Goal: Information Seeking & Learning: Learn about a topic

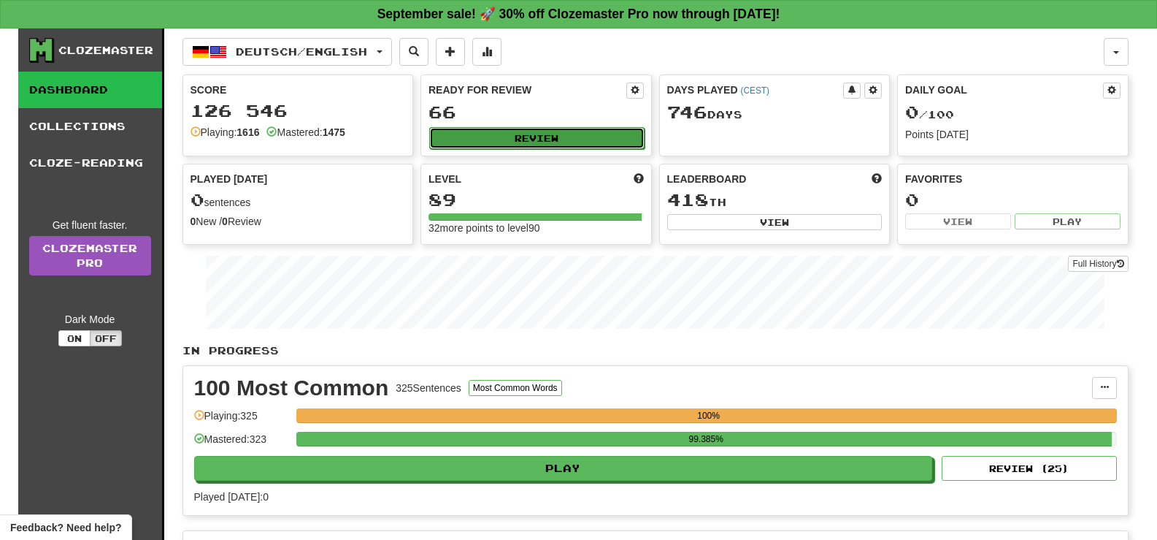
click at [572, 139] on button "Review" at bounding box center [536, 138] width 215 height 22
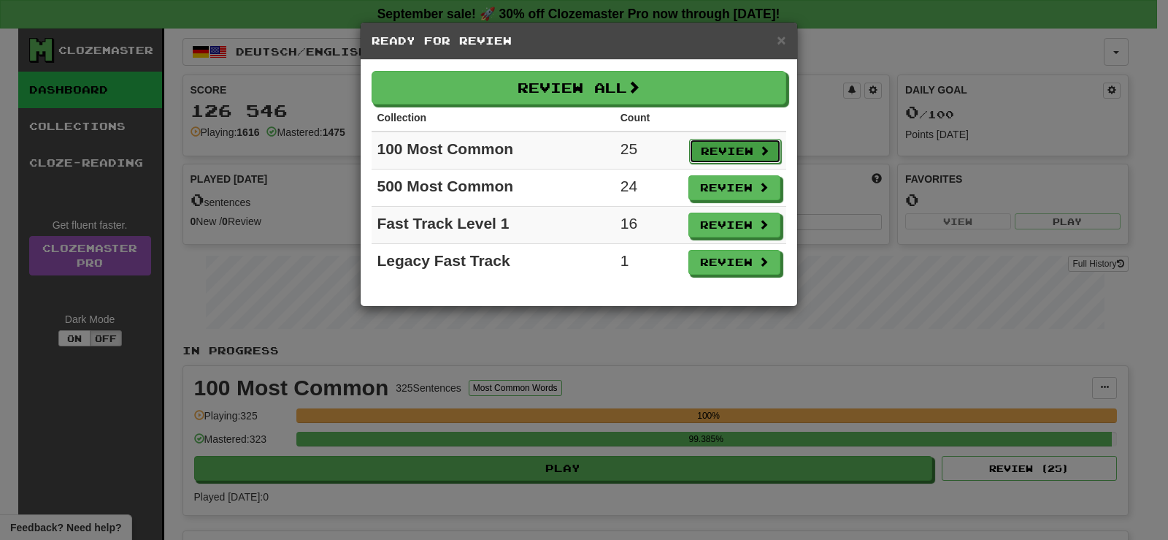
click at [743, 148] on button "Review" at bounding box center [735, 151] width 92 height 25
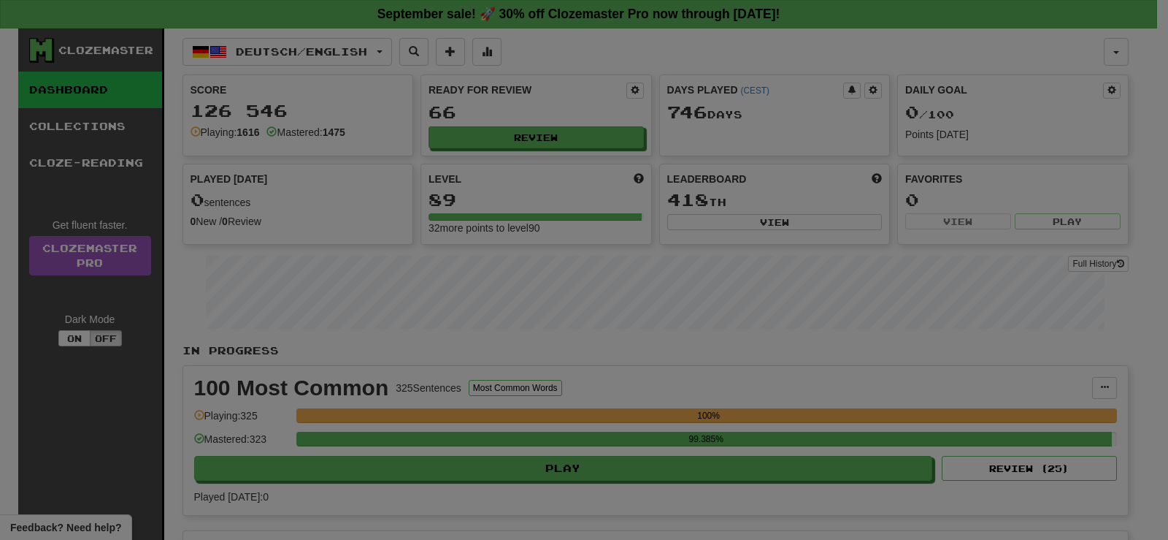
select select "**"
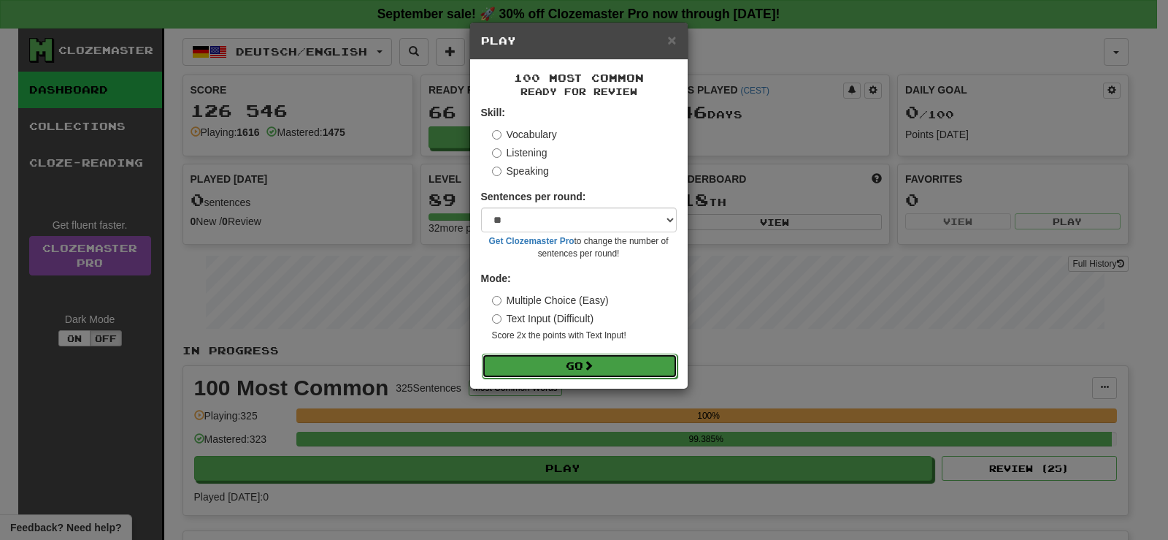
click at [590, 365] on span at bounding box center [588, 365] width 10 height 10
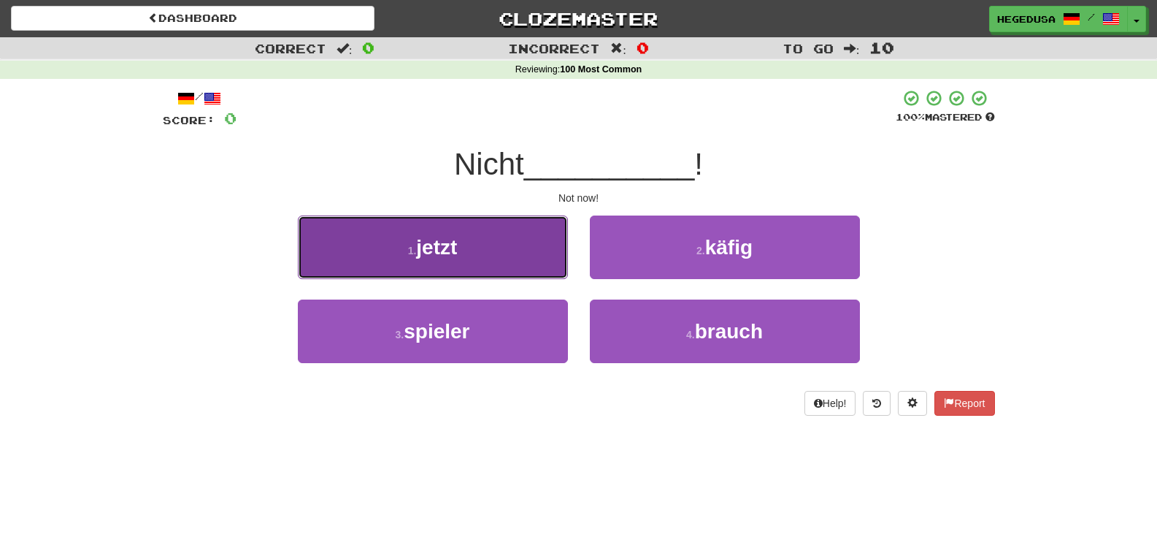
click at [499, 267] on button "1 . jetzt" at bounding box center [433, 247] width 270 height 64
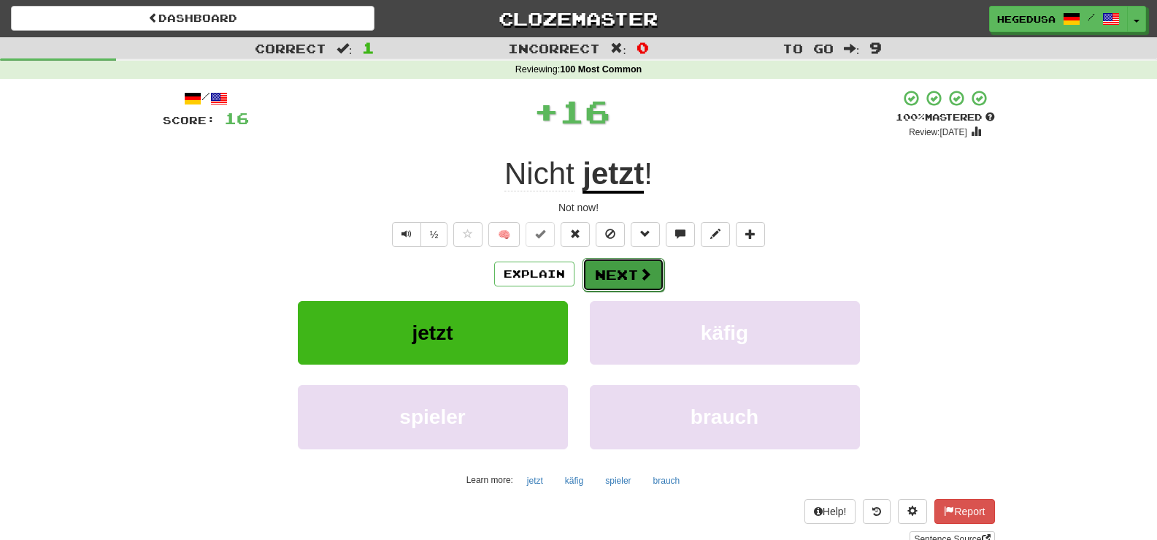
click at [646, 267] on span at bounding box center [645, 273] width 13 height 13
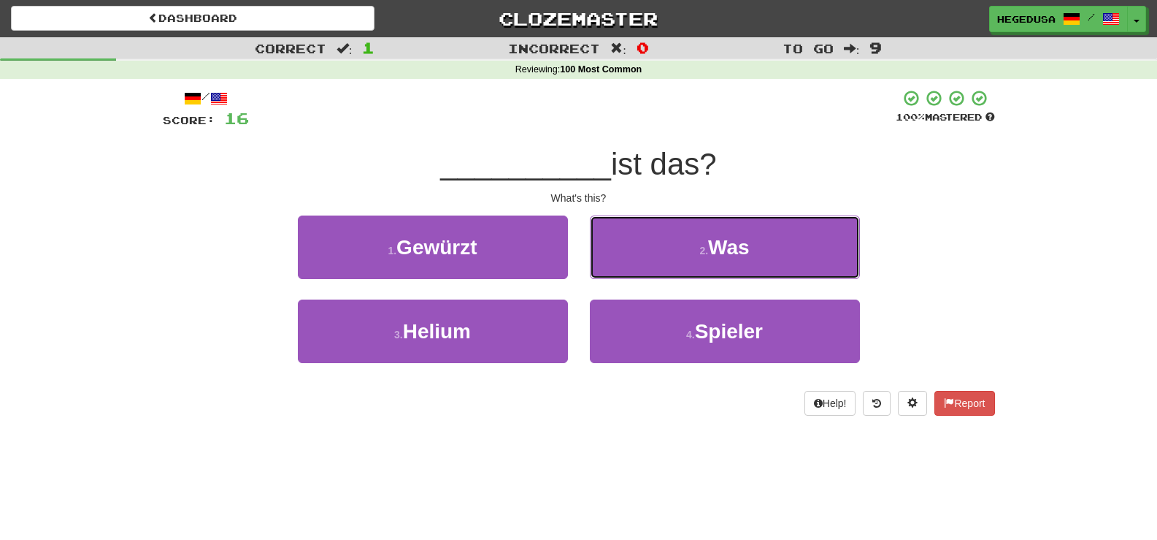
click at [646, 265] on button "2 . Was" at bounding box center [725, 247] width 270 height 64
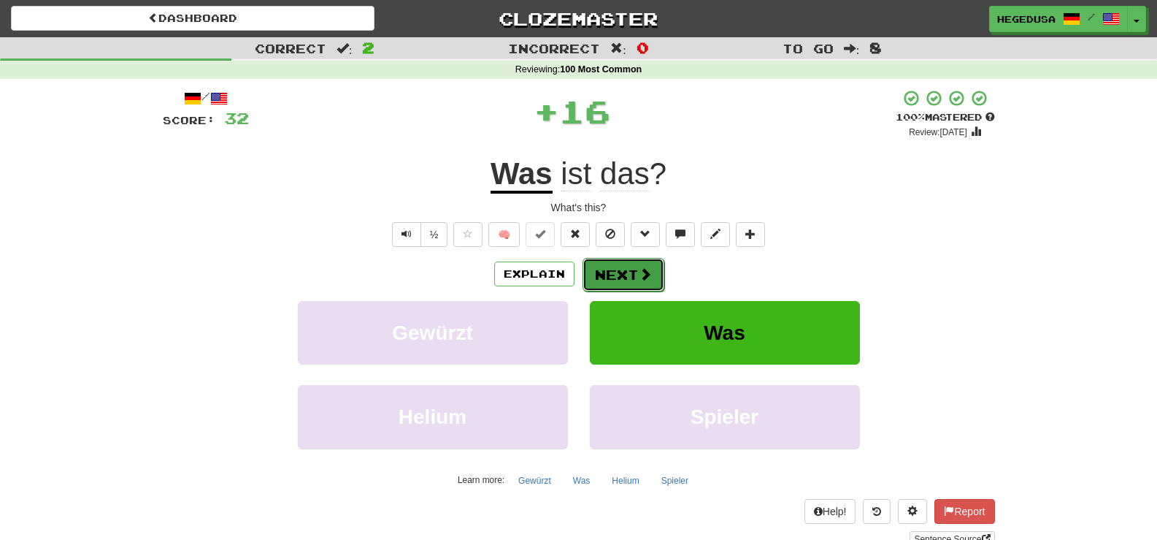
click at [642, 271] on span at bounding box center [645, 273] width 13 height 13
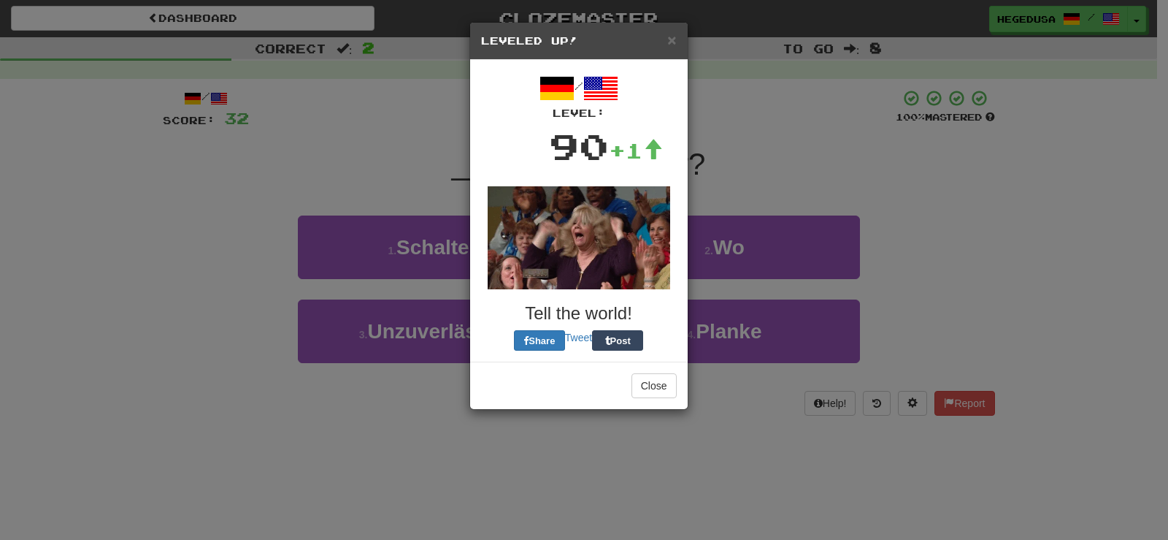
click at [645, 296] on div "/ Level: 90 +1 Tell the world! Share Tweet Post" at bounding box center [579, 211] width 196 height 280
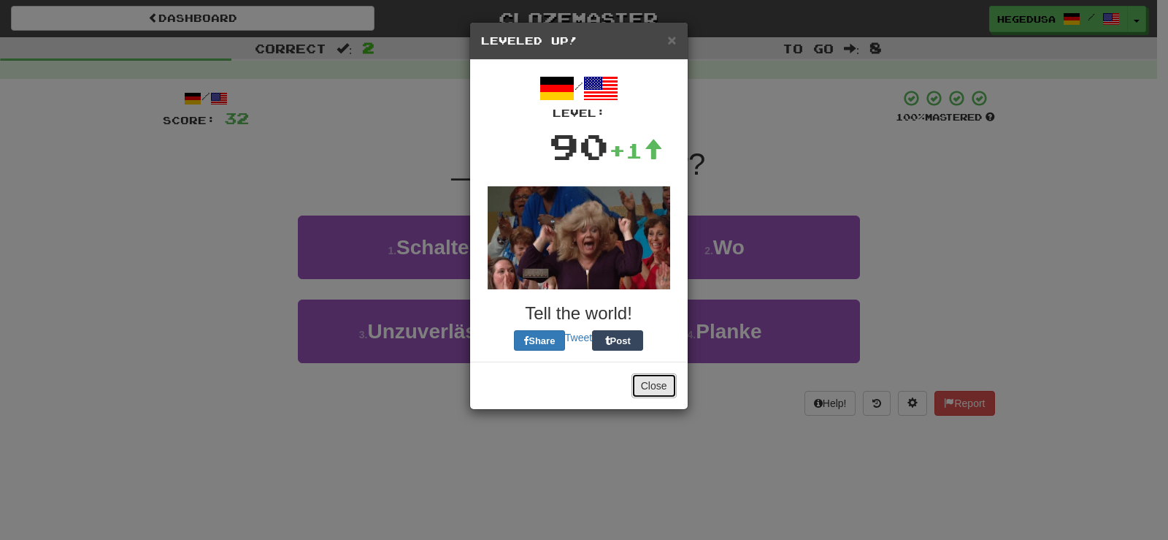
click at [664, 391] on button "Close" at bounding box center [654, 385] width 45 height 25
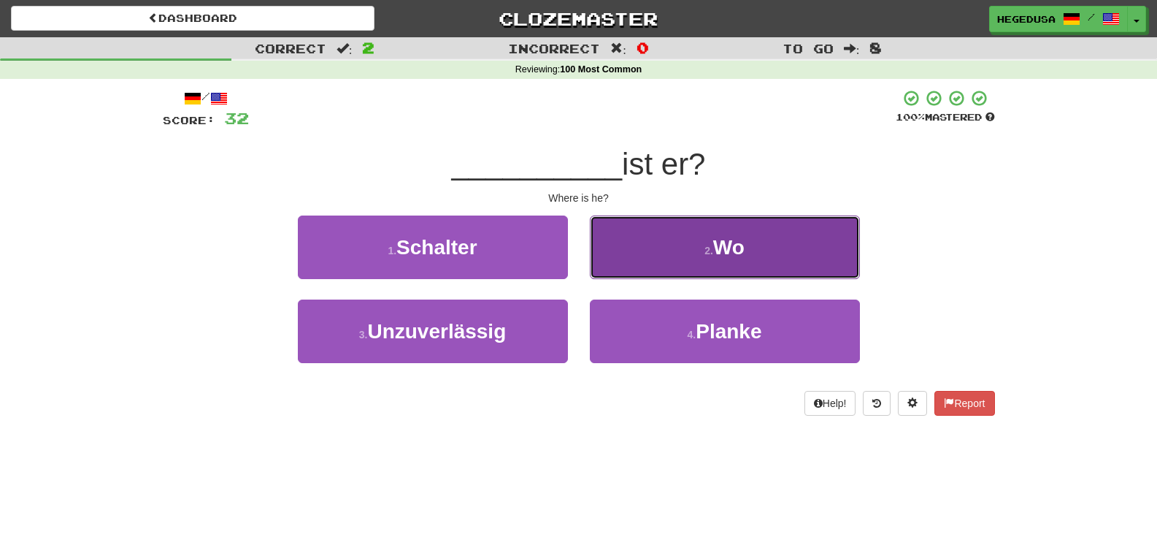
click at [718, 265] on button "2 . Wo" at bounding box center [725, 247] width 270 height 64
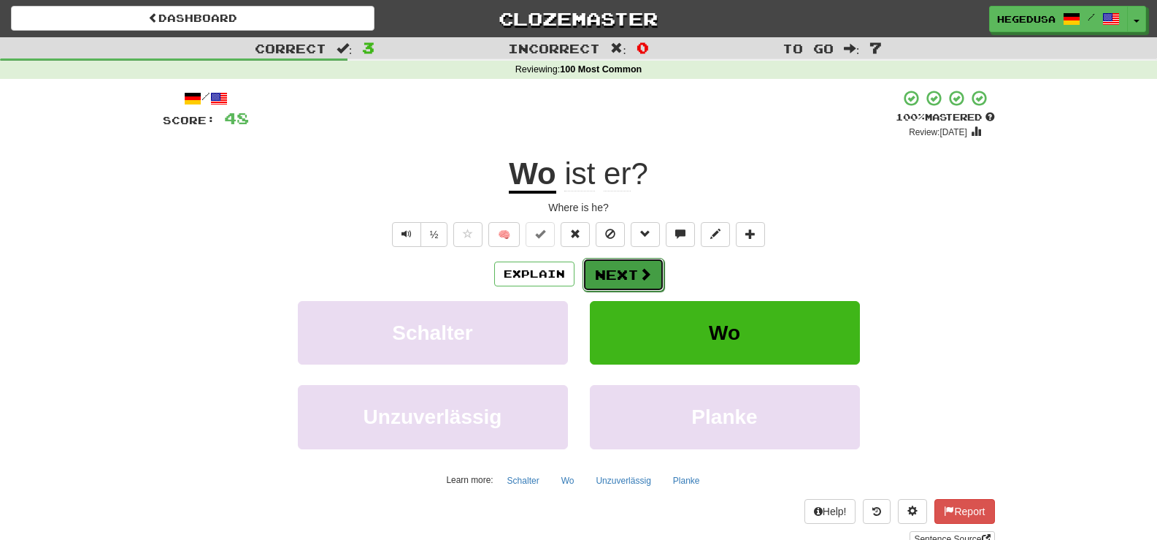
click at [636, 287] on button "Next" at bounding box center [624, 275] width 82 height 34
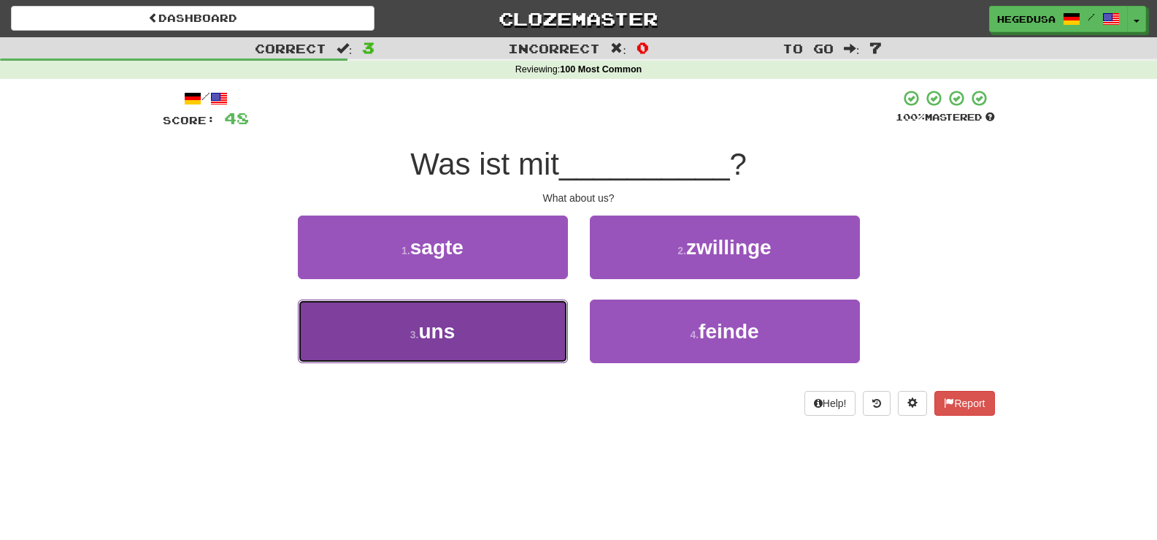
click at [430, 340] on span "uns" at bounding box center [436, 331] width 37 height 23
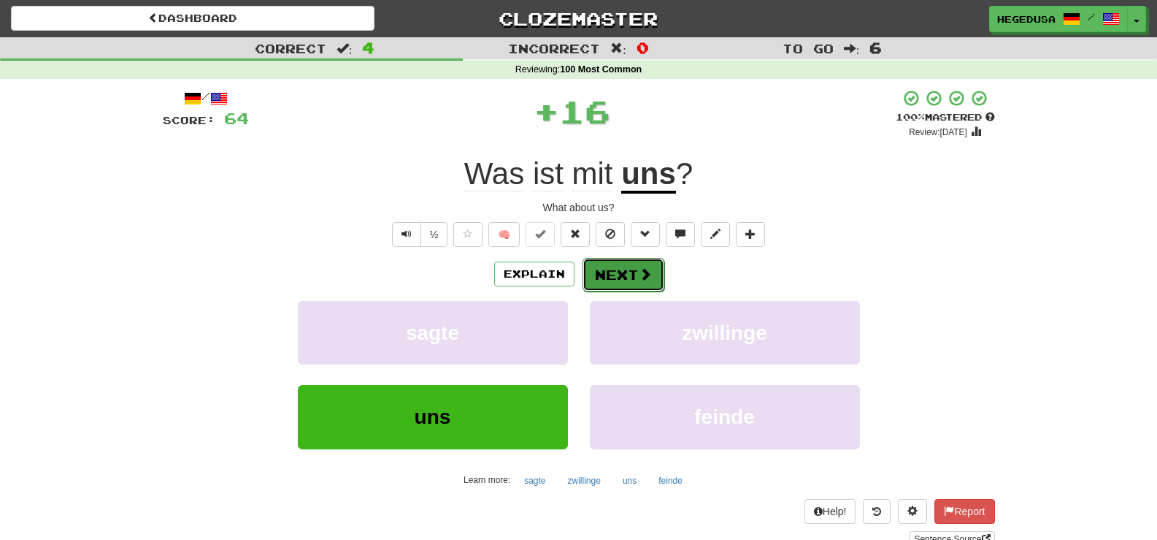
click at [638, 264] on button "Next" at bounding box center [624, 275] width 82 height 34
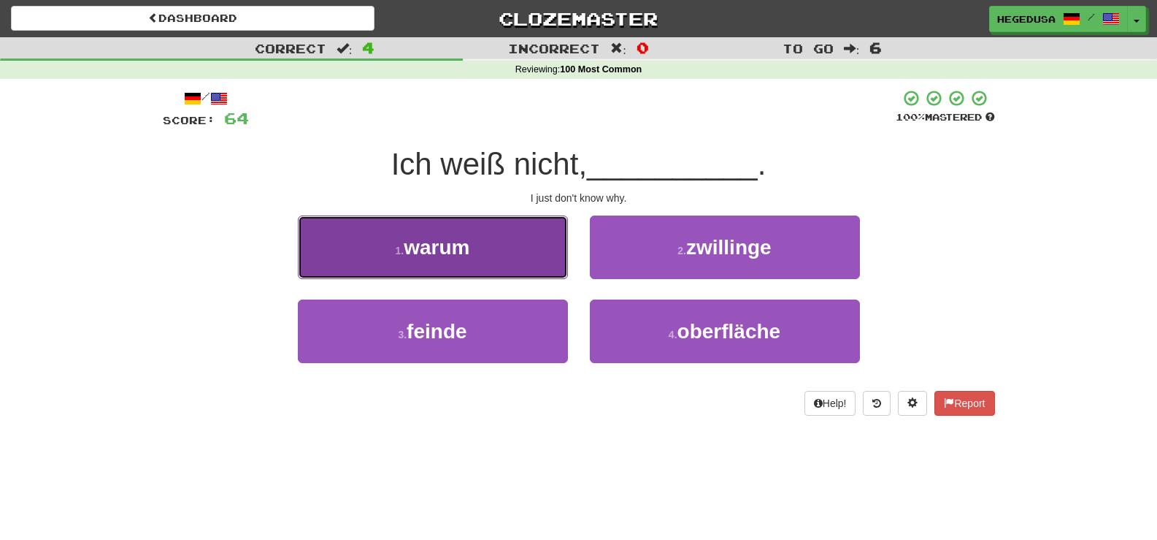
click at [462, 264] on button "1 . warum" at bounding box center [433, 247] width 270 height 64
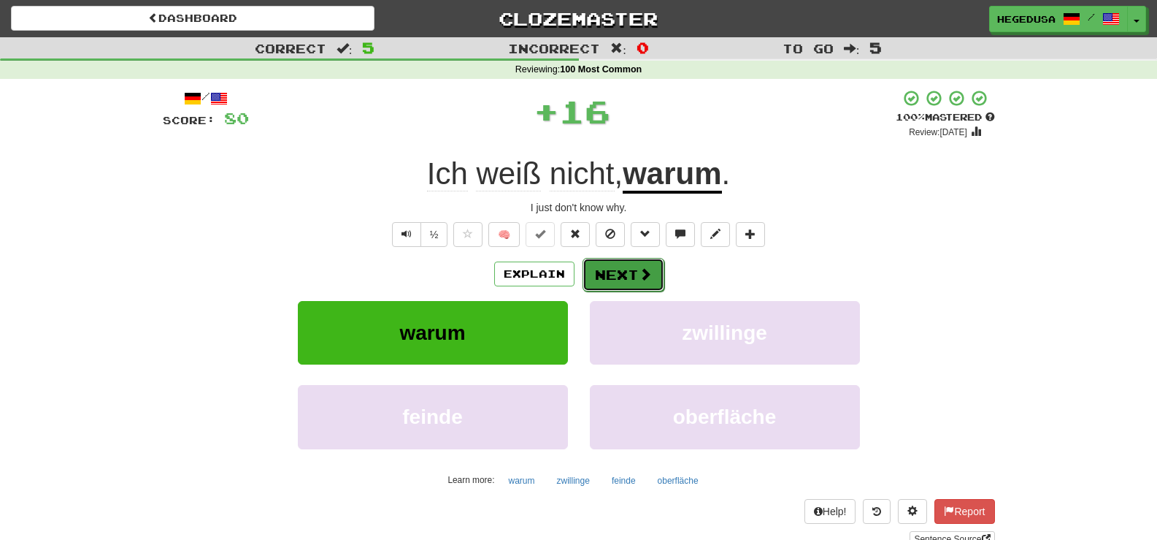
click at [605, 275] on button "Next" at bounding box center [624, 275] width 82 height 34
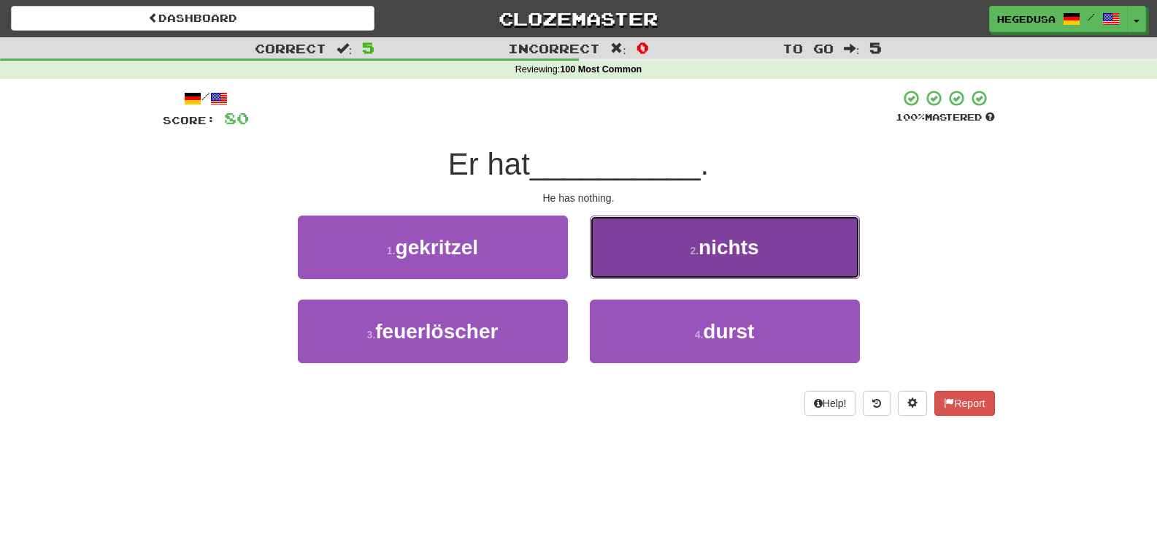
click at [618, 261] on button "2 . nichts" at bounding box center [725, 247] width 270 height 64
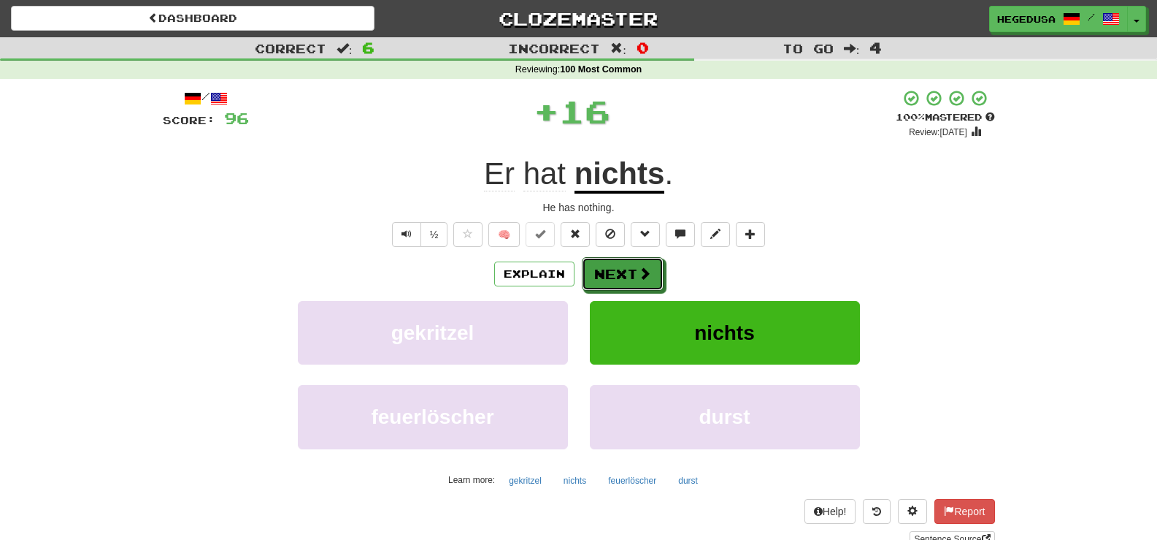
click at [616, 261] on button "Next" at bounding box center [623, 274] width 82 height 34
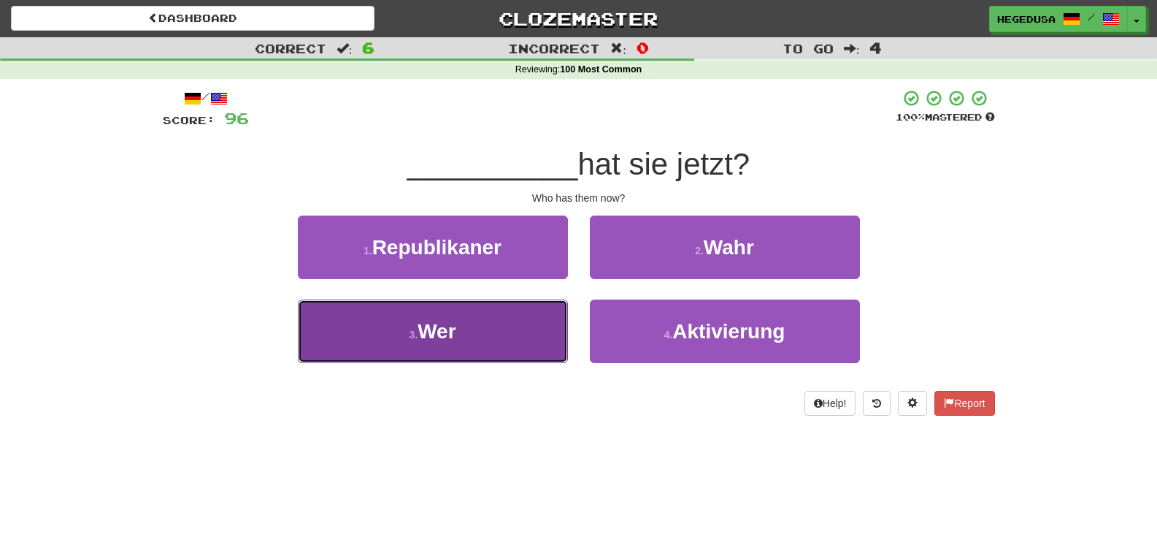
click at [548, 312] on button "3 . Wer" at bounding box center [433, 331] width 270 height 64
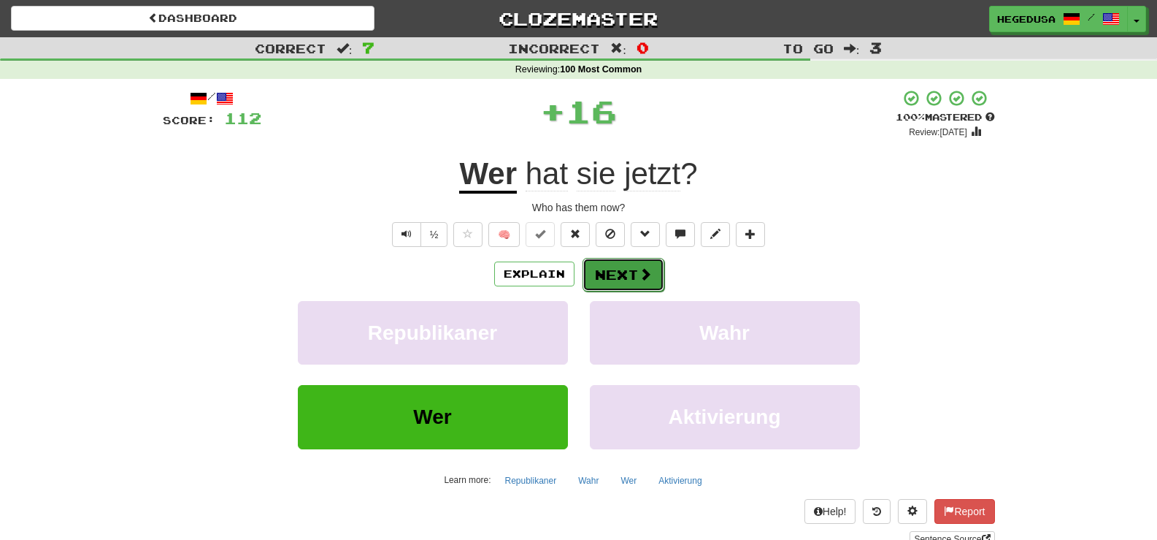
click at [599, 285] on button "Next" at bounding box center [624, 275] width 82 height 34
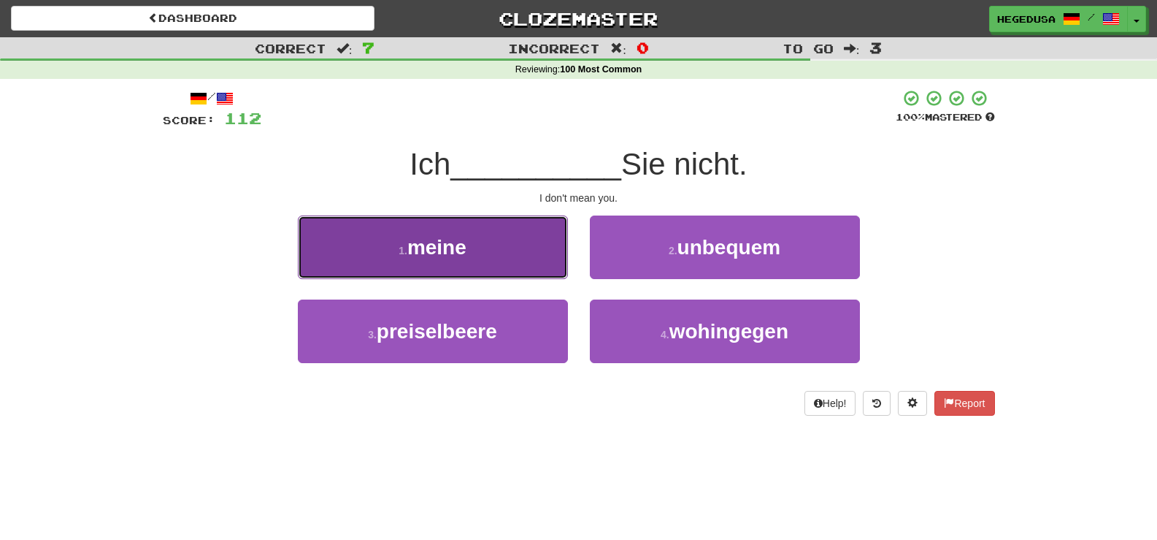
click at [525, 251] on button "1 . meine" at bounding box center [433, 247] width 270 height 64
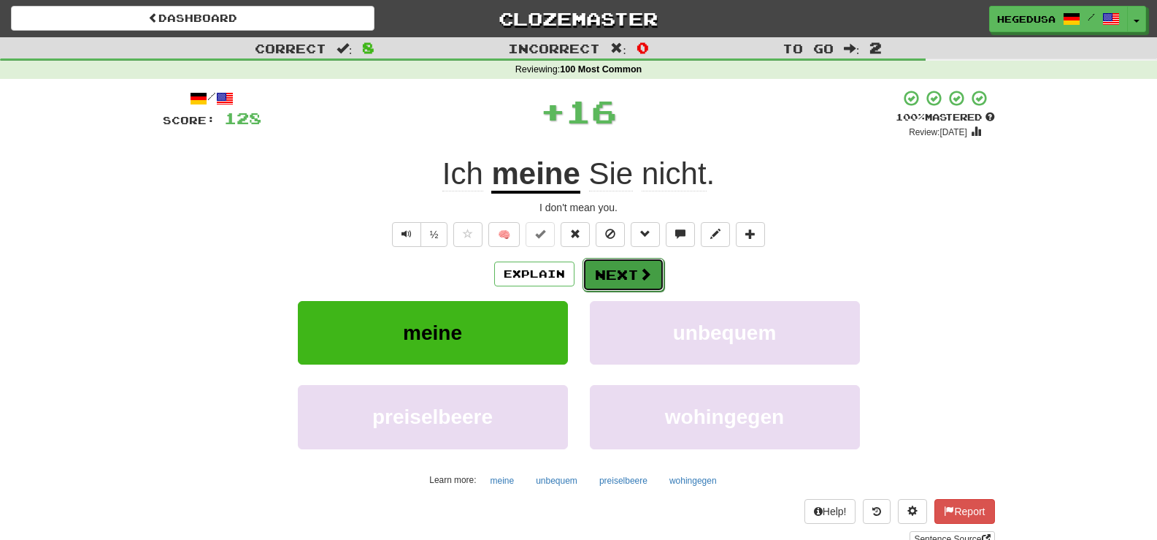
click at [594, 264] on button "Next" at bounding box center [624, 275] width 82 height 34
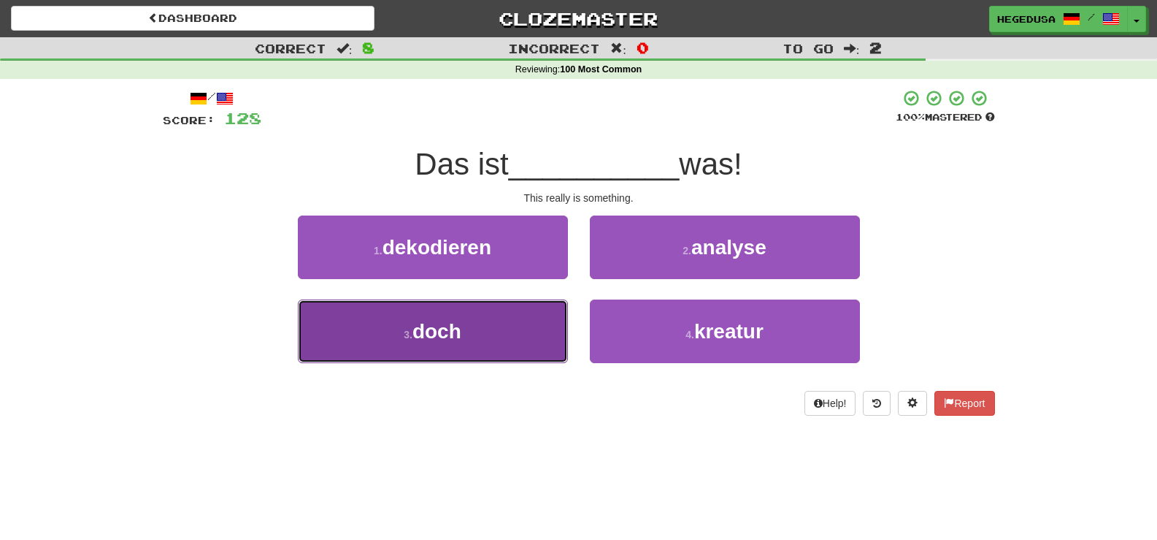
click at [521, 315] on button "3 . doch" at bounding box center [433, 331] width 270 height 64
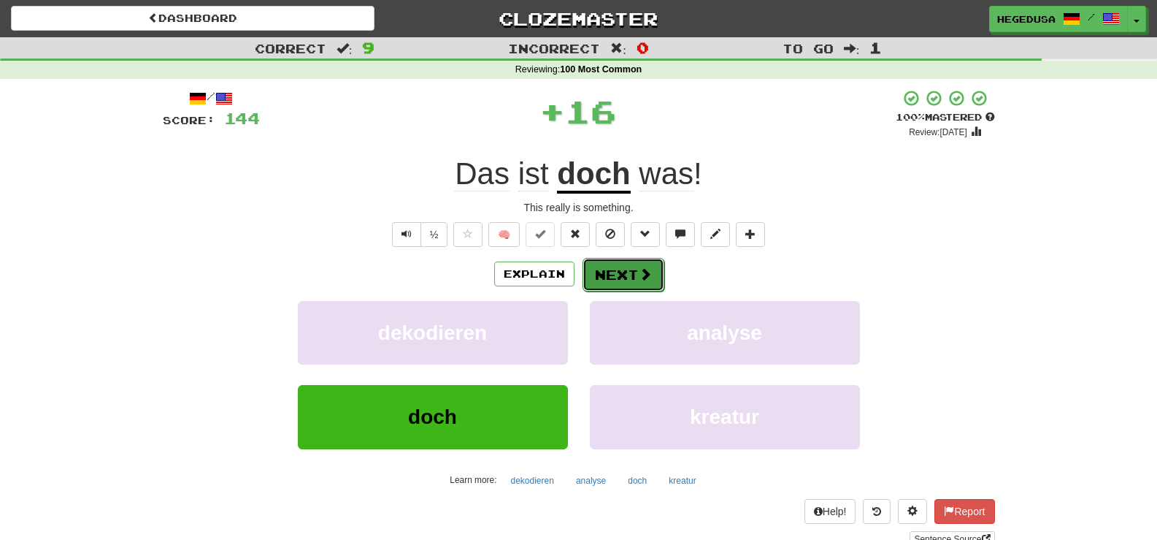
click at [597, 271] on button "Next" at bounding box center [624, 275] width 82 height 34
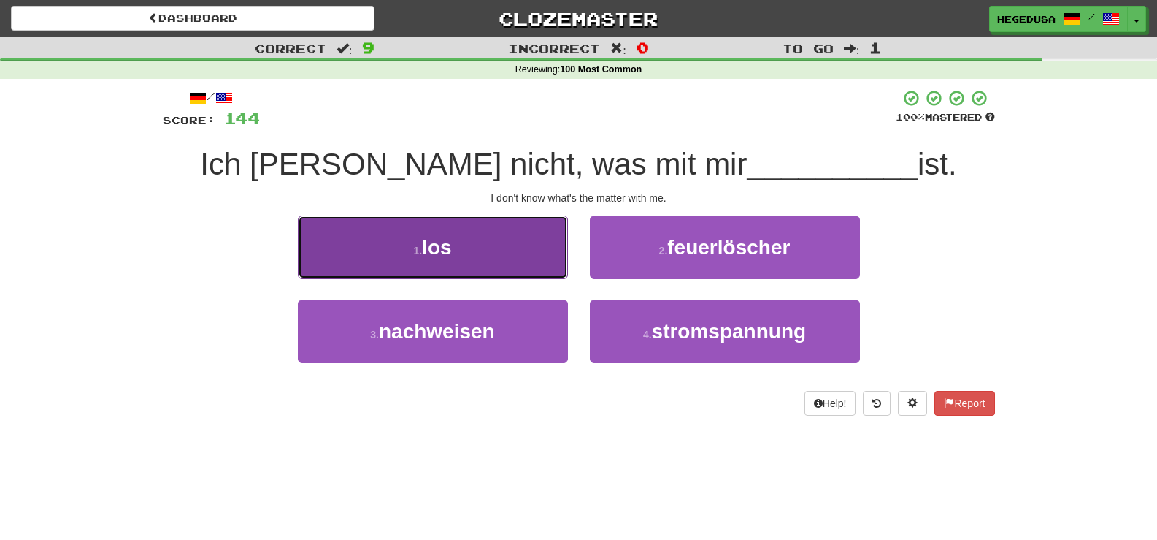
click at [534, 258] on button "1 . los" at bounding box center [433, 247] width 270 height 64
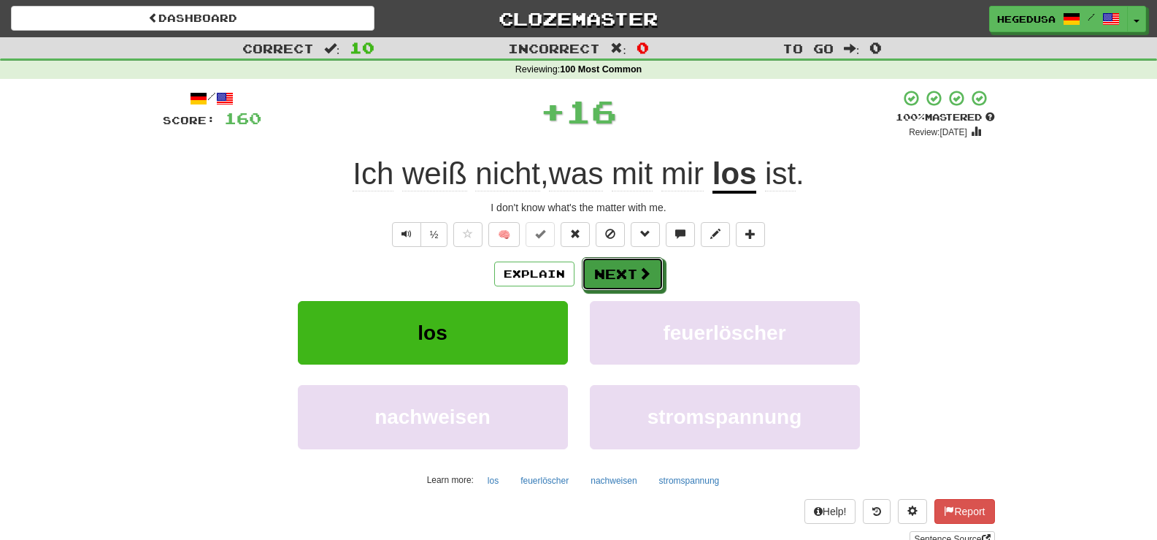
click at [606, 265] on button "Next" at bounding box center [623, 274] width 82 height 34
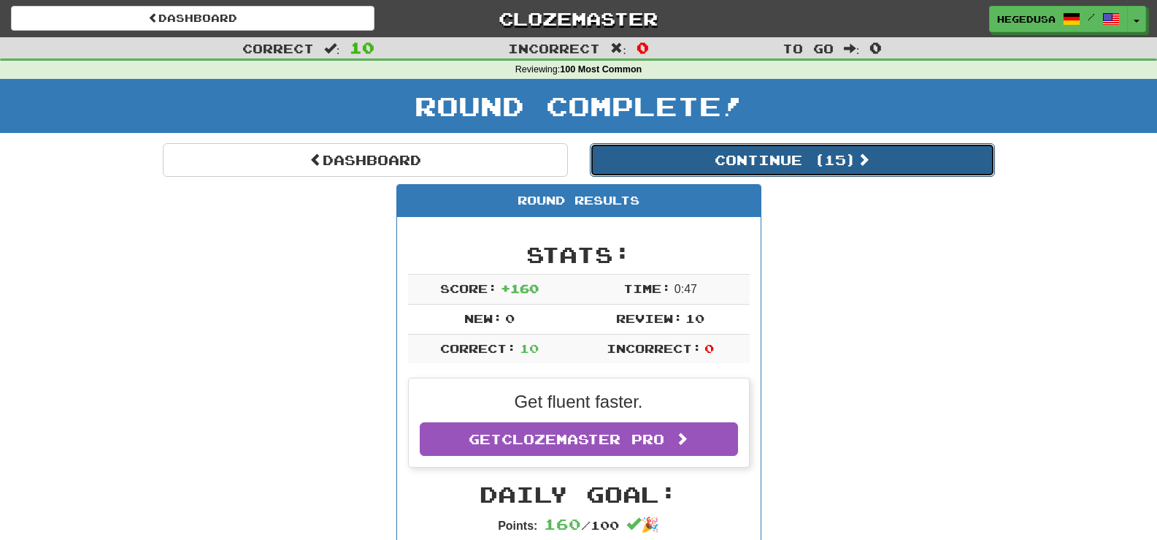
click at [659, 172] on button "Continue ( 15 )" at bounding box center [792, 160] width 405 height 34
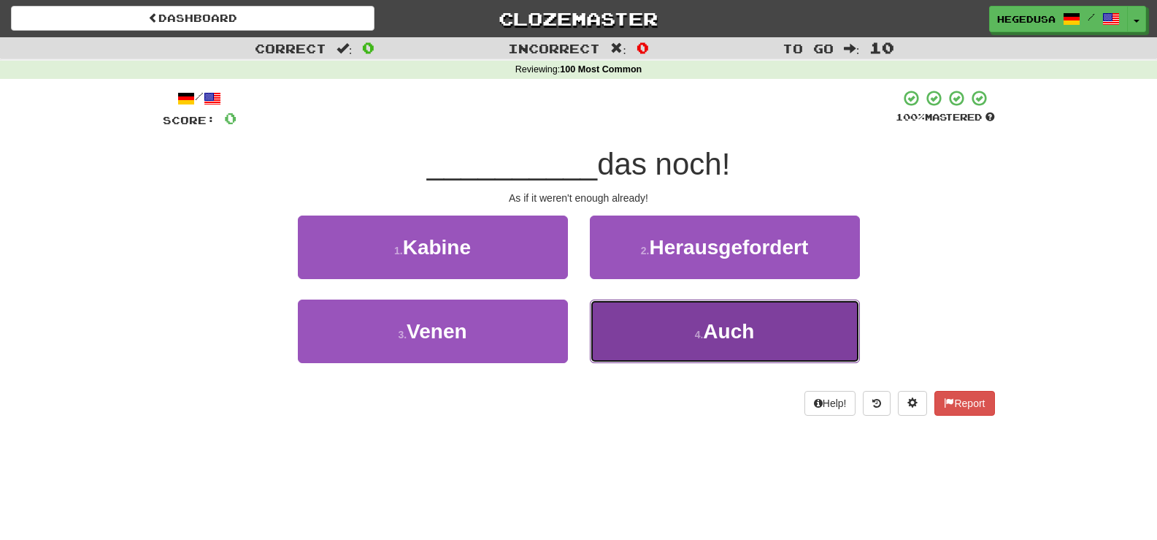
click at [672, 312] on button "4 . Auch" at bounding box center [725, 331] width 270 height 64
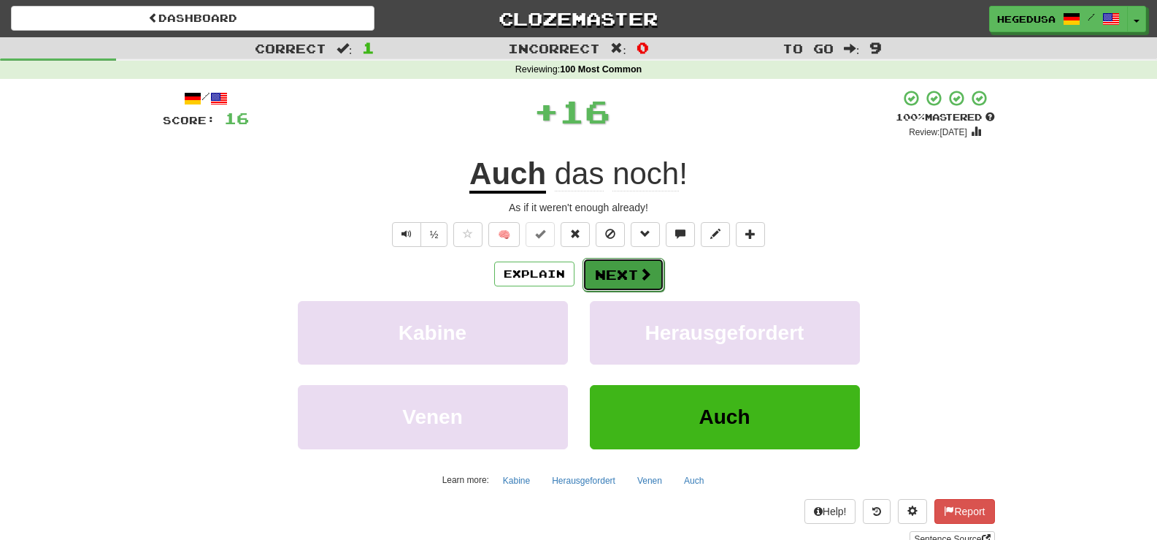
click at [588, 269] on button "Next" at bounding box center [624, 275] width 82 height 34
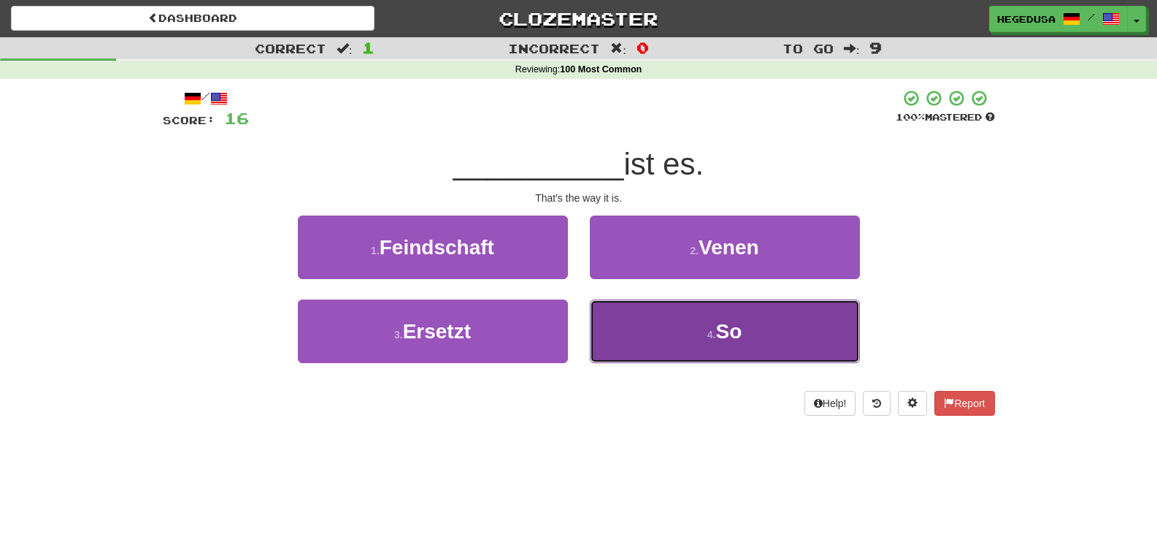
click at [662, 346] on button "4 . So" at bounding box center [725, 331] width 270 height 64
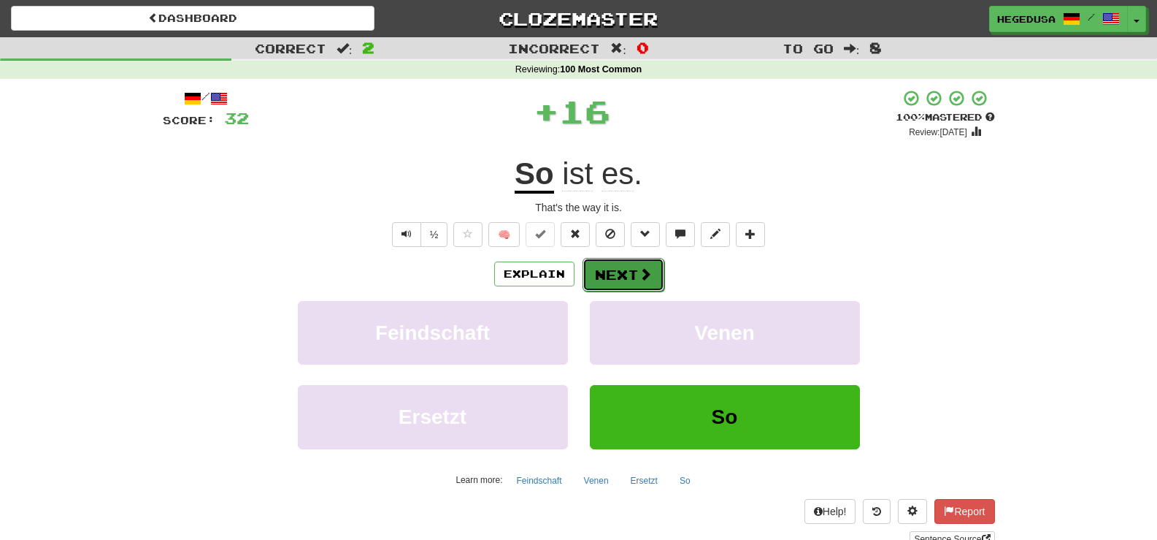
click at [647, 288] on button "Next" at bounding box center [624, 275] width 82 height 34
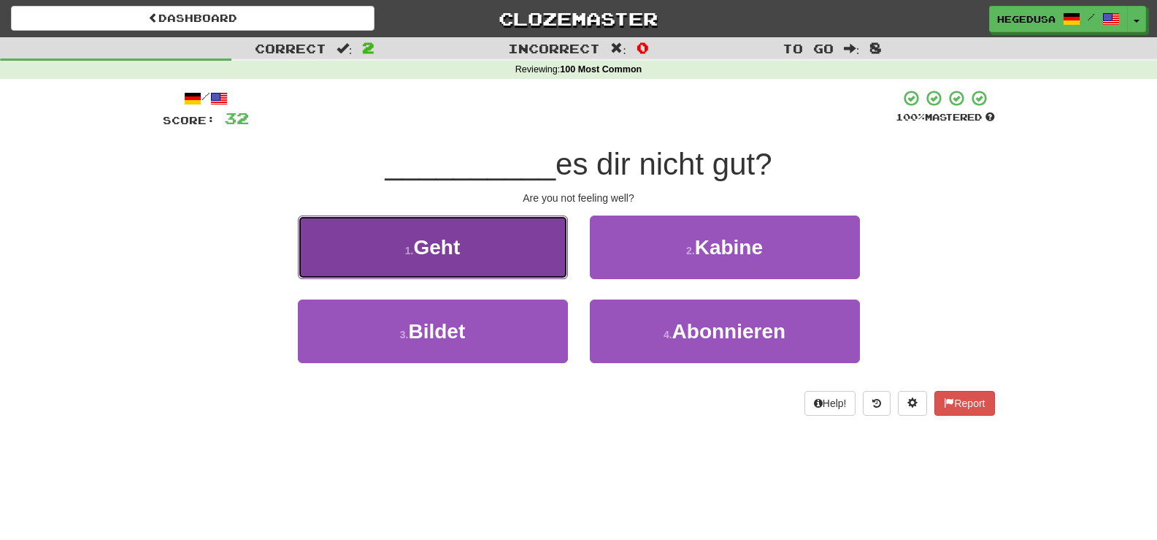
click at [459, 245] on span "Geht" at bounding box center [436, 247] width 47 height 23
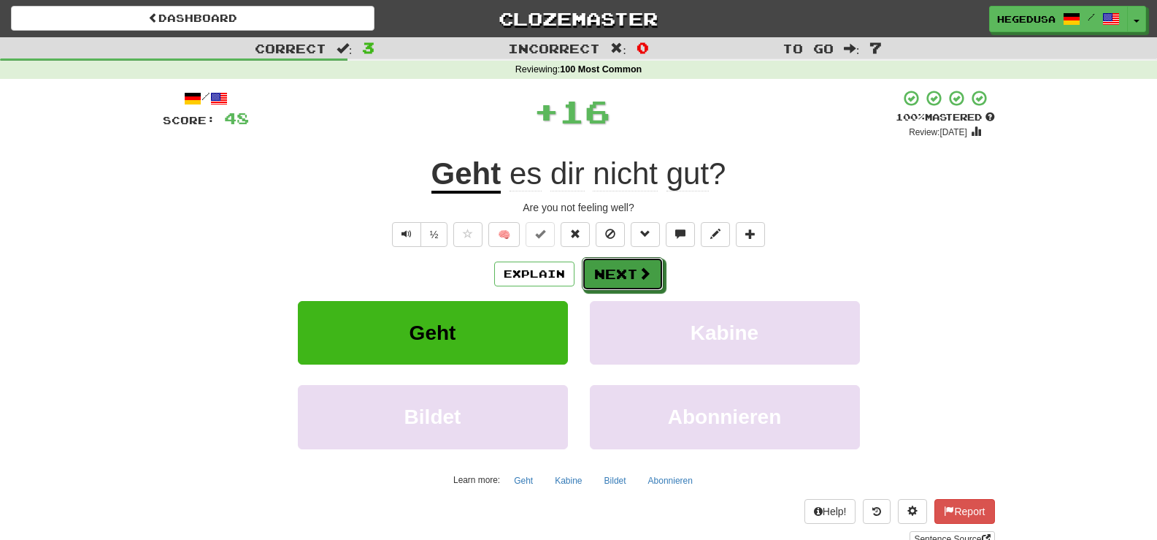
click at [646, 275] on span at bounding box center [644, 273] width 13 height 13
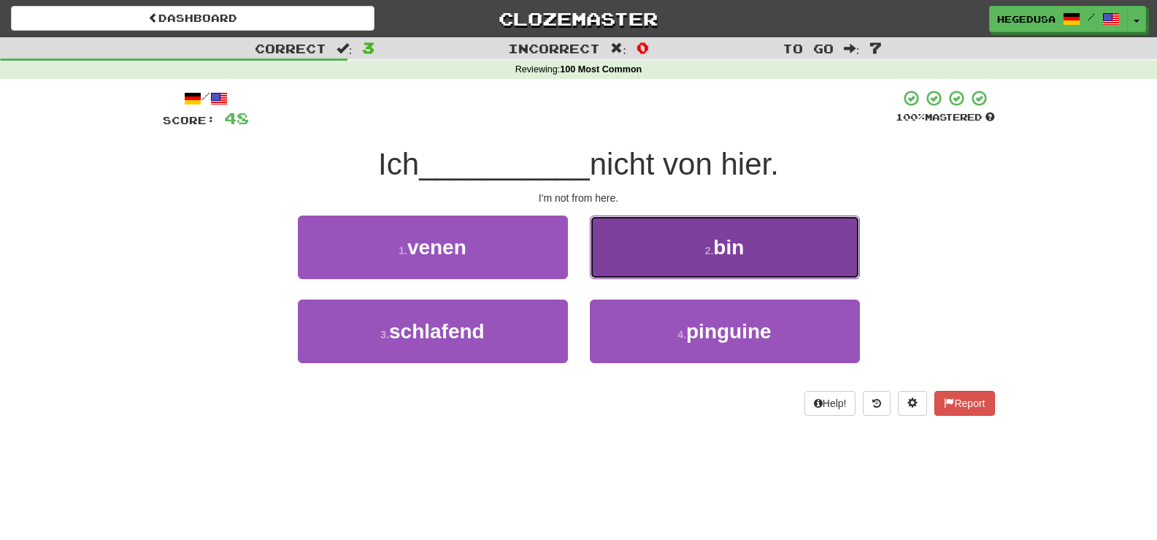
click at [648, 265] on button "2 . bin" at bounding box center [725, 247] width 270 height 64
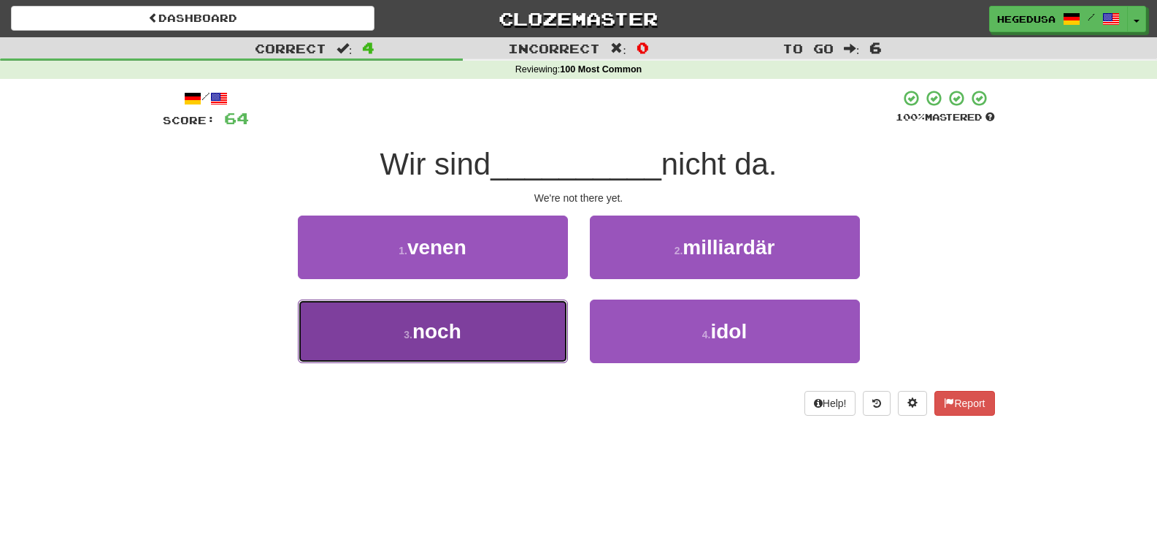
click at [499, 331] on button "3 . noch" at bounding box center [433, 331] width 270 height 64
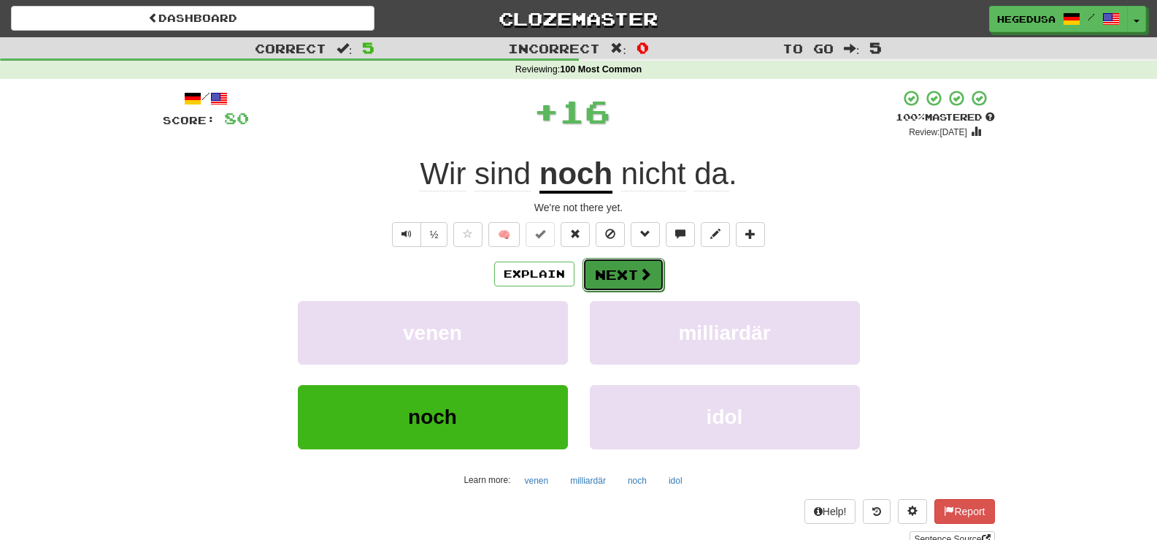
click at [610, 273] on button "Next" at bounding box center [624, 275] width 82 height 34
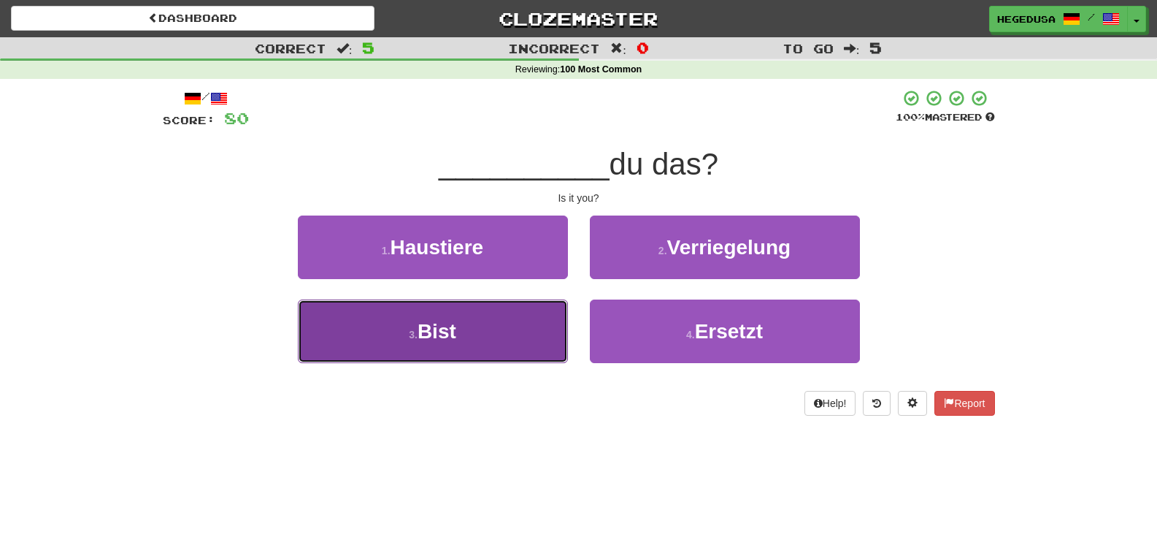
click at [521, 319] on button "3 . Bist" at bounding box center [433, 331] width 270 height 64
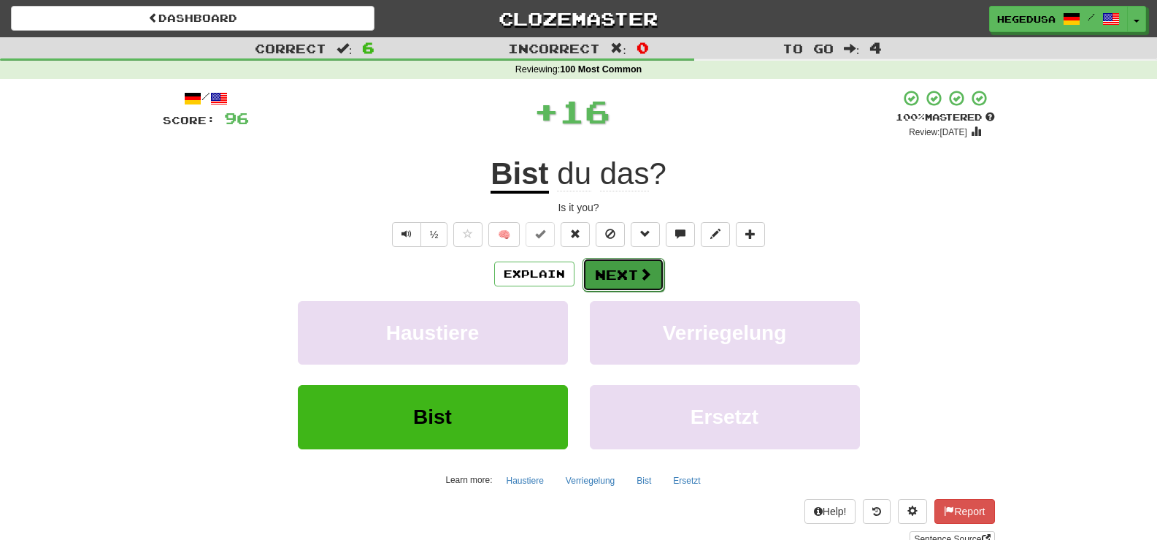
click at [607, 275] on button "Next" at bounding box center [624, 275] width 82 height 34
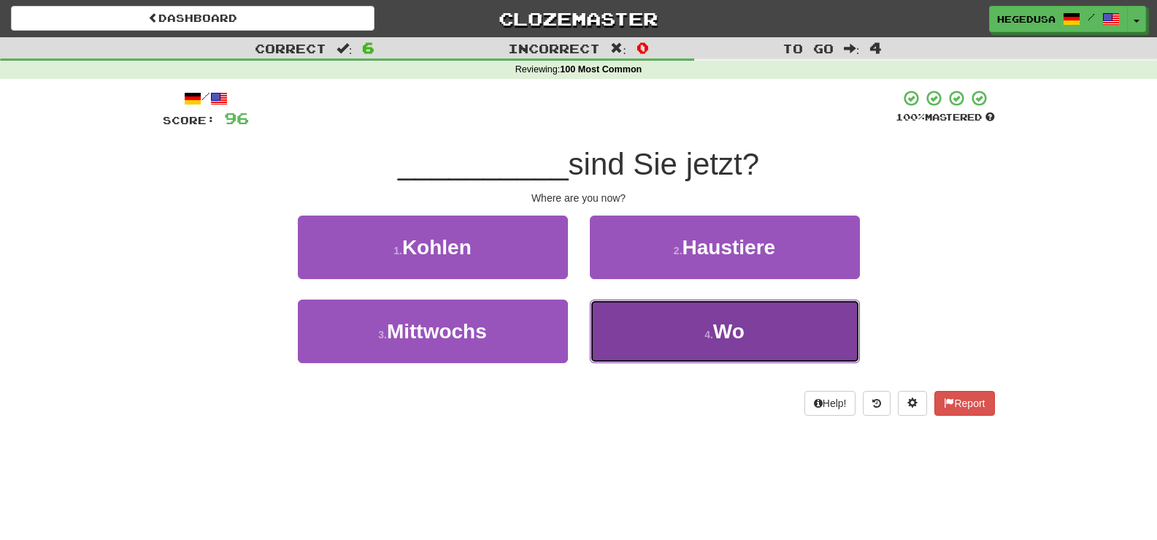
click at [656, 329] on button "4 . Wo" at bounding box center [725, 331] width 270 height 64
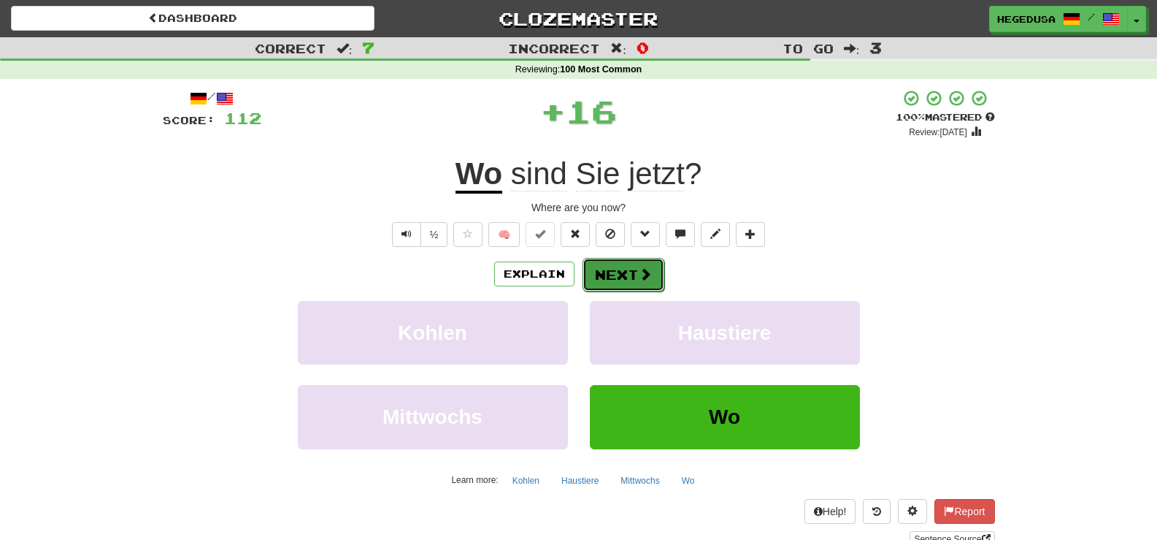
click at [607, 272] on button "Next" at bounding box center [624, 275] width 82 height 34
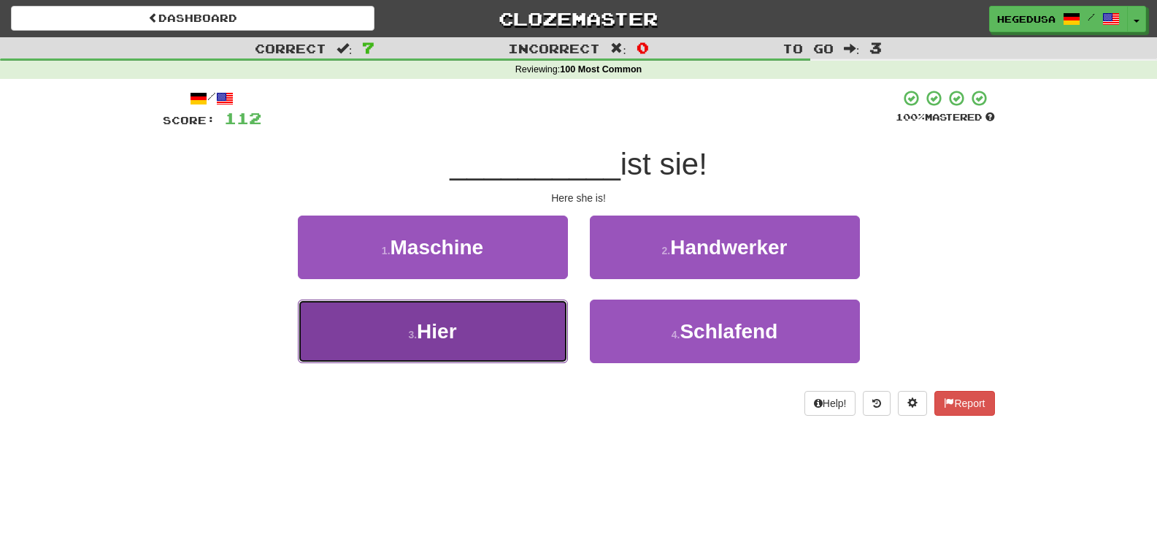
click at [480, 336] on button "3 . Hier" at bounding box center [433, 331] width 270 height 64
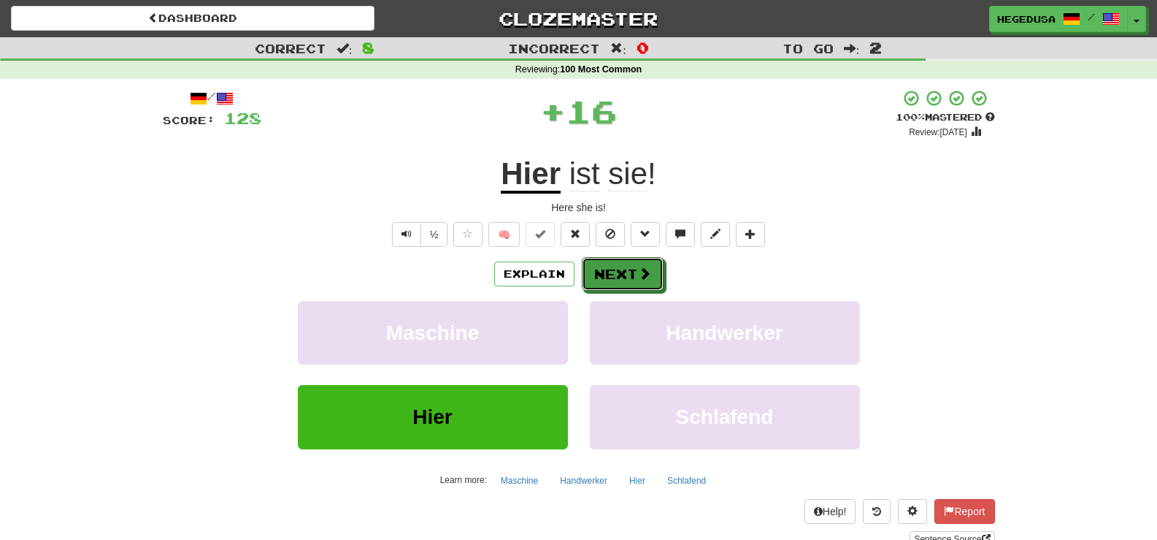
click at [607, 275] on button "Next" at bounding box center [623, 274] width 82 height 34
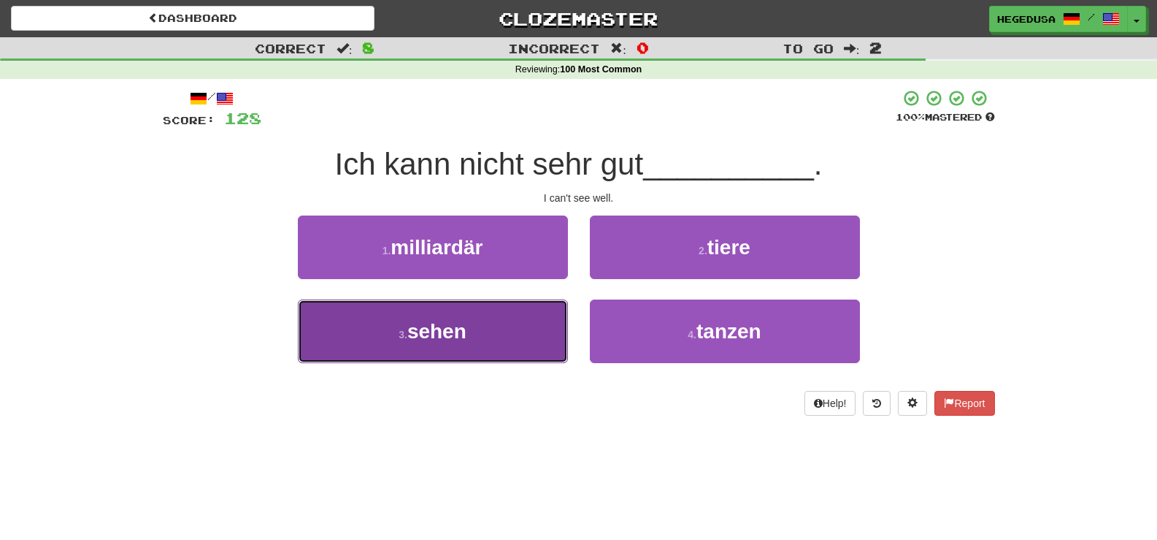
click at [524, 310] on button "3 . sehen" at bounding box center [433, 331] width 270 height 64
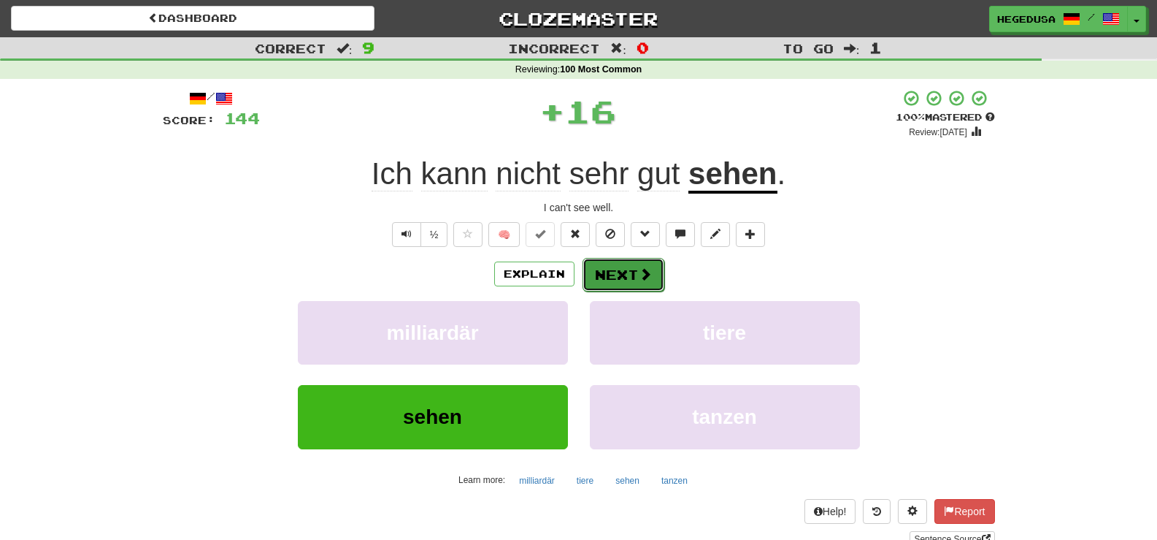
click at [620, 275] on button "Next" at bounding box center [624, 275] width 82 height 34
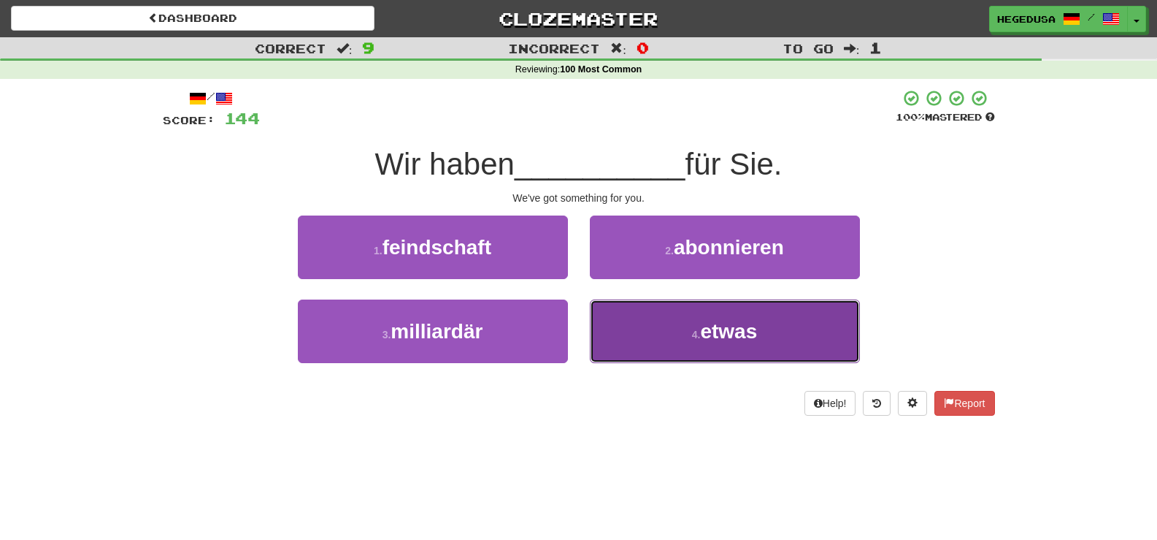
click at [663, 342] on button "4 . etwas" at bounding box center [725, 331] width 270 height 64
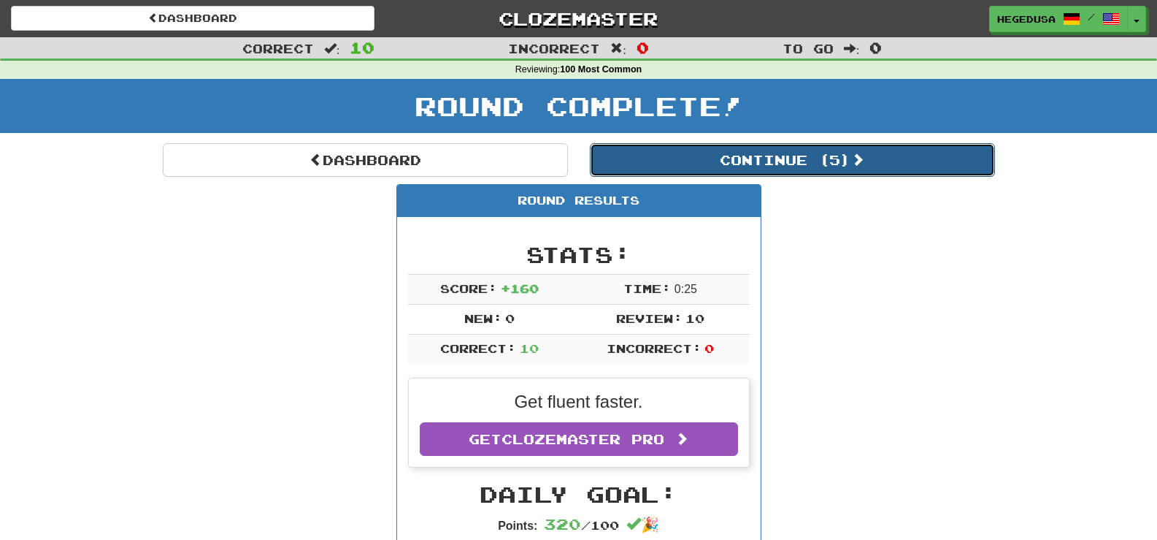
click at [690, 163] on button "Continue ( 5 )" at bounding box center [792, 160] width 405 height 34
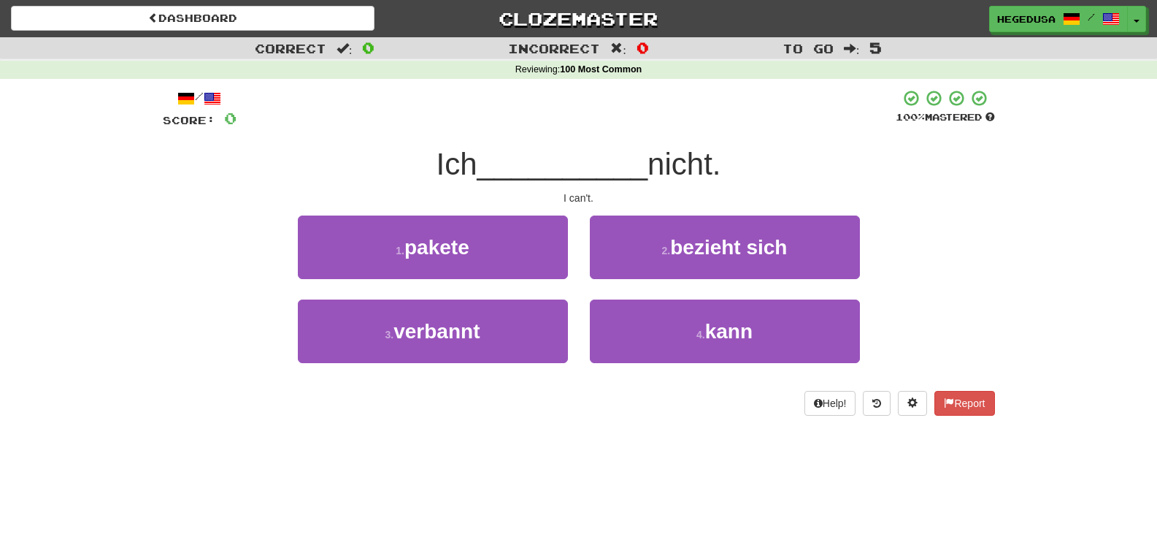
click at [703, 293] on div "2 . bezieht sich" at bounding box center [725, 257] width 292 height 84
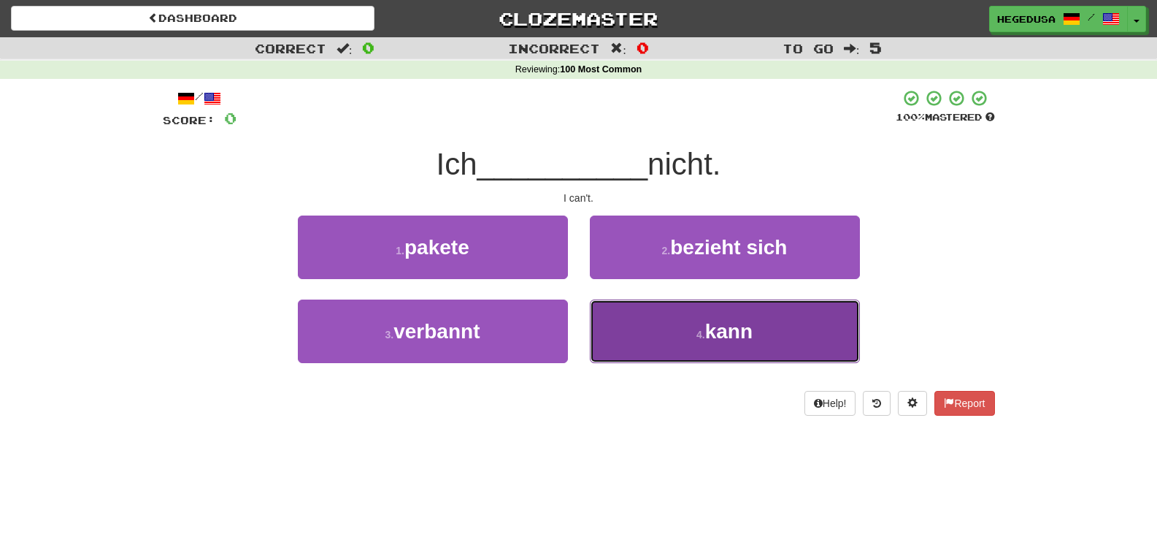
click at [701, 311] on button "4 . kann" at bounding box center [725, 331] width 270 height 64
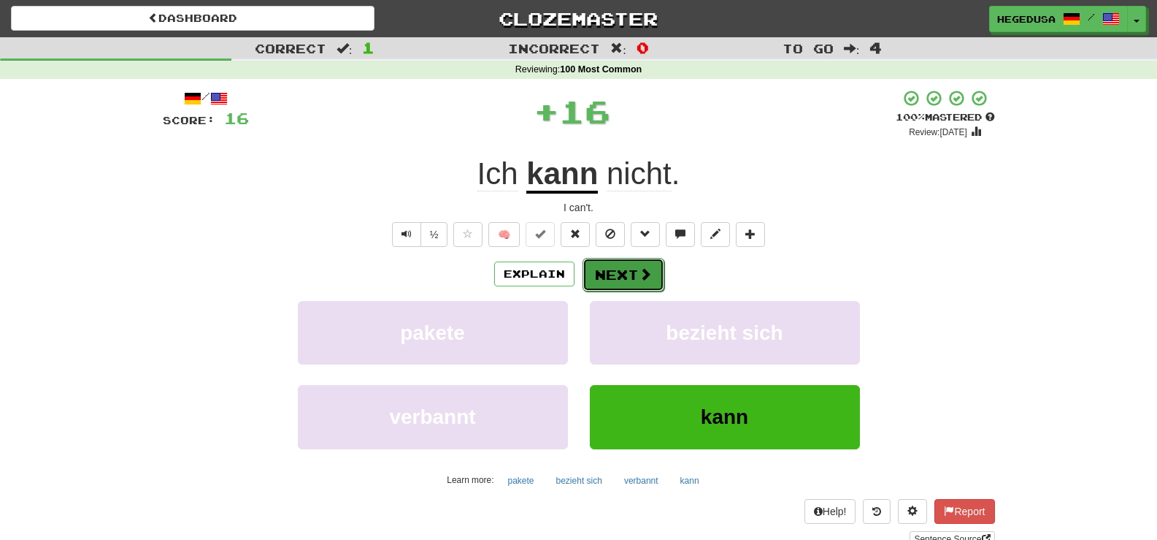
click at [604, 268] on button "Next" at bounding box center [624, 275] width 82 height 34
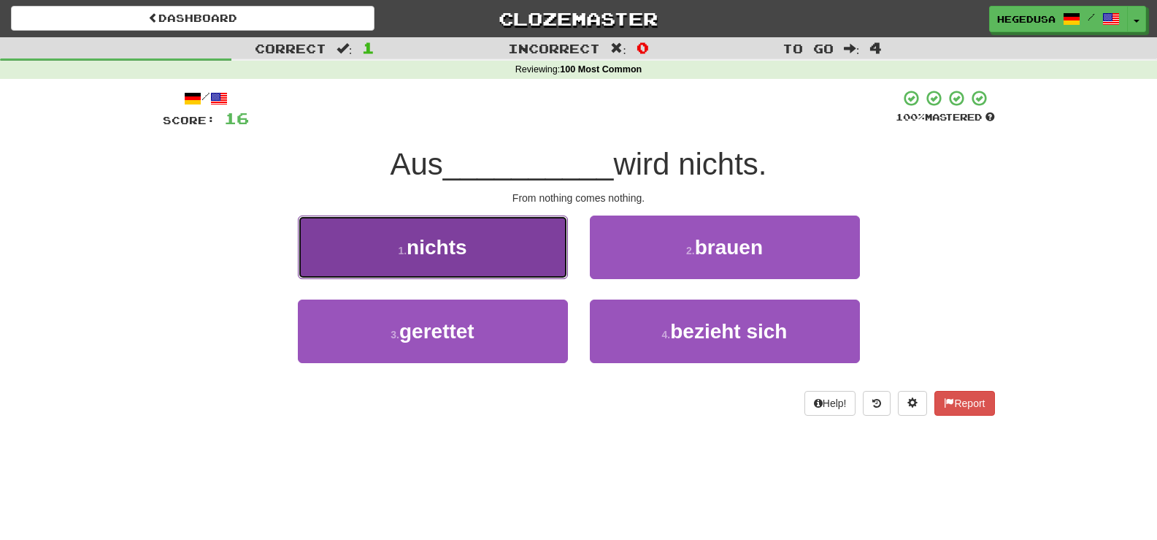
click at [545, 251] on button "1 . nichts" at bounding box center [433, 247] width 270 height 64
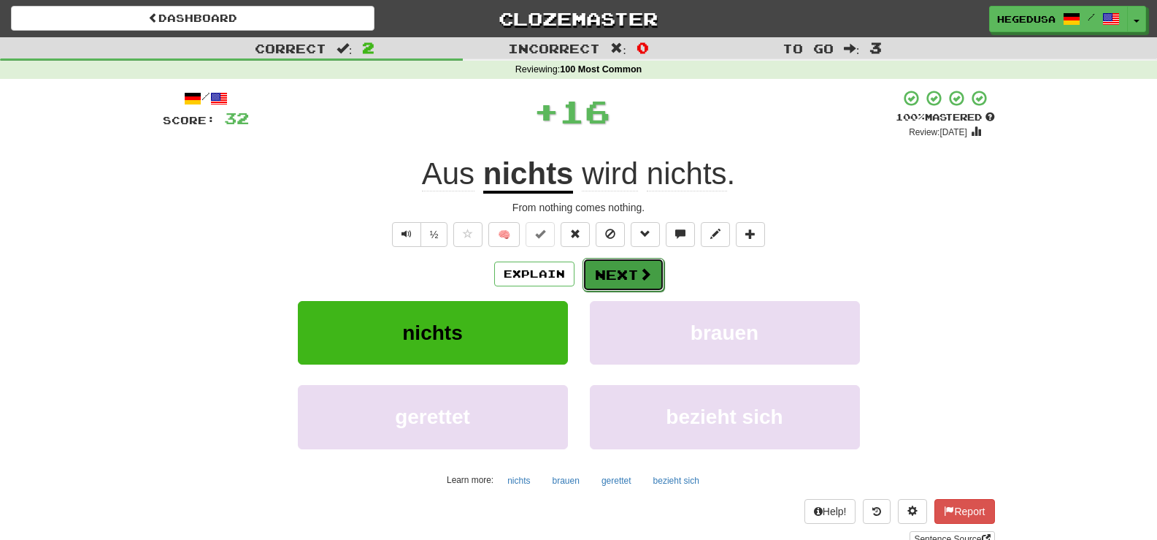
click at [639, 271] on span at bounding box center [645, 273] width 13 height 13
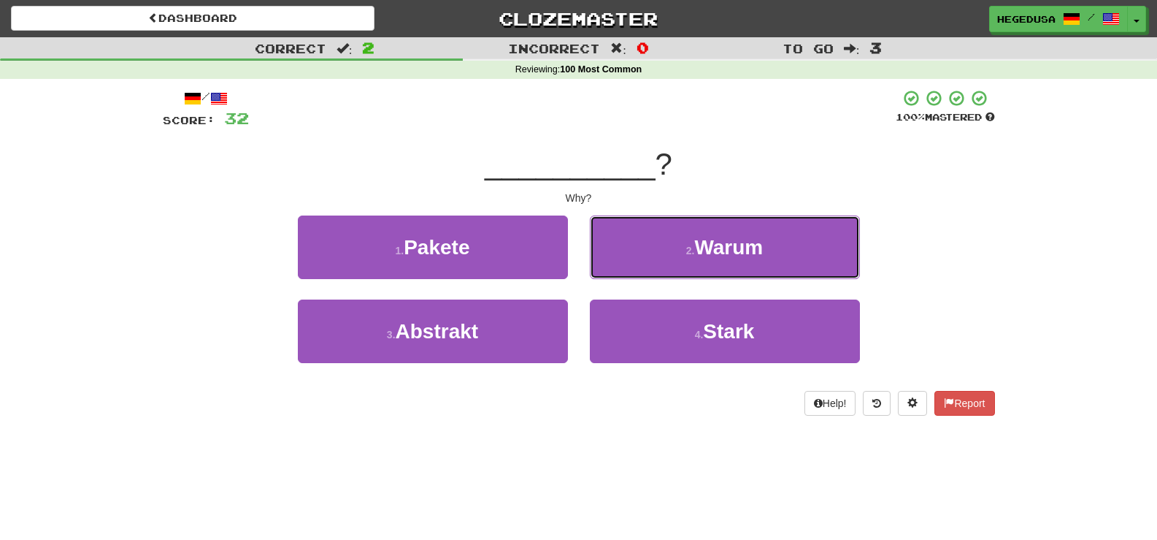
click at [637, 271] on button "2 . Warum" at bounding box center [725, 247] width 270 height 64
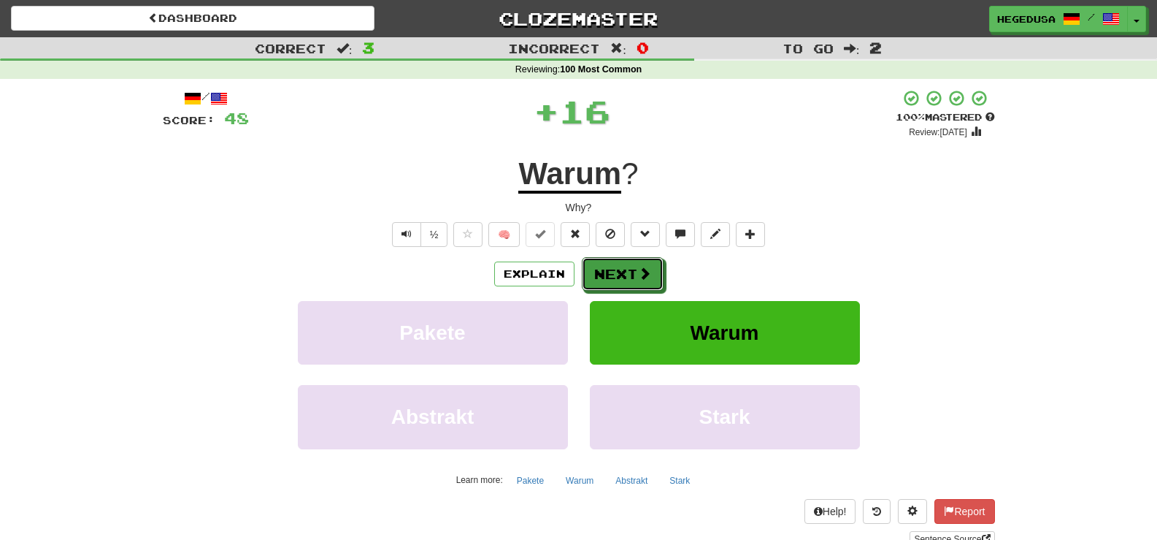
click at [638, 271] on span at bounding box center [644, 273] width 13 height 13
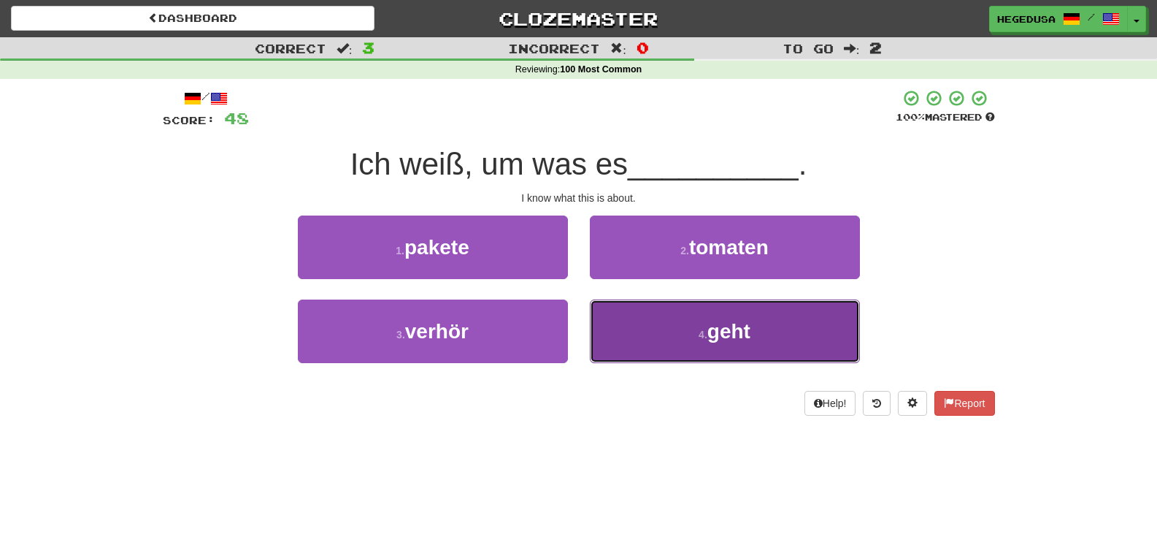
click at [630, 329] on button "4 . geht" at bounding box center [725, 331] width 270 height 64
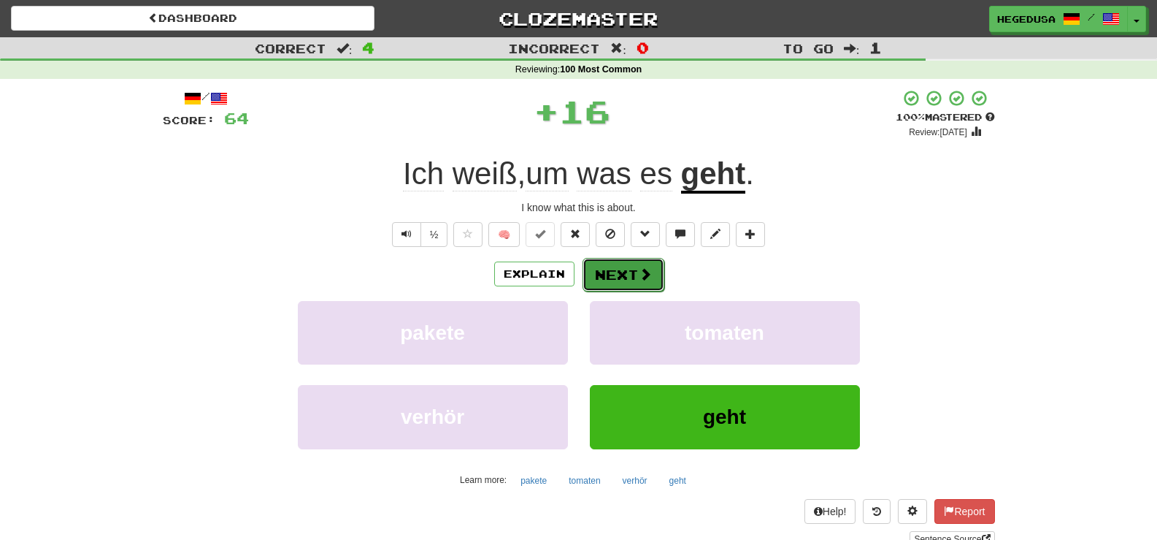
click at [632, 275] on button "Next" at bounding box center [624, 275] width 82 height 34
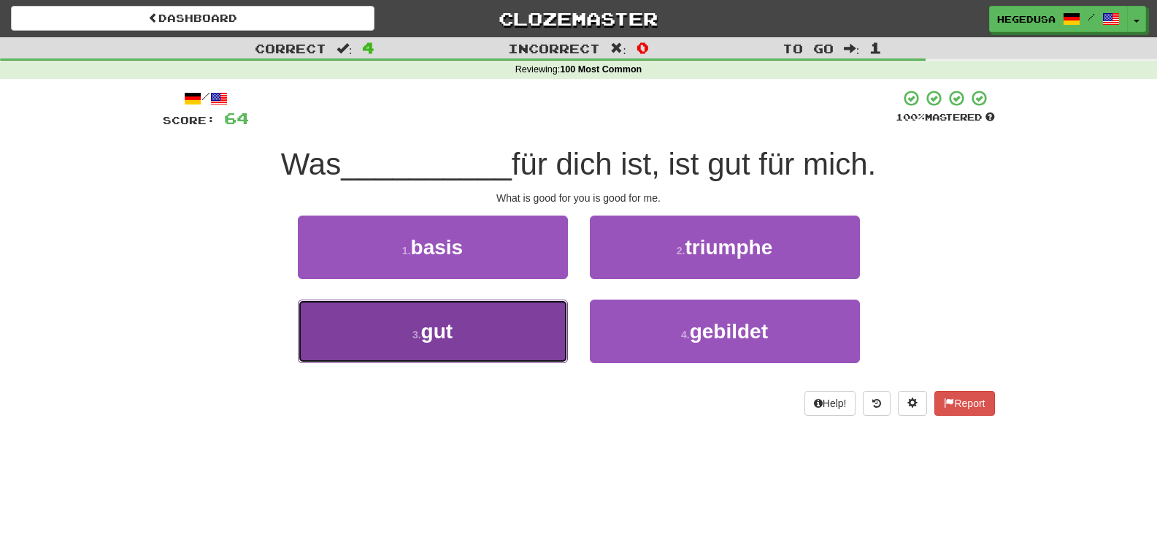
click at [528, 329] on button "3 . gut" at bounding box center [433, 331] width 270 height 64
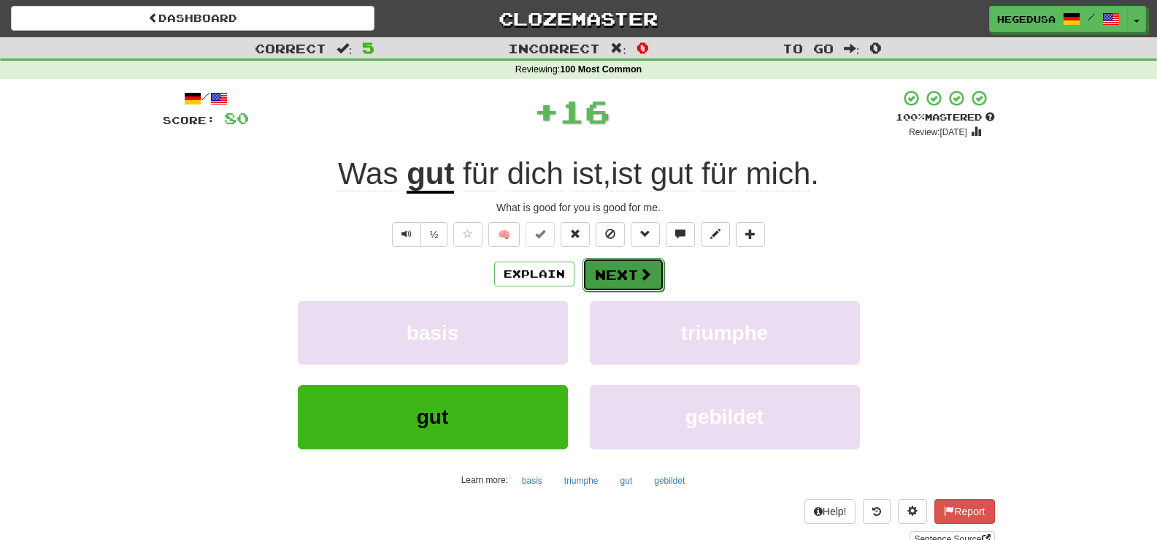
click at [646, 258] on button "Next" at bounding box center [624, 275] width 82 height 34
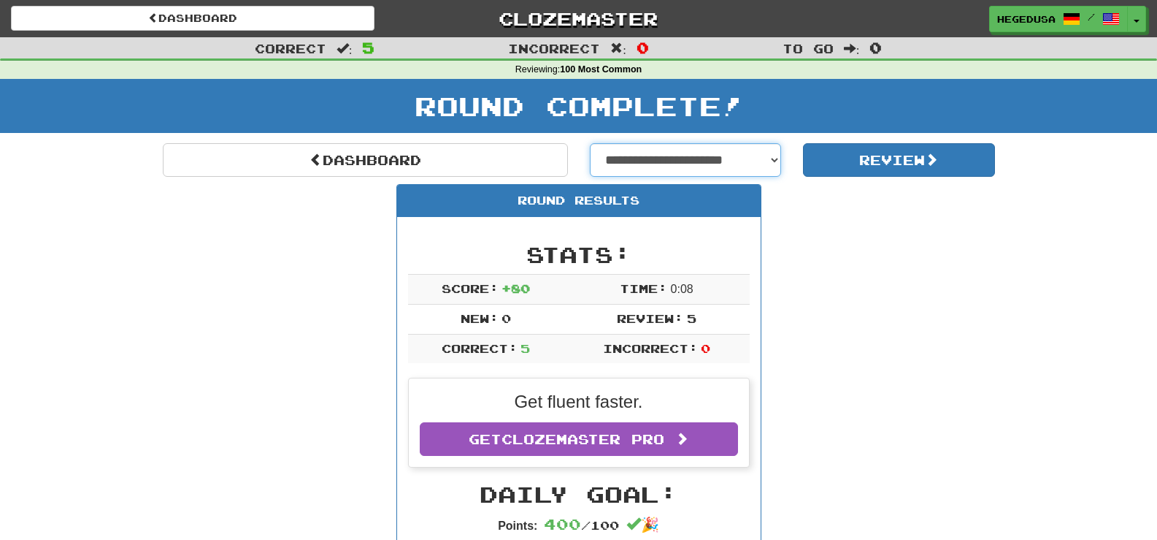
click at [778, 156] on select "**********" at bounding box center [686, 160] width 192 height 34
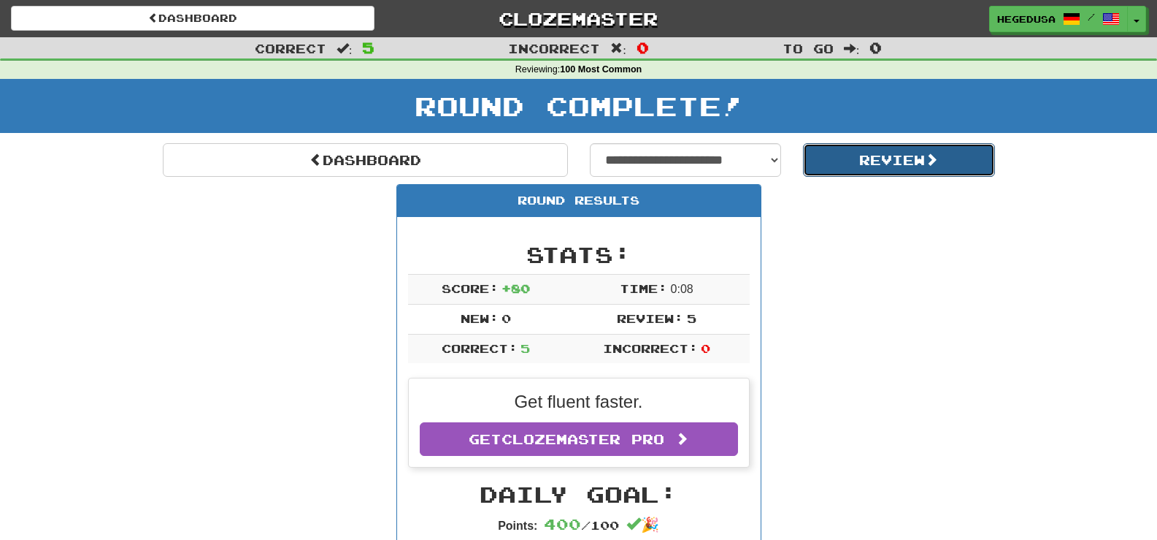
click at [875, 158] on button "Review" at bounding box center [899, 160] width 192 height 34
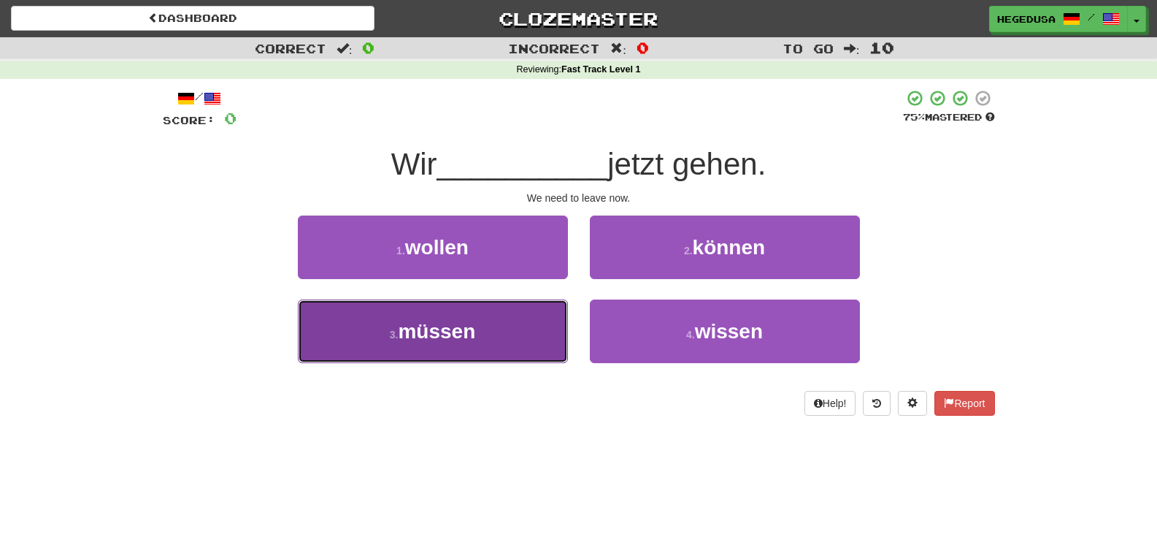
click at [526, 349] on button "3 . müssen" at bounding box center [433, 331] width 270 height 64
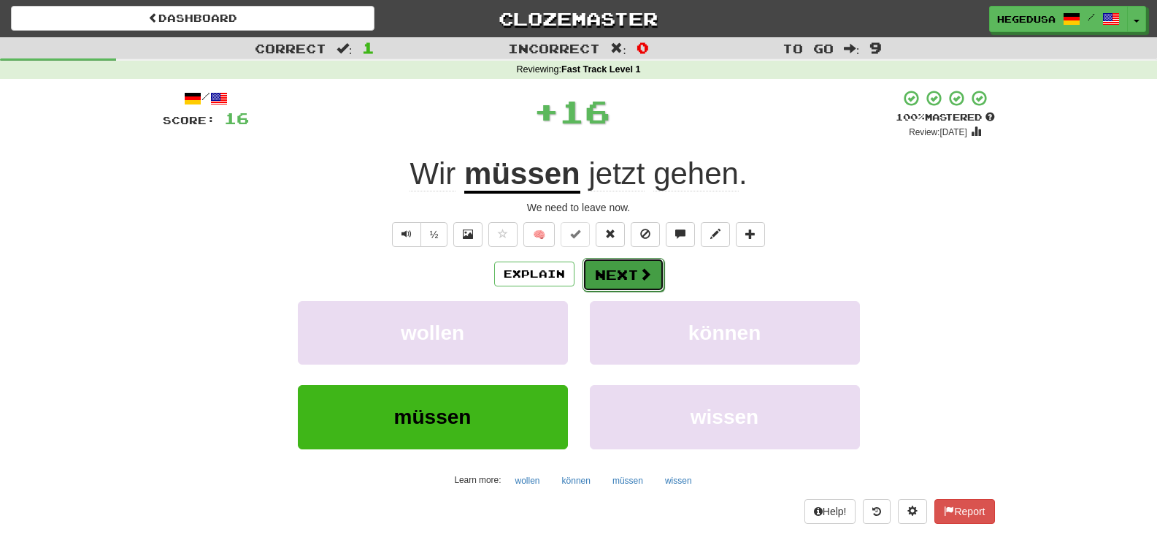
click at [643, 270] on span at bounding box center [645, 273] width 13 height 13
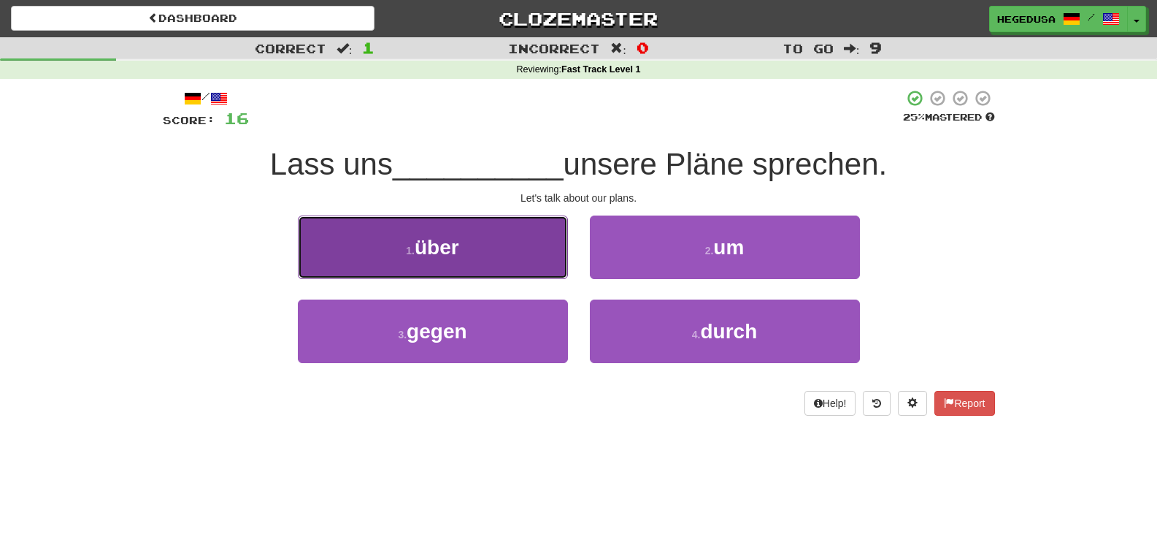
click at [556, 270] on button "1 . über" at bounding box center [433, 247] width 270 height 64
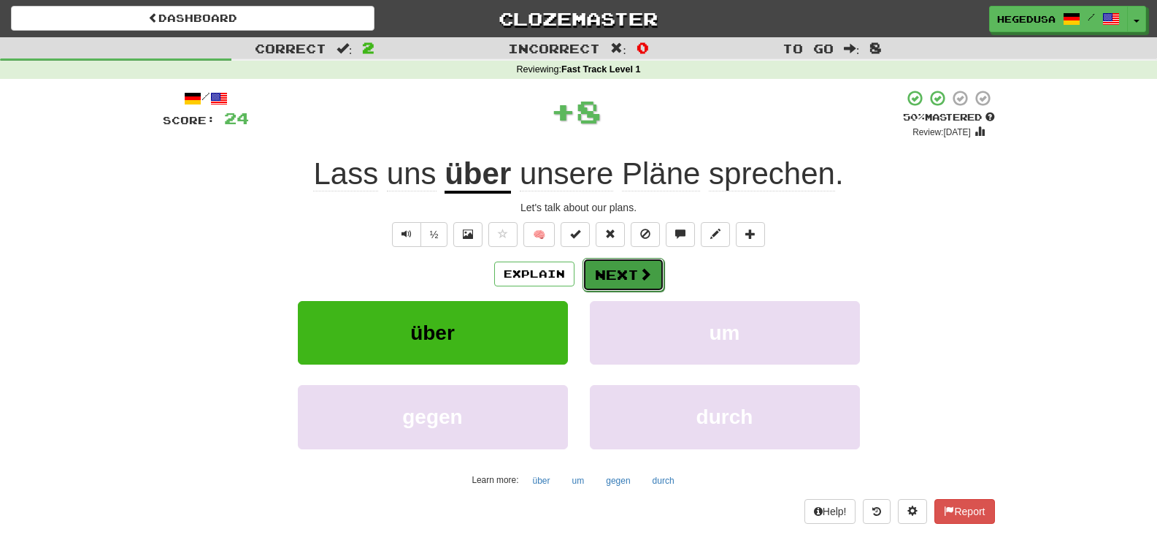
click at [652, 281] on button "Next" at bounding box center [624, 275] width 82 height 34
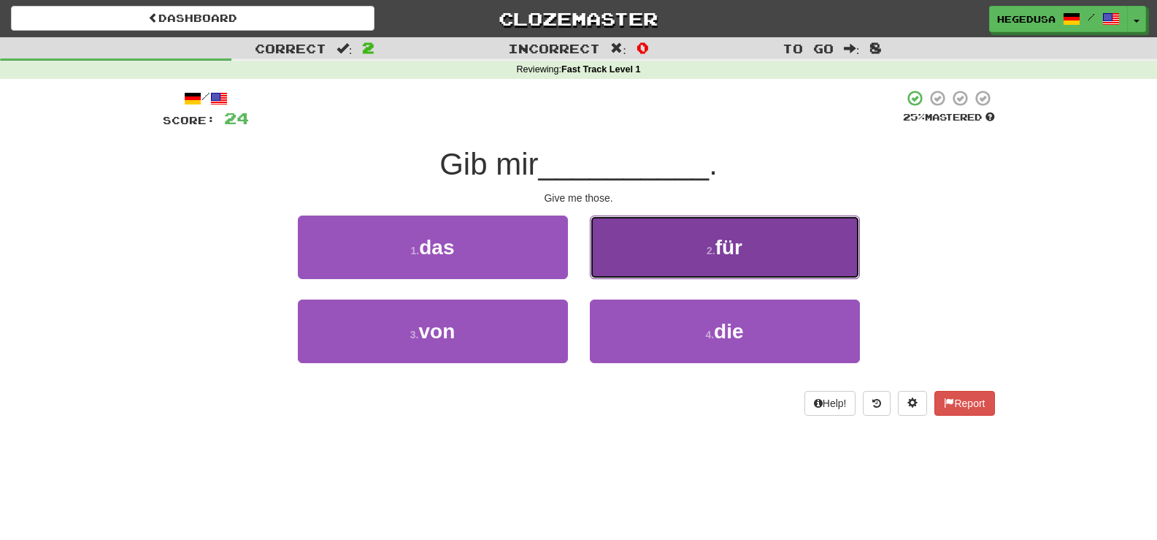
click at [685, 273] on button "2 . für" at bounding box center [725, 247] width 270 height 64
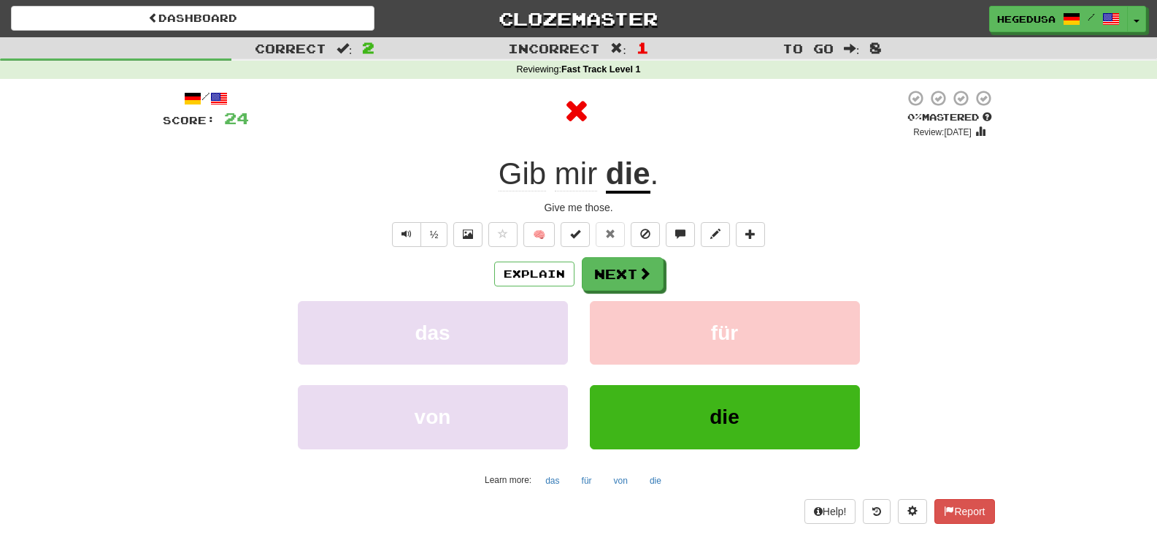
click at [685, 273] on div "Explain Next" at bounding box center [579, 274] width 832 height 34
click at [644, 275] on span at bounding box center [645, 273] width 13 height 13
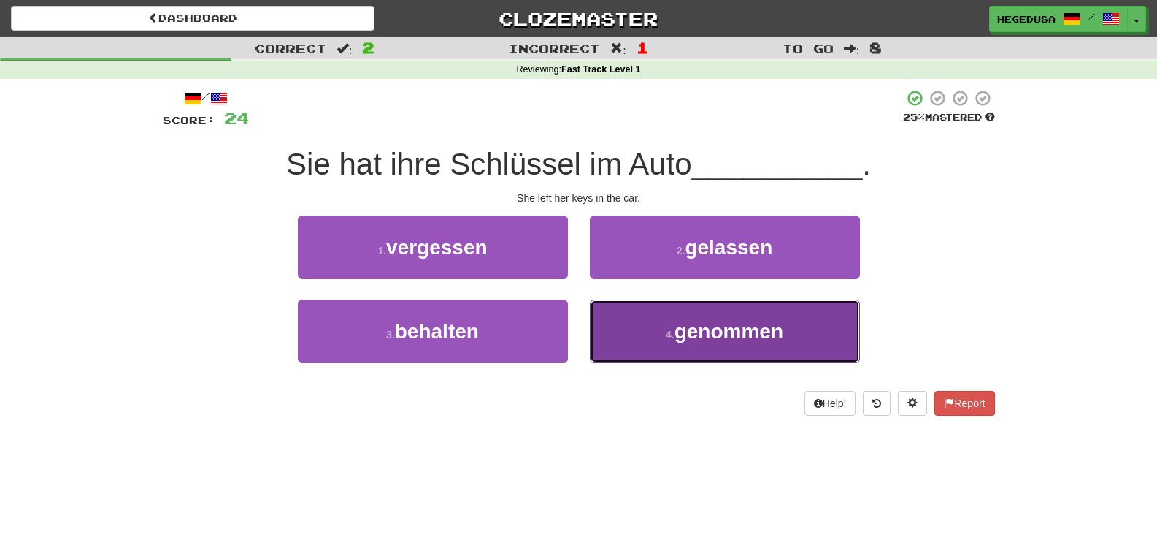
click at [670, 324] on button "4 . genommen" at bounding box center [725, 331] width 270 height 64
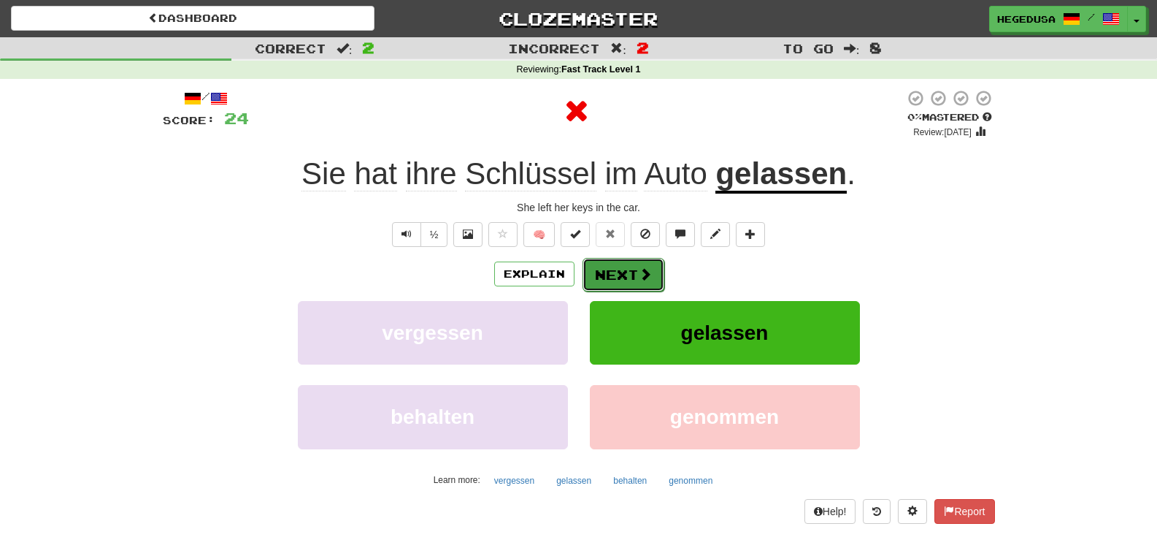
click at [629, 274] on button "Next" at bounding box center [624, 275] width 82 height 34
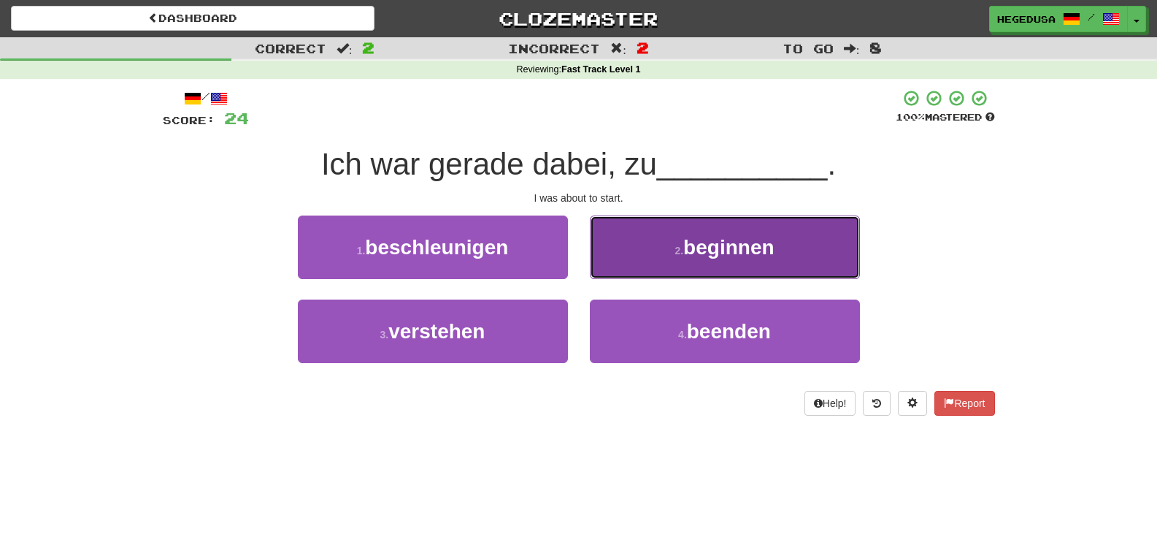
click at [640, 251] on button "2 . beginnen" at bounding box center [725, 247] width 270 height 64
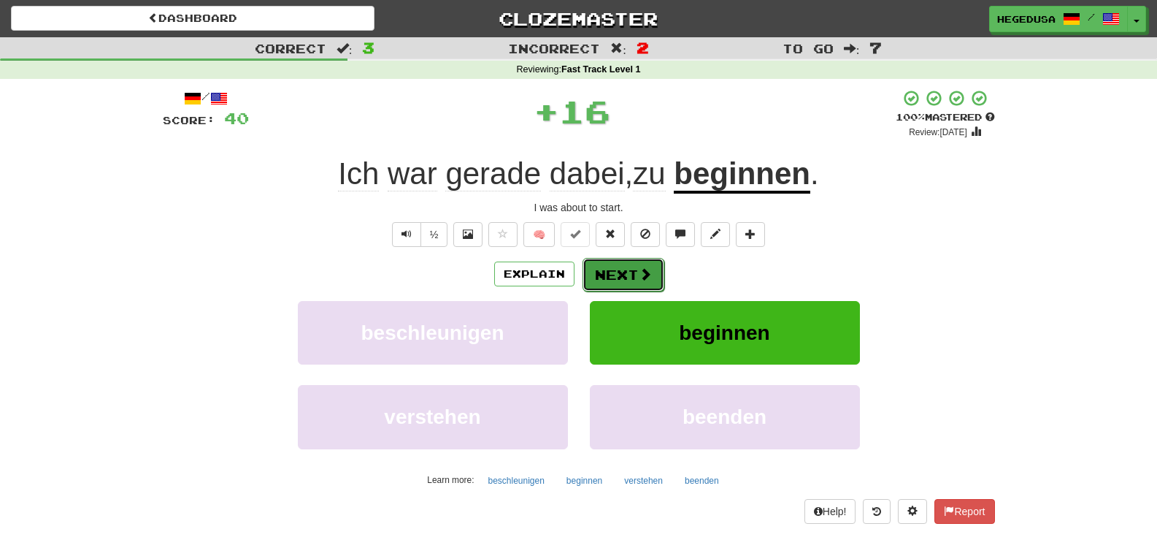
click at [612, 285] on button "Next" at bounding box center [624, 275] width 82 height 34
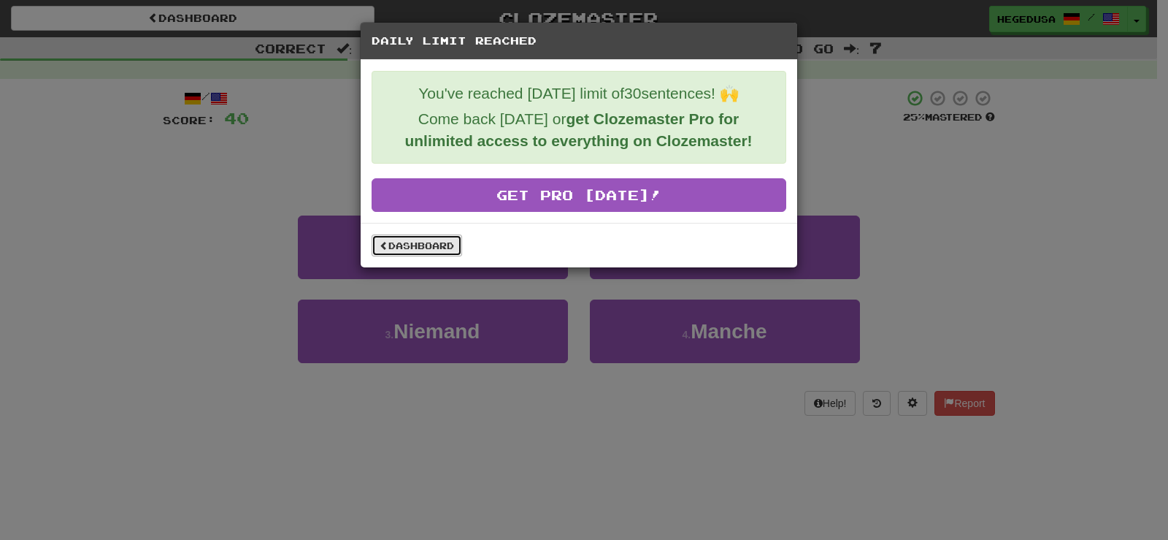
click at [404, 247] on link "Dashboard" at bounding box center [417, 245] width 91 height 22
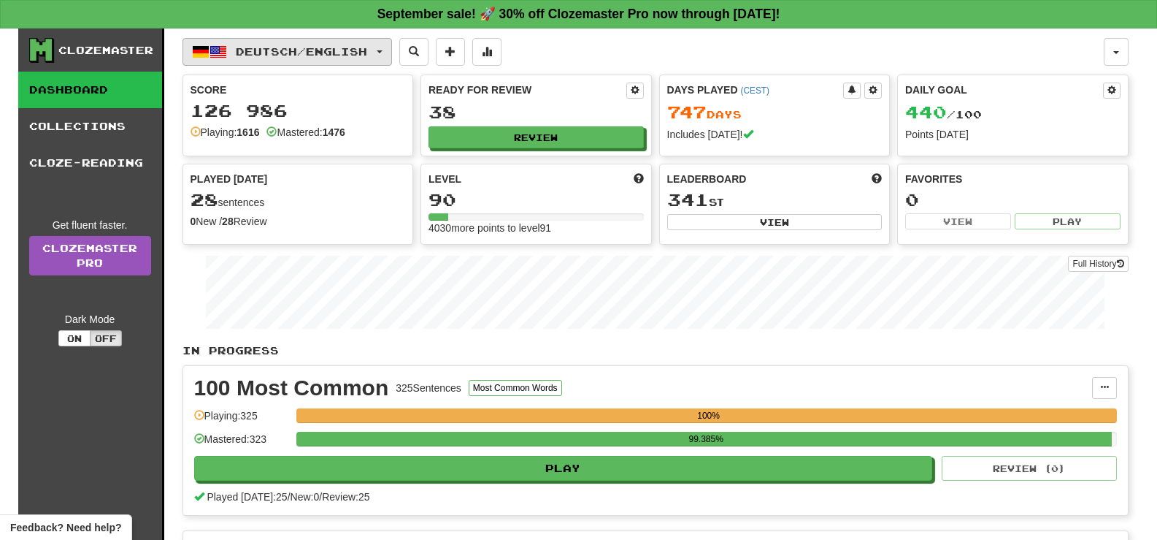
click at [392, 53] on button "Deutsch / English" at bounding box center [288, 52] width 210 height 28
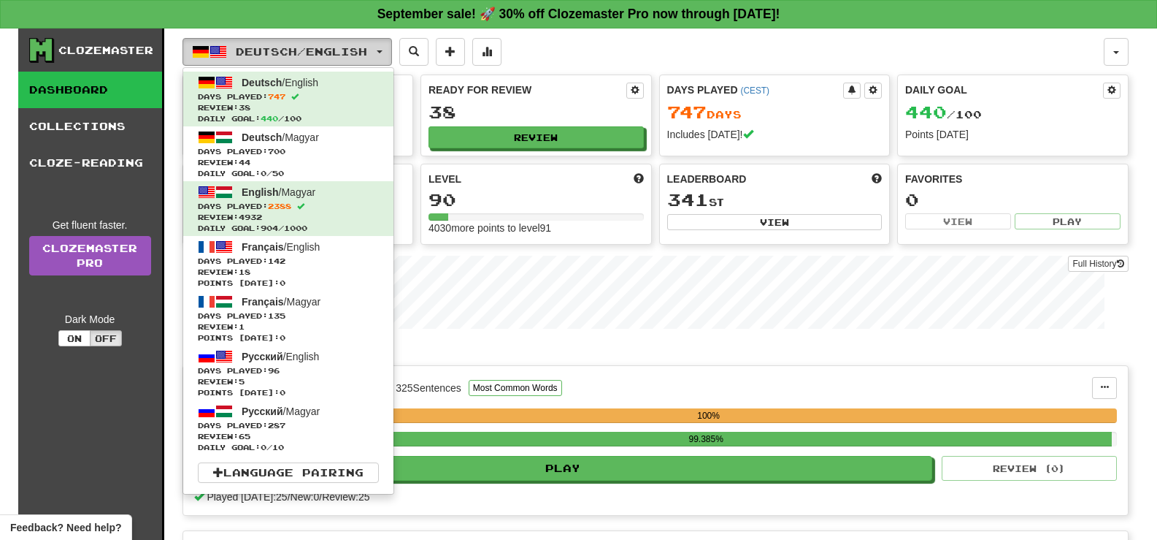
click at [392, 53] on button "Deutsch / English" at bounding box center [288, 52] width 210 height 28
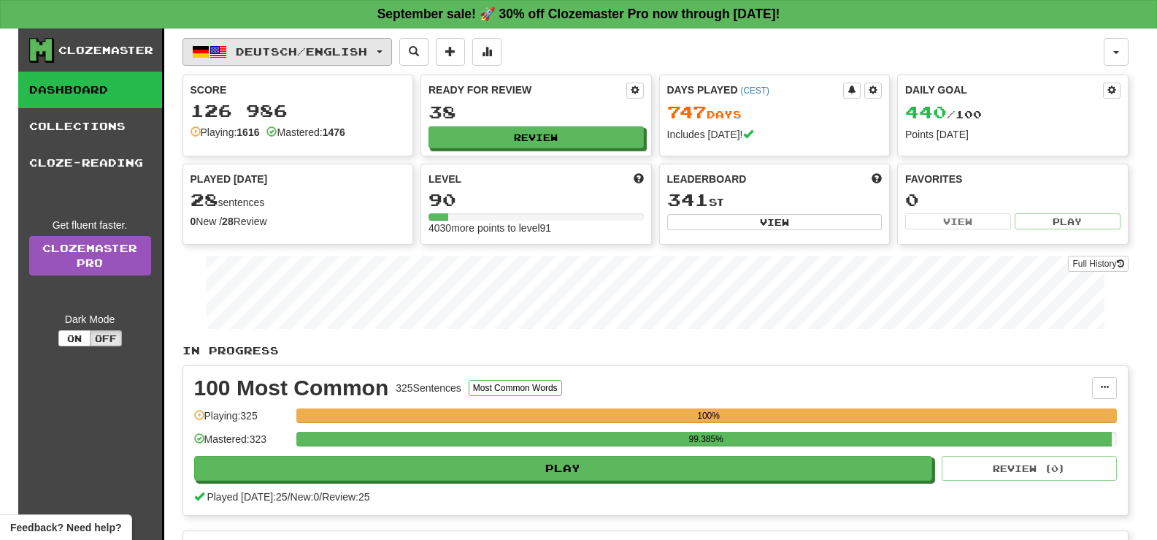
click at [367, 48] on span "Deutsch / English" at bounding box center [301, 51] width 131 height 12
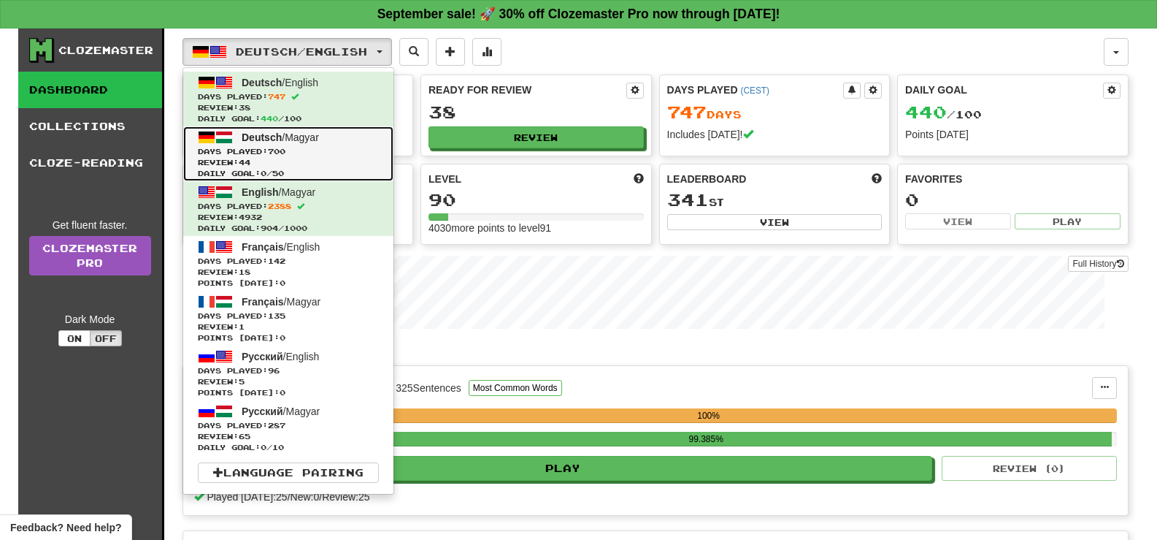
click at [333, 160] on span "Review: 44" at bounding box center [288, 162] width 181 height 11
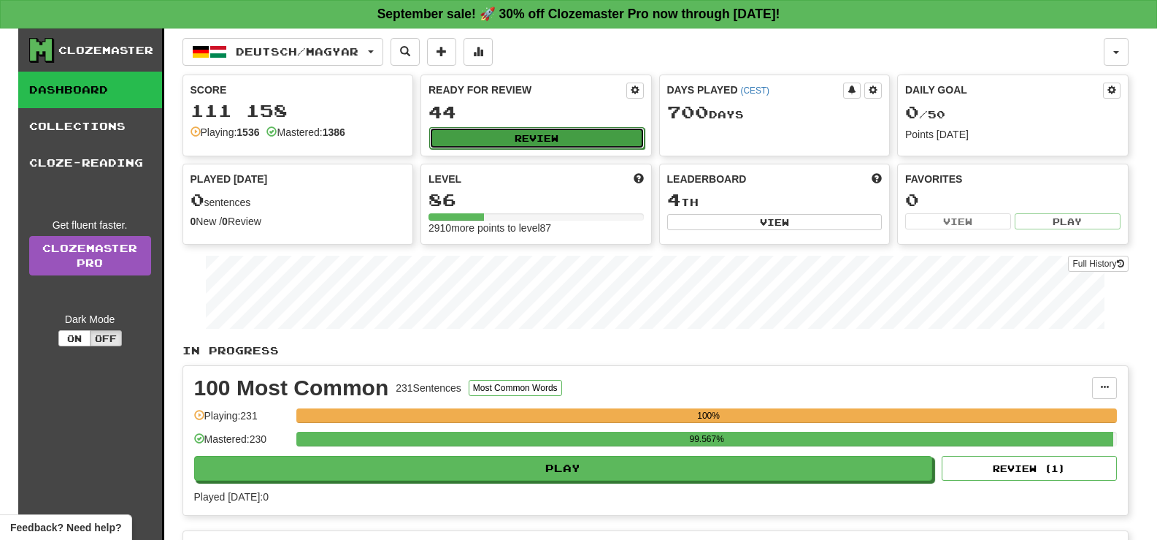
click at [605, 129] on button "Review" at bounding box center [536, 138] width 215 height 22
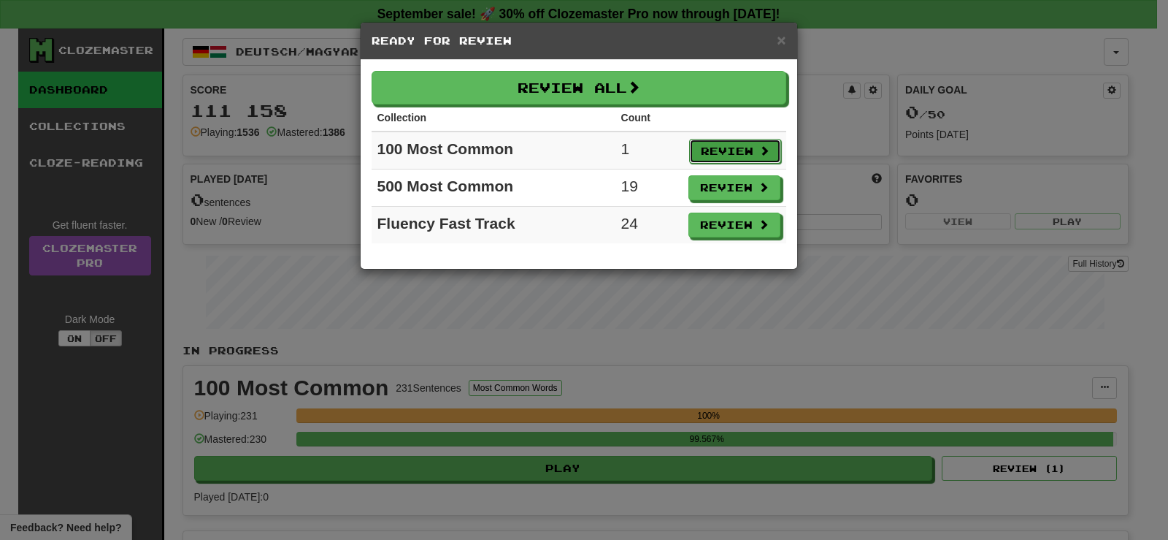
click at [772, 153] on button "Review" at bounding box center [735, 151] width 92 height 25
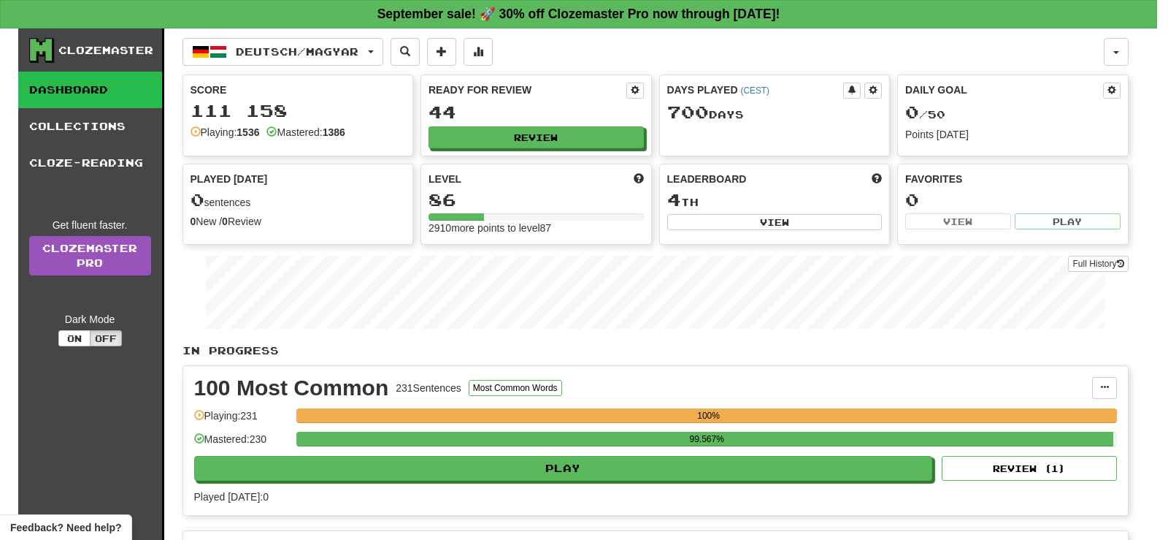
select select "**"
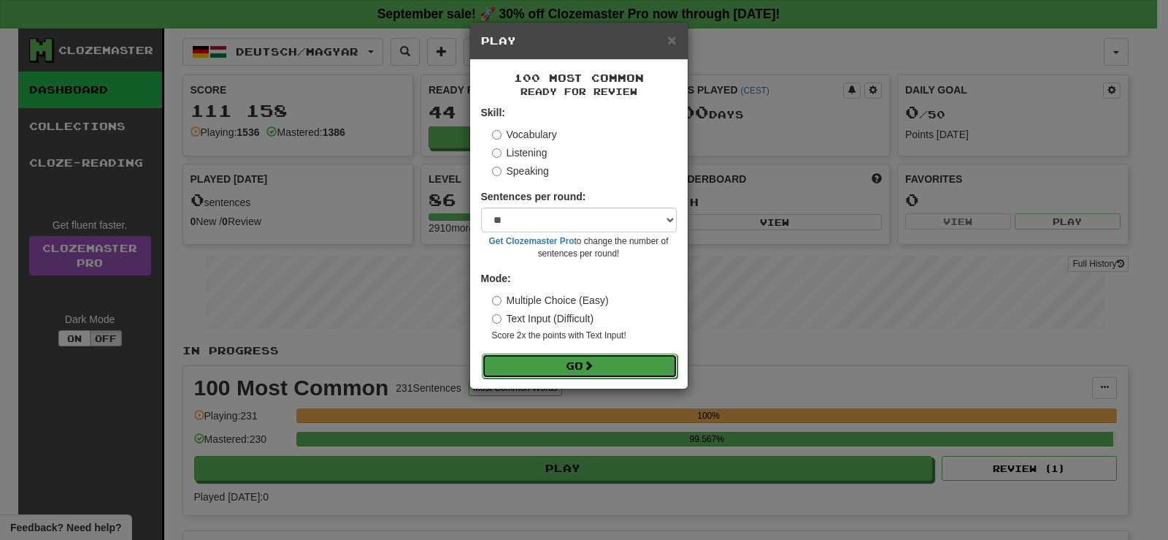
click at [588, 358] on button "Go" at bounding box center [580, 365] width 196 height 25
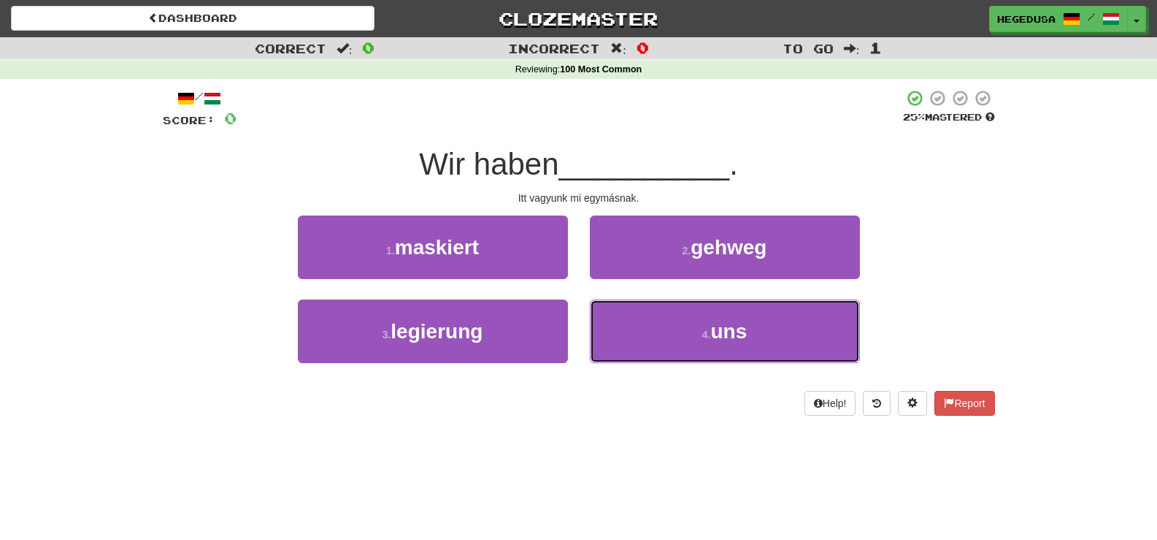
click at [703, 335] on small "4 ." at bounding box center [706, 335] width 9 height 12
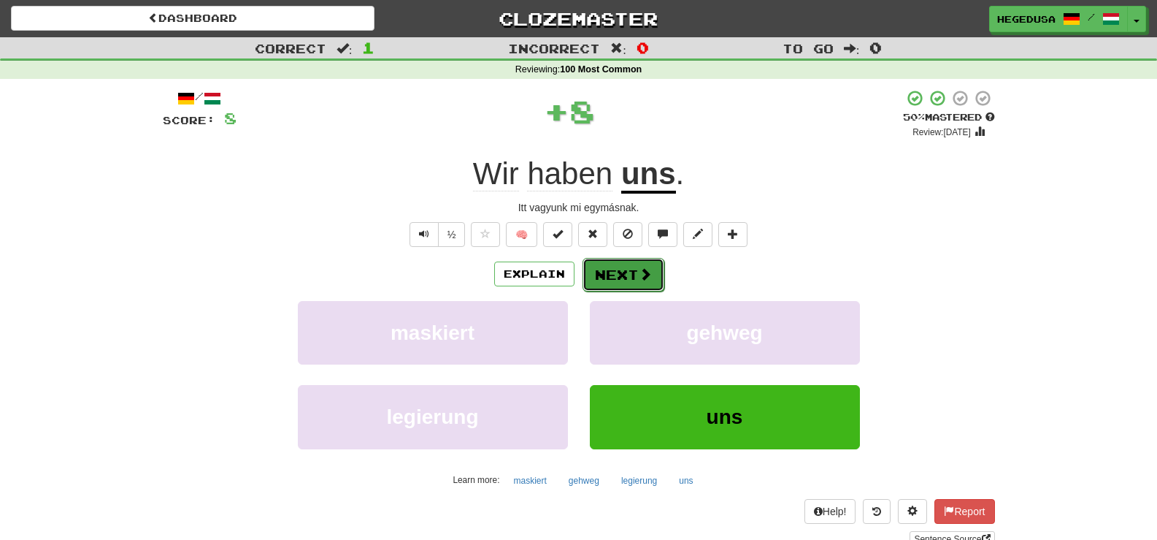
click at [630, 280] on button "Next" at bounding box center [624, 275] width 82 height 34
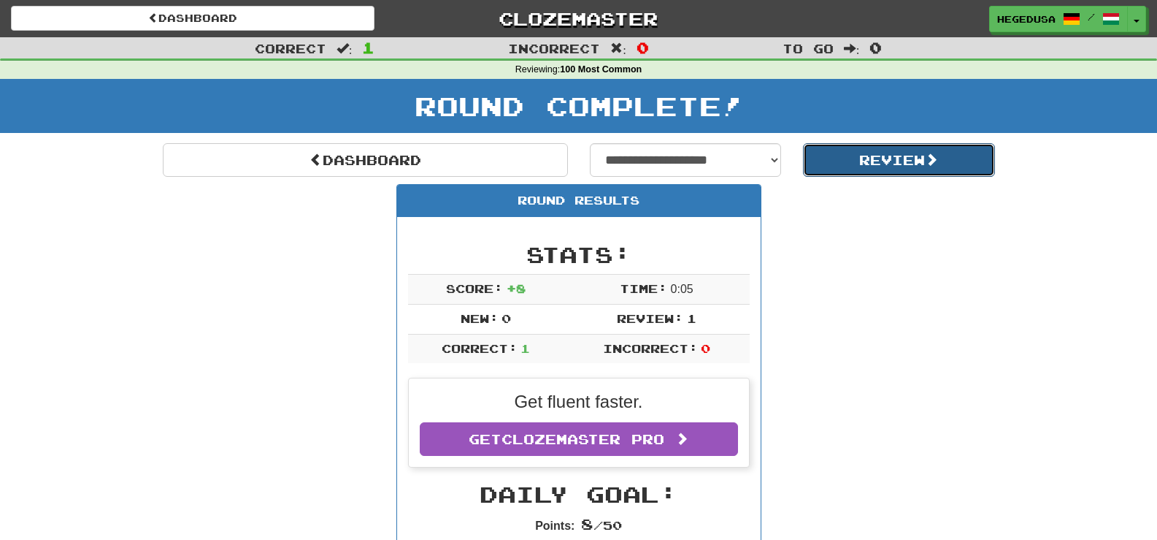
click at [889, 155] on button "Review" at bounding box center [899, 160] width 192 height 34
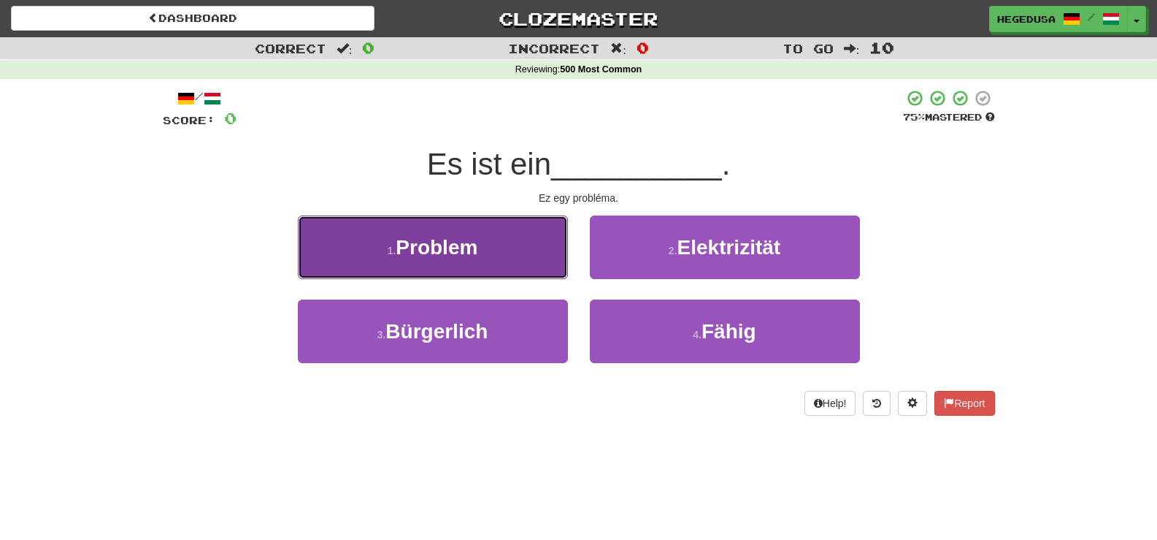
click at [507, 250] on button "1 . Problem" at bounding box center [433, 247] width 270 height 64
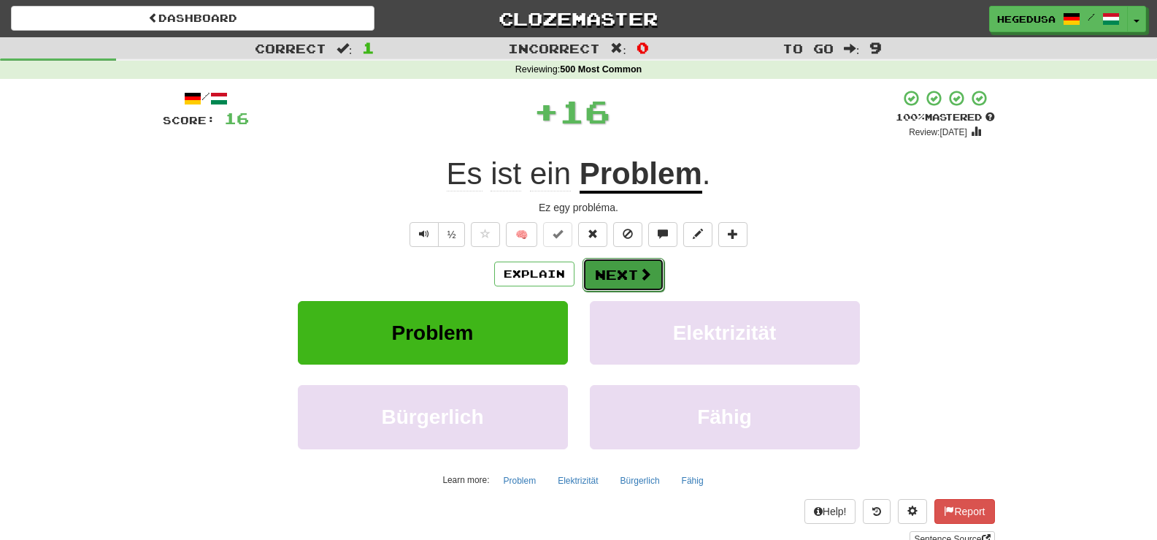
click at [621, 275] on button "Next" at bounding box center [624, 275] width 82 height 34
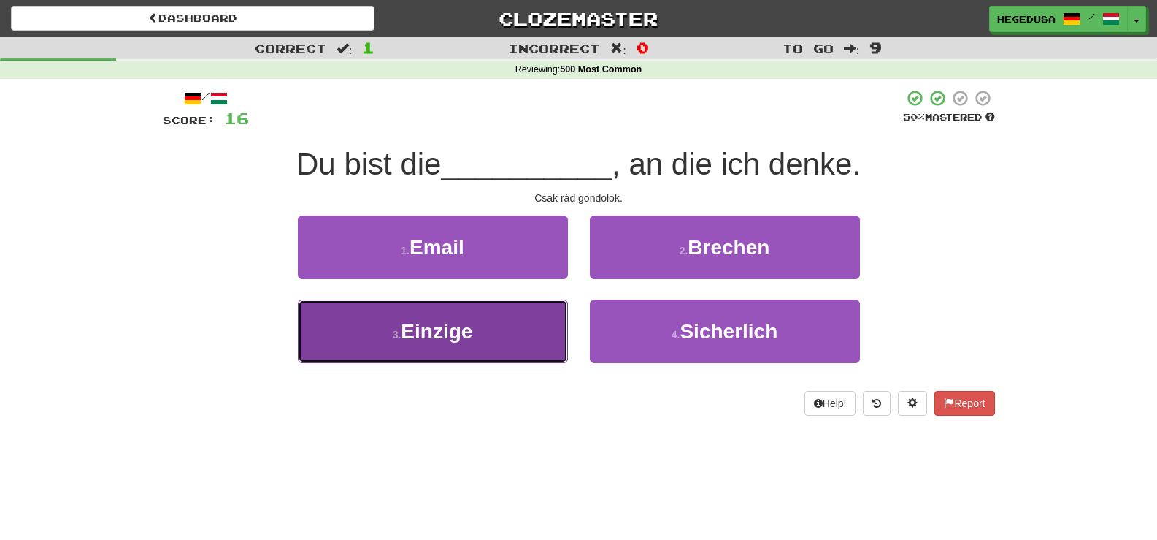
click at [540, 323] on button "3 . Einzige" at bounding box center [433, 331] width 270 height 64
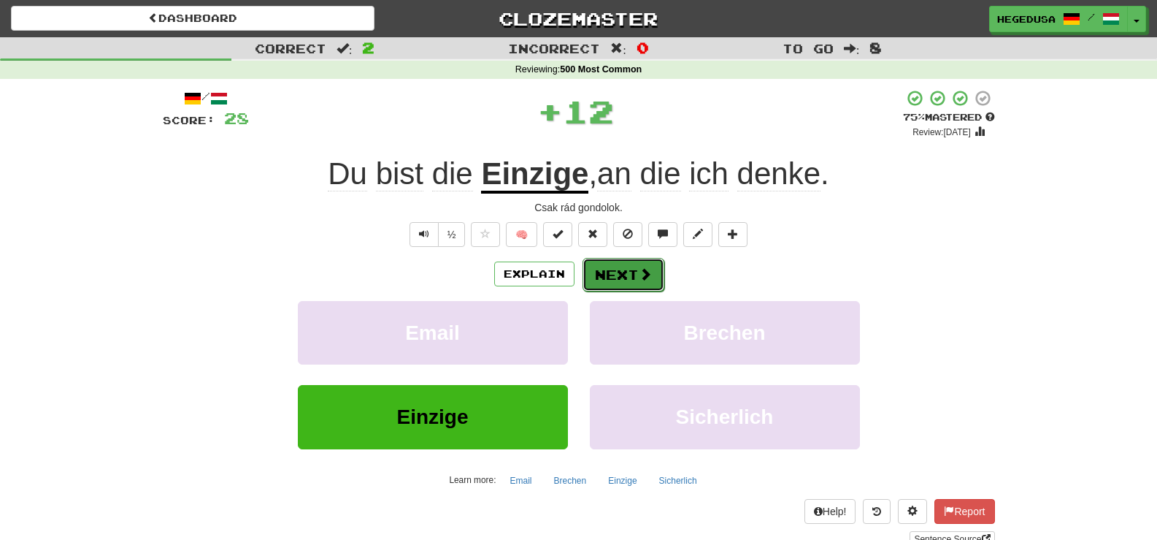
click at [648, 259] on button "Next" at bounding box center [624, 275] width 82 height 34
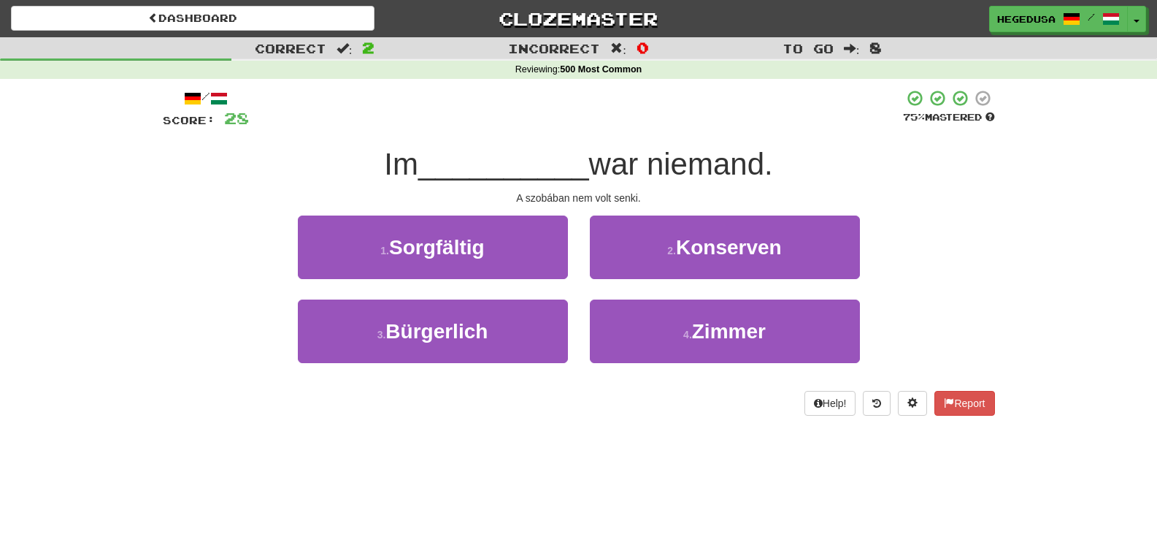
click at [708, 367] on div "4 . Zimmer" at bounding box center [725, 341] width 292 height 84
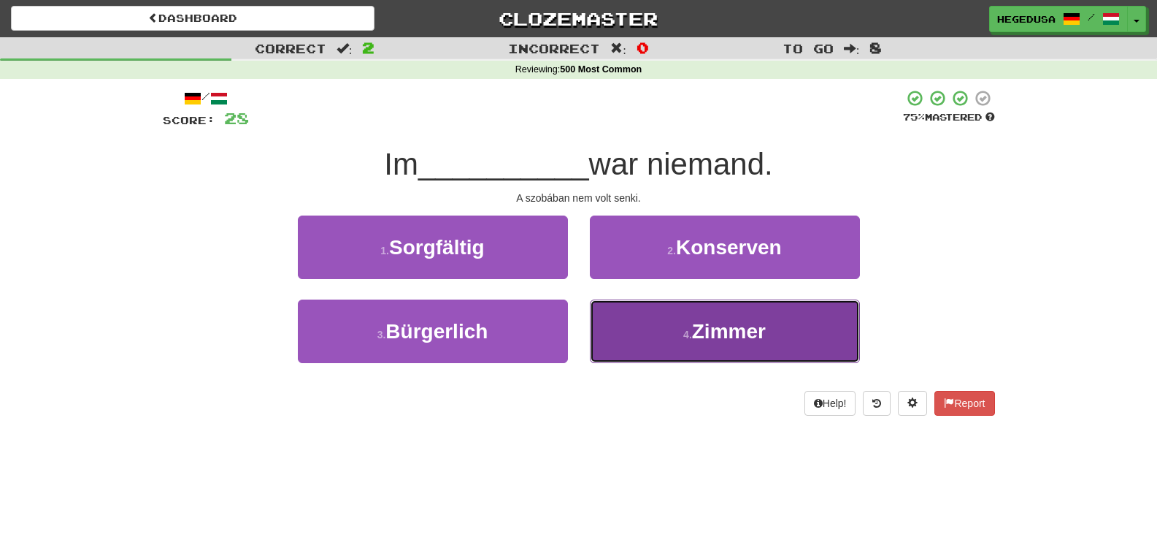
click at [698, 346] on button "4 . Zimmer" at bounding box center [725, 331] width 270 height 64
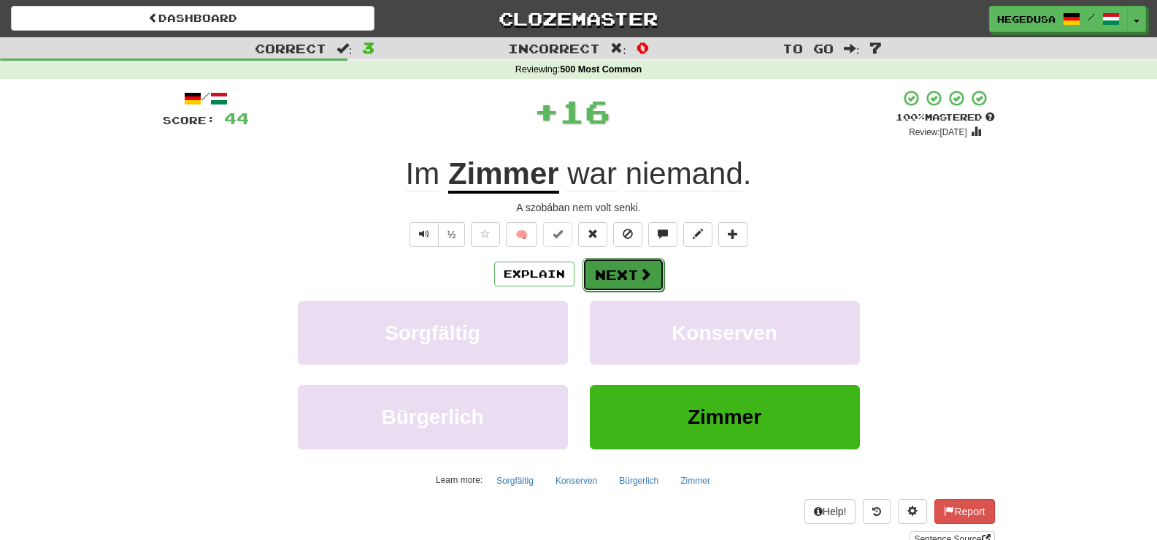
click at [616, 268] on button "Next" at bounding box center [624, 275] width 82 height 34
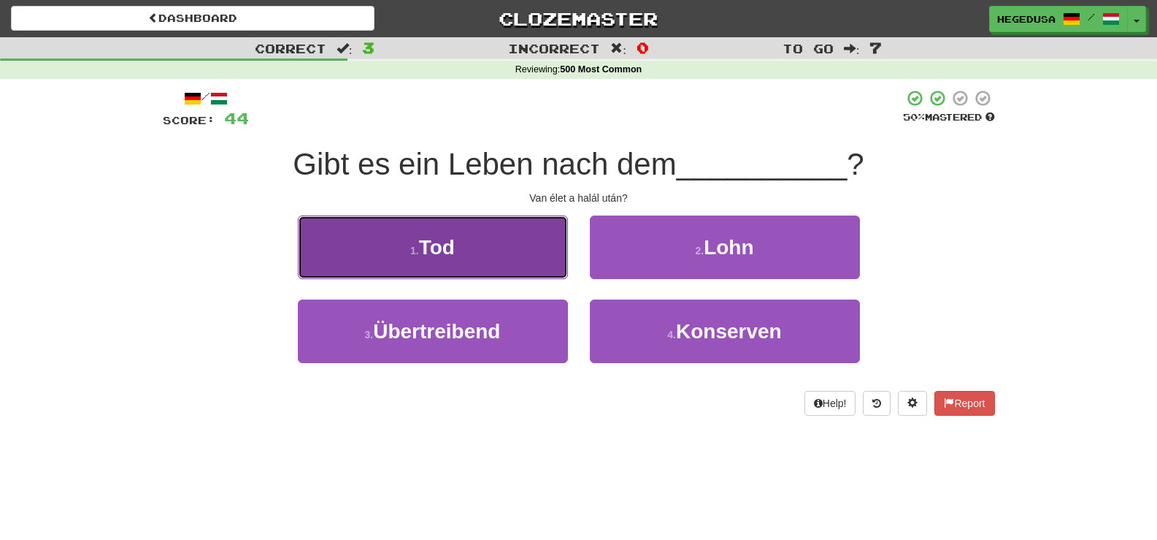
click at [538, 255] on button "1 . Tod" at bounding box center [433, 247] width 270 height 64
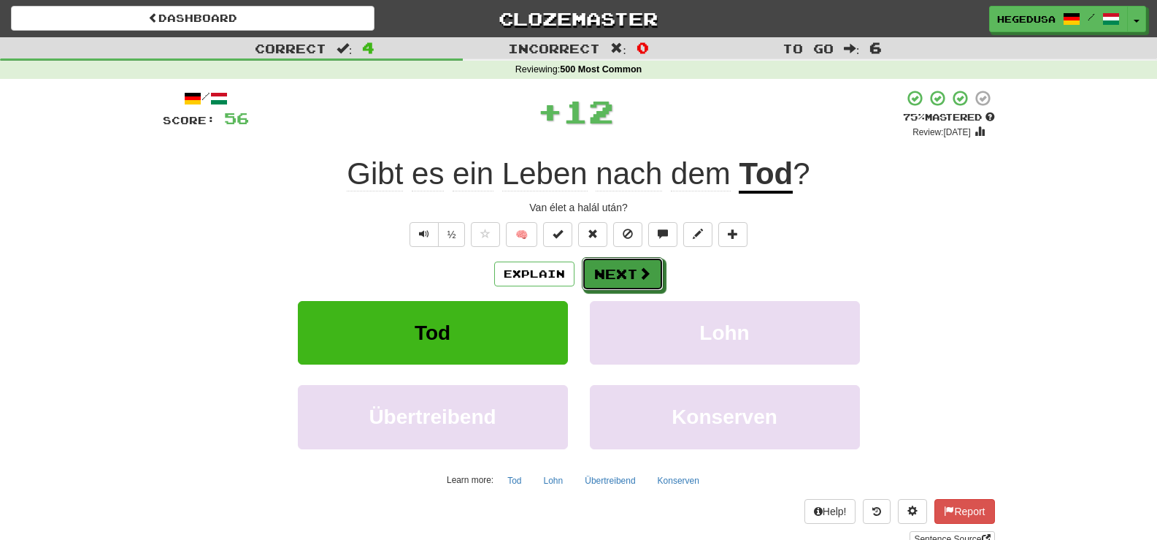
click at [646, 283] on button "Next" at bounding box center [623, 274] width 82 height 34
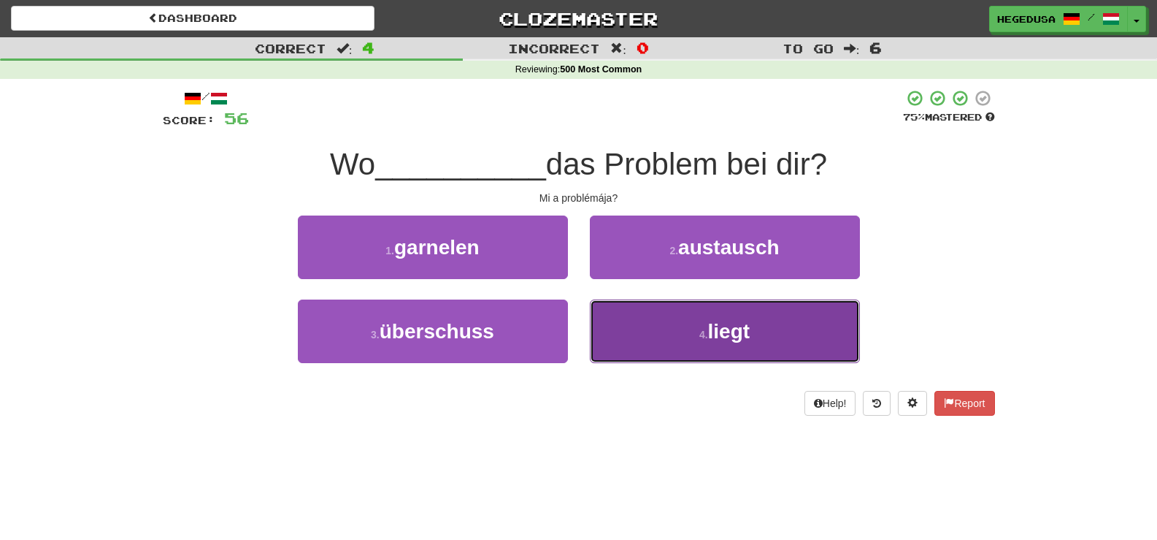
click at [659, 315] on button "4 . liegt" at bounding box center [725, 331] width 270 height 64
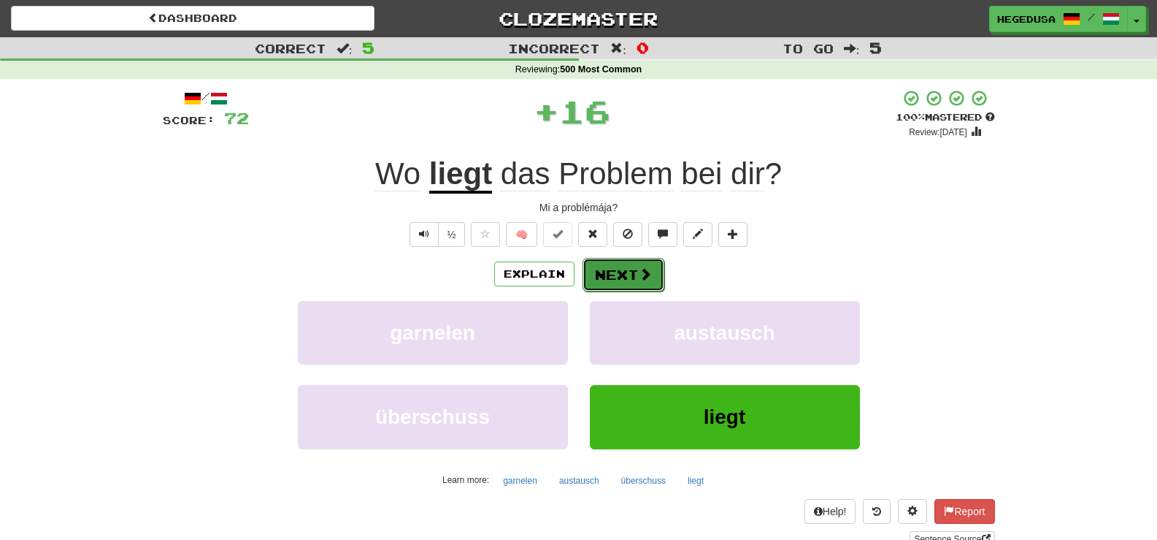
click at [642, 270] on span at bounding box center [645, 273] width 13 height 13
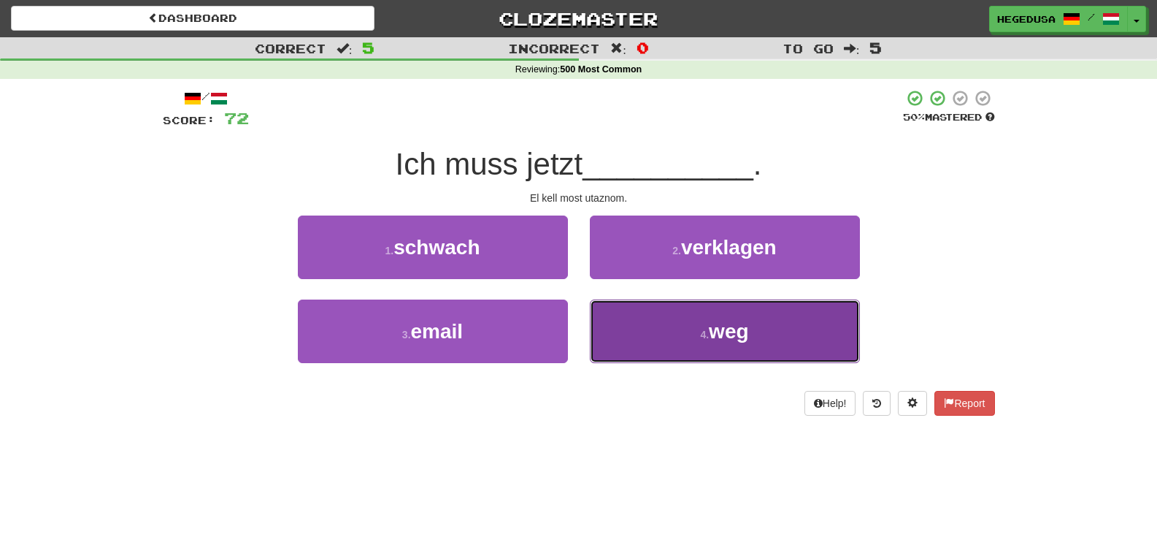
click at [665, 318] on button "4 . weg" at bounding box center [725, 331] width 270 height 64
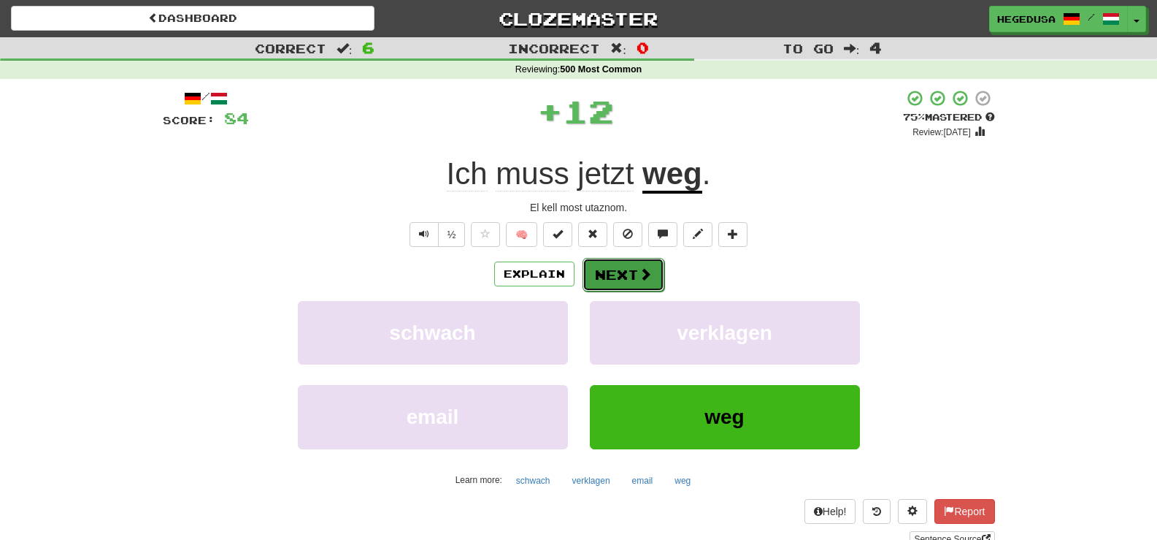
click at [641, 268] on span at bounding box center [645, 273] width 13 height 13
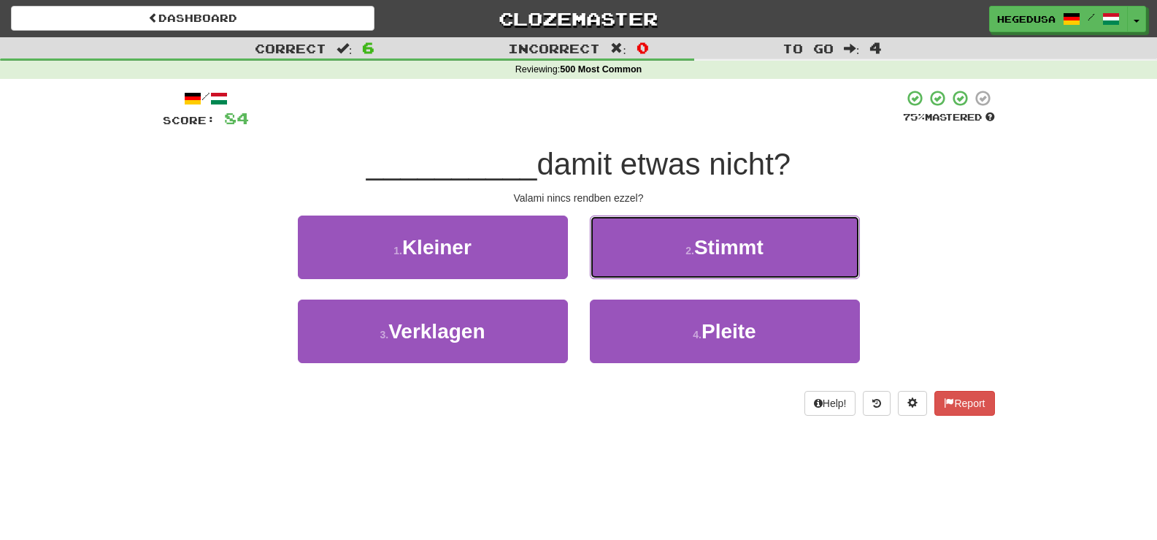
click at [641, 268] on button "2 . Stimmt" at bounding box center [725, 247] width 270 height 64
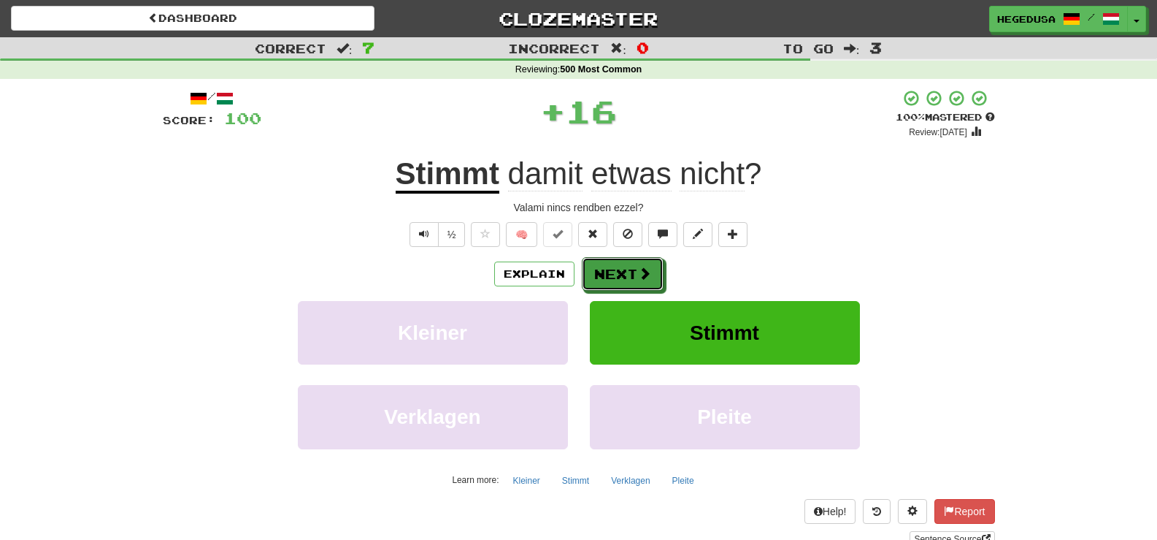
click at [641, 268] on span at bounding box center [644, 273] width 13 height 13
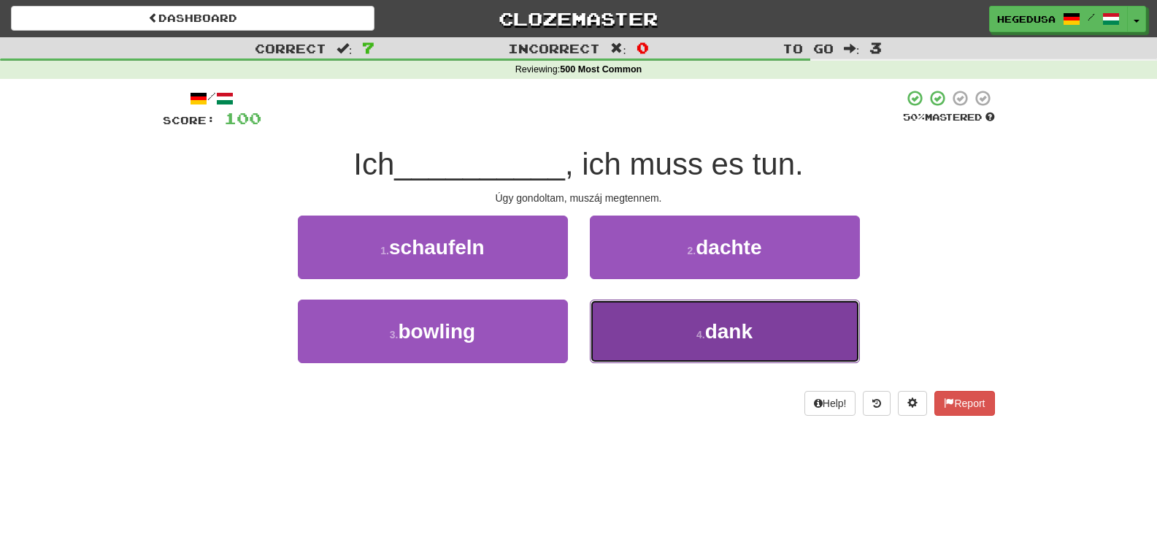
click at [662, 322] on button "4 . dank" at bounding box center [725, 331] width 270 height 64
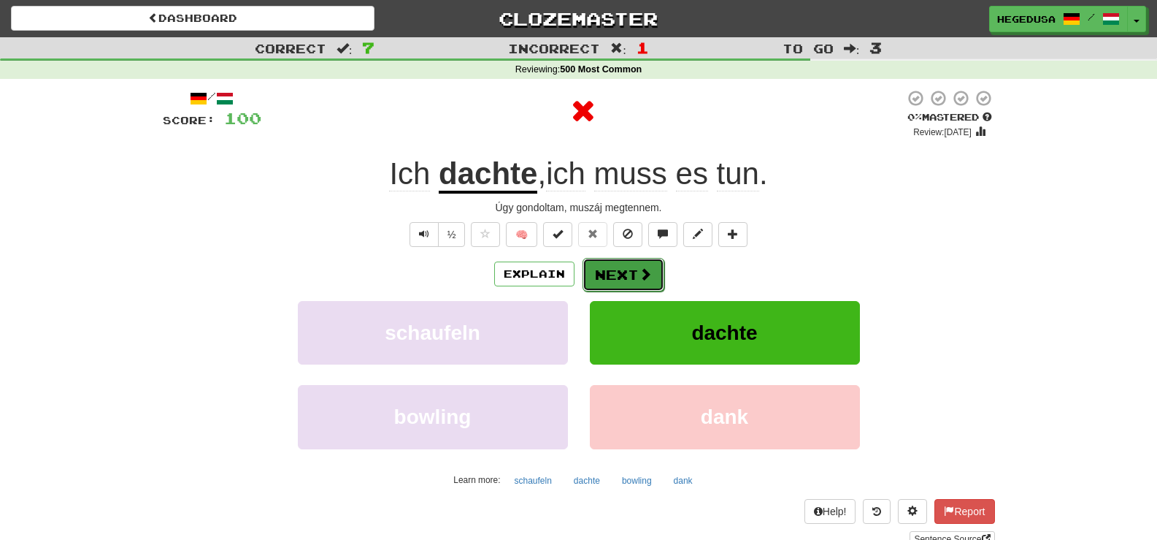
click at [623, 261] on button "Next" at bounding box center [624, 275] width 82 height 34
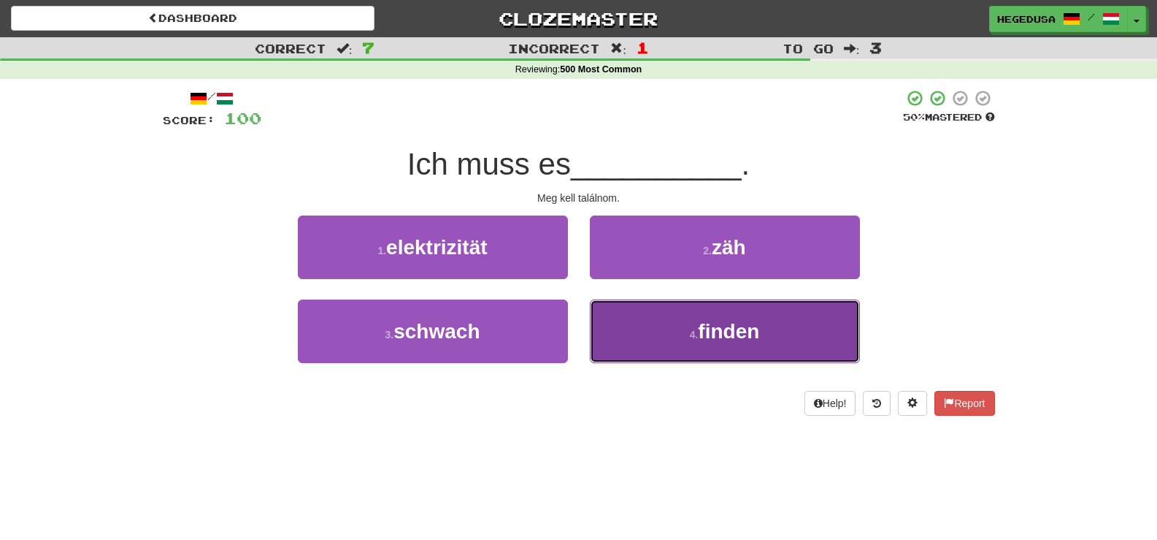
click at [676, 354] on button "4 . finden" at bounding box center [725, 331] width 270 height 64
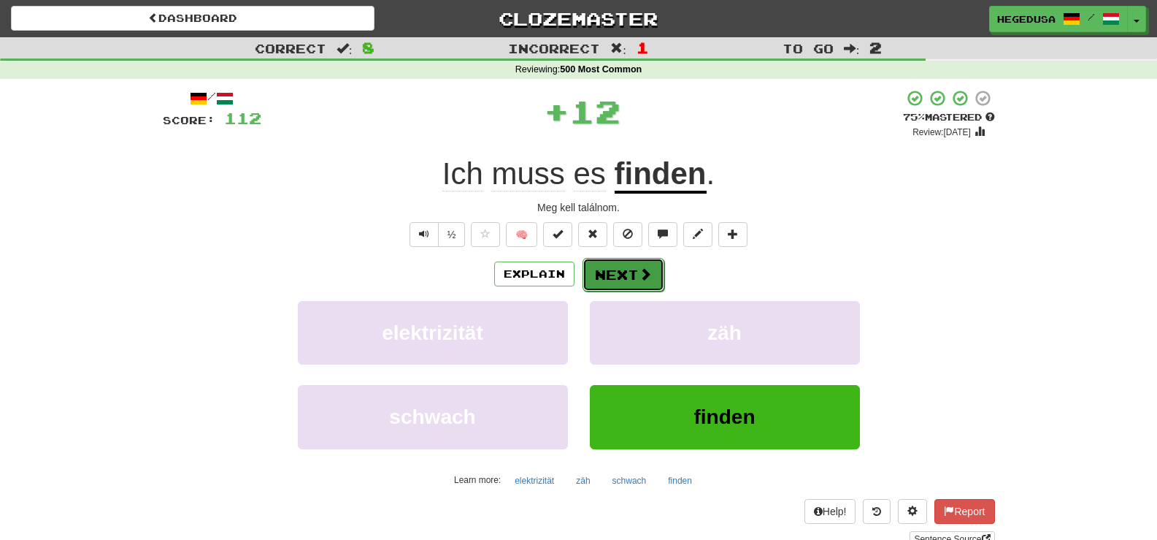
click at [640, 283] on button "Next" at bounding box center [624, 275] width 82 height 34
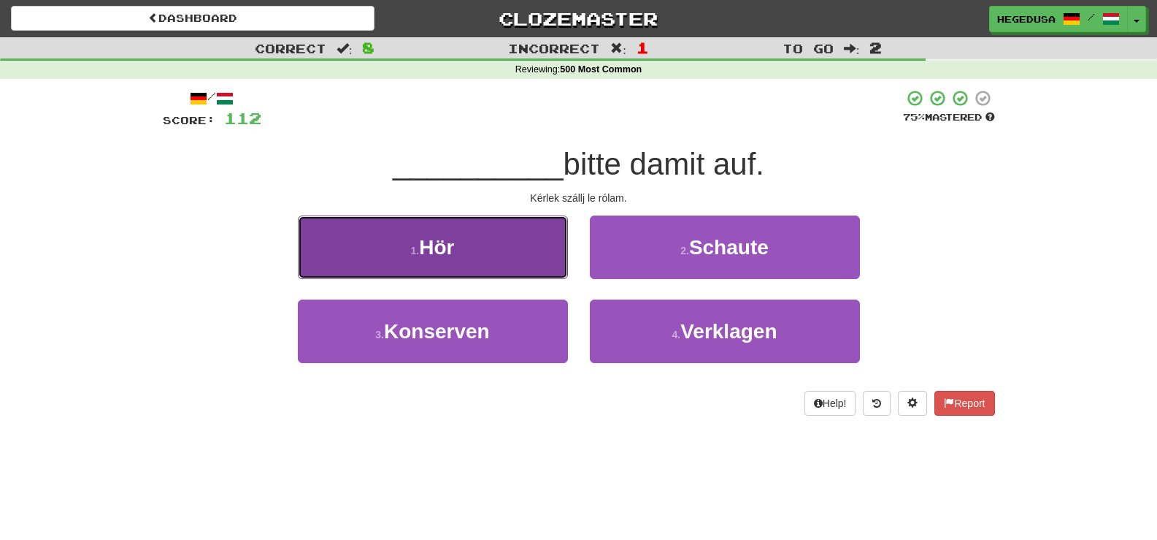
click at [525, 268] on button "1 . Hör" at bounding box center [433, 247] width 270 height 64
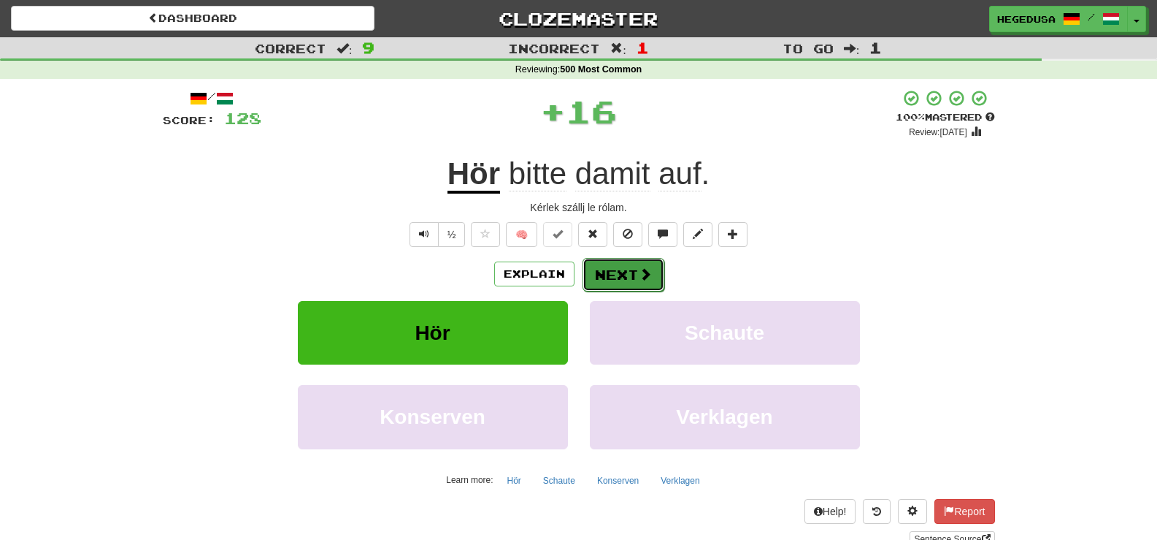
click at [619, 267] on button "Next" at bounding box center [624, 275] width 82 height 34
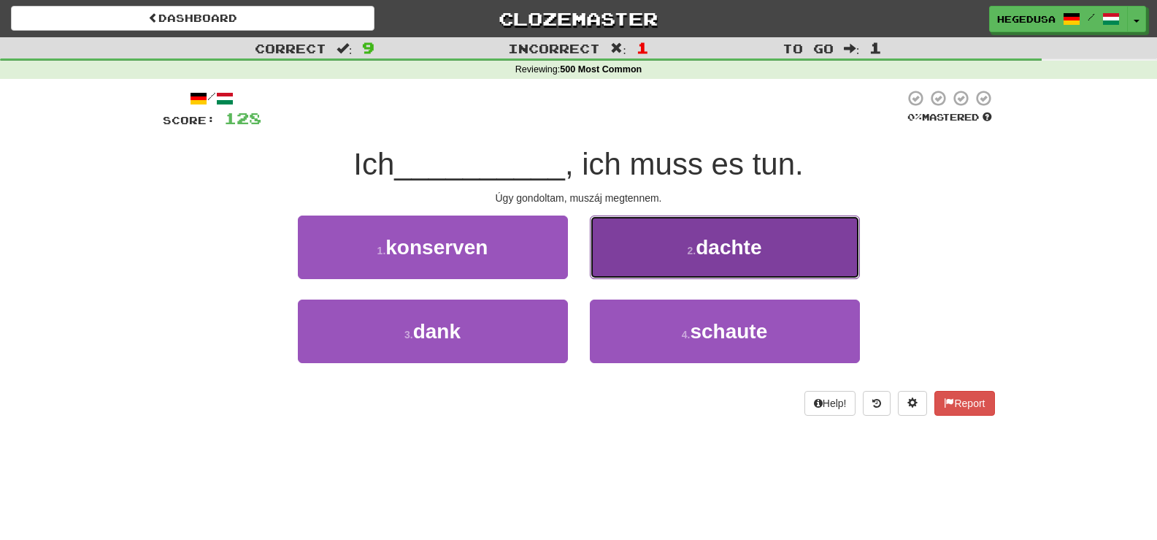
click at [671, 260] on button "2 . dachte" at bounding box center [725, 247] width 270 height 64
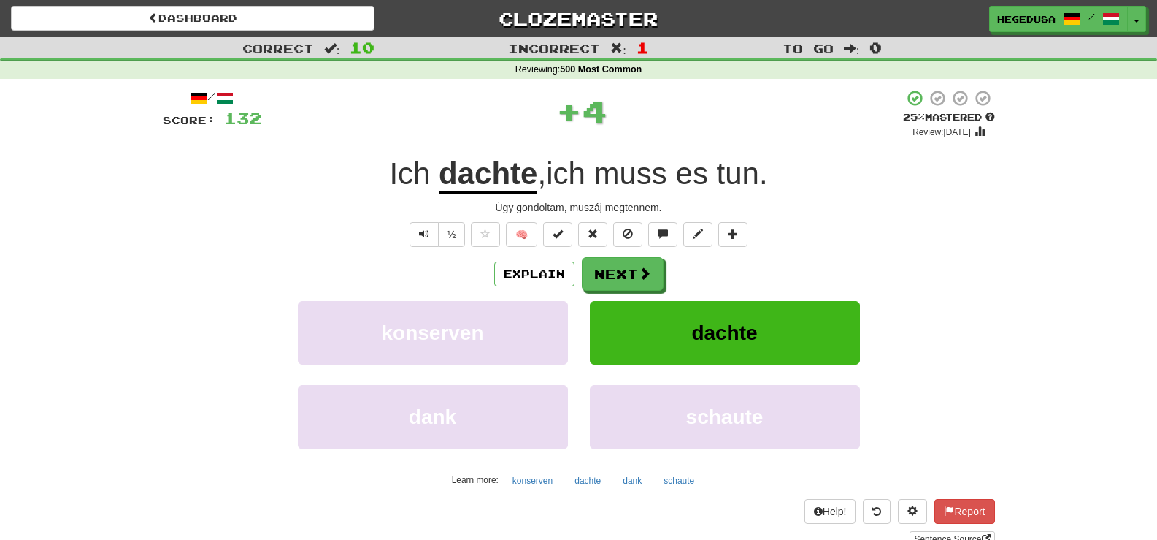
click at [664, 264] on div "Explain Next" at bounding box center [579, 274] width 832 height 34
click at [648, 267] on span at bounding box center [645, 273] width 13 height 13
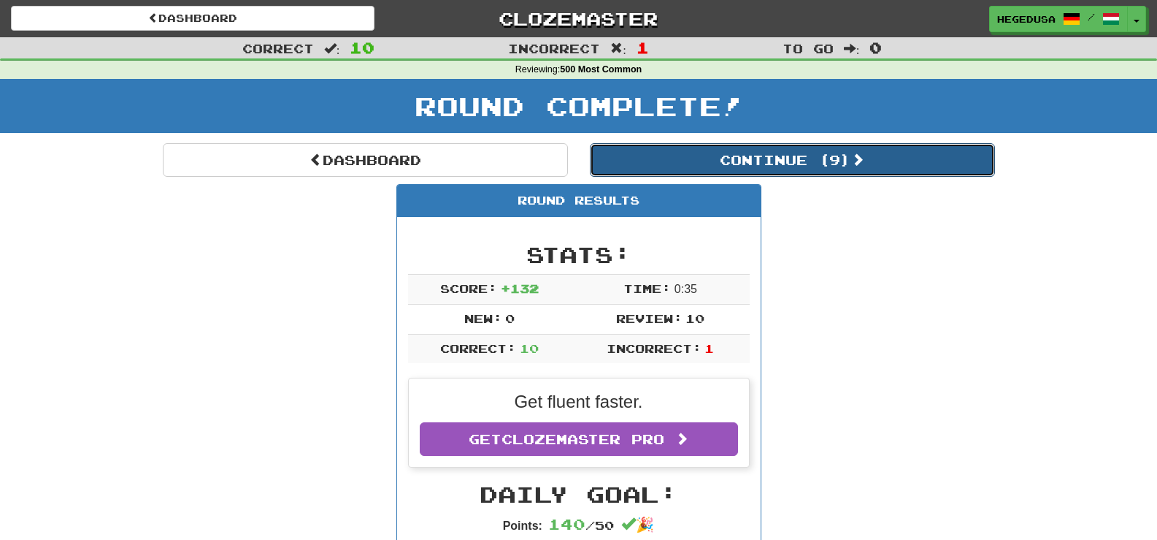
click at [791, 153] on button "Continue ( 9 )" at bounding box center [792, 160] width 405 height 34
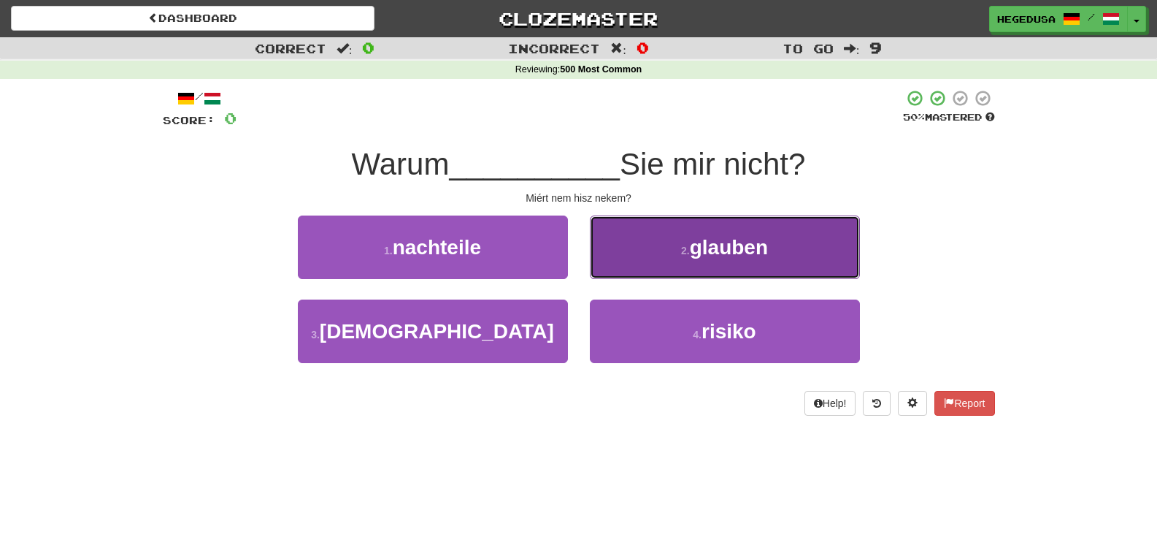
click at [721, 259] on button "2 . glauben" at bounding box center [725, 247] width 270 height 64
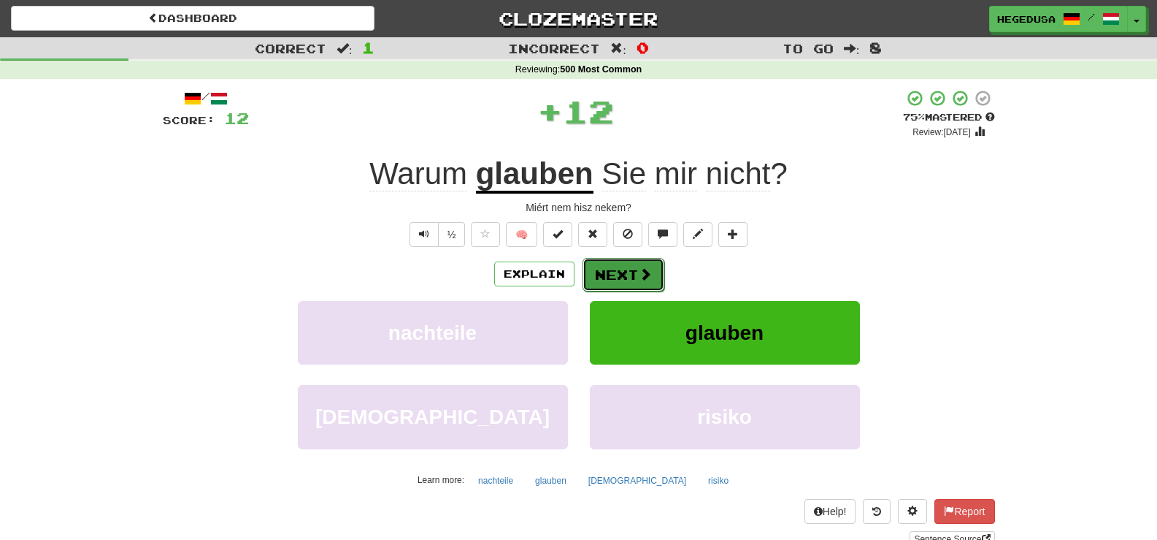
click at [635, 277] on button "Next" at bounding box center [624, 275] width 82 height 34
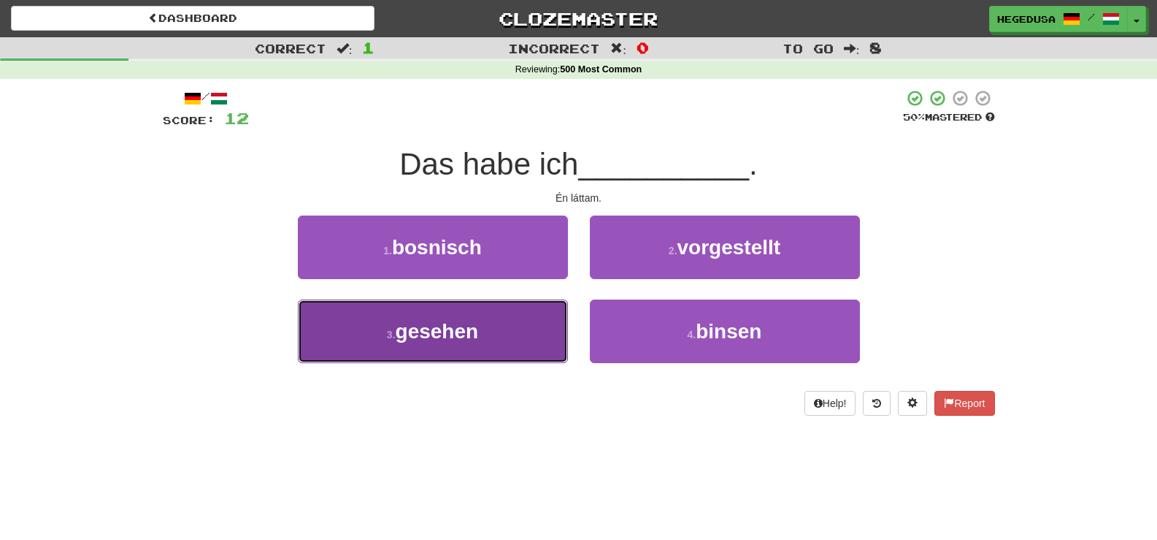
click at [564, 323] on button "3 . gesehen" at bounding box center [433, 331] width 270 height 64
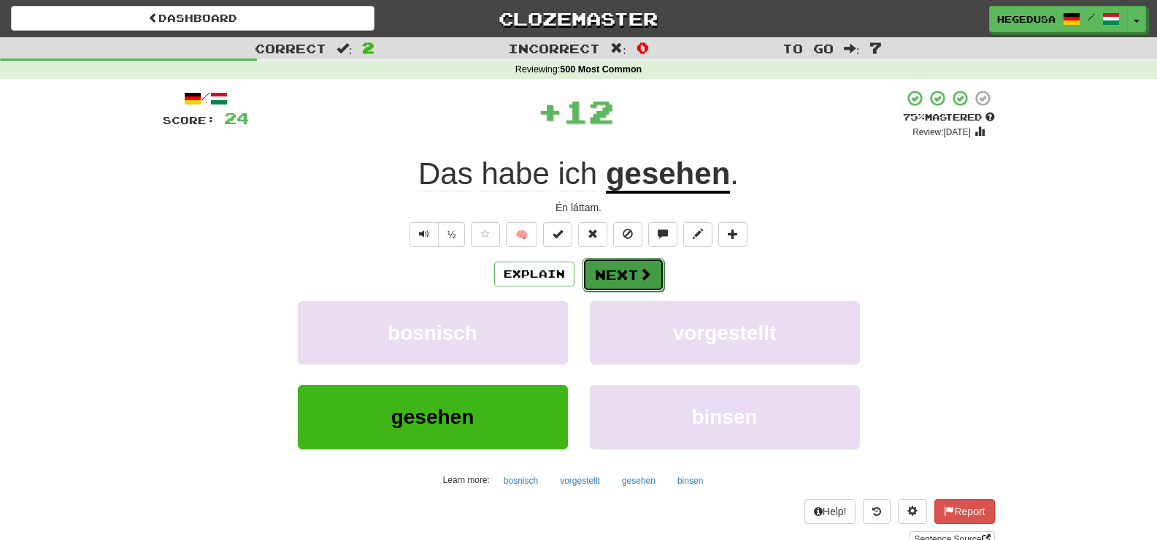
click at [608, 288] on button "Next" at bounding box center [624, 275] width 82 height 34
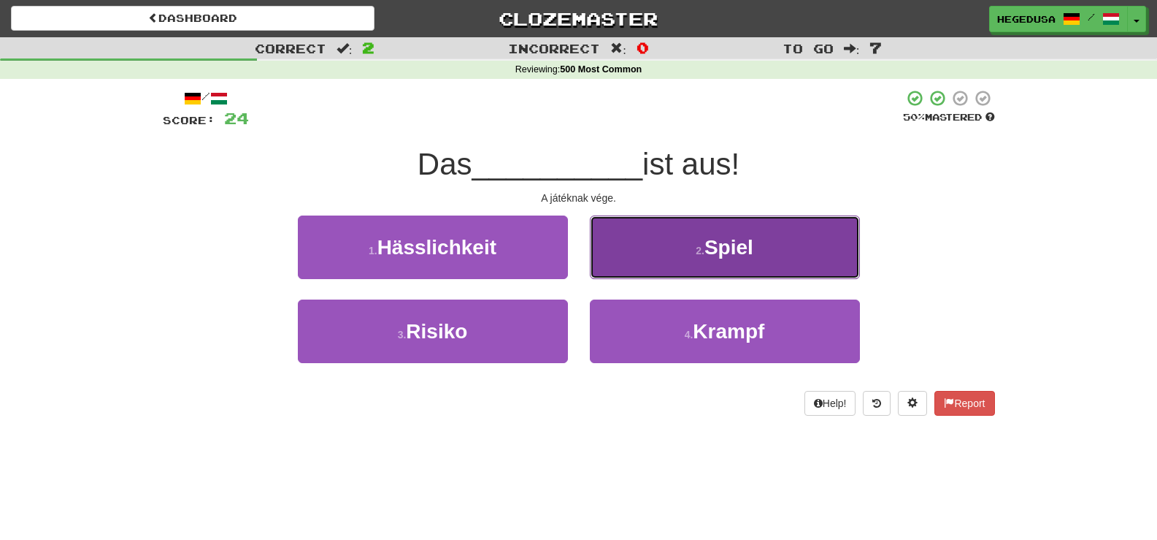
click at [636, 249] on button "2 . Spiel" at bounding box center [725, 247] width 270 height 64
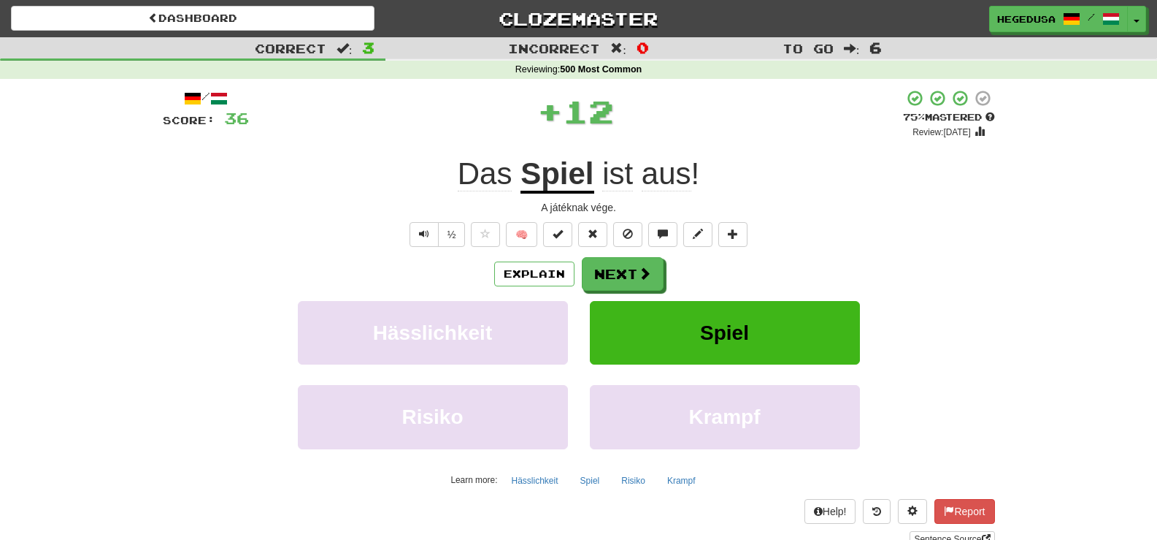
click at [607, 266] on button "Next" at bounding box center [623, 274] width 82 height 34
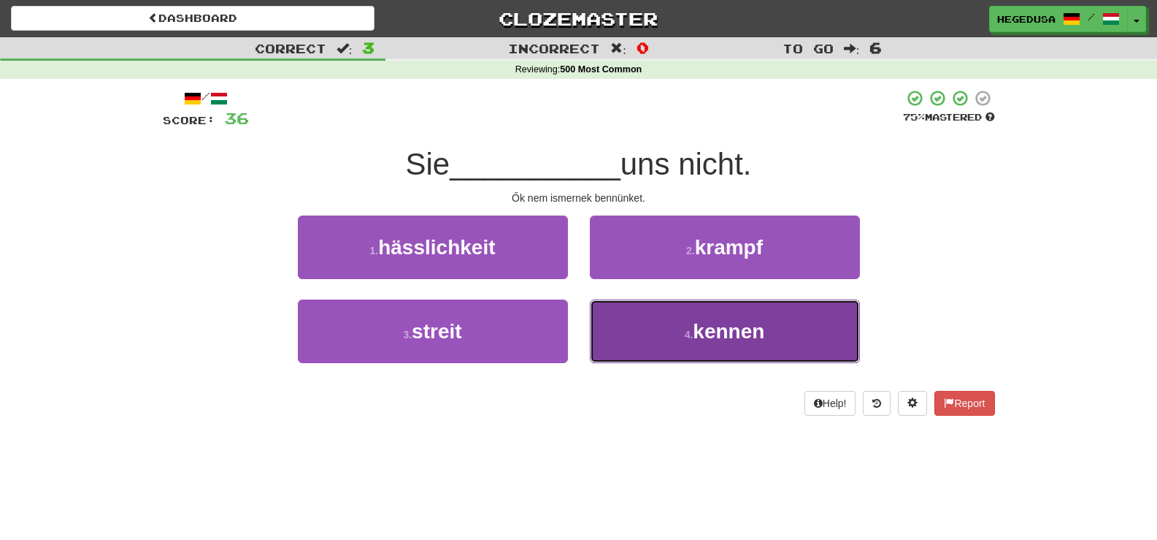
click at [677, 345] on button "4 . kennen" at bounding box center [725, 331] width 270 height 64
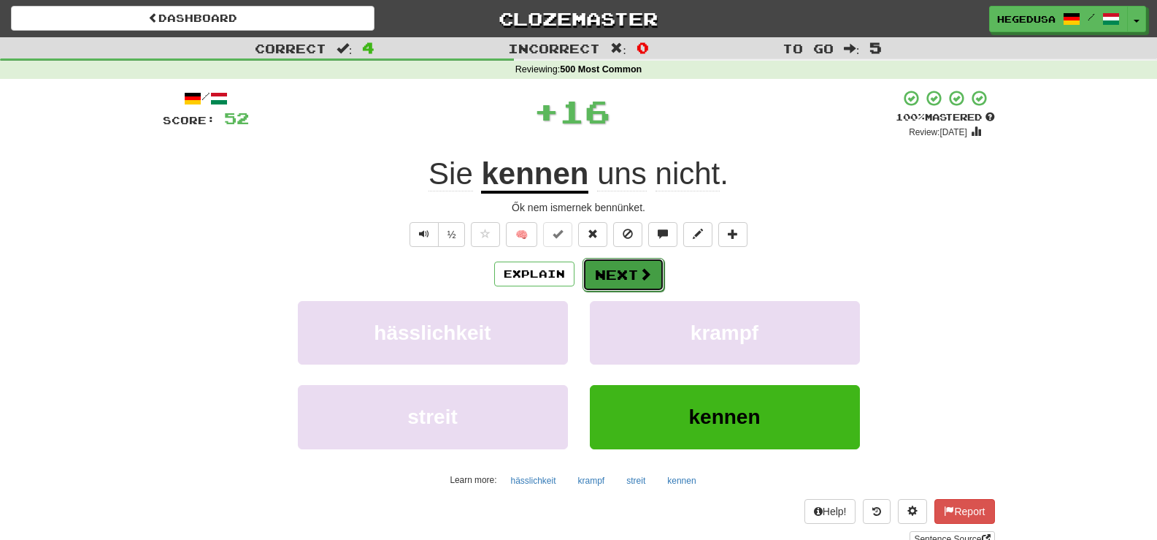
click at [636, 279] on button "Next" at bounding box center [624, 275] width 82 height 34
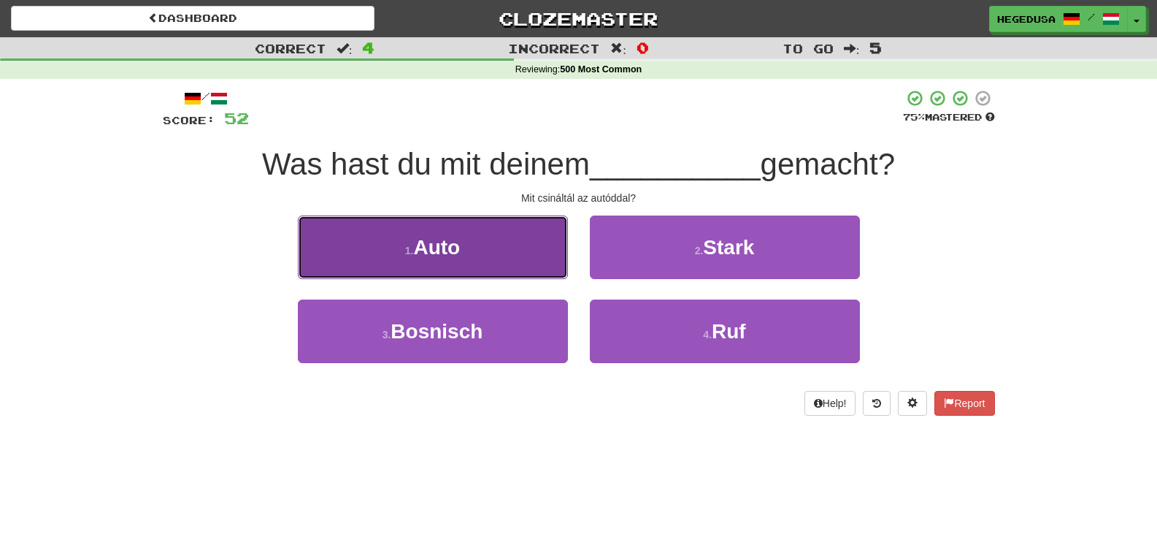
click at [548, 257] on button "1 . Auto" at bounding box center [433, 247] width 270 height 64
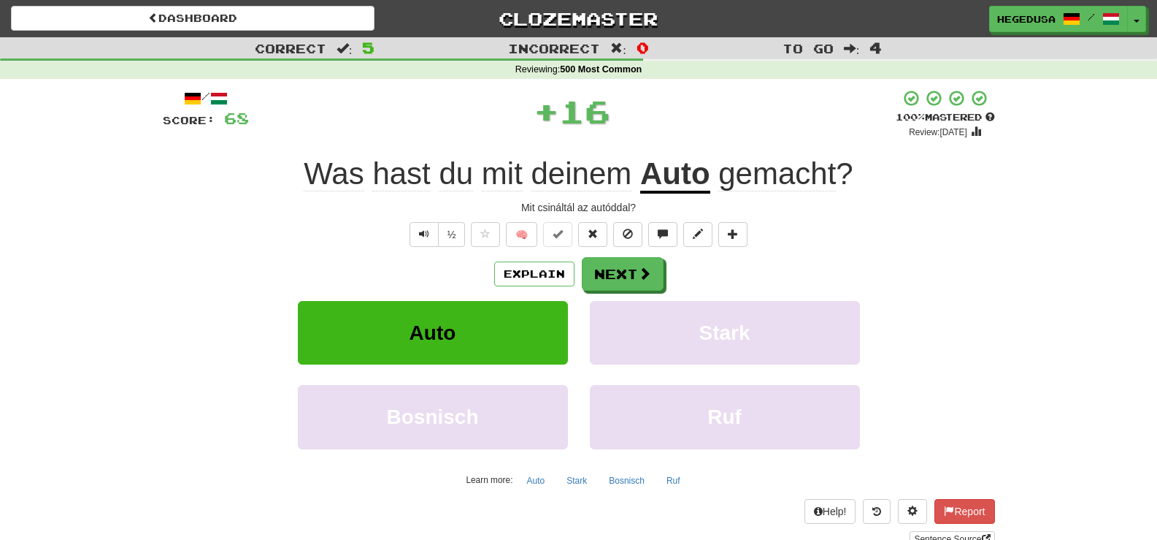
click at [670, 264] on div "Explain Next" at bounding box center [579, 274] width 832 height 34
click at [653, 264] on button "Next" at bounding box center [624, 275] width 82 height 34
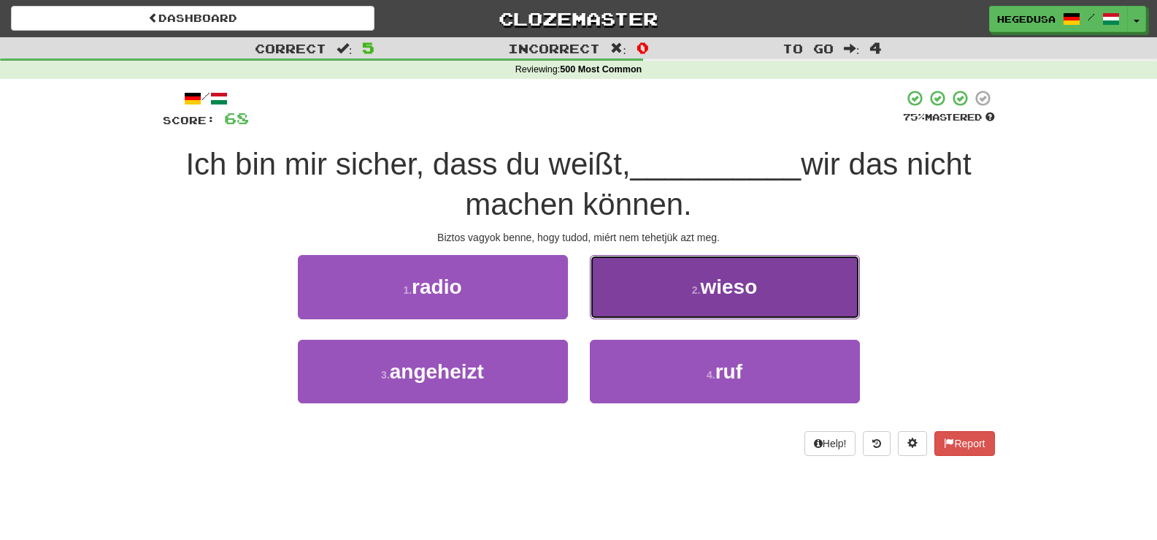
click at [607, 282] on button "2 . wieso" at bounding box center [725, 287] width 270 height 64
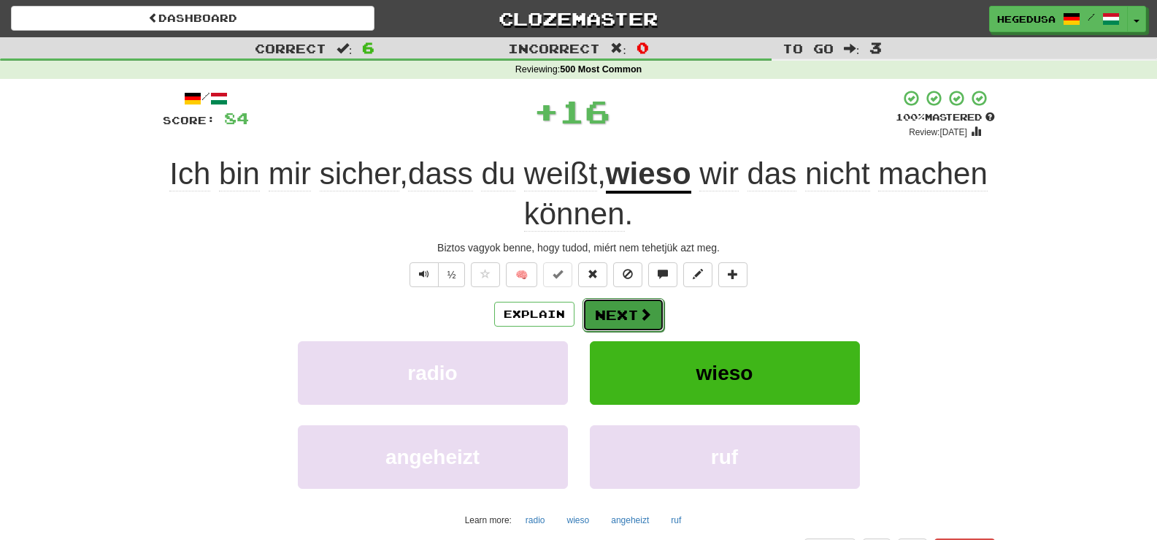
click at [624, 309] on button "Next" at bounding box center [624, 315] width 82 height 34
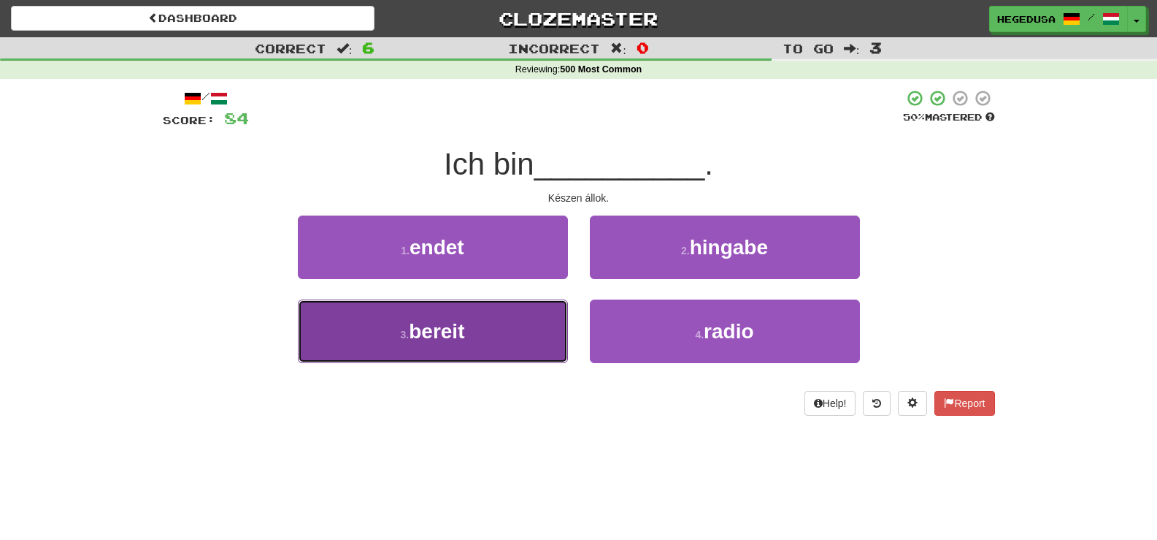
click at [539, 339] on button "3 . bereit" at bounding box center [433, 331] width 270 height 64
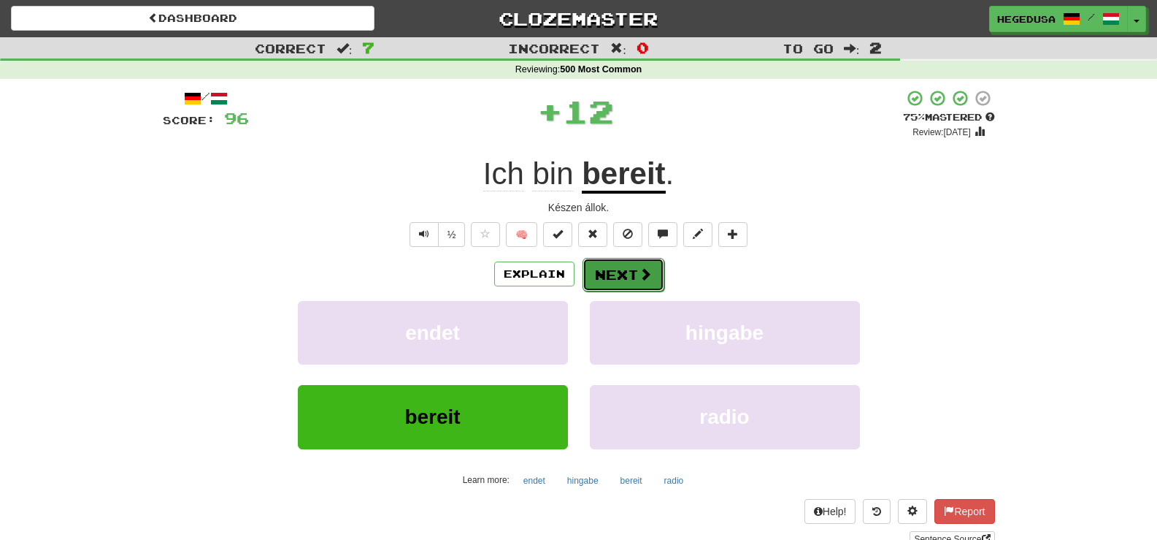
click at [629, 277] on button "Next" at bounding box center [624, 275] width 82 height 34
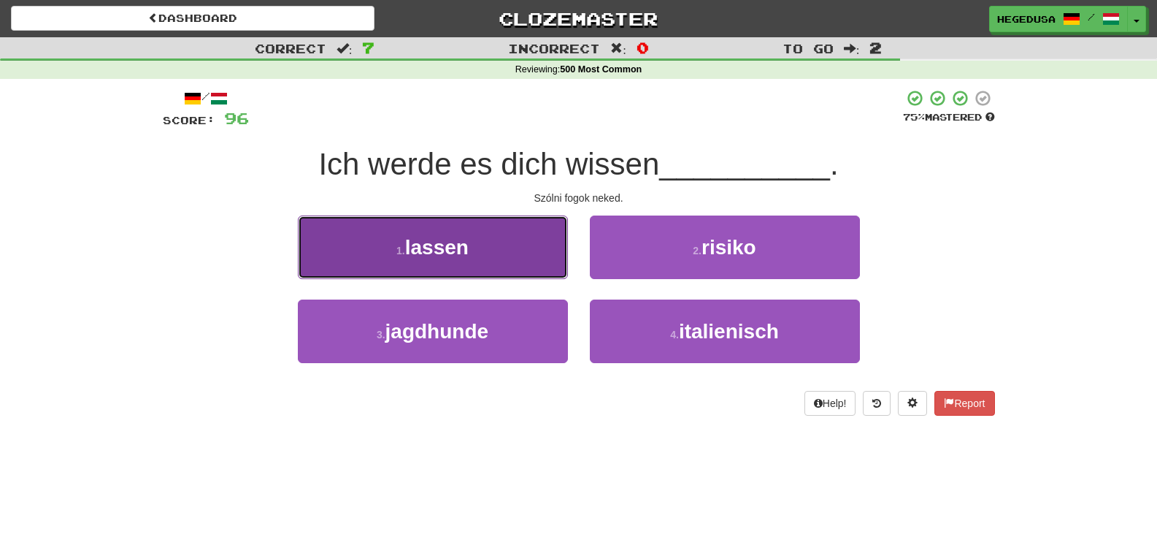
click at [535, 253] on button "1 . lassen" at bounding box center [433, 247] width 270 height 64
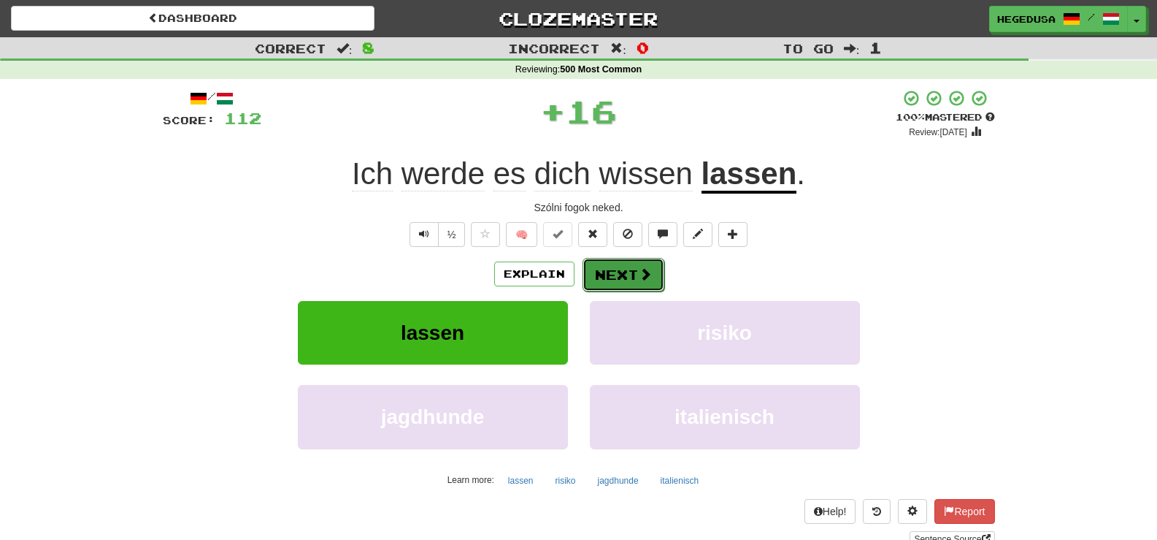
click at [648, 263] on button "Next" at bounding box center [624, 275] width 82 height 34
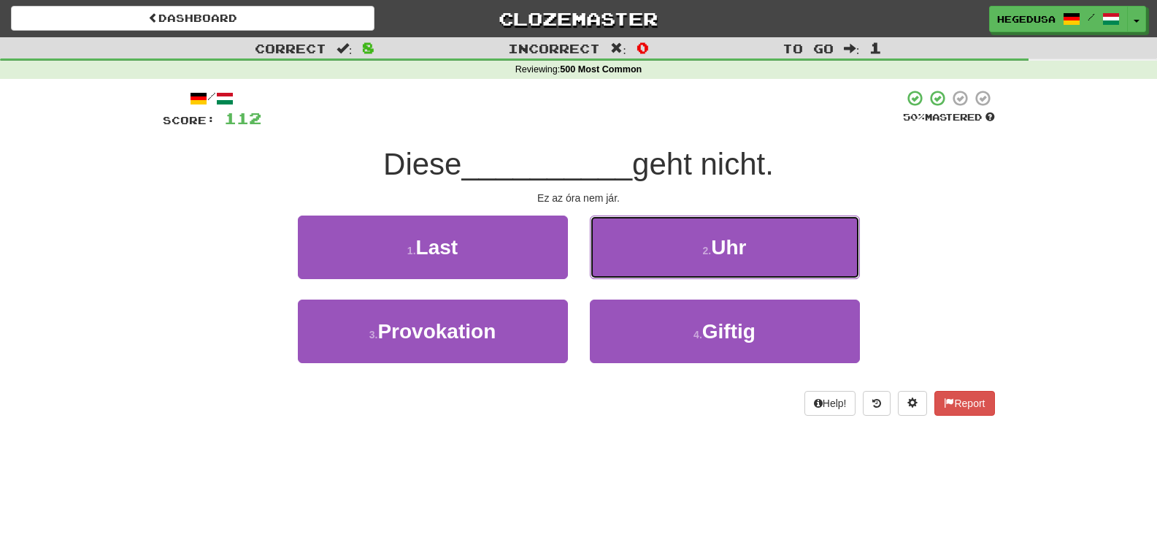
click at [648, 263] on button "2 . Uhr" at bounding box center [725, 247] width 270 height 64
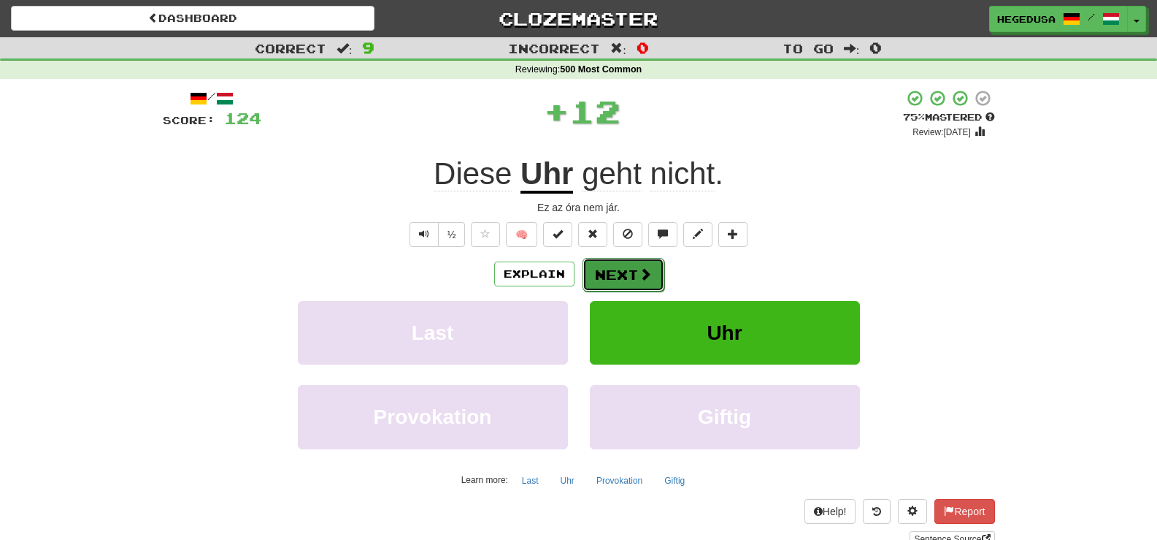
click at [645, 272] on span at bounding box center [645, 273] width 13 height 13
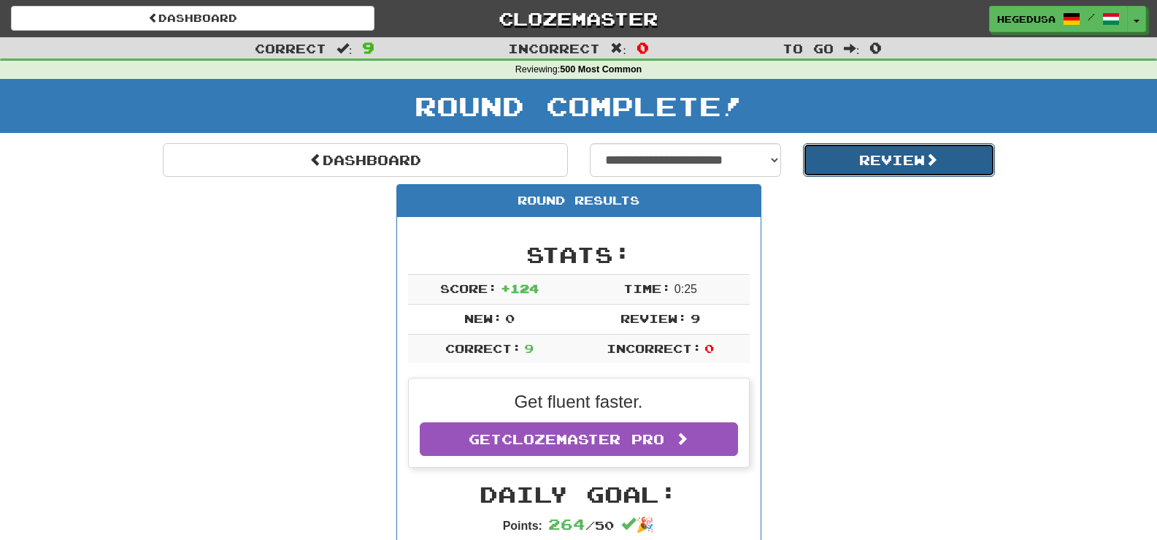
click at [874, 149] on button "Review" at bounding box center [899, 160] width 192 height 34
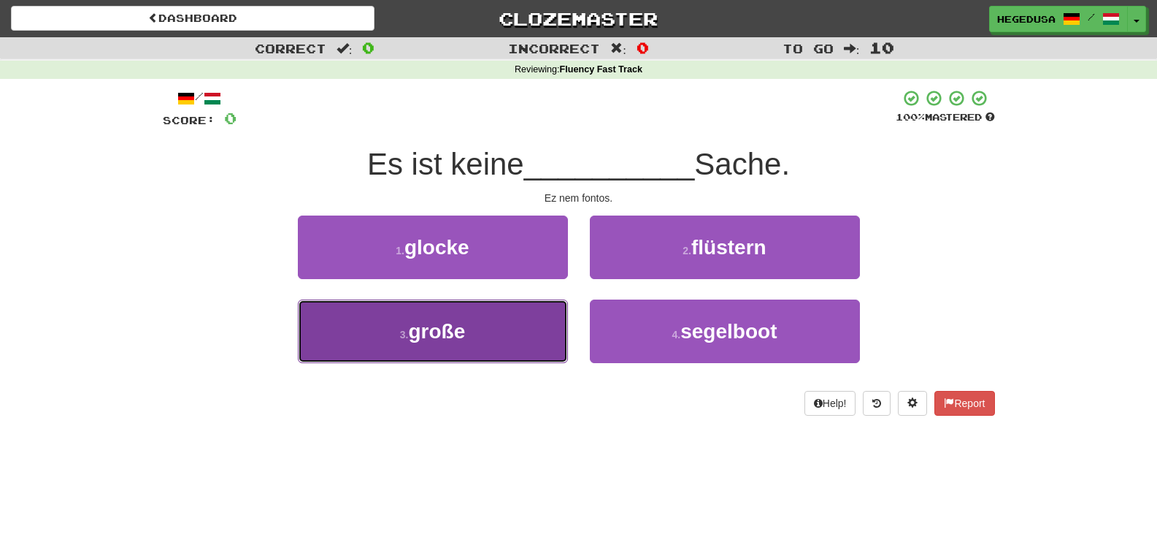
click at [491, 329] on button "3 . große" at bounding box center [433, 331] width 270 height 64
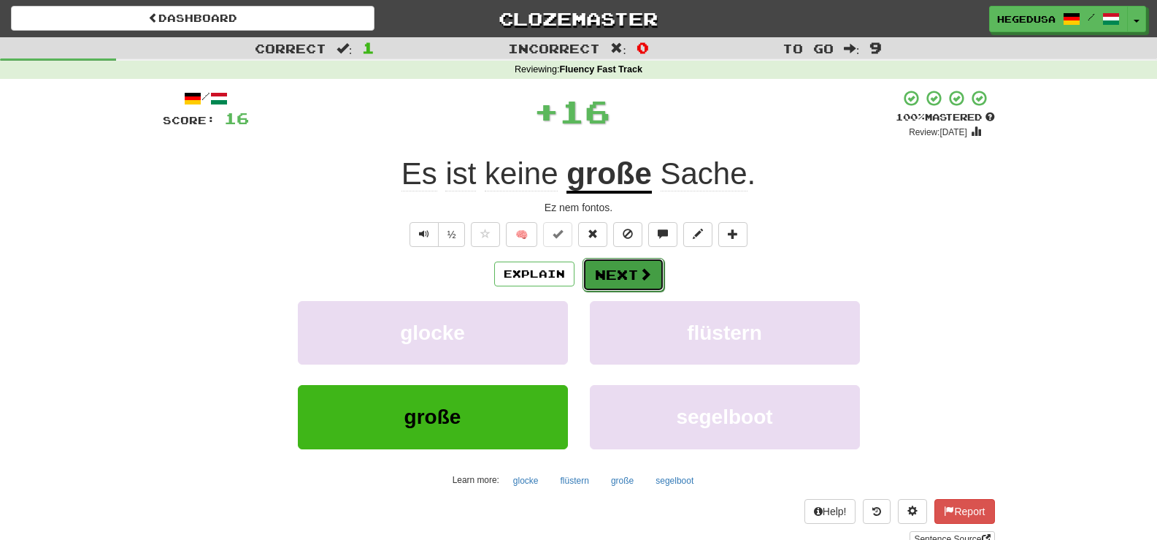
click at [624, 276] on button "Next" at bounding box center [624, 275] width 82 height 34
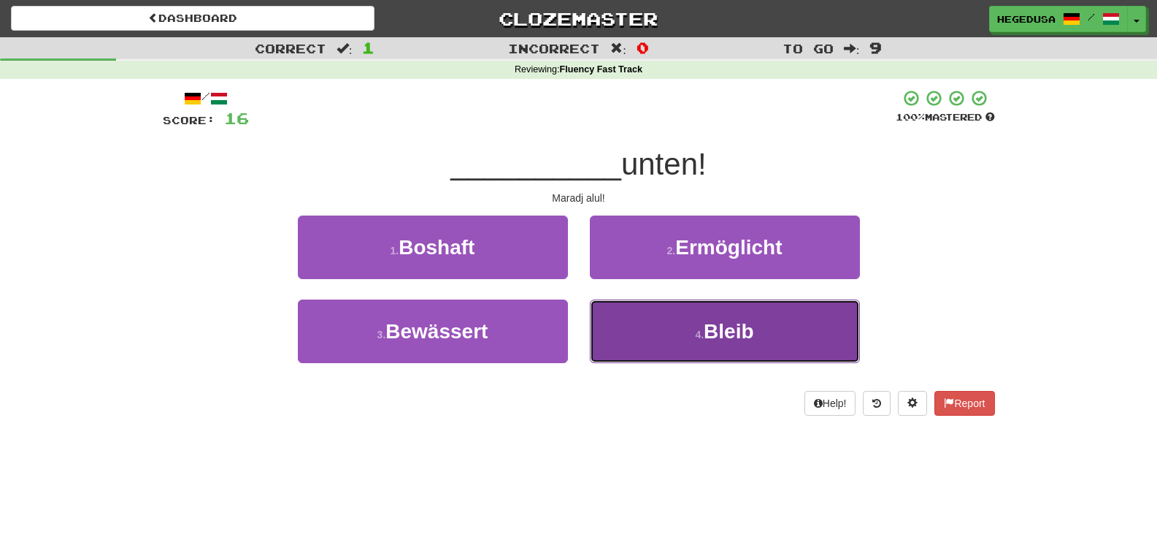
click at [640, 320] on button "4 . Bleib" at bounding box center [725, 331] width 270 height 64
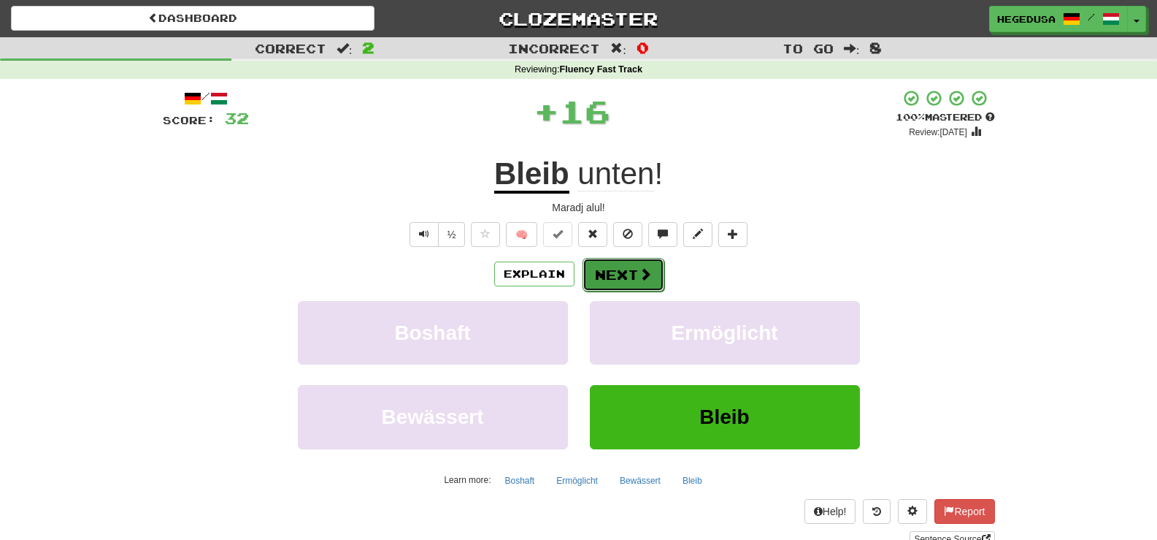
click at [618, 289] on button "Next" at bounding box center [624, 275] width 82 height 34
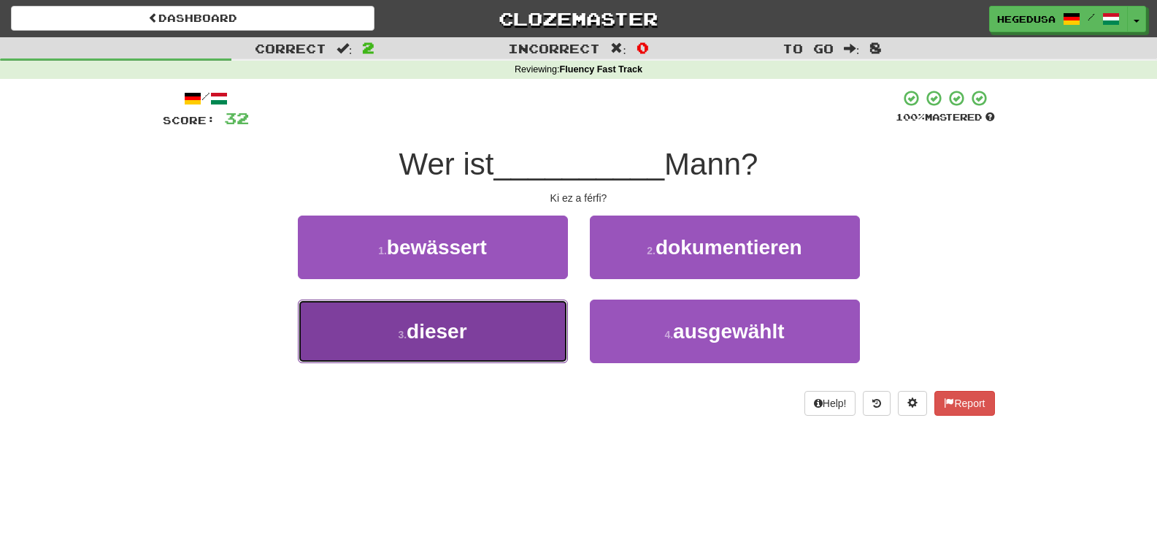
click at [546, 337] on button "3 . dieser" at bounding box center [433, 331] width 270 height 64
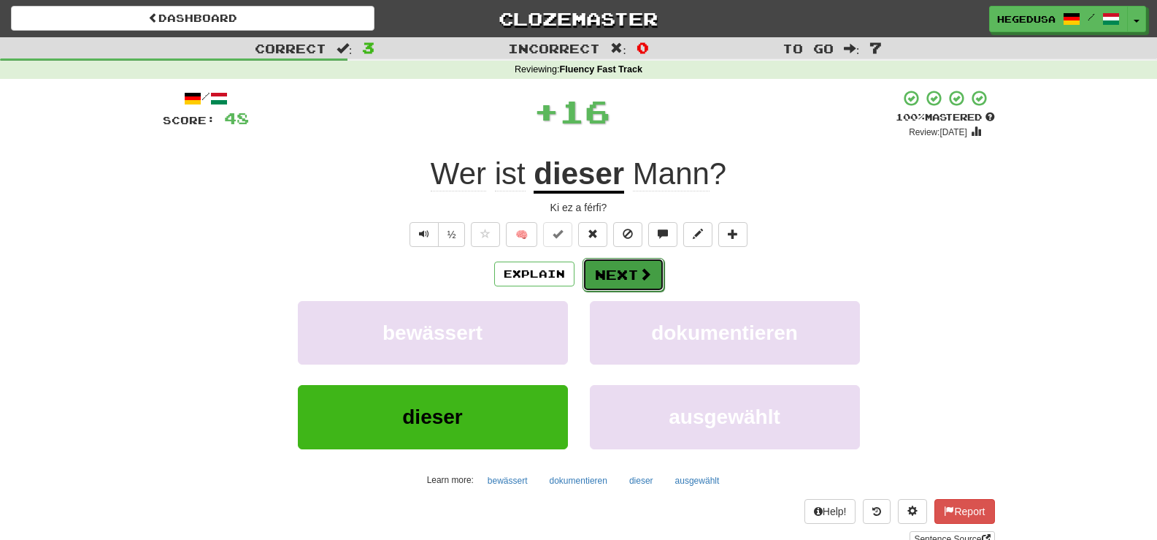
click at [616, 267] on button "Next" at bounding box center [624, 275] width 82 height 34
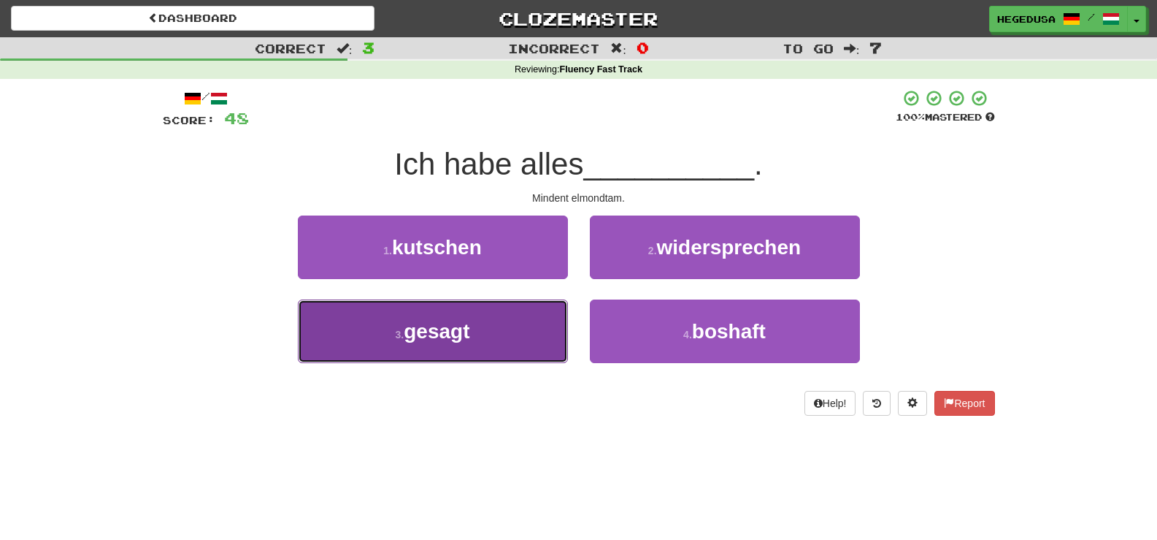
click at [545, 322] on button "3 . gesagt" at bounding box center [433, 331] width 270 height 64
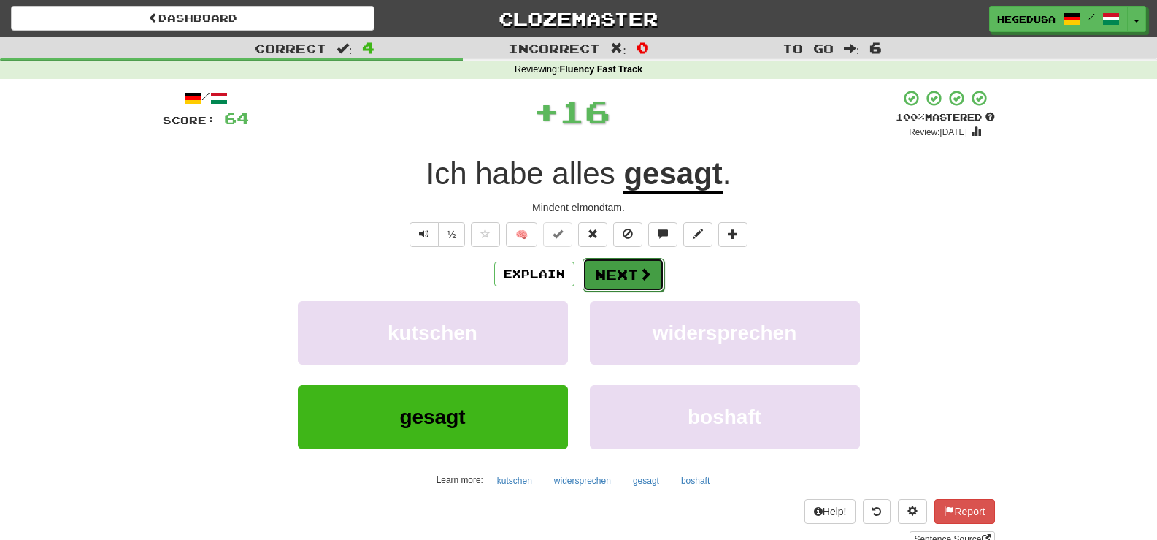
click at [590, 272] on button "Next" at bounding box center [624, 275] width 82 height 34
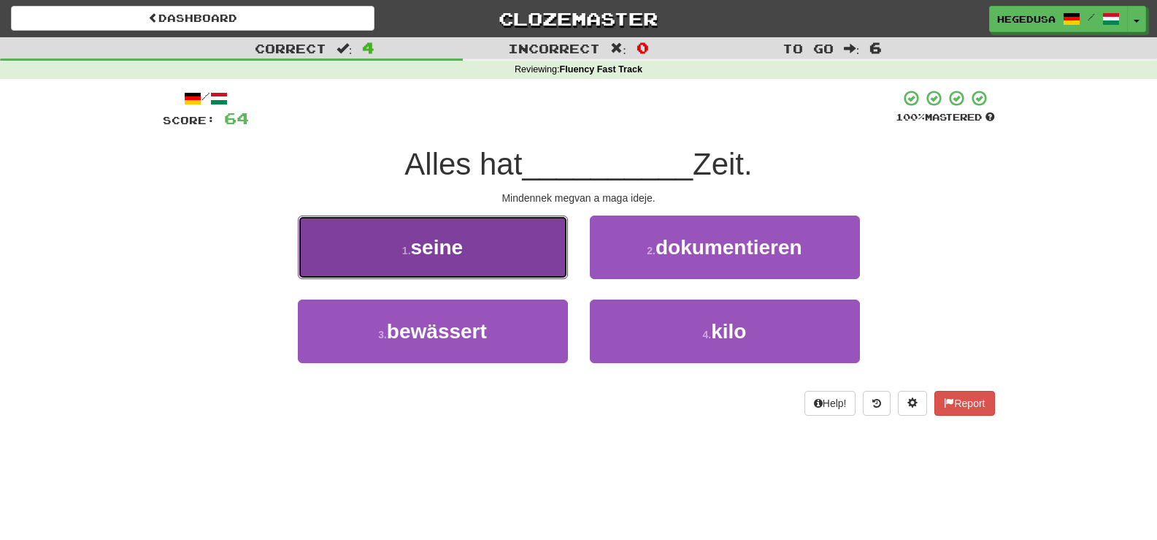
click at [544, 258] on button "1 . seine" at bounding box center [433, 247] width 270 height 64
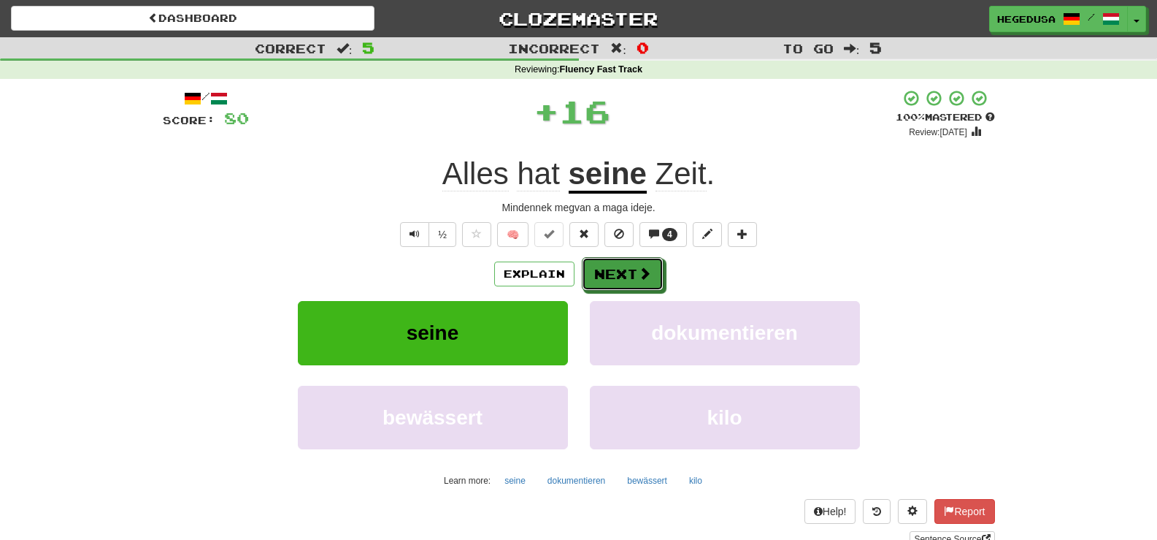
click at [595, 269] on button "Next" at bounding box center [623, 274] width 82 height 34
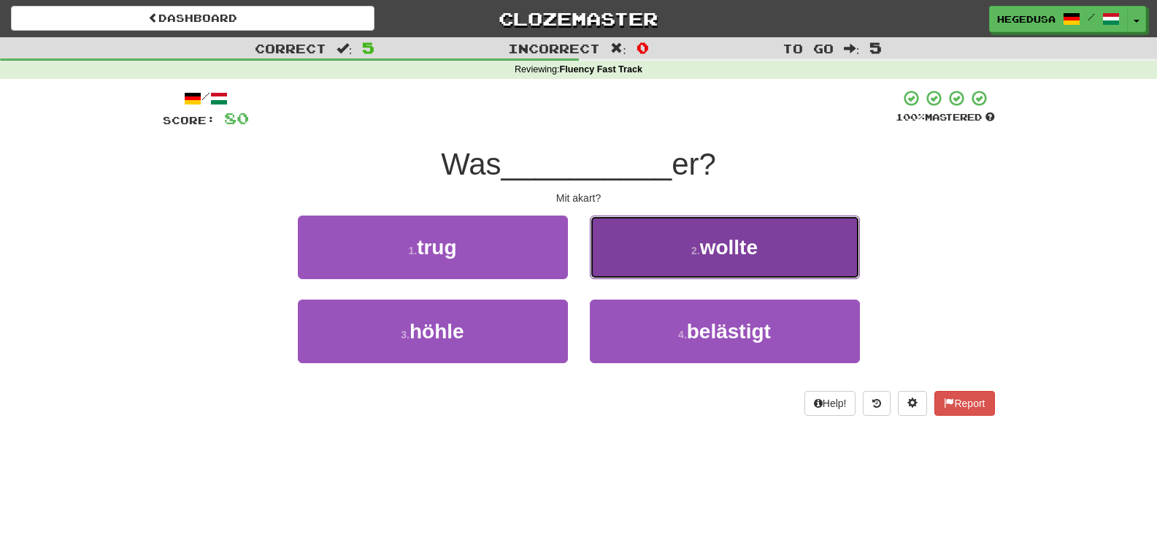
click at [618, 267] on button "2 . wollte" at bounding box center [725, 247] width 270 height 64
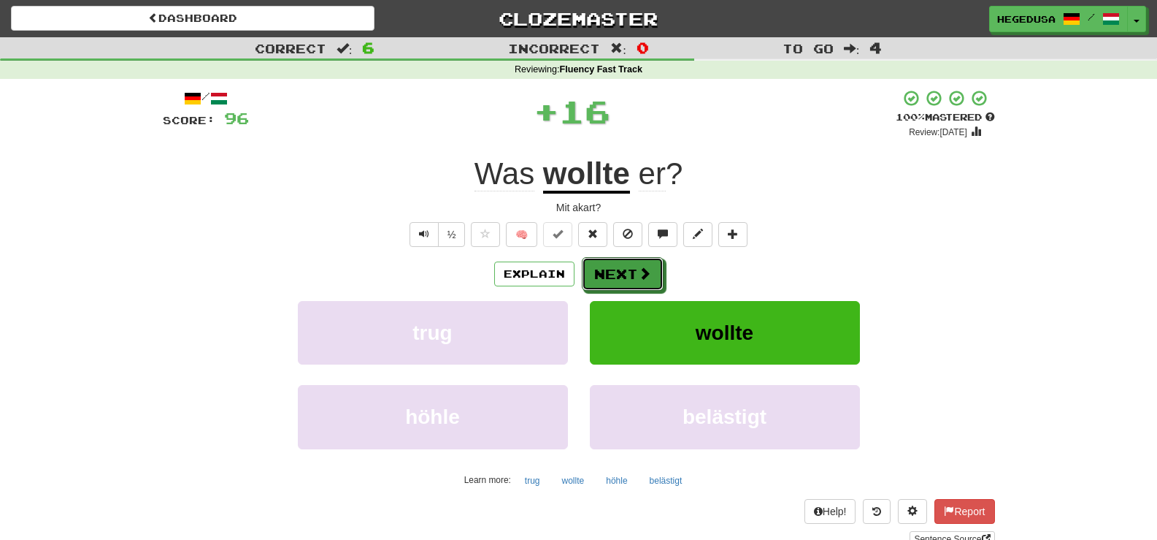
click at [618, 267] on button "Next" at bounding box center [623, 274] width 82 height 34
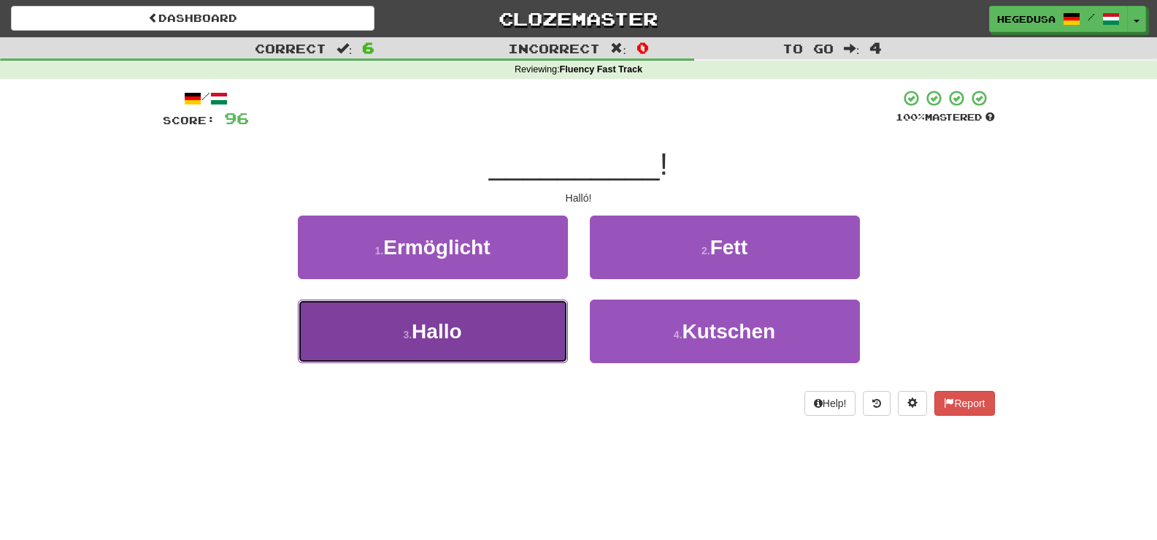
click at [472, 346] on button "3 . Hallo" at bounding box center [433, 331] width 270 height 64
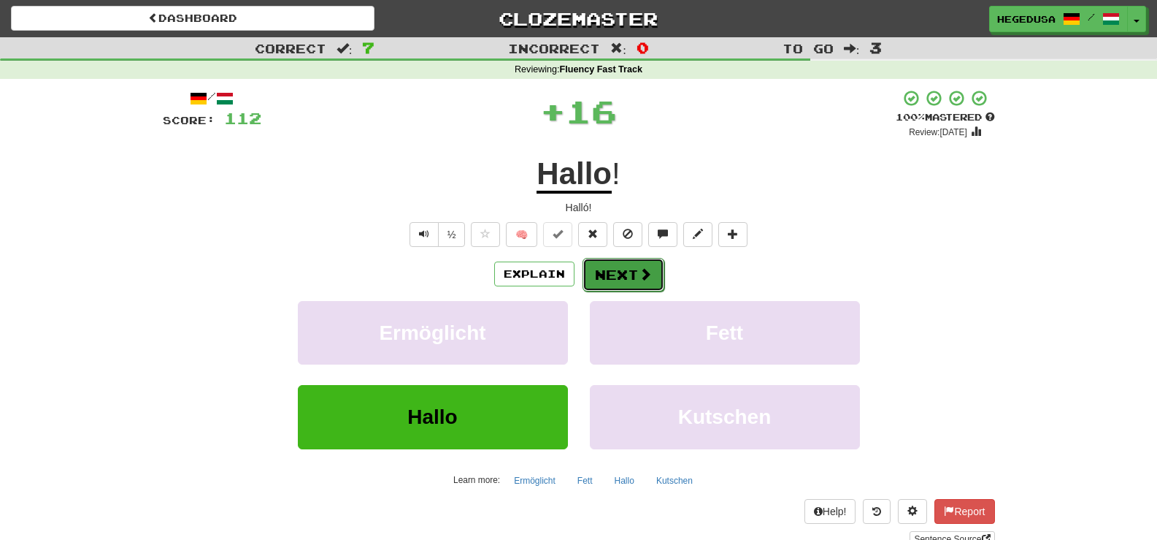
click at [632, 285] on button "Next" at bounding box center [624, 275] width 82 height 34
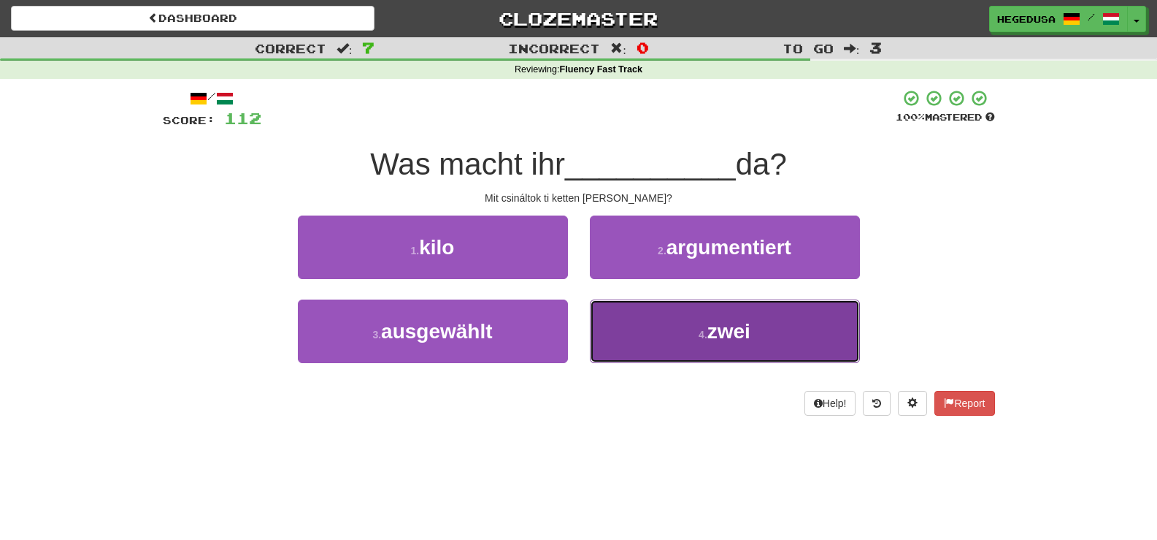
click at [638, 353] on button "4 . zwei" at bounding box center [725, 331] width 270 height 64
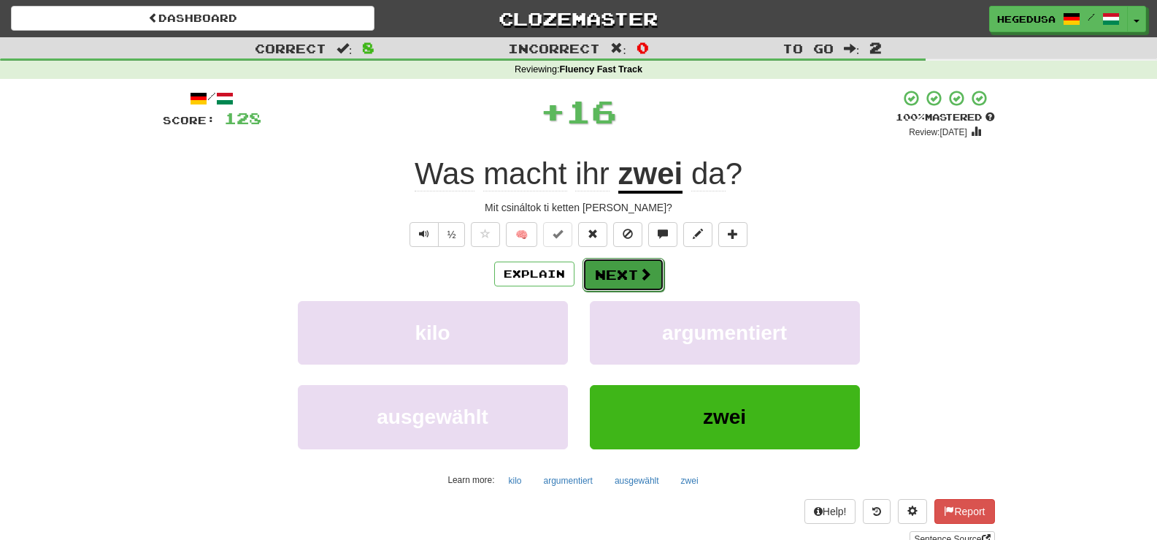
click at [616, 282] on button "Next" at bounding box center [624, 275] width 82 height 34
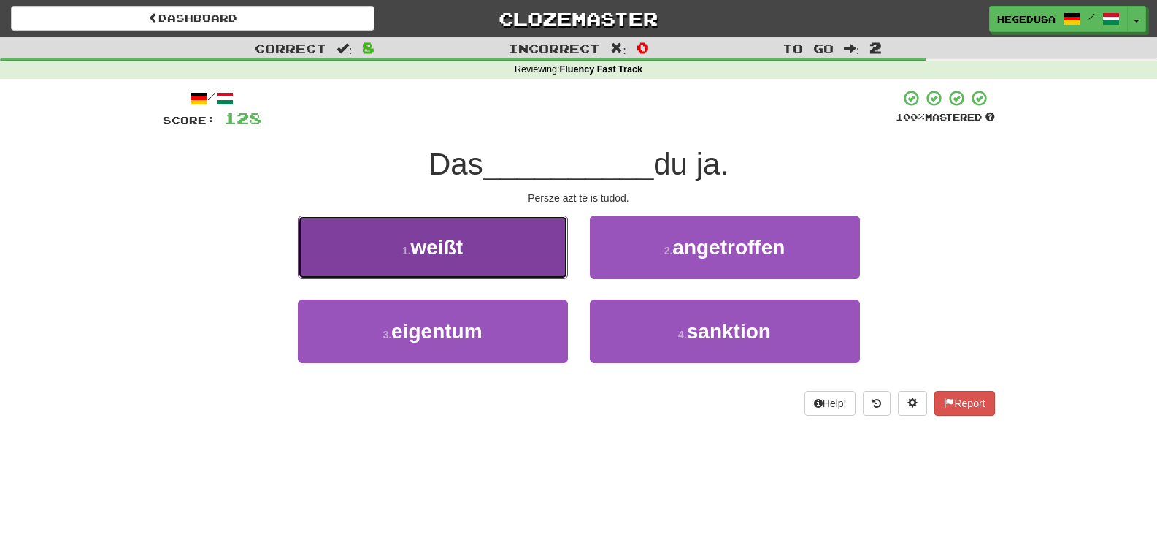
click at [488, 246] on button "1 . weißt" at bounding box center [433, 247] width 270 height 64
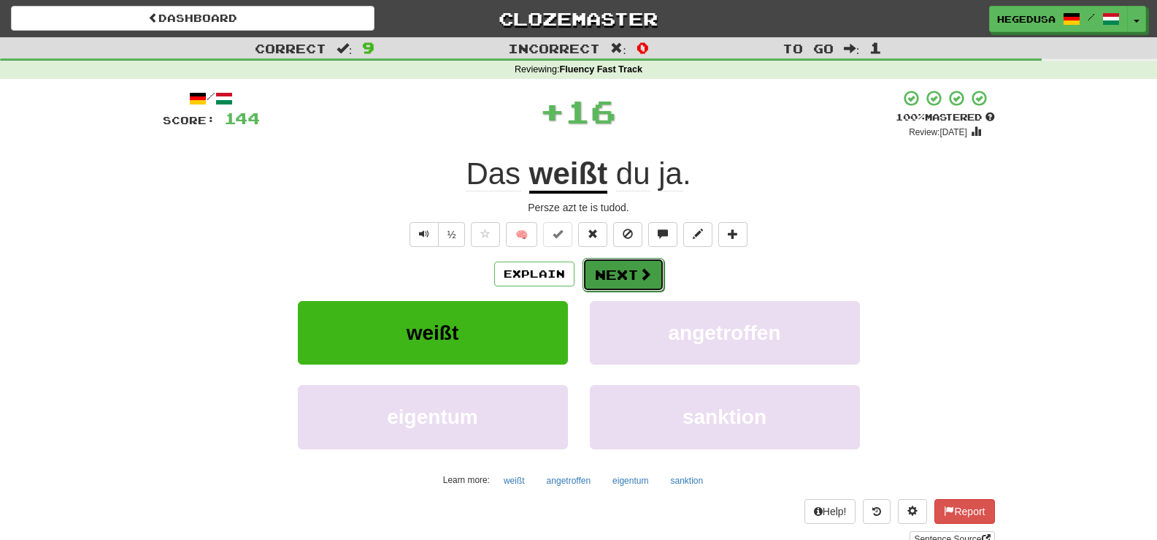
click at [639, 272] on span at bounding box center [645, 273] width 13 height 13
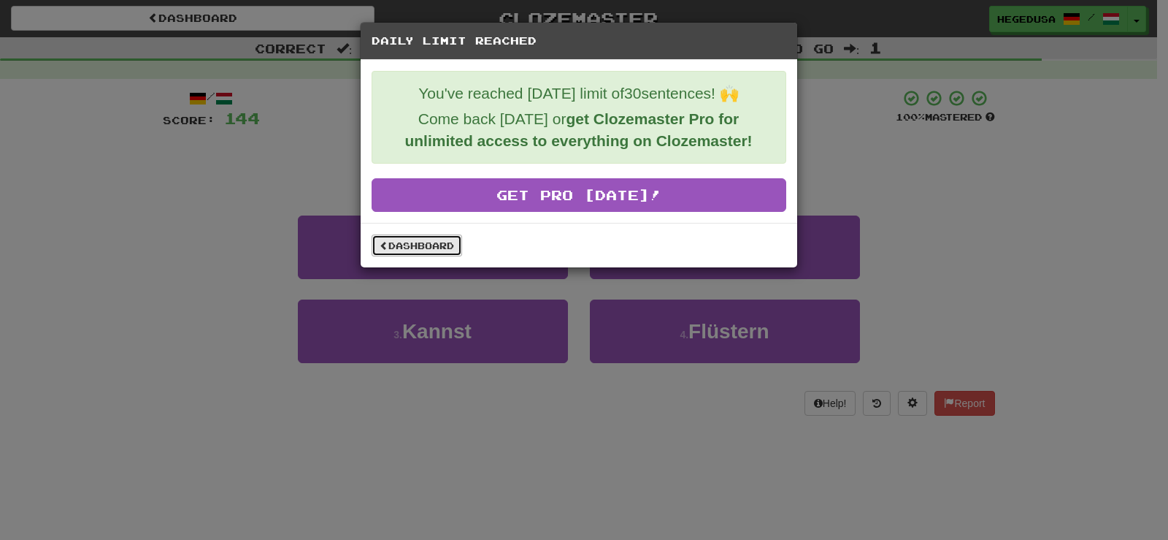
click at [399, 244] on link "Dashboard" at bounding box center [417, 245] width 91 height 22
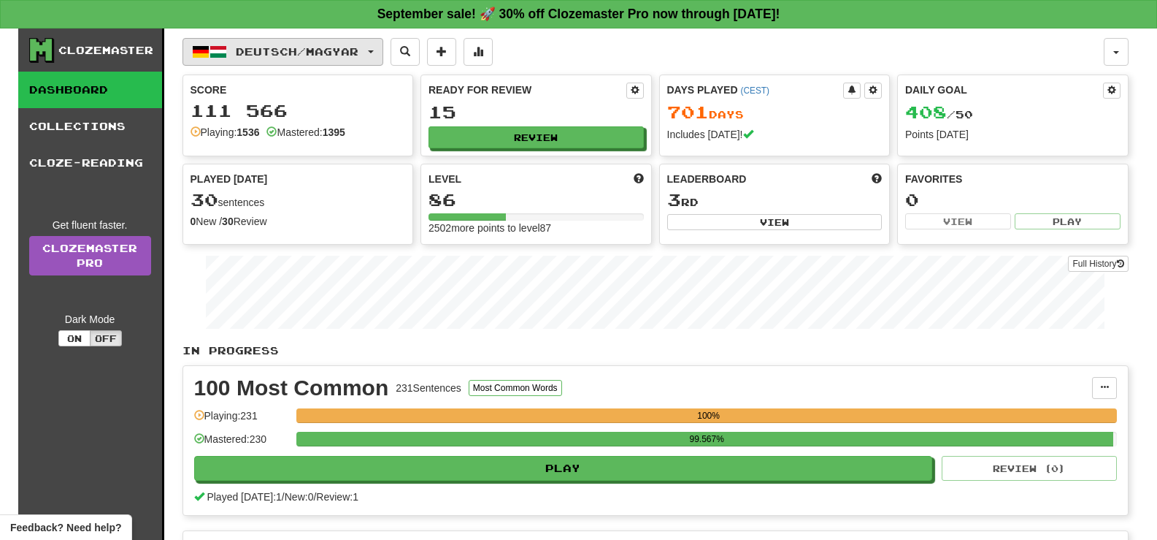
click at [364, 42] on button "Deutsch / Magyar" at bounding box center [283, 52] width 201 height 28
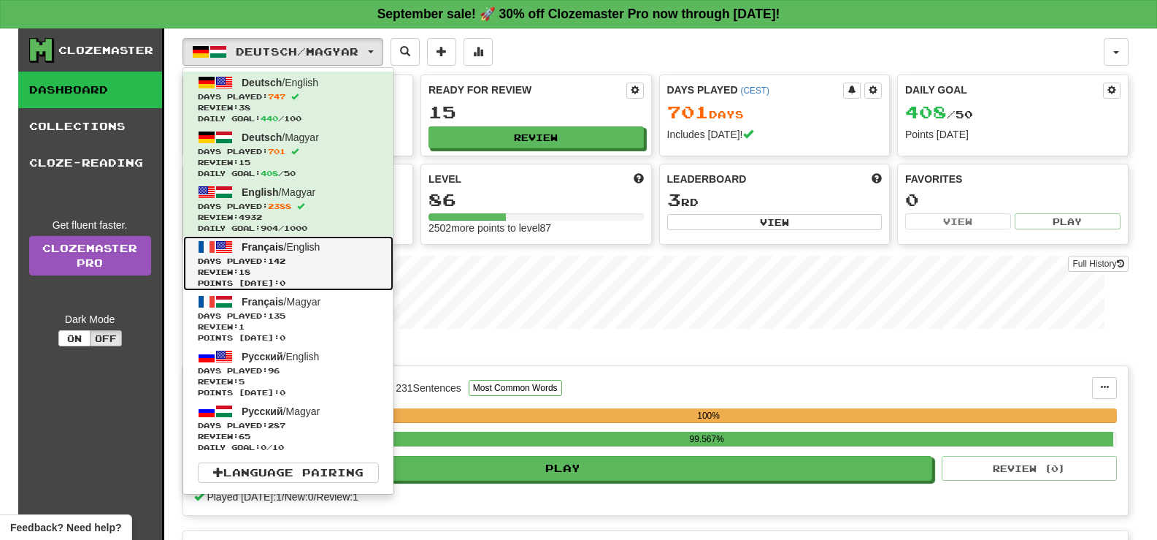
click at [317, 245] on span "Français / English" at bounding box center [281, 247] width 78 height 12
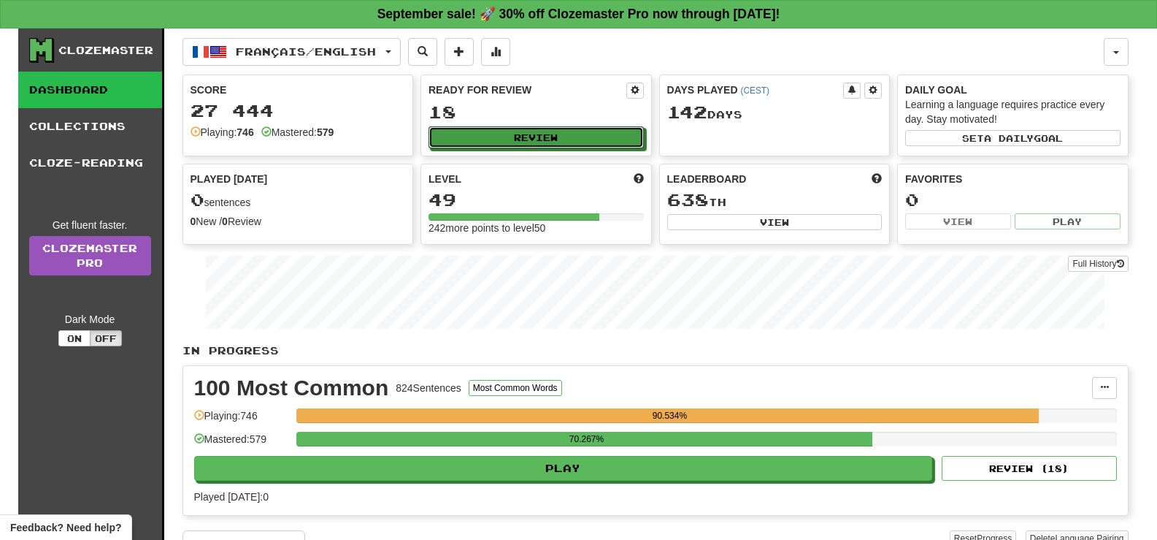
click at [512, 139] on button "Review" at bounding box center [536, 137] width 215 height 22
select select "**"
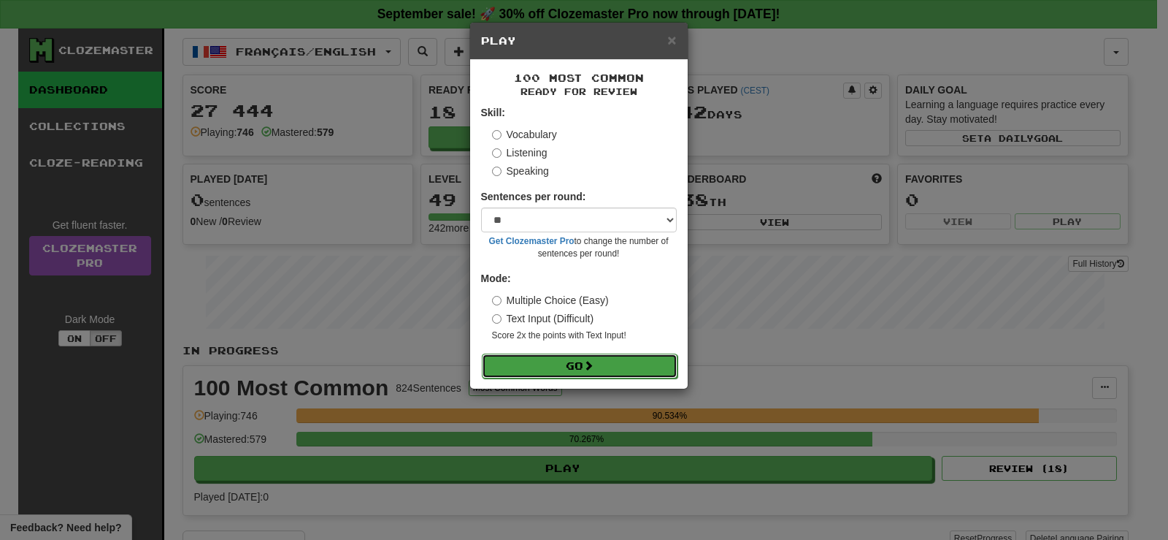
click at [626, 364] on button "Go" at bounding box center [580, 365] width 196 height 25
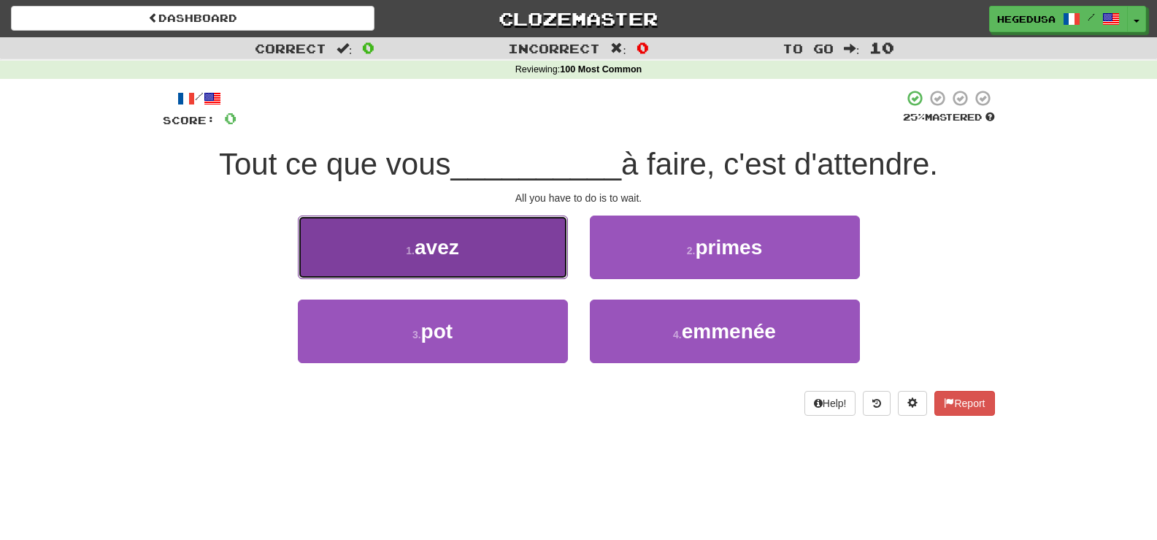
click at [505, 251] on button "1 . avez" at bounding box center [433, 247] width 270 height 64
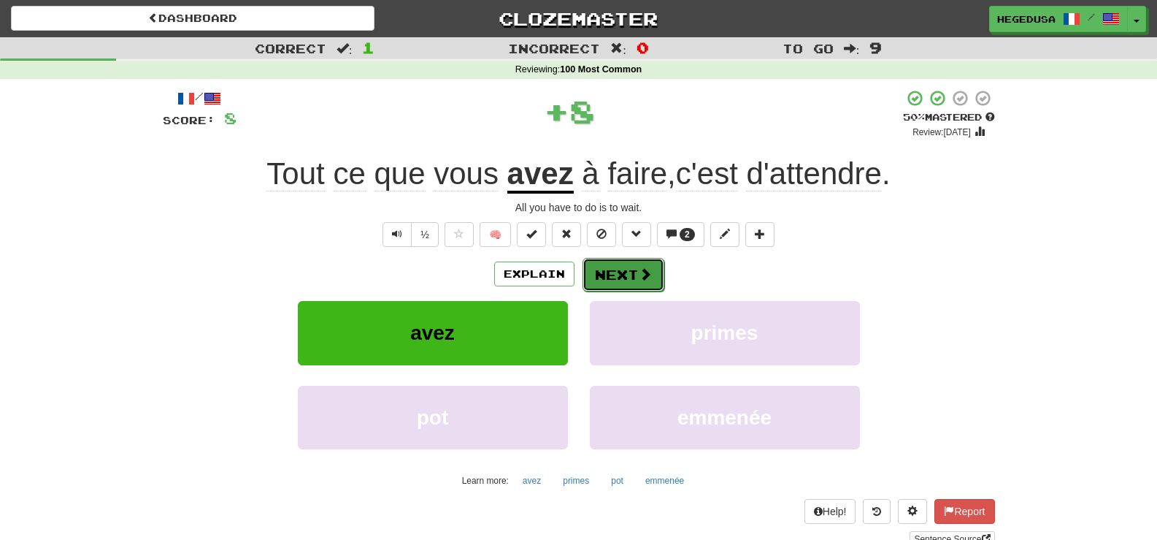
click at [629, 274] on button "Next" at bounding box center [624, 275] width 82 height 34
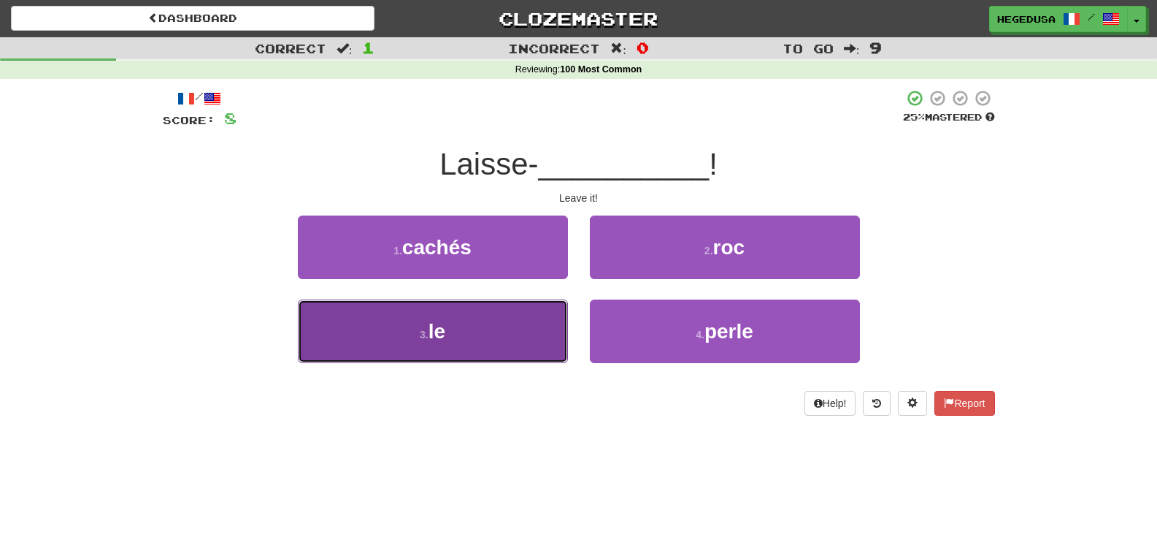
click at [559, 327] on button "3 . le" at bounding box center [433, 331] width 270 height 64
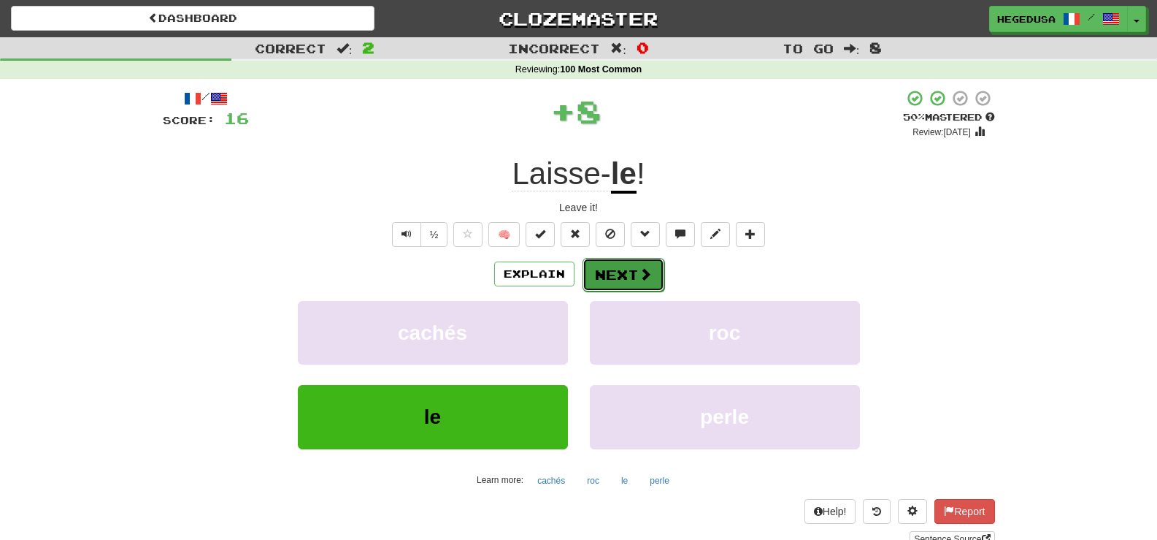
click at [631, 272] on button "Next" at bounding box center [624, 275] width 82 height 34
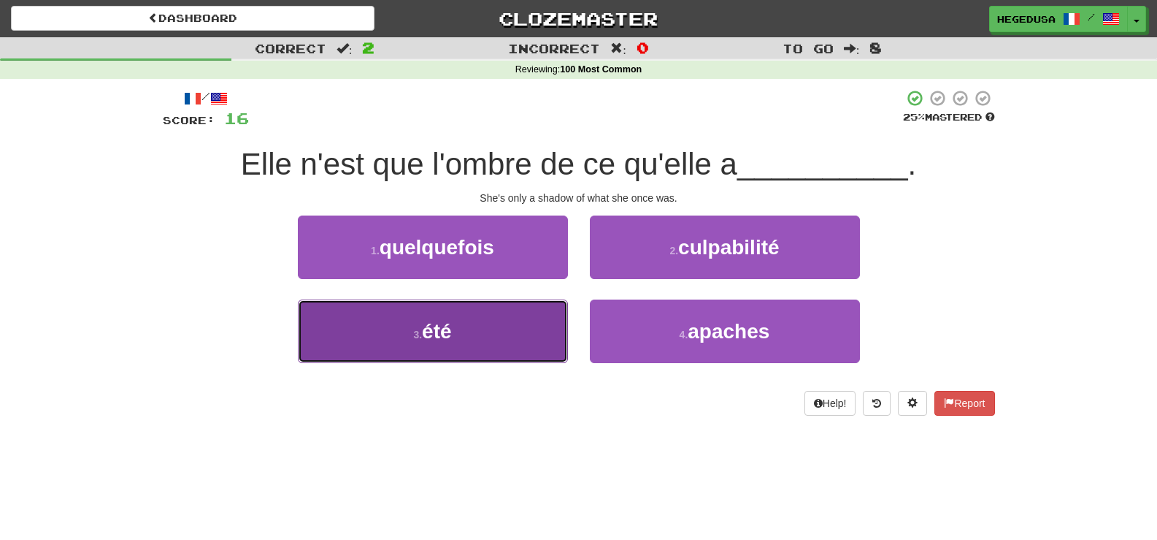
click at [529, 326] on button "3 . été" at bounding box center [433, 331] width 270 height 64
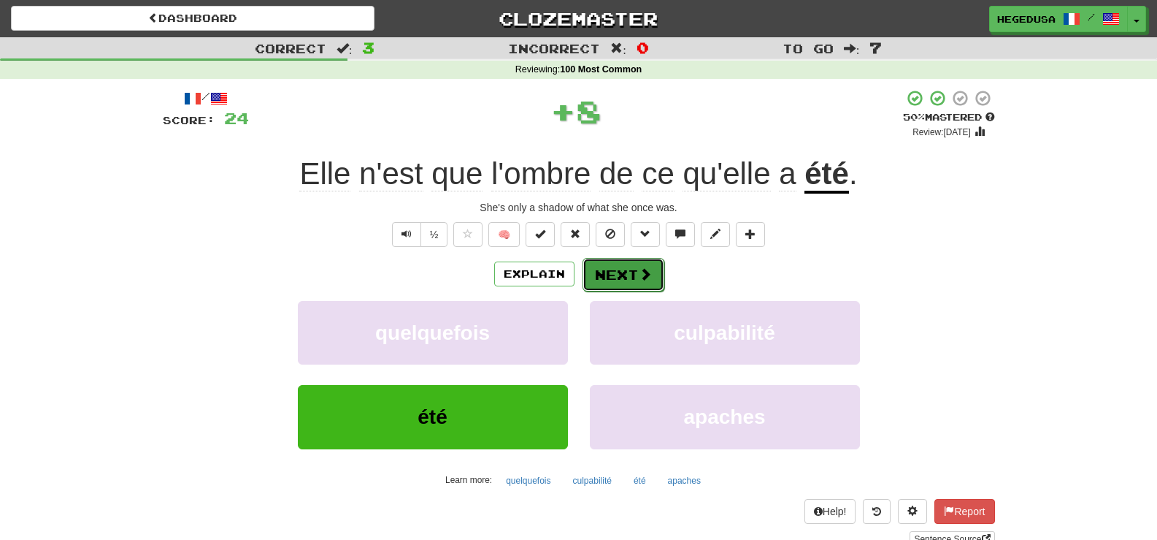
click at [610, 275] on button "Next" at bounding box center [624, 275] width 82 height 34
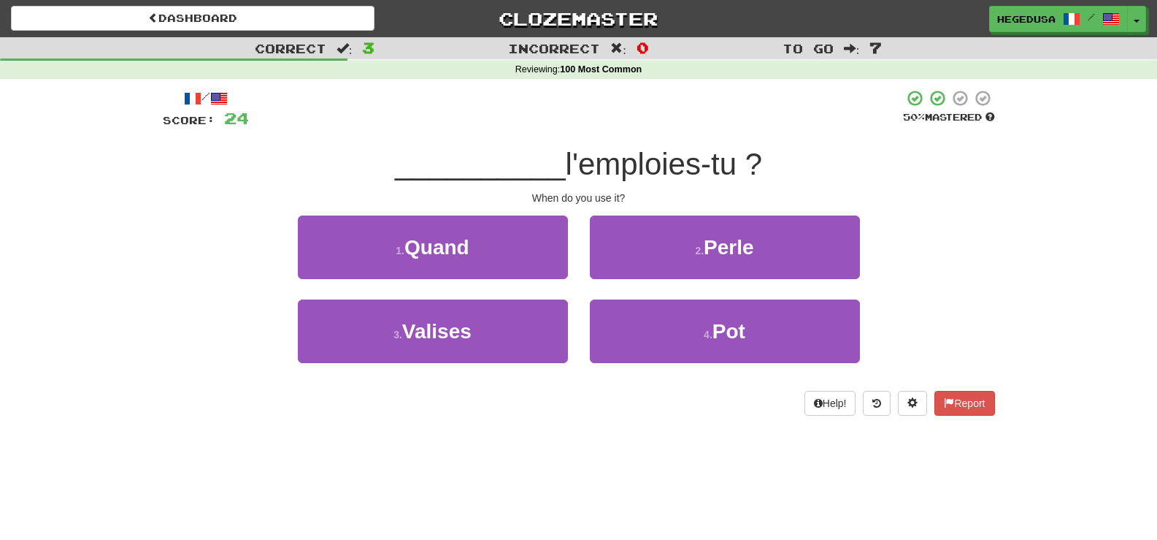
click at [578, 266] on div "1 . Quand" at bounding box center [433, 257] width 292 height 84
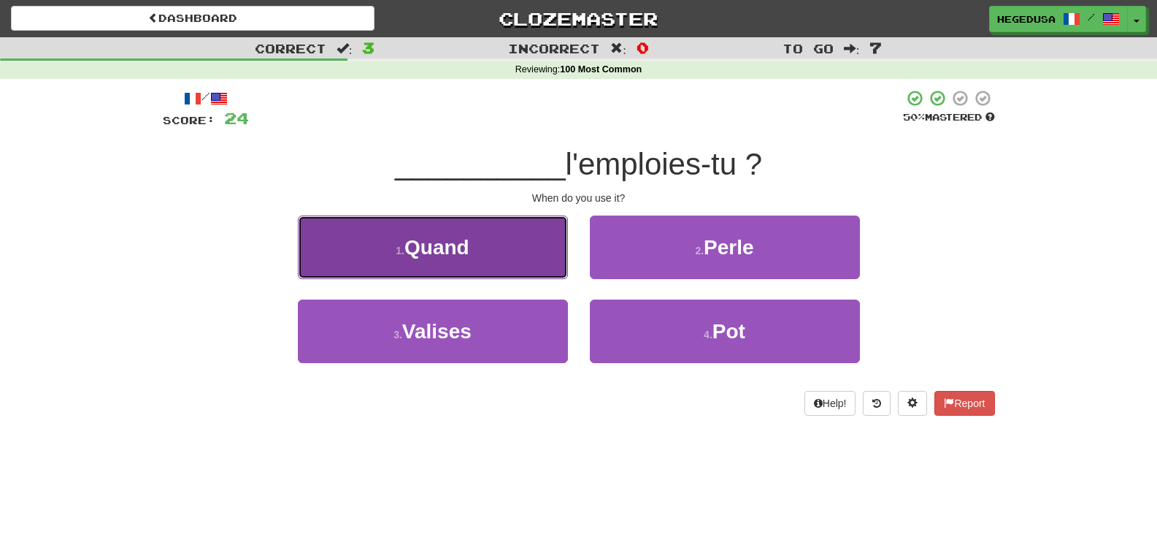
click at [552, 266] on button "1 . Quand" at bounding box center [433, 247] width 270 height 64
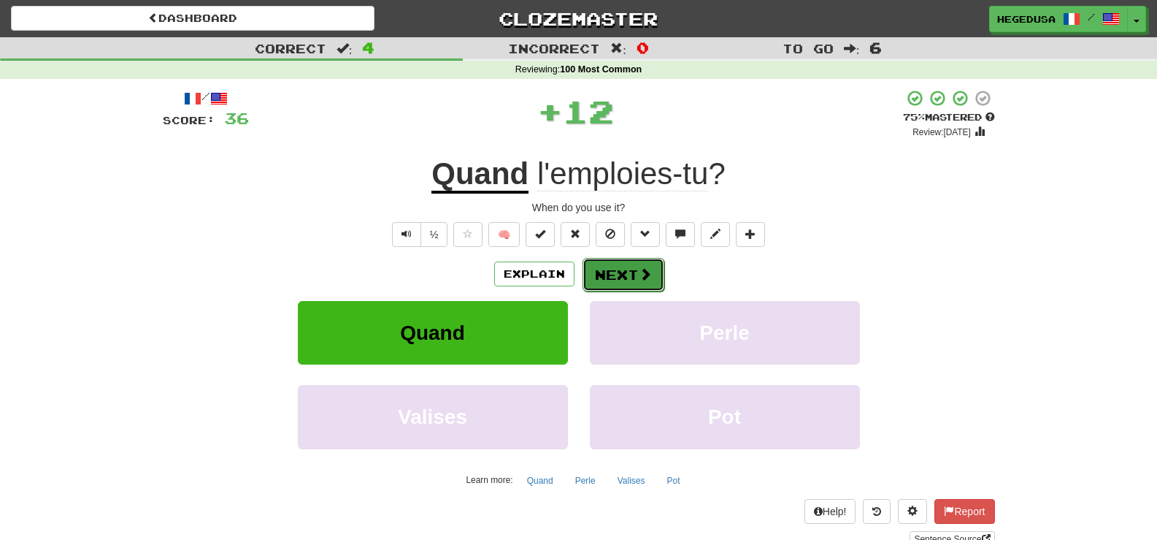
click at [626, 264] on button "Next" at bounding box center [624, 275] width 82 height 34
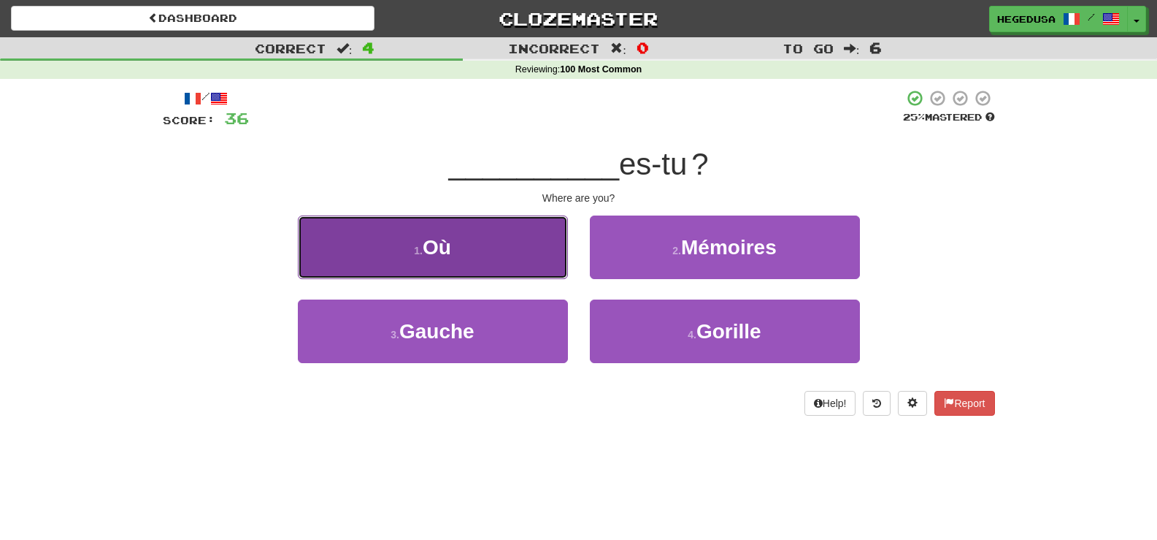
click at [517, 249] on button "1 . Où" at bounding box center [433, 247] width 270 height 64
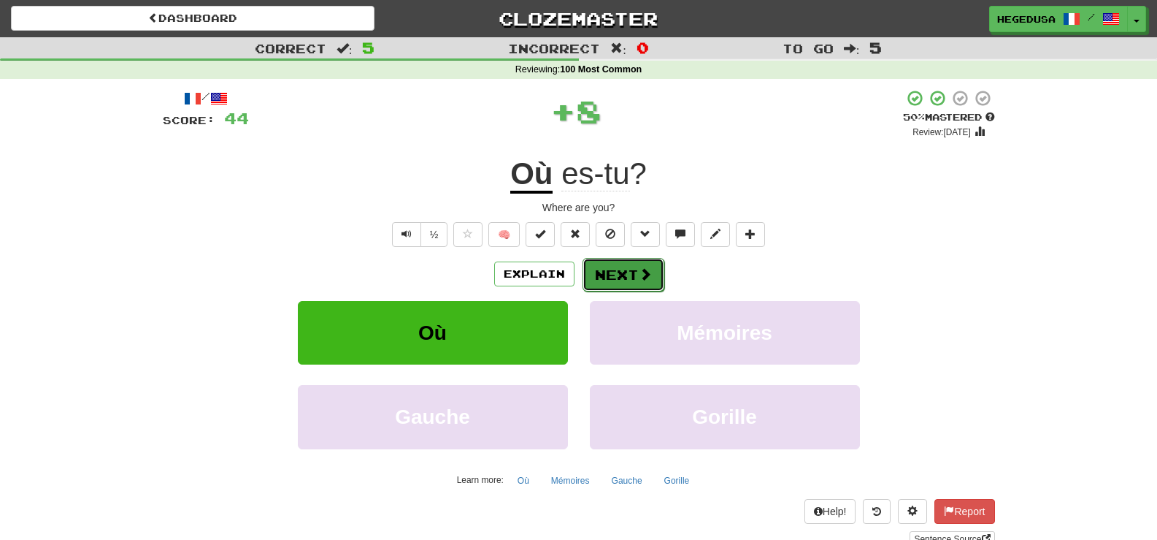
click at [624, 270] on button "Next" at bounding box center [624, 275] width 82 height 34
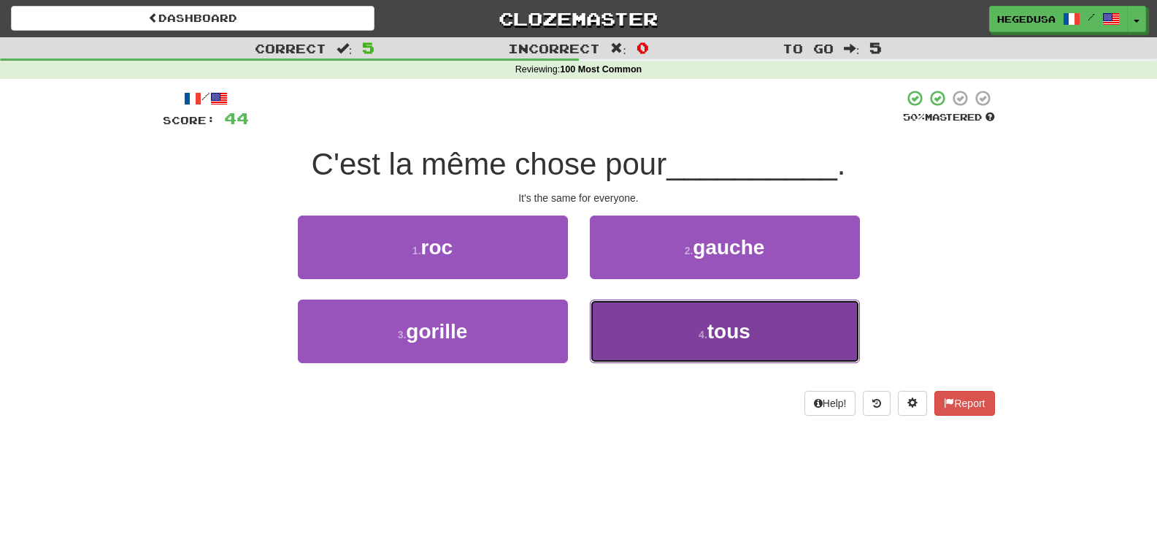
click at [654, 328] on button "4 . tous" at bounding box center [725, 331] width 270 height 64
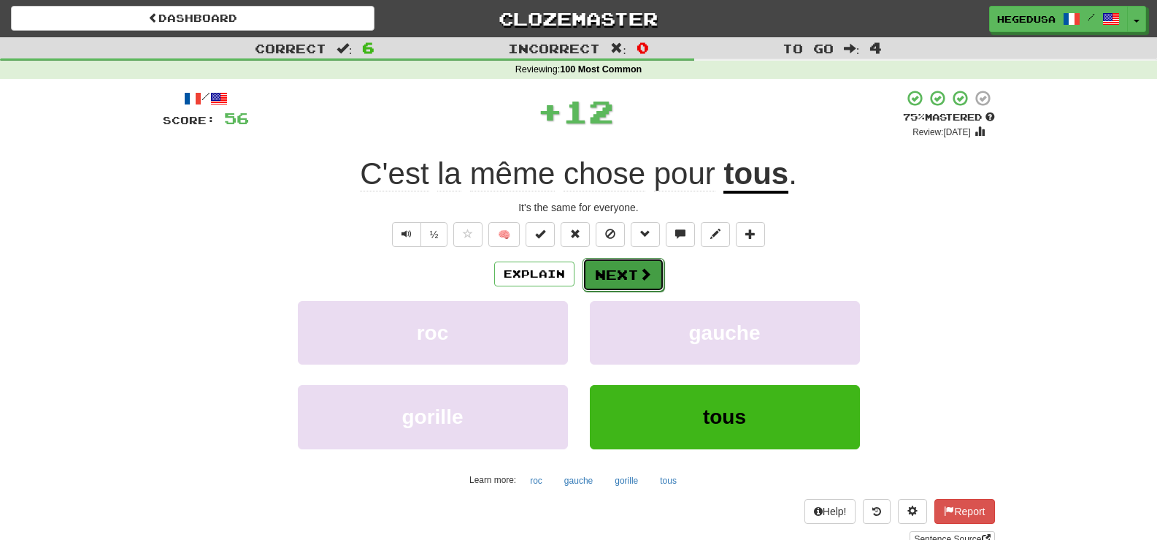
click at [612, 272] on button "Next" at bounding box center [624, 275] width 82 height 34
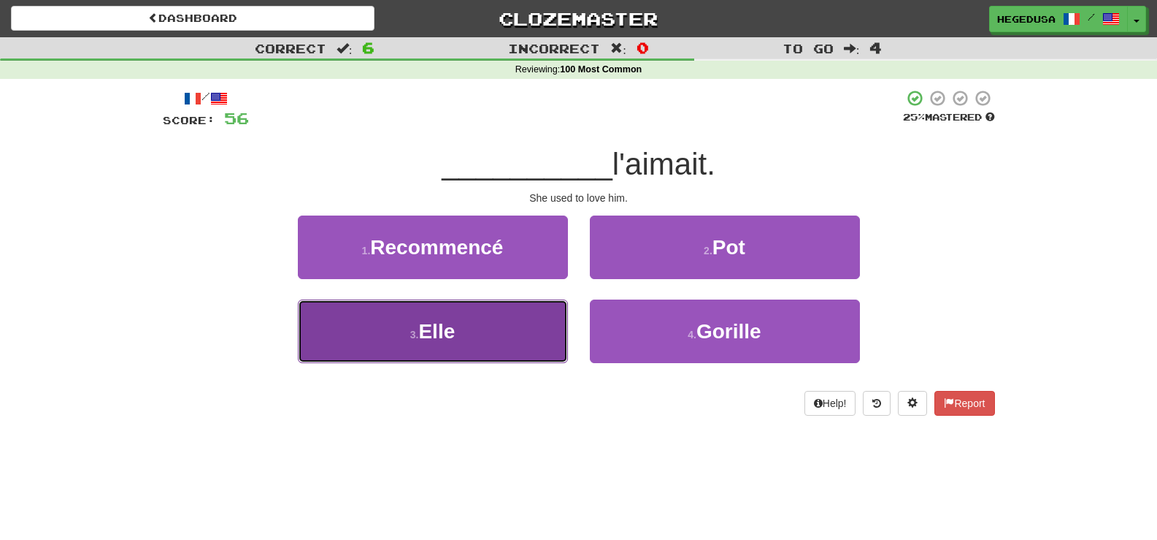
click at [498, 340] on button "3 . Elle" at bounding box center [433, 331] width 270 height 64
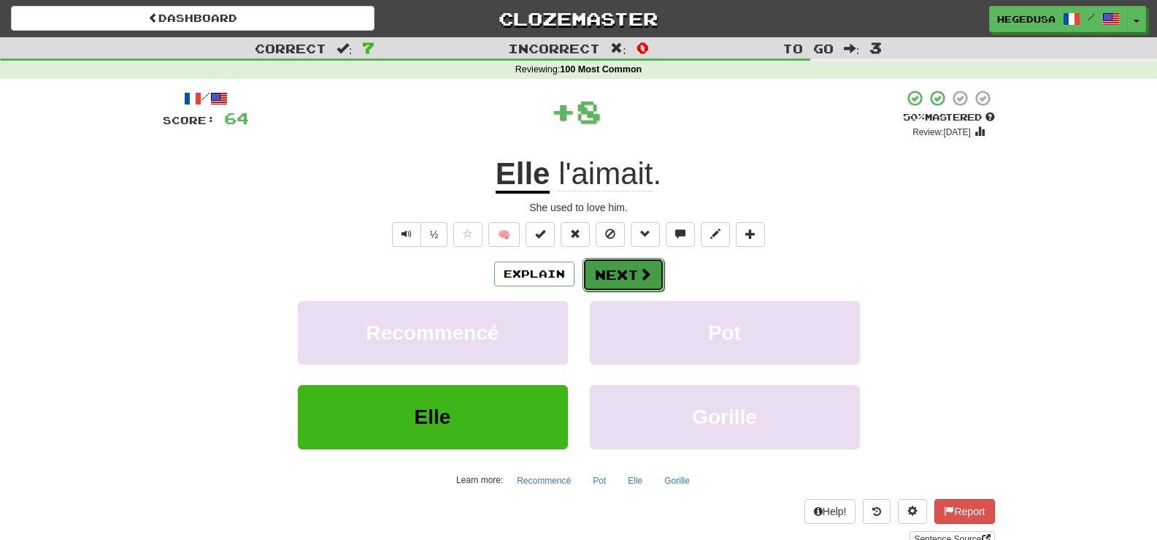
click at [597, 274] on button "Next" at bounding box center [624, 275] width 82 height 34
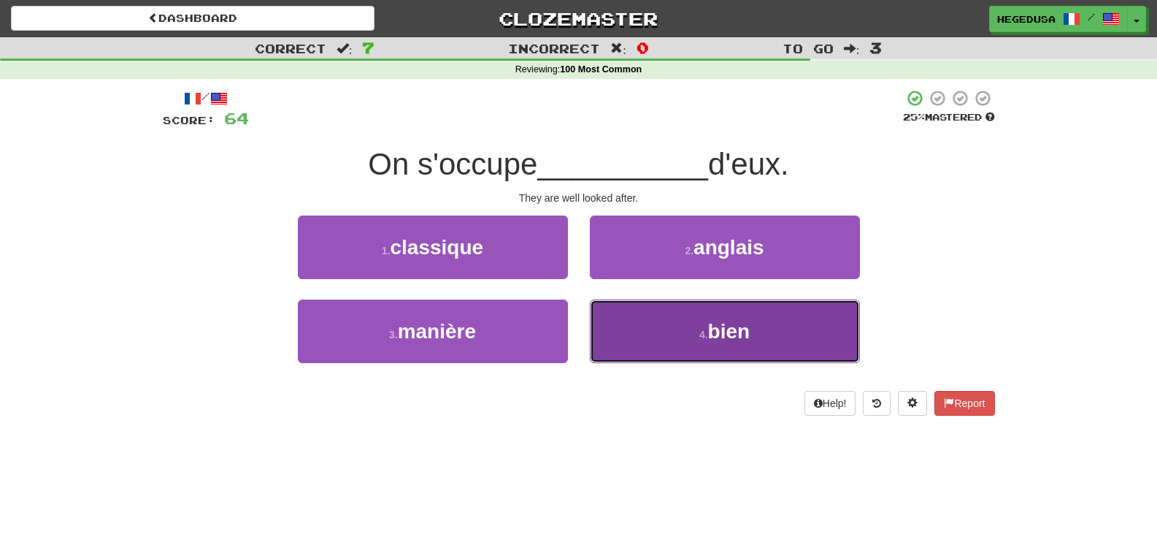
click at [682, 340] on button "4 . bien" at bounding box center [725, 331] width 270 height 64
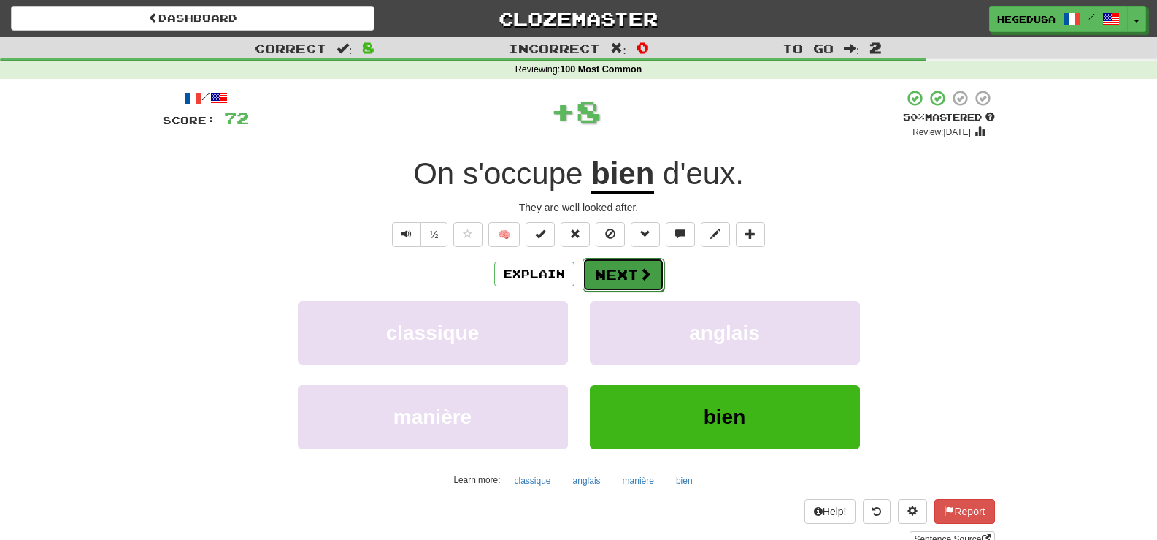
click at [626, 274] on button "Next" at bounding box center [624, 275] width 82 height 34
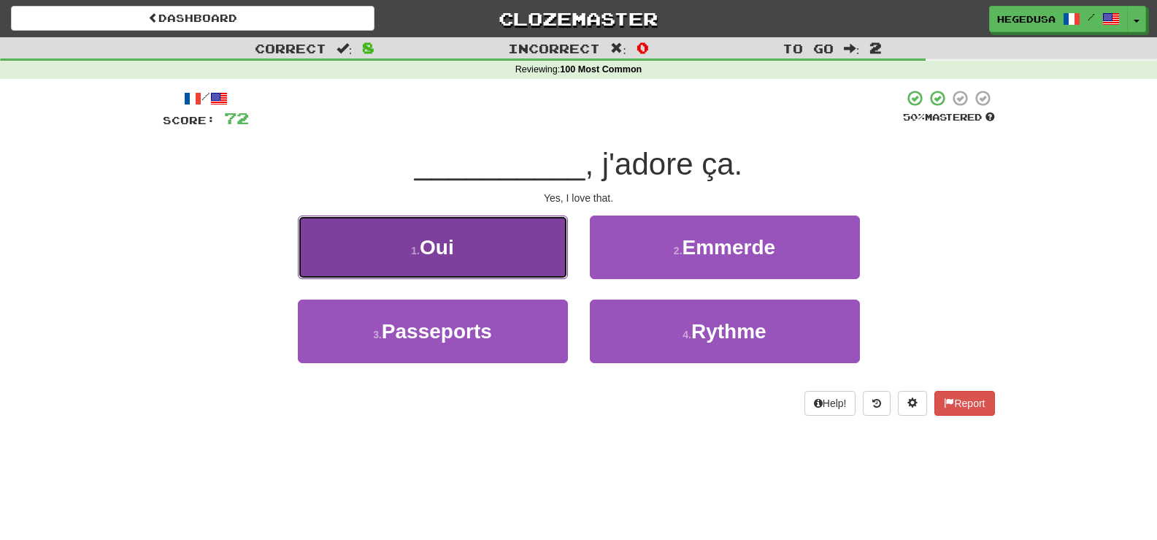
click at [494, 246] on button "1 . Oui" at bounding box center [433, 247] width 270 height 64
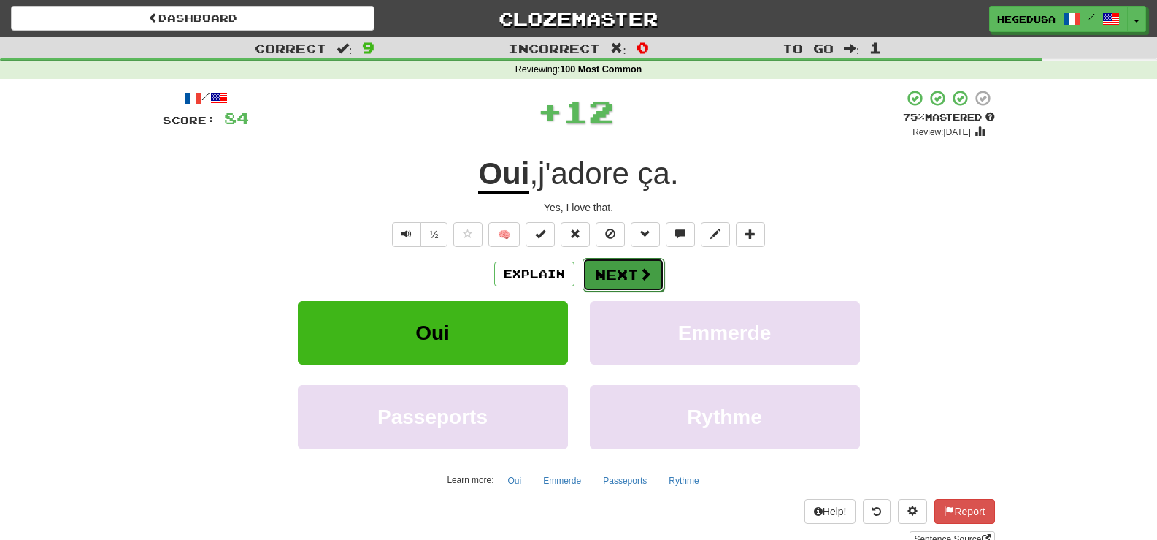
click at [621, 268] on button "Next" at bounding box center [624, 275] width 82 height 34
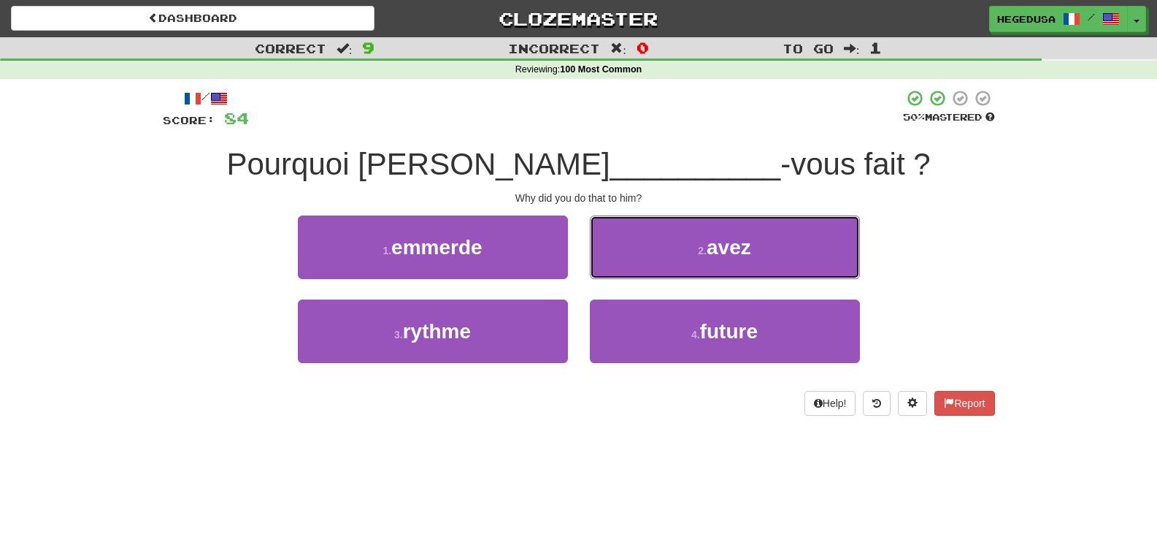
click at [621, 268] on button "2 . avez" at bounding box center [725, 247] width 270 height 64
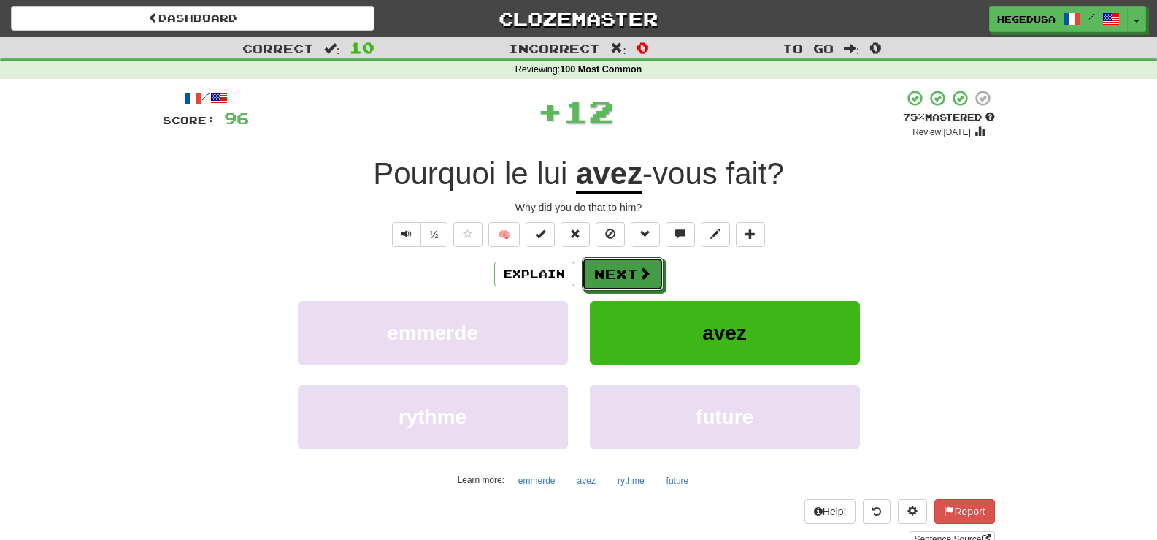
click at [621, 268] on button "Next" at bounding box center [623, 274] width 82 height 34
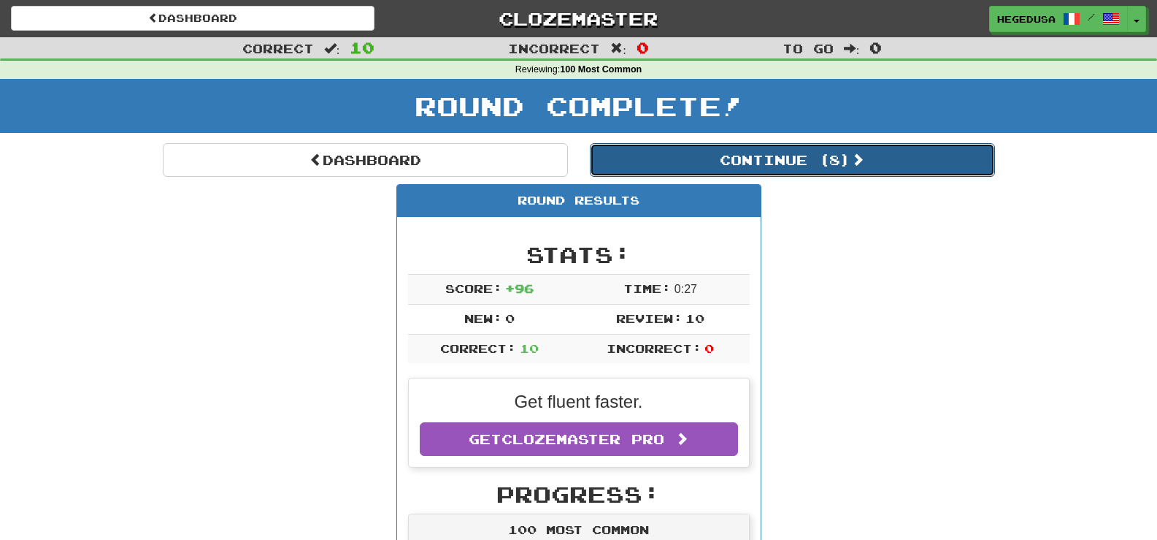
click at [760, 169] on button "Continue ( 8 )" at bounding box center [792, 160] width 405 height 34
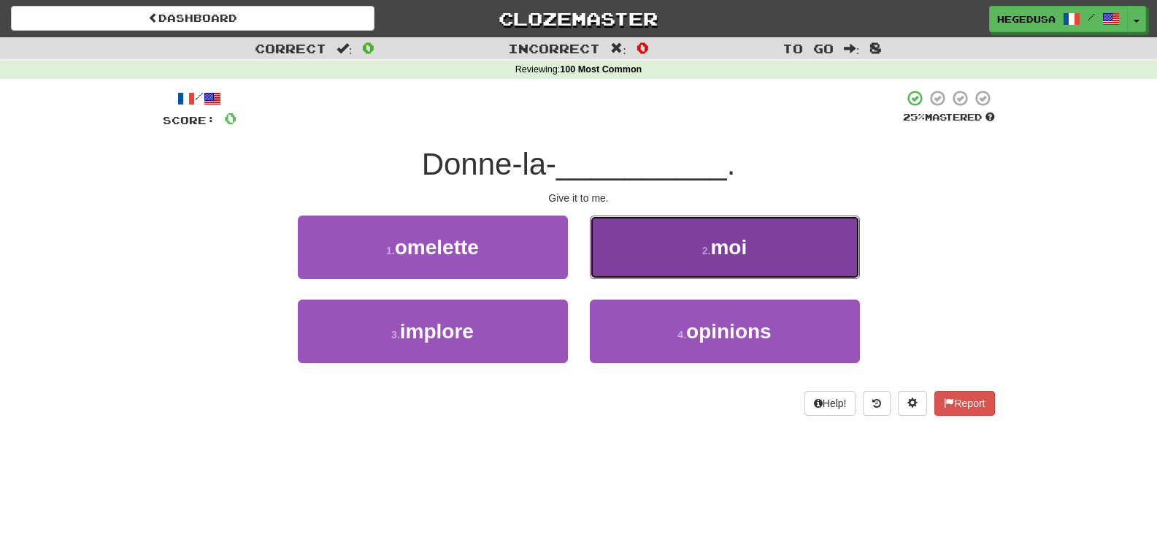
click at [734, 264] on button "2 . moi" at bounding box center [725, 247] width 270 height 64
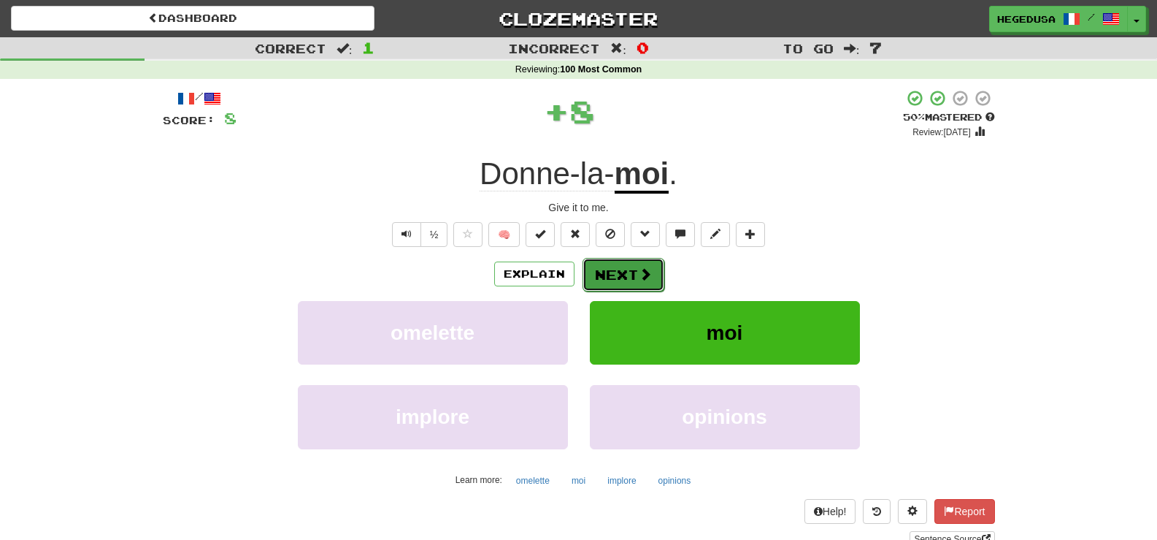
click at [631, 287] on button "Next" at bounding box center [624, 275] width 82 height 34
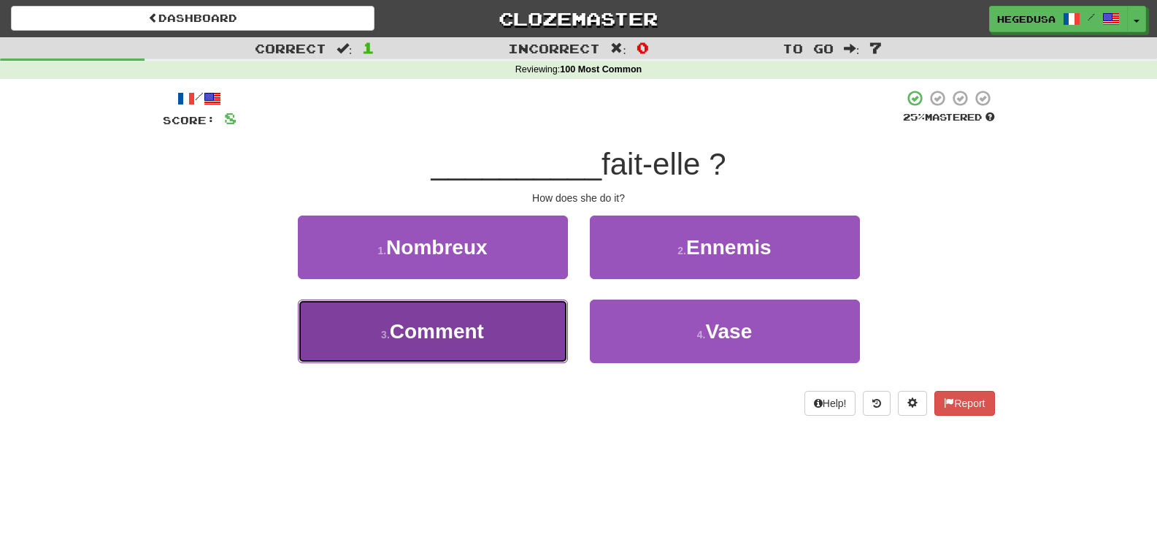
click at [537, 341] on button "3 . Comment" at bounding box center [433, 331] width 270 height 64
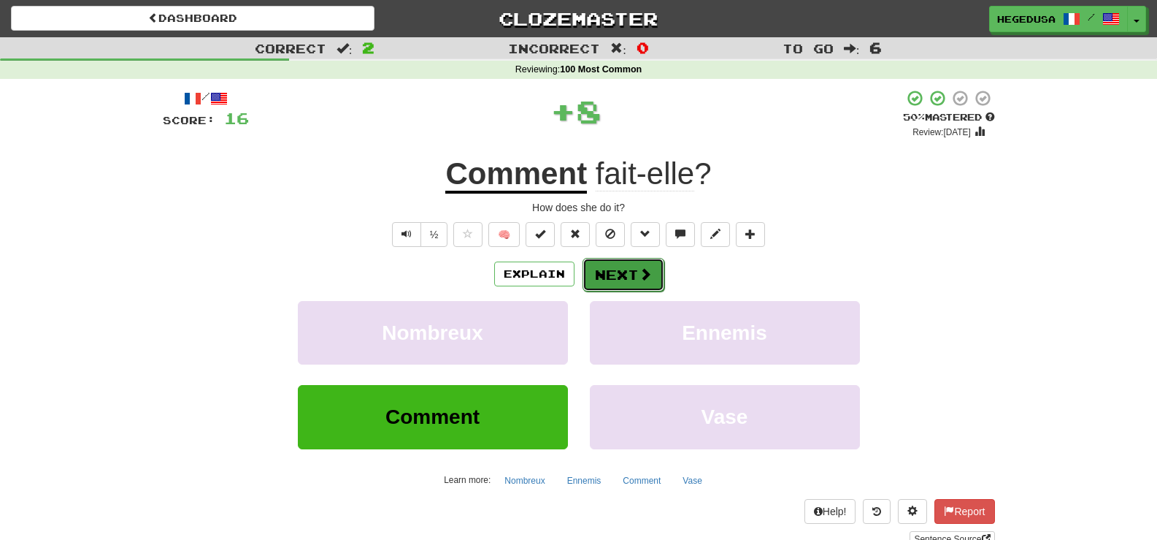
click at [614, 269] on button "Next" at bounding box center [624, 275] width 82 height 34
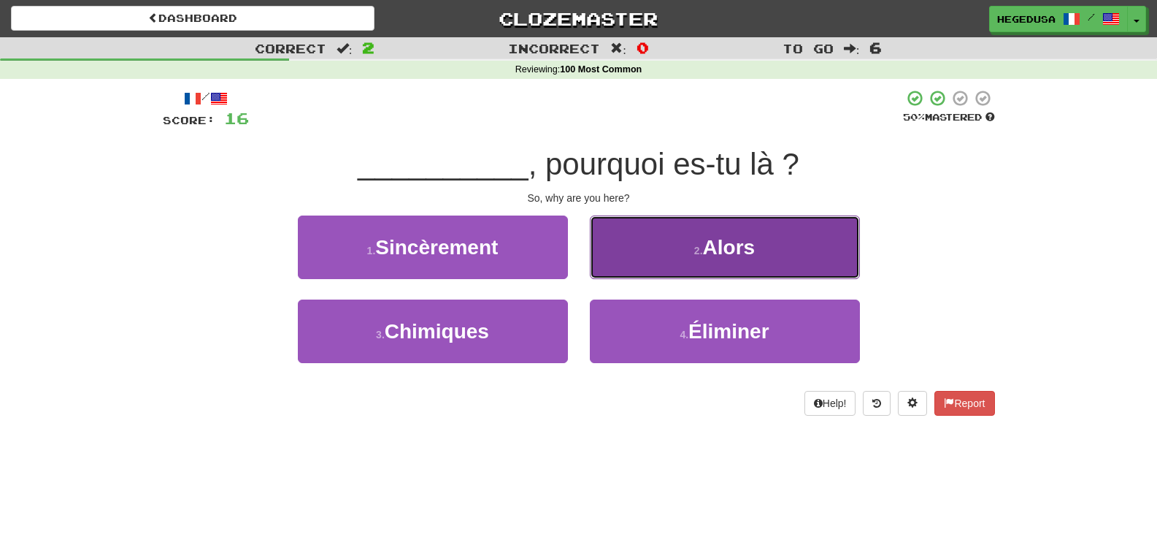
click at [616, 250] on button "2 . Alors" at bounding box center [725, 247] width 270 height 64
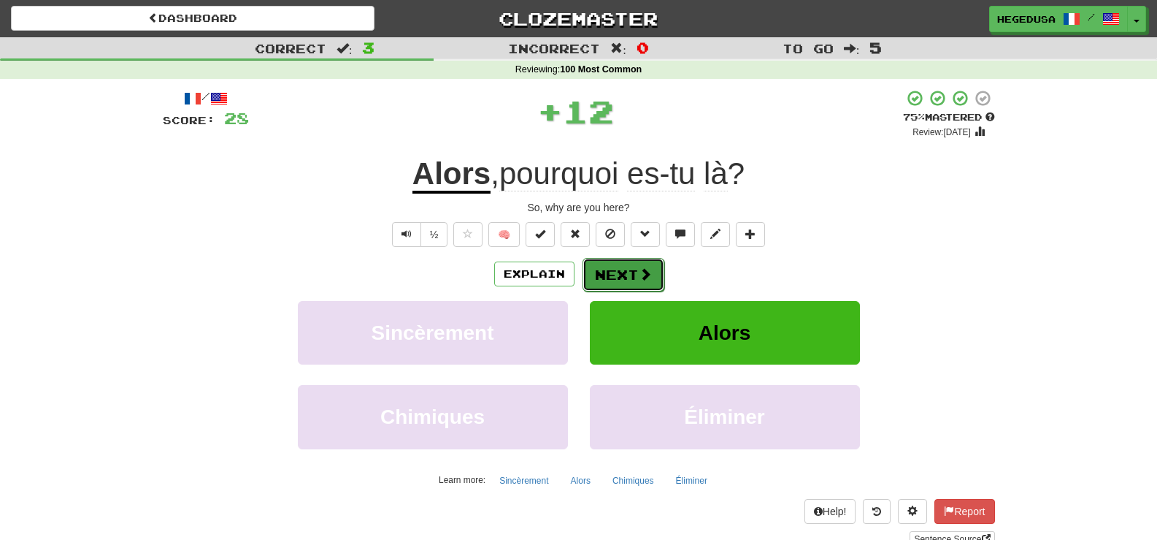
click at [616, 263] on button "Next" at bounding box center [624, 275] width 82 height 34
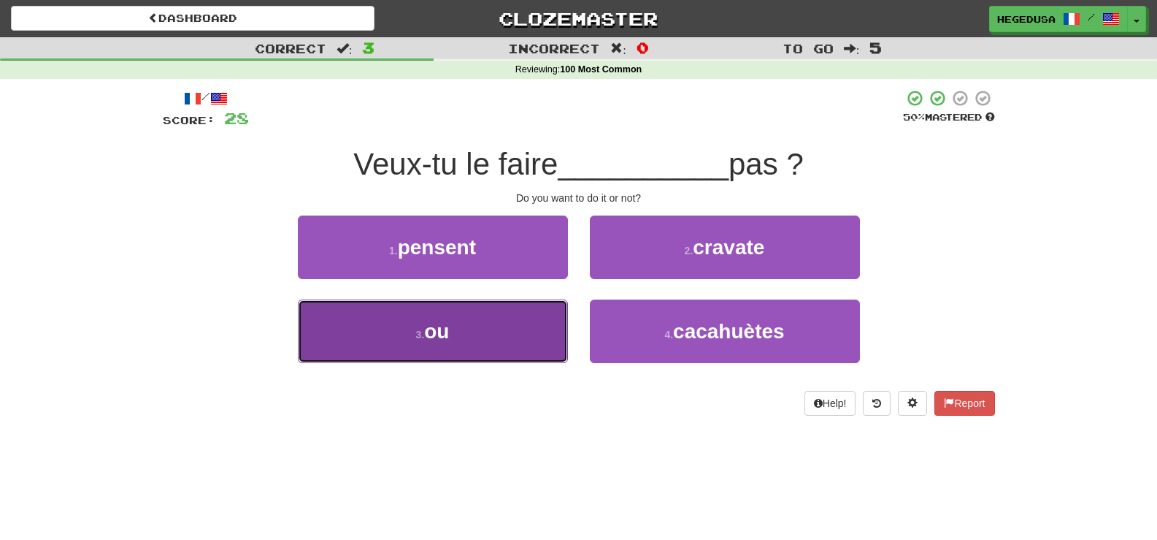
click at [524, 317] on button "3 . ou" at bounding box center [433, 331] width 270 height 64
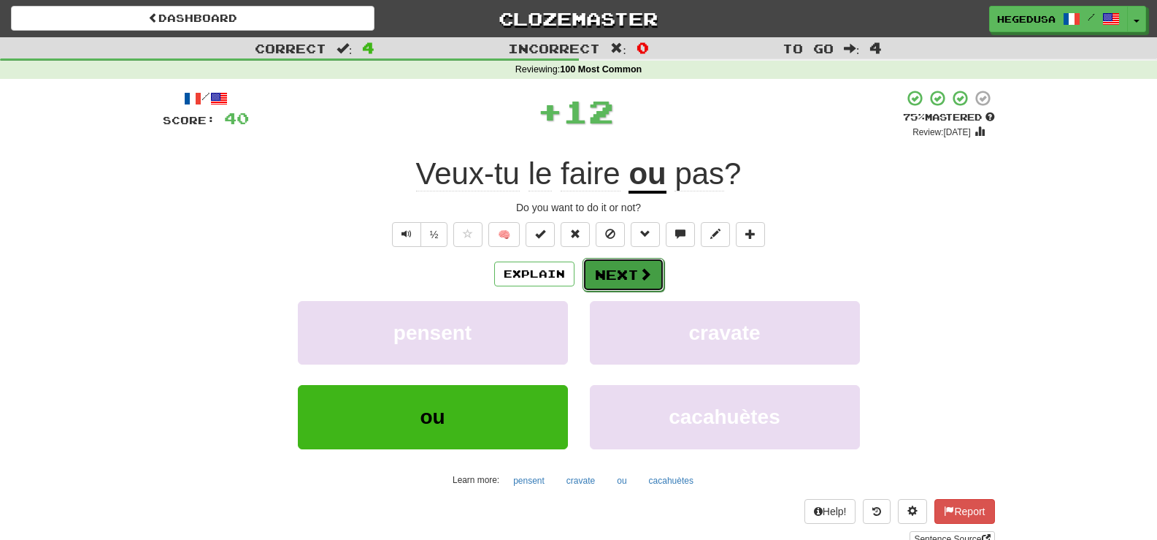
click at [614, 268] on button "Next" at bounding box center [624, 275] width 82 height 34
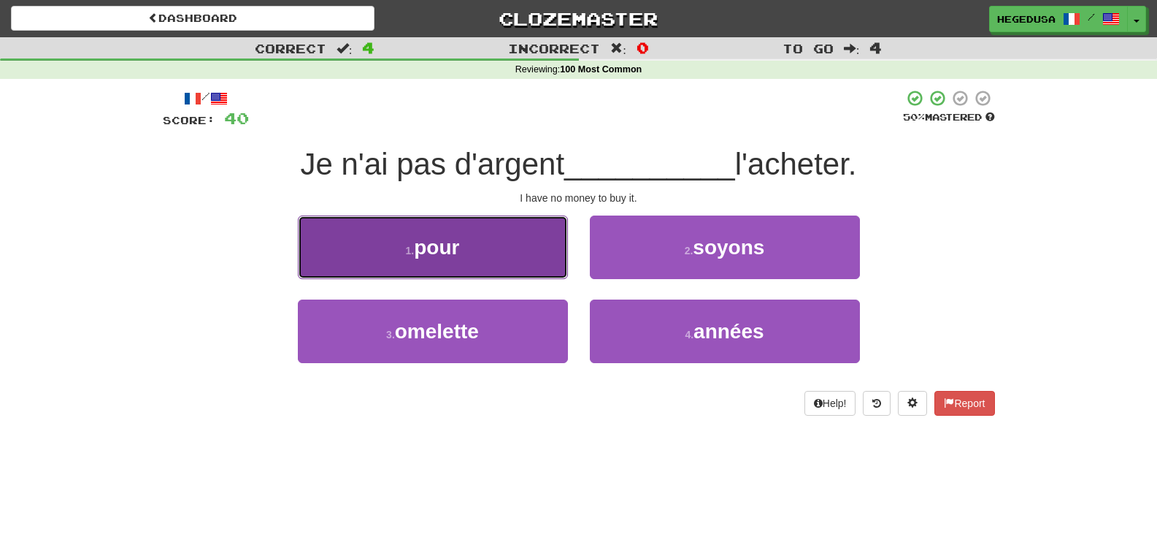
click at [449, 245] on span "pour" at bounding box center [436, 247] width 45 height 23
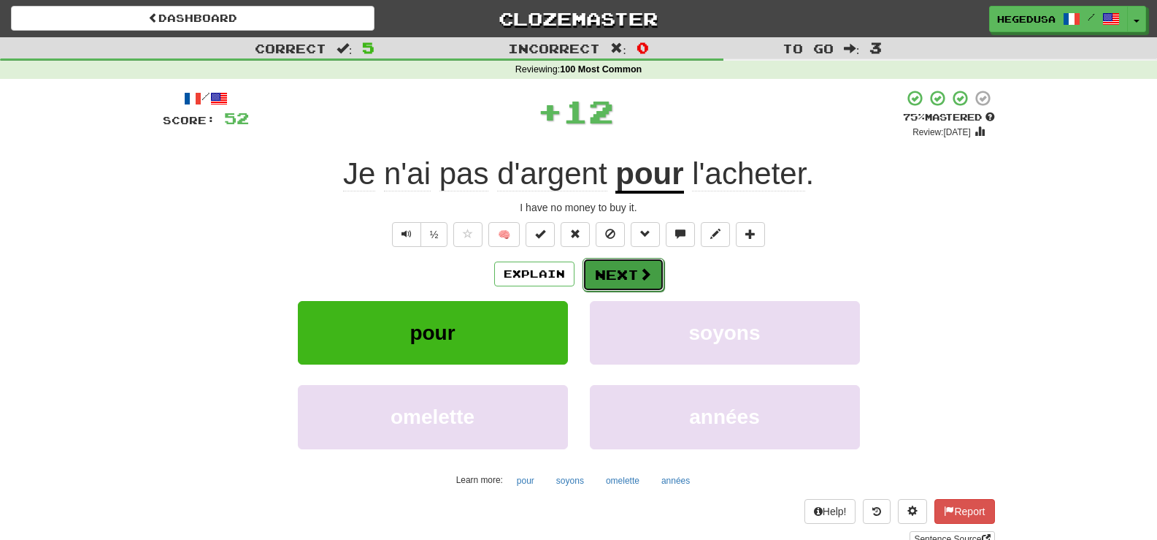
click at [629, 269] on button "Next" at bounding box center [624, 275] width 82 height 34
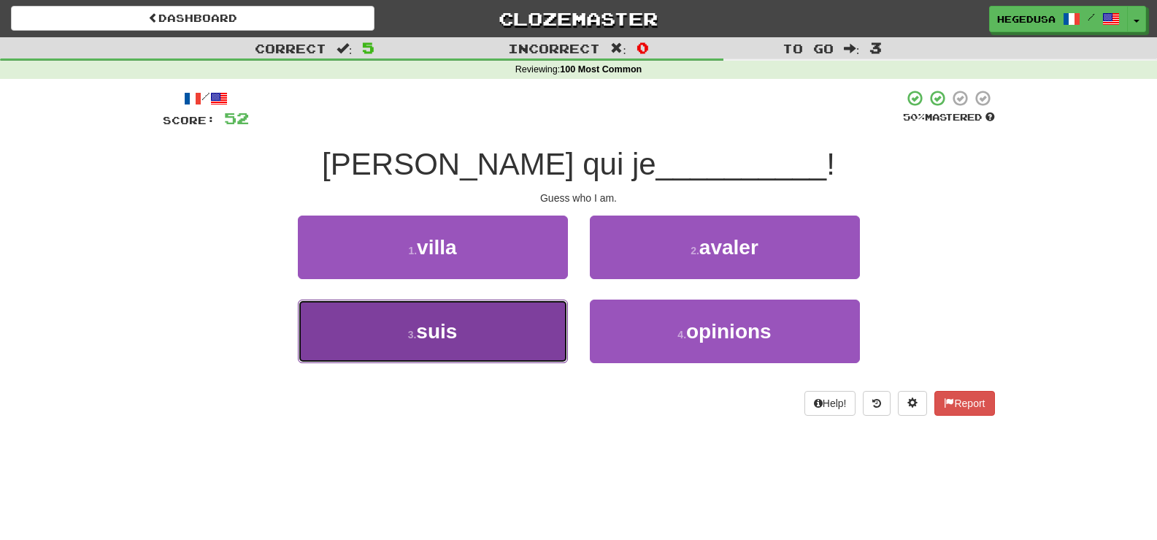
click at [509, 332] on button "3 . suis" at bounding box center [433, 331] width 270 height 64
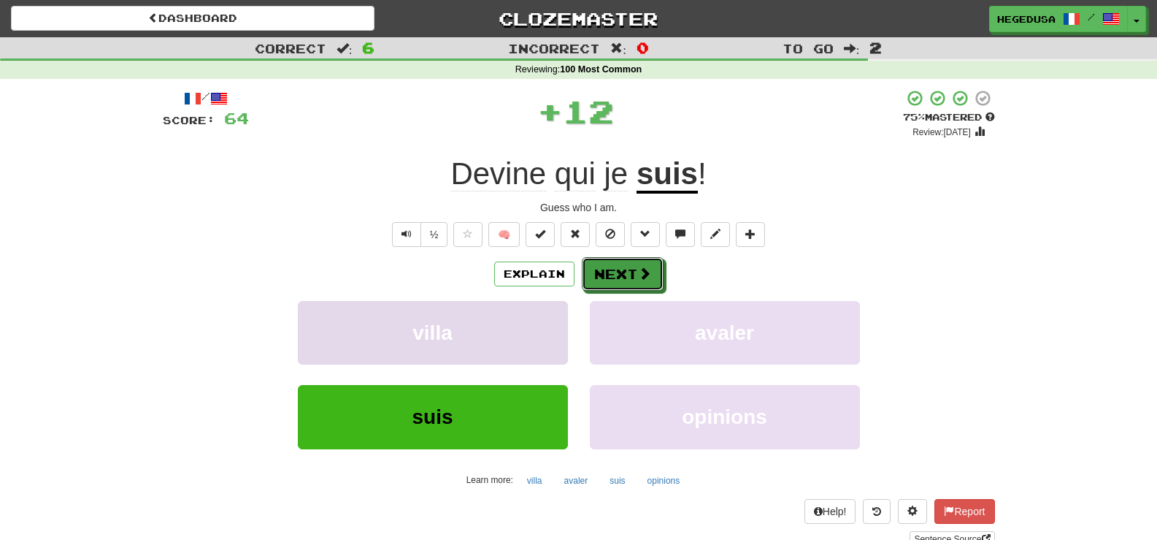
click at [616, 264] on button "Next" at bounding box center [623, 274] width 82 height 34
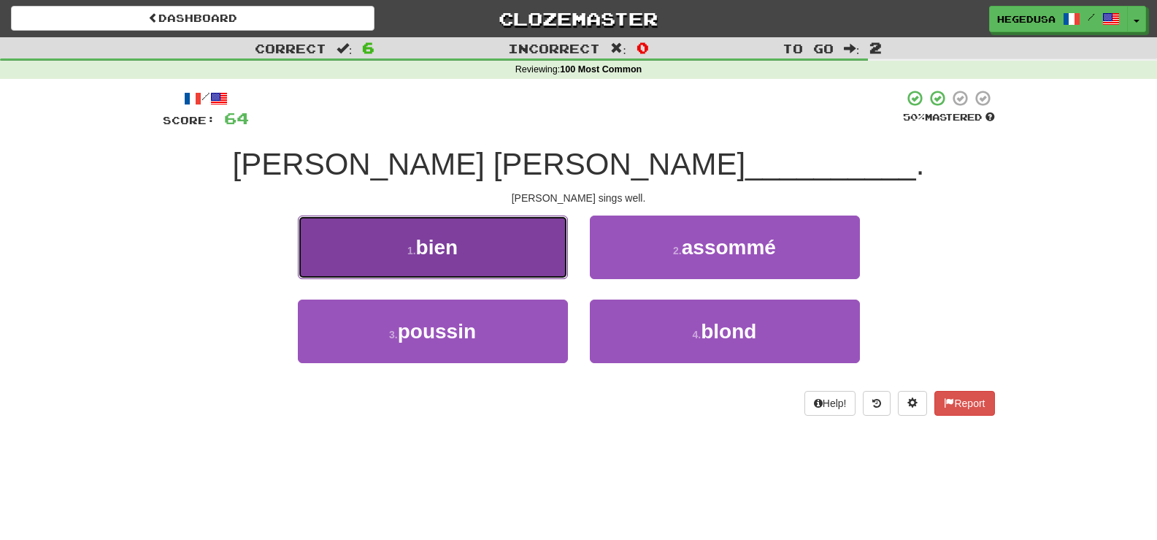
click at [532, 263] on button "1 . bien" at bounding box center [433, 247] width 270 height 64
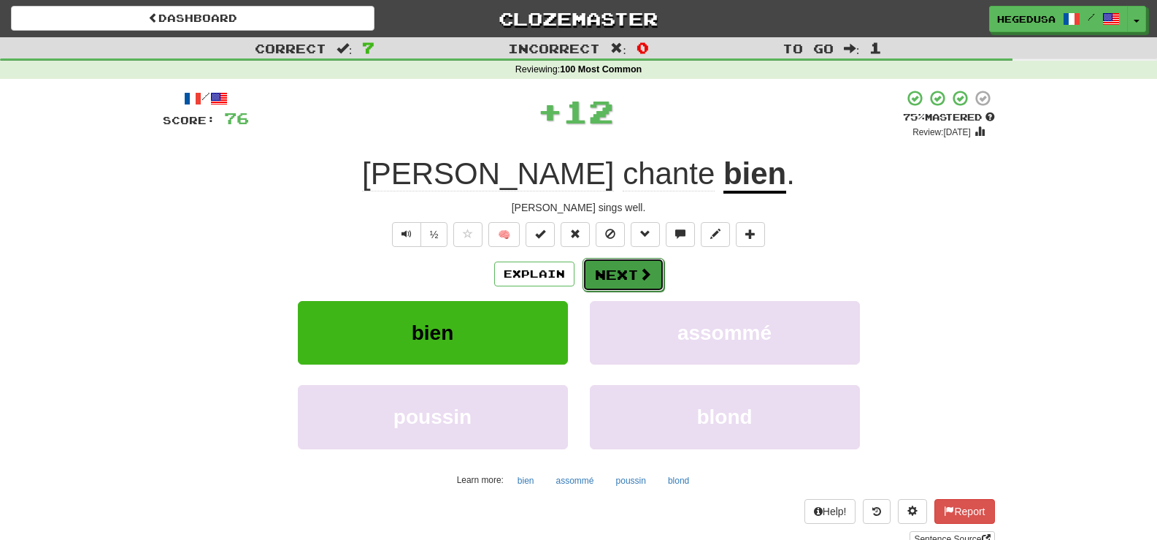
click at [622, 261] on button "Next" at bounding box center [624, 275] width 82 height 34
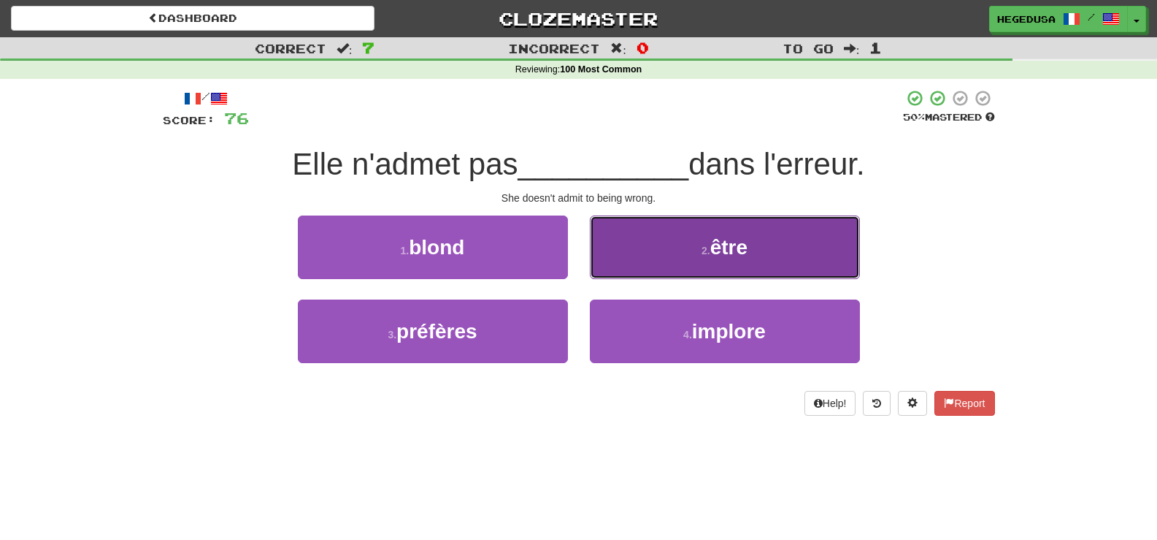
click at [634, 264] on button "2 . être" at bounding box center [725, 247] width 270 height 64
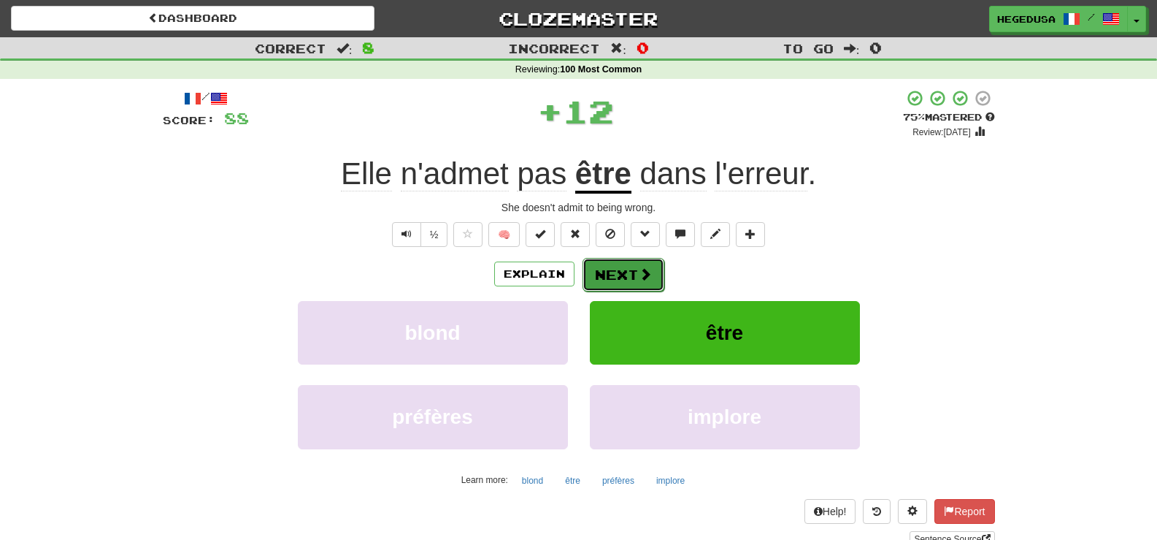
click at [636, 270] on button "Next" at bounding box center [624, 275] width 82 height 34
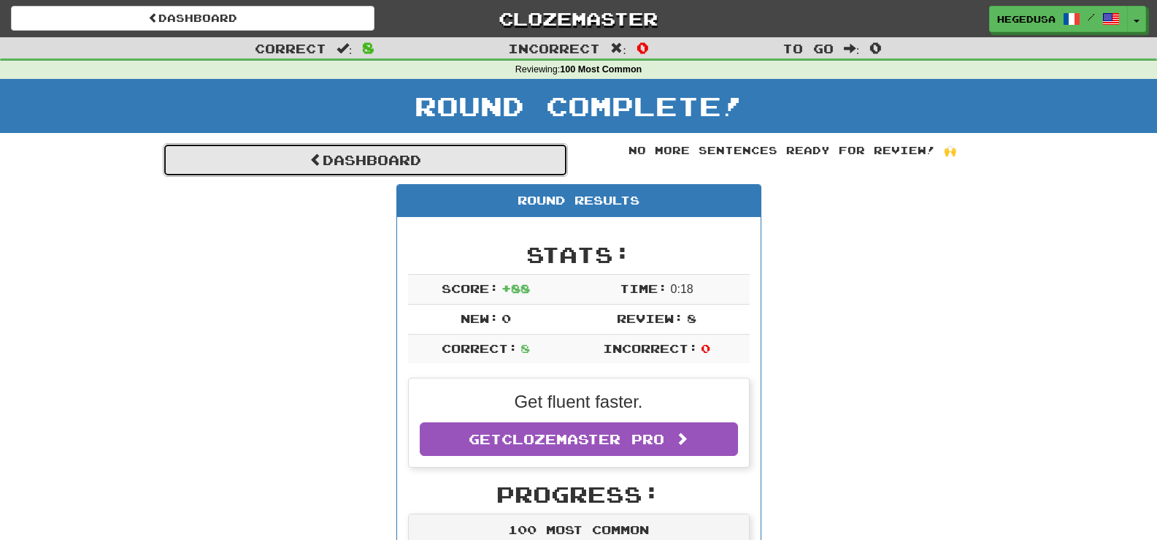
click at [554, 172] on link "Dashboard" at bounding box center [365, 160] width 405 height 34
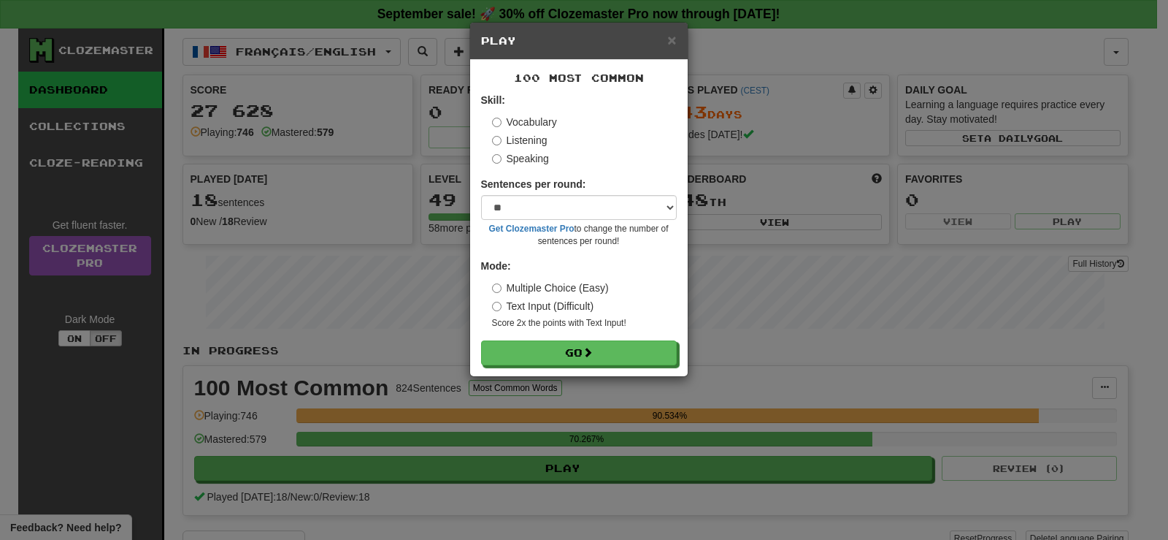
select select "**"
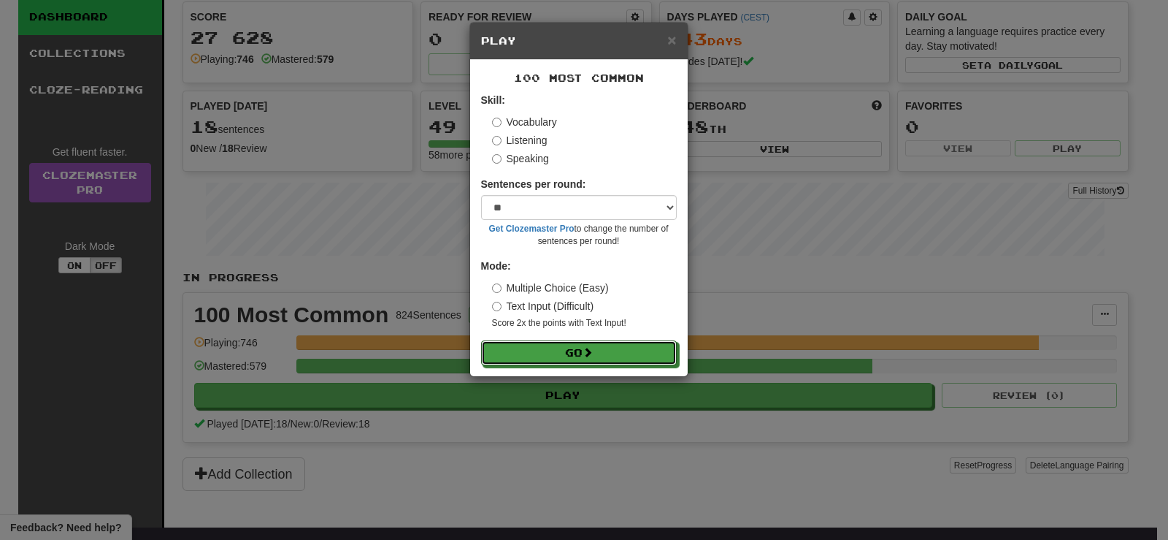
click at [627, 353] on button "Go" at bounding box center [579, 352] width 196 height 25
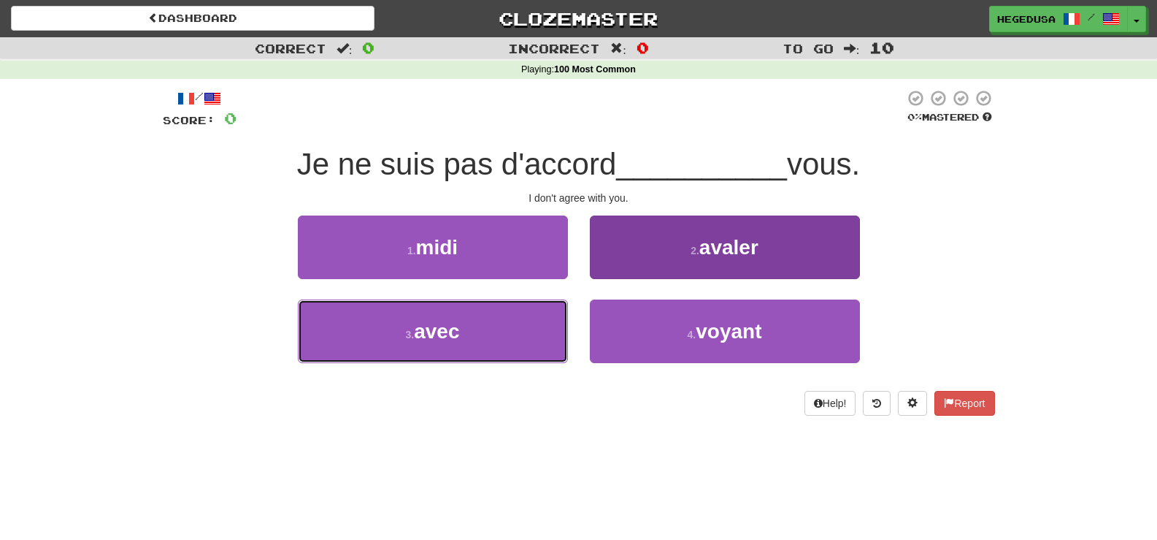
click at [545, 345] on button "3 . avec" at bounding box center [433, 331] width 270 height 64
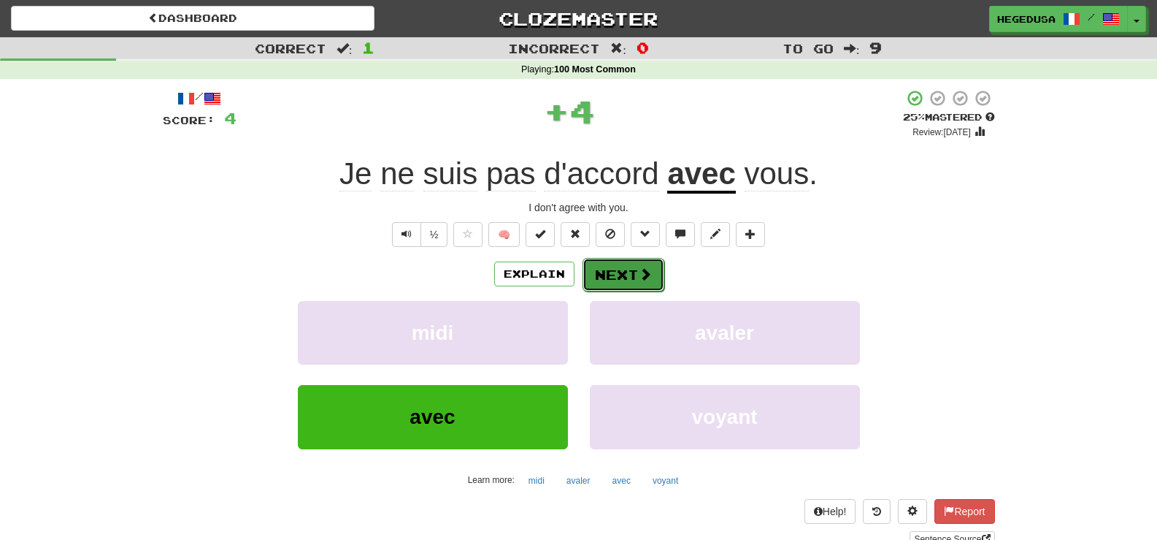
click at [631, 270] on button "Next" at bounding box center [624, 275] width 82 height 34
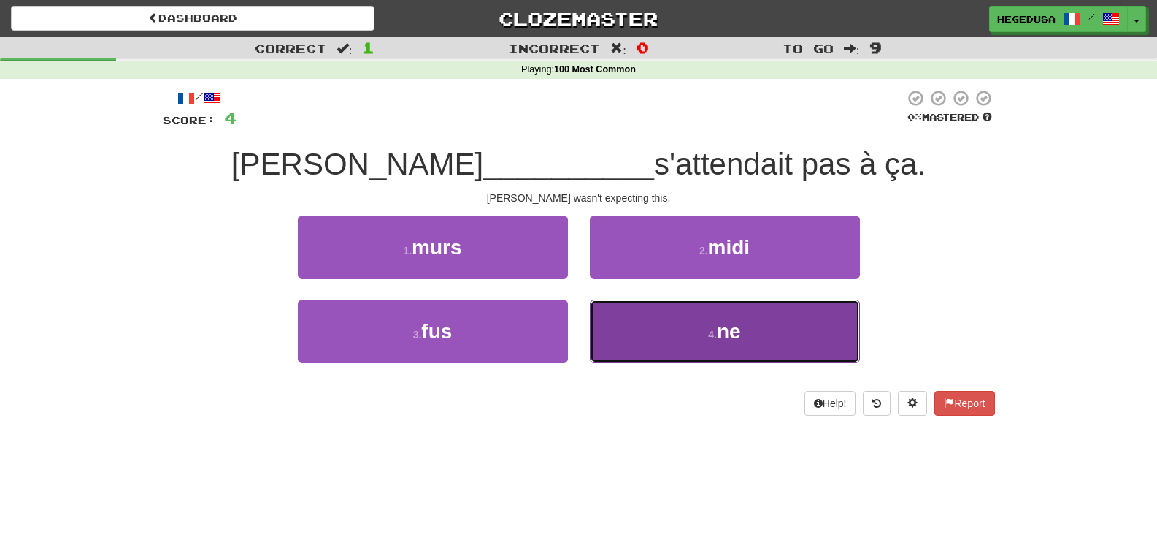
click at [699, 340] on button "4 . ne" at bounding box center [725, 331] width 270 height 64
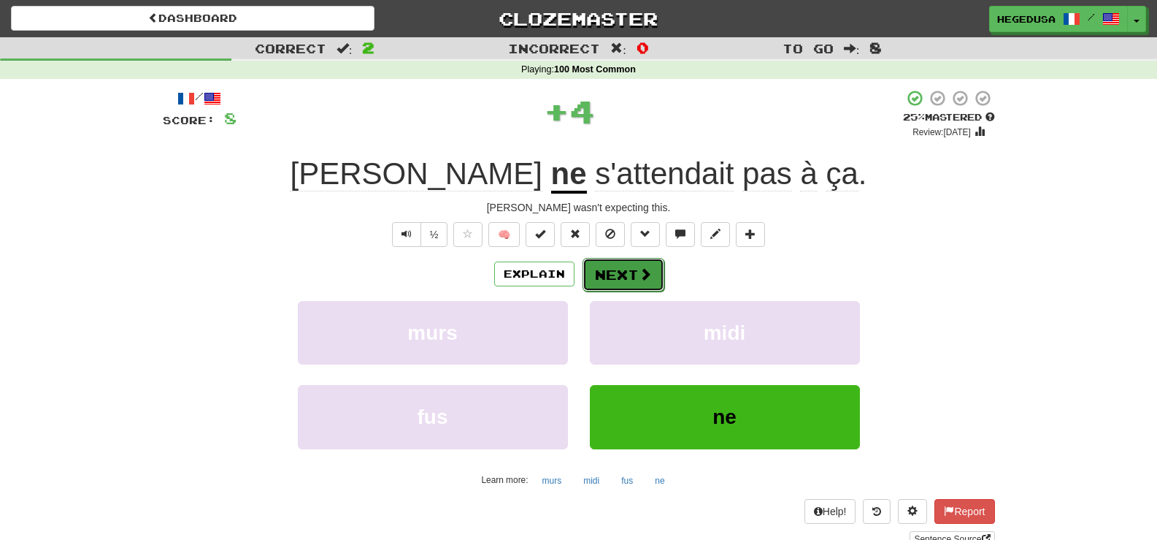
click at [631, 283] on button "Next" at bounding box center [624, 275] width 82 height 34
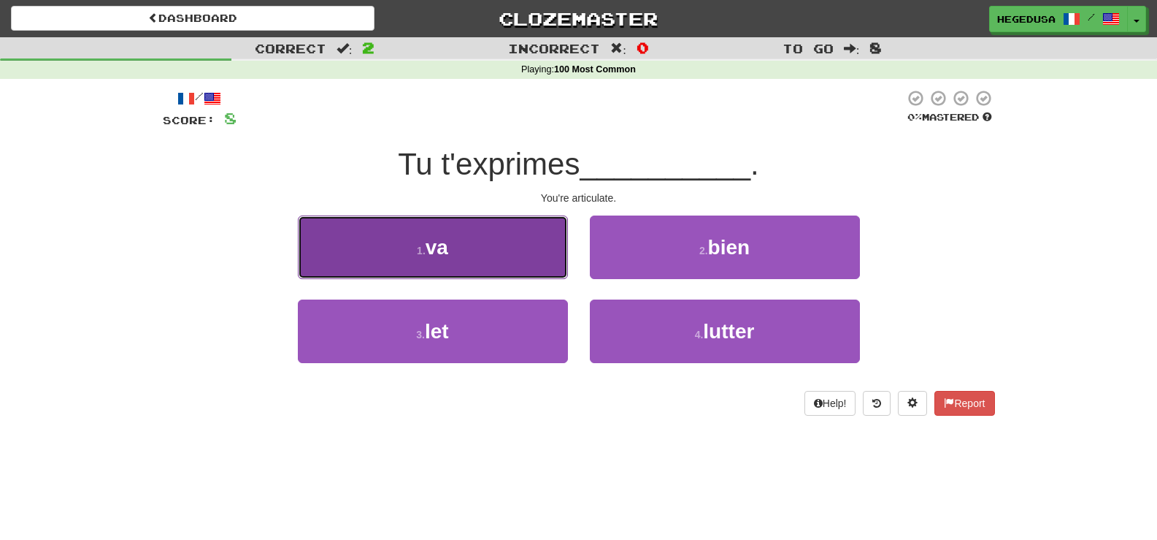
click at [526, 270] on button "1 . va" at bounding box center [433, 247] width 270 height 64
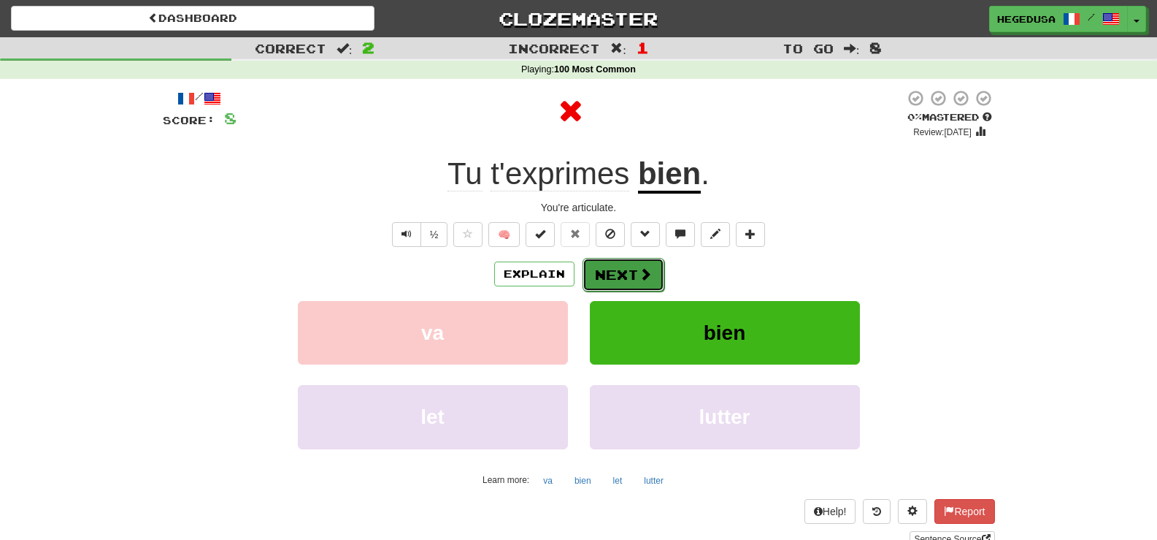
click at [624, 273] on button "Next" at bounding box center [624, 275] width 82 height 34
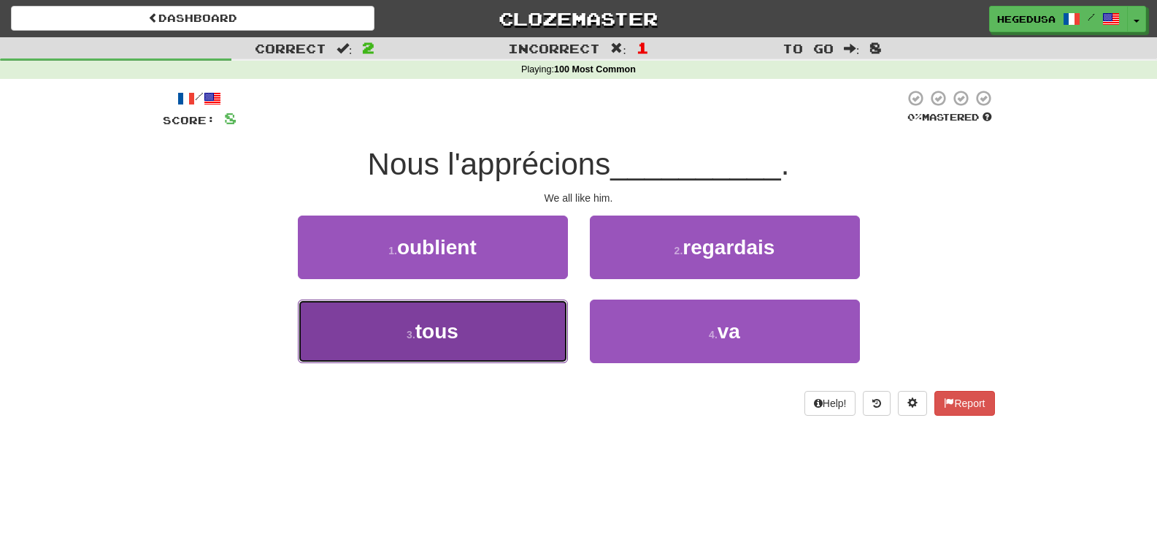
click at [536, 329] on button "3 . tous" at bounding box center [433, 331] width 270 height 64
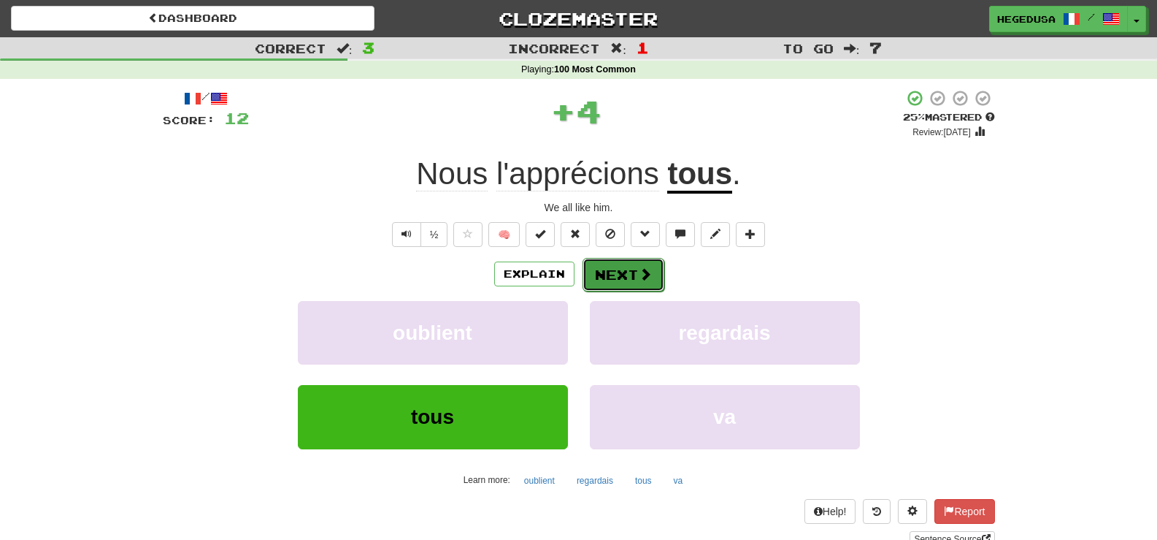
click at [634, 258] on button "Next" at bounding box center [624, 275] width 82 height 34
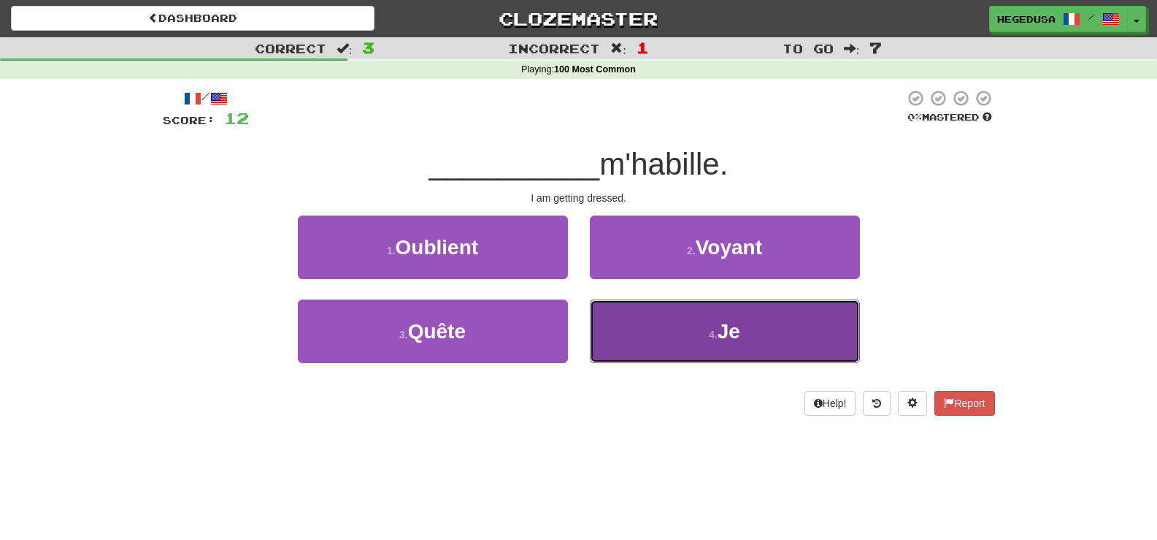
click at [678, 334] on button "4 . Je" at bounding box center [725, 331] width 270 height 64
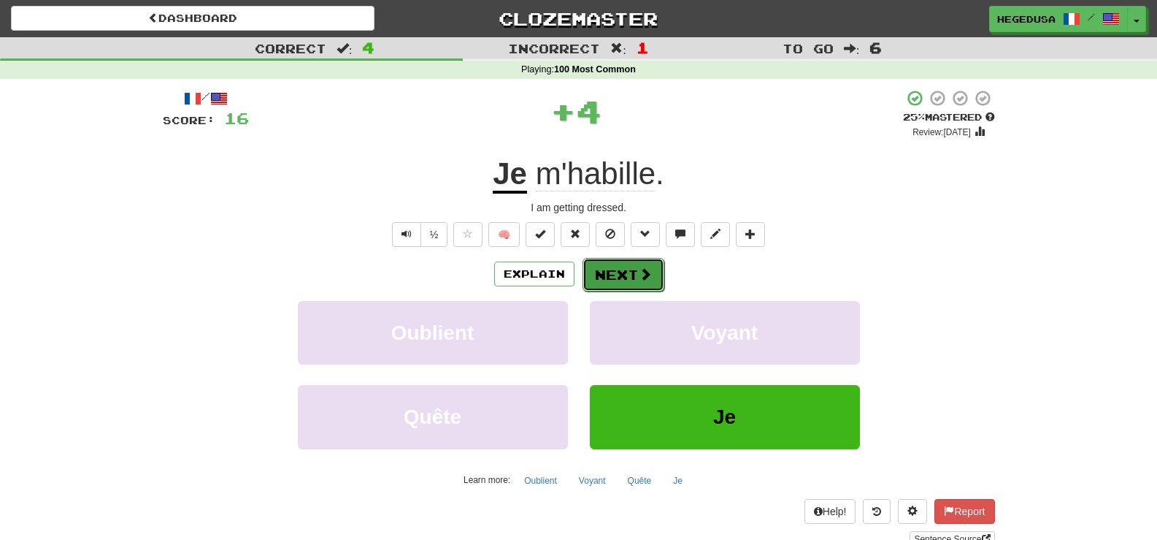
click at [601, 267] on button "Next" at bounding box center [624, 275] width 82 height 34
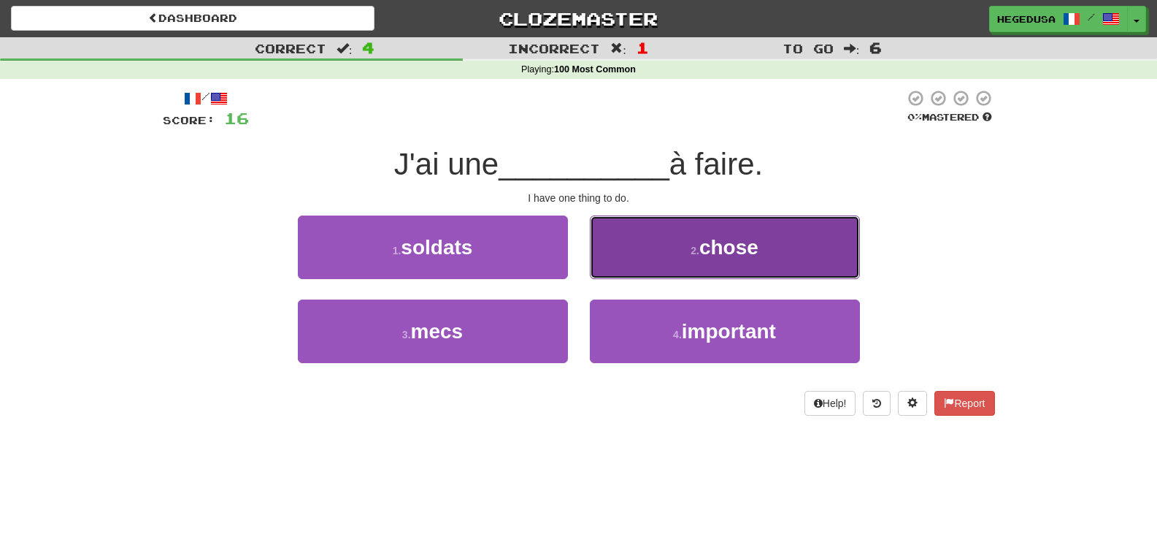
click at [655, 256] on button "2 . chose" at bounding box center [725, 247] width 270 height 64
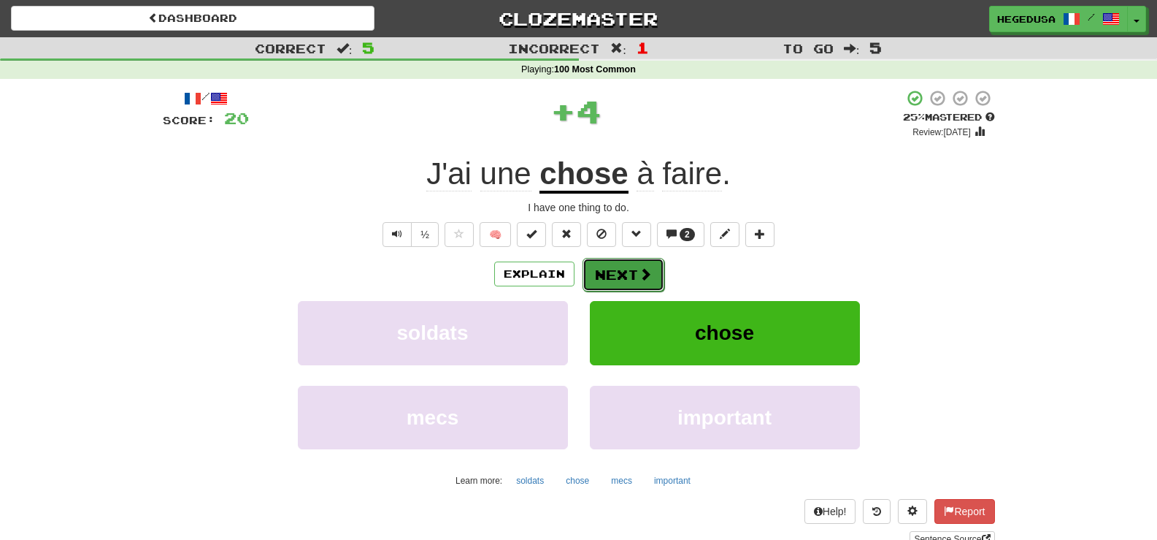
click at [636, 276] on button "Next" at bounding box center [624, 275] width 82 height 34
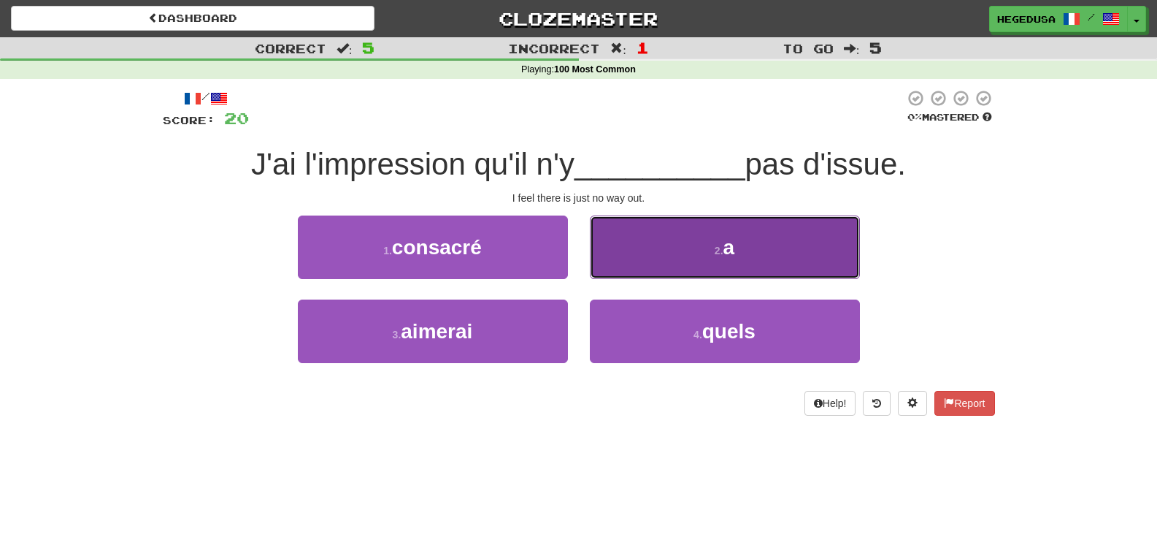
click at [645, 239] on button "2 . a" at bounding box center [725, 247] width 270 height 64
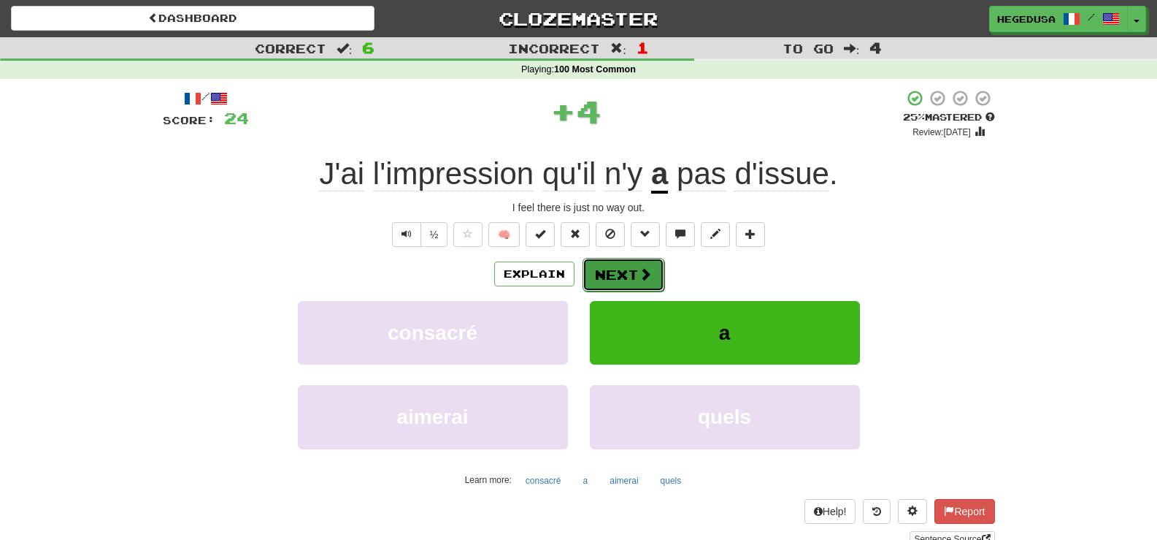
click at [623, 268] on button "Next" at bounding box center [624, 275] width 82 height 34
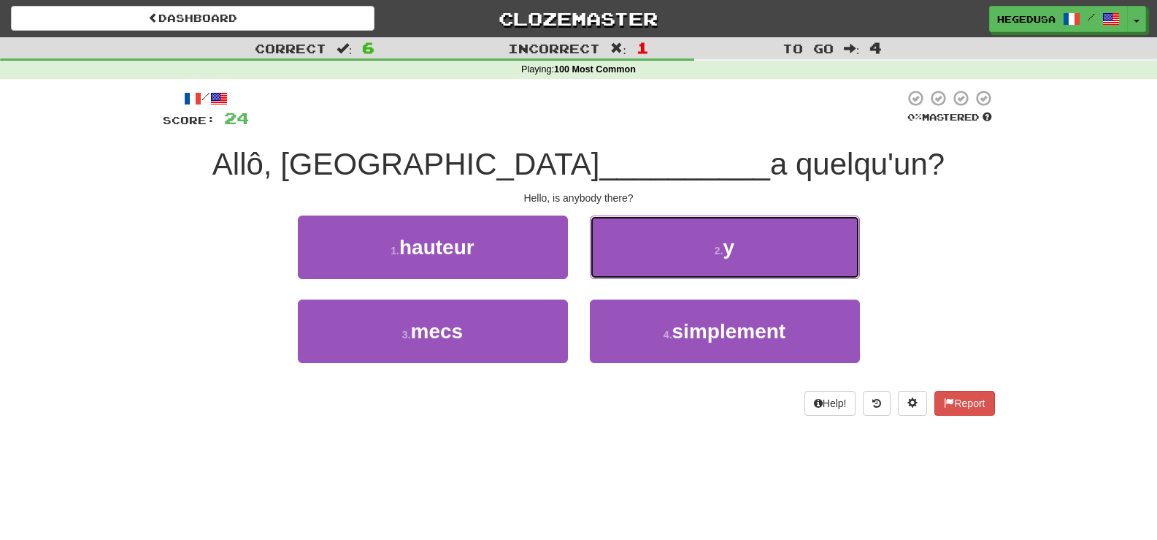
click at [623, 268] on button "2 . y" at bounding box center [725, 247] width 270 height 64
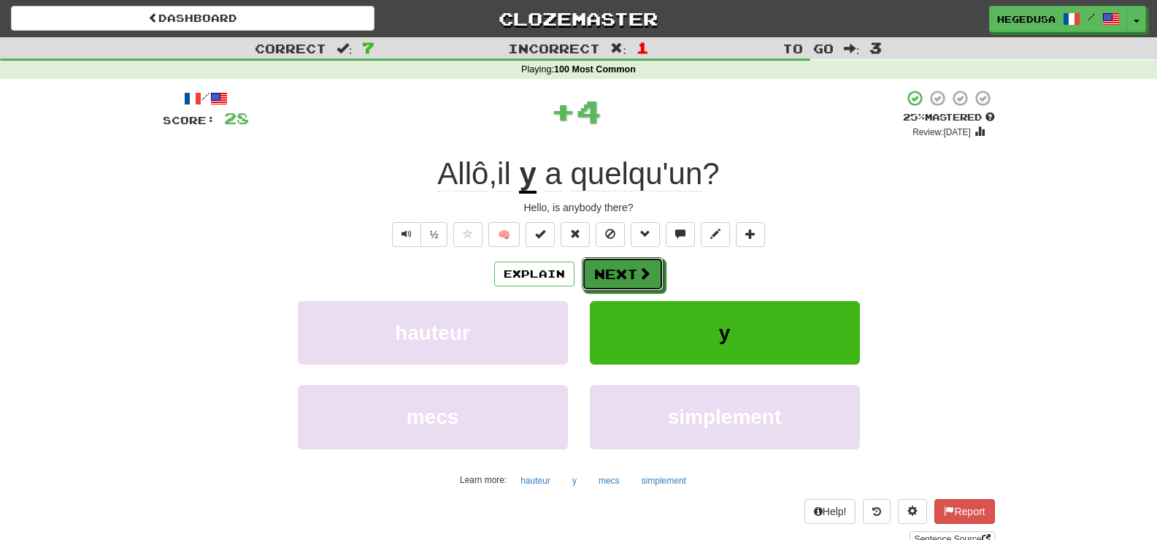
click at [623, 268] on button "Next" at bounding box center [623, 274] width 82 height 34
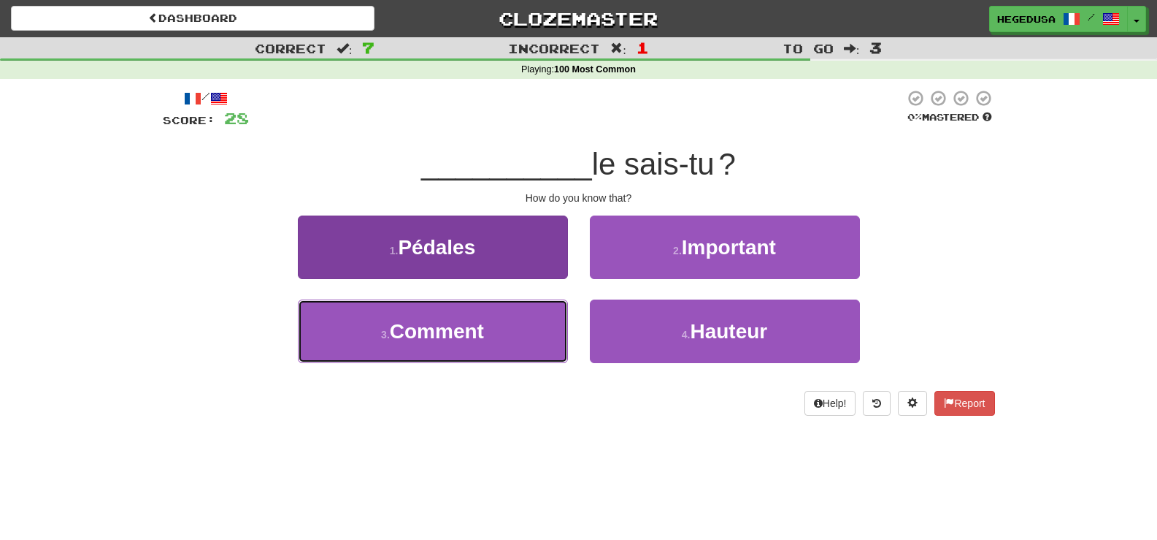
click at [553, 314] on button "3 . Comment" at bounding box center [433, 331] width 270 height 64
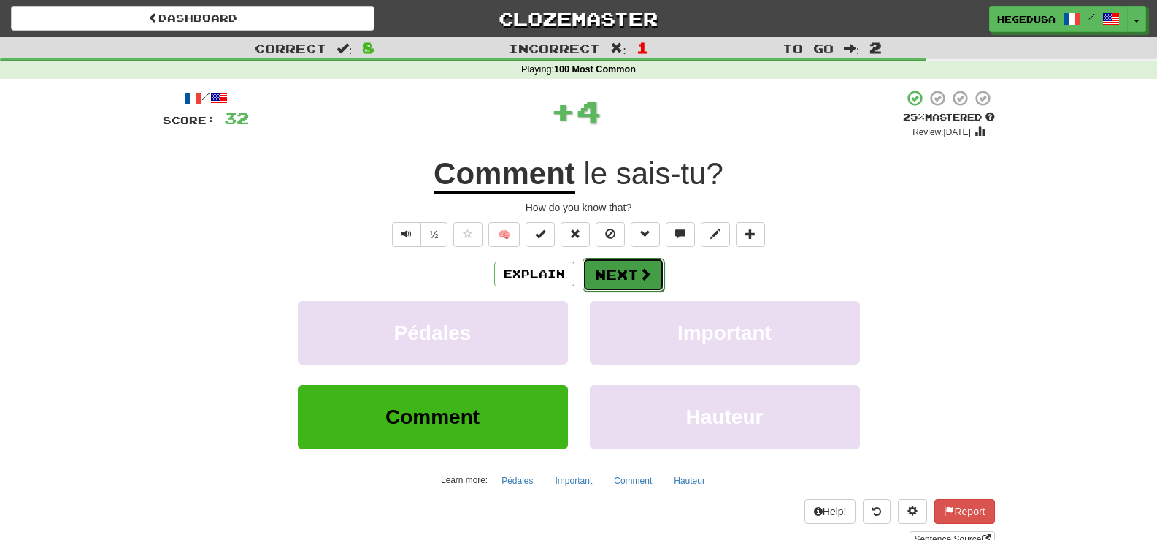
click at [621, 268] on button "Next" at bounding box center [624, 275] width 82 height 34
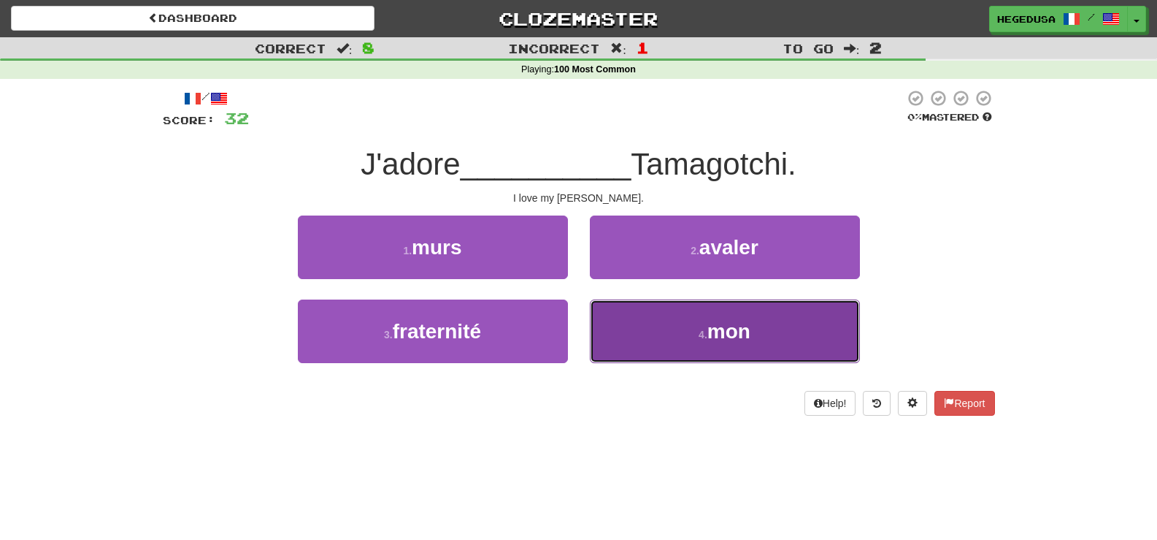
click at [697, 330] on button "4 . mon" at bounding box center [725, 331] width 270 height 64
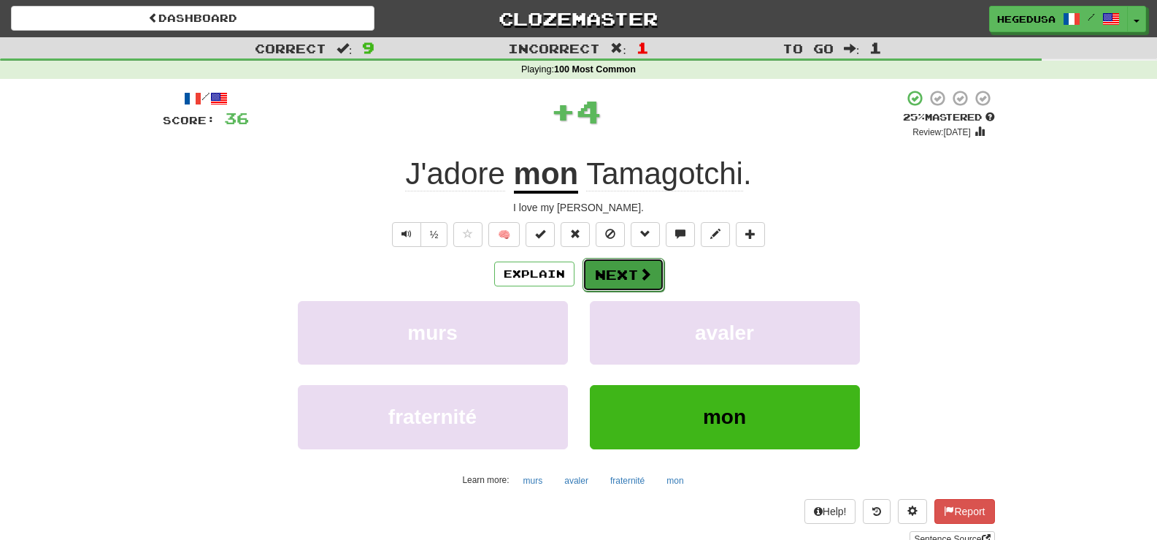
click at [618, 261] on button "Next" at bounding box center [624, 275] width 82 height 34
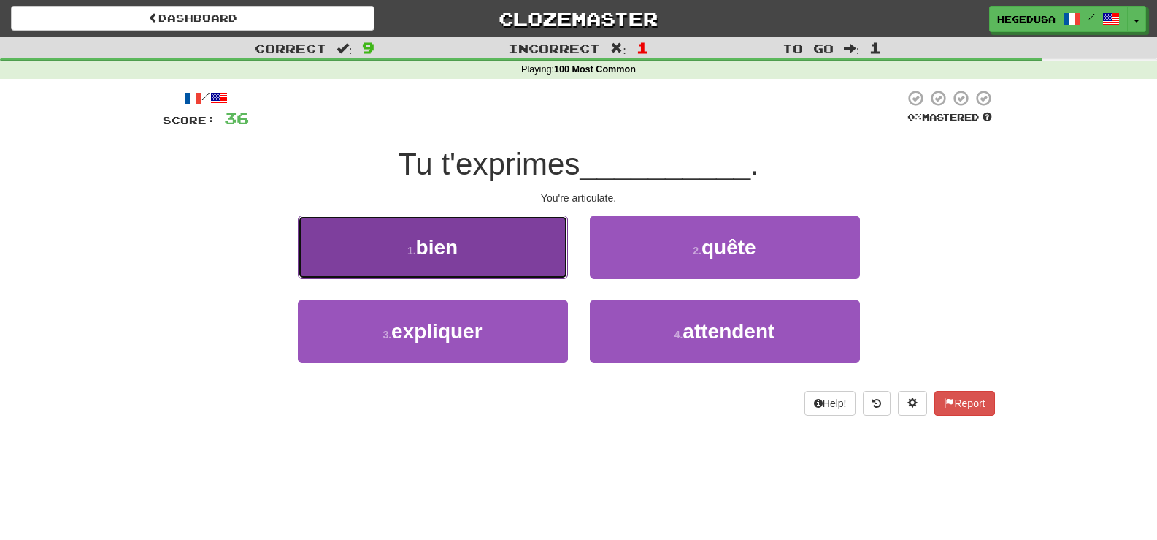
click at [551, 252] on button "1 . bien" at bounding box center [433, 247] width 270 height 64
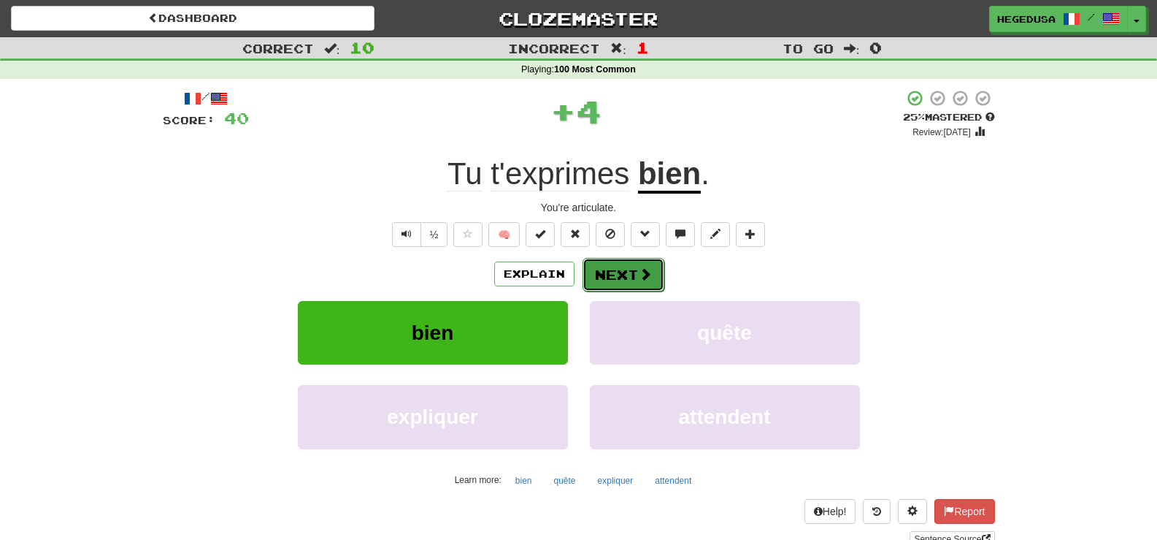
click at [621, 264] on button "Next" at bounding box center [624, 275] width 82 height 34
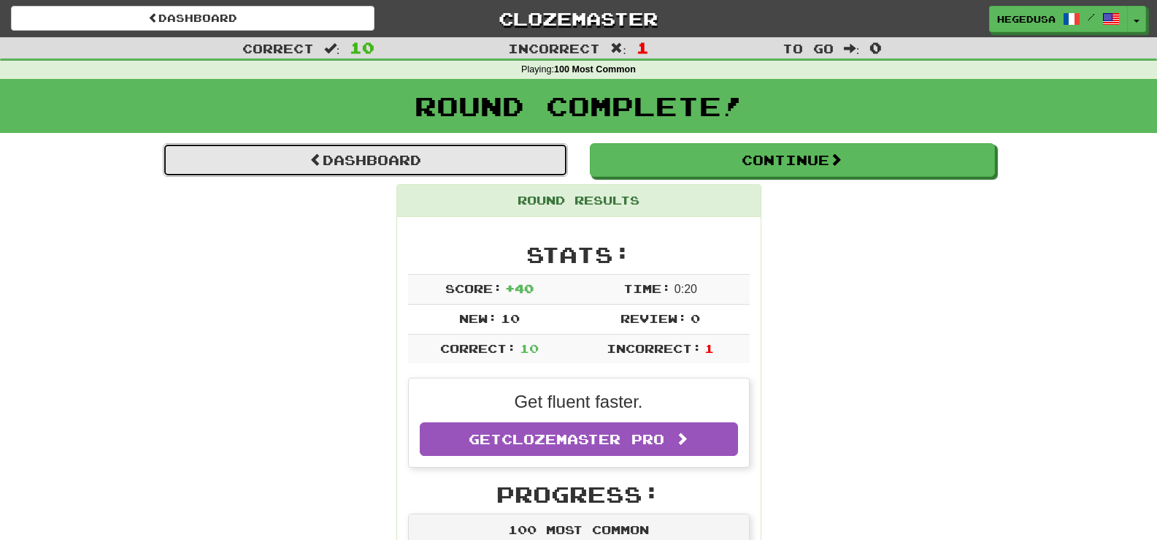
click at [541, 166] on link "Dashboard" at bounding box center [365, 160] width 405 height 34
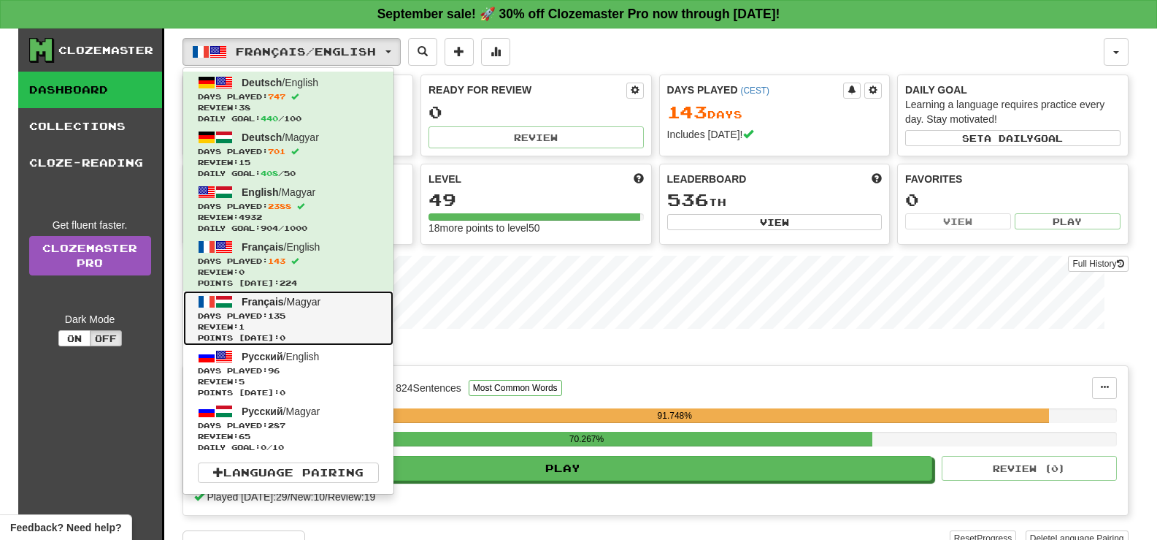
click at [348, 307] on link "Français / Magyar Days Played: 135 Review: 1 Points [DATE]: 0" at bounding box center [288, 318] width 210 height 55
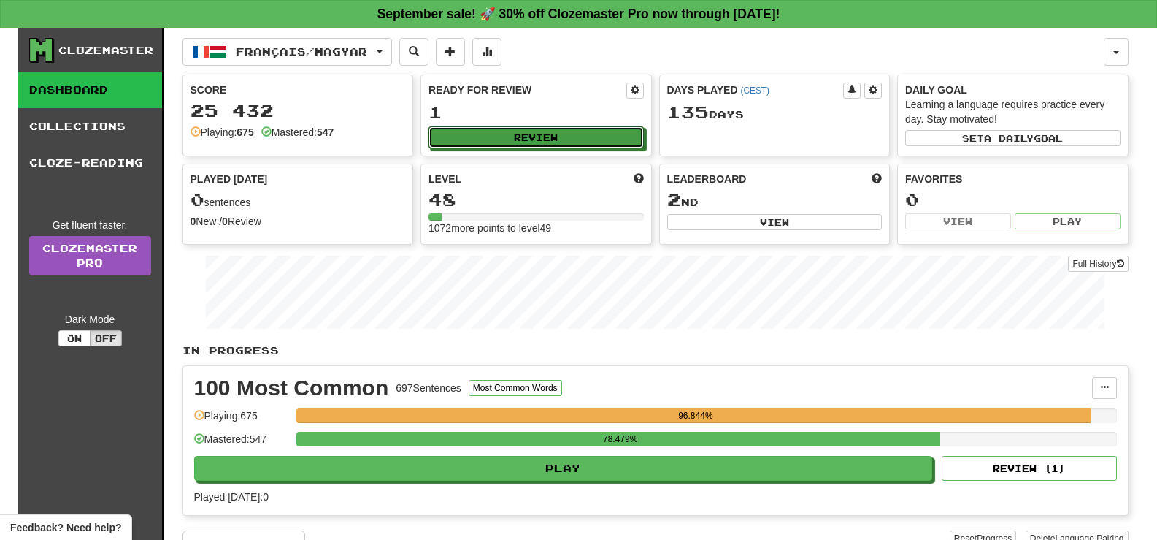
click at [516, 143] on button "Review" at bounding box center [536, 137] width 215 height 22
select select "**"
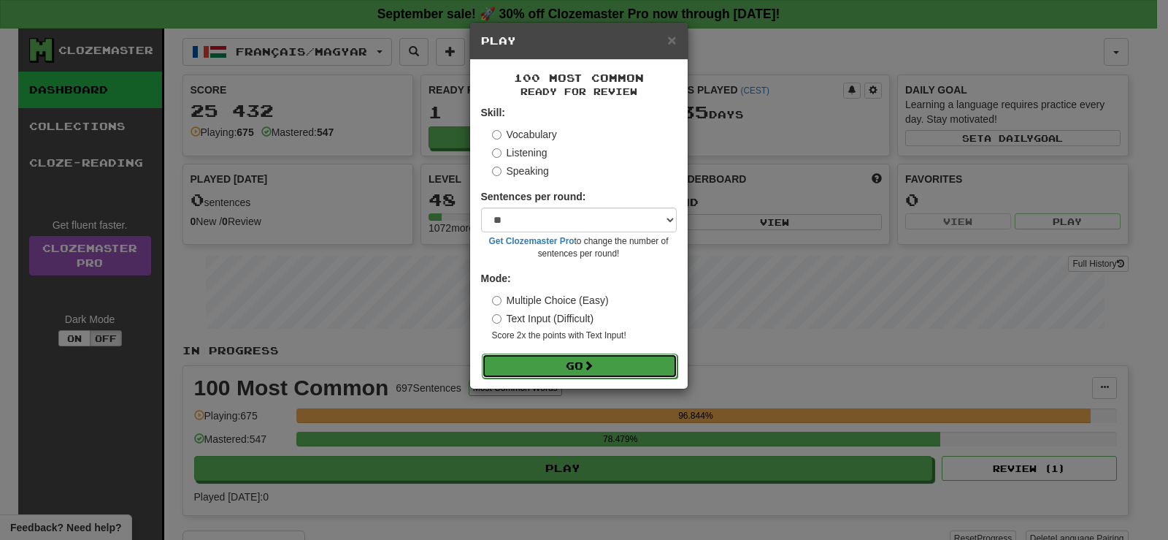
click at [648, 374] on button "Go" at bounding box center [580, 365] width 196 height 25
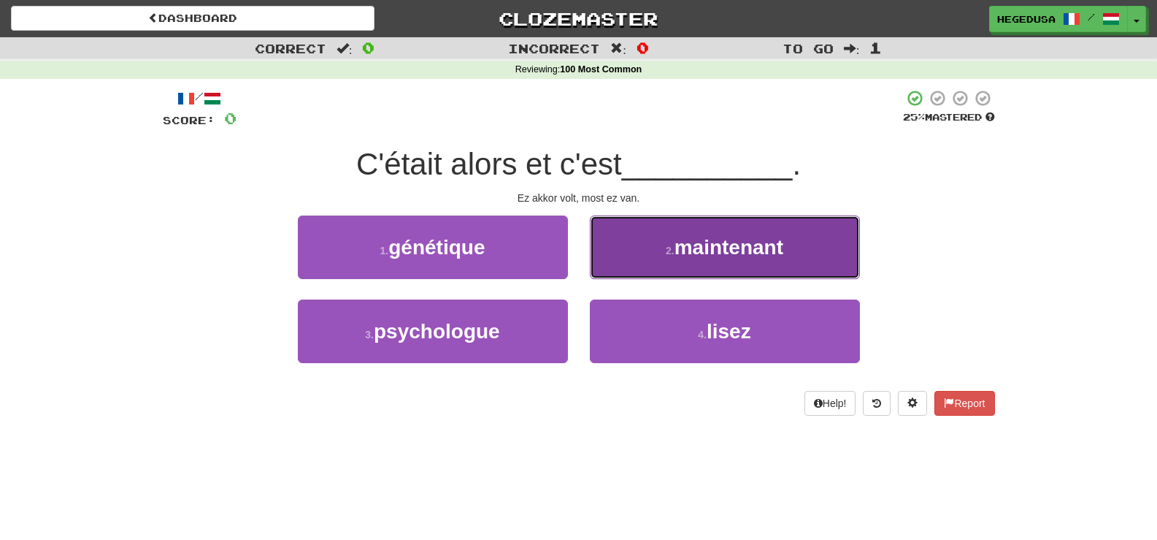
click at [667, 264] on button "2 . maintenant" at bounding box center [725, 247] width 270 height 64
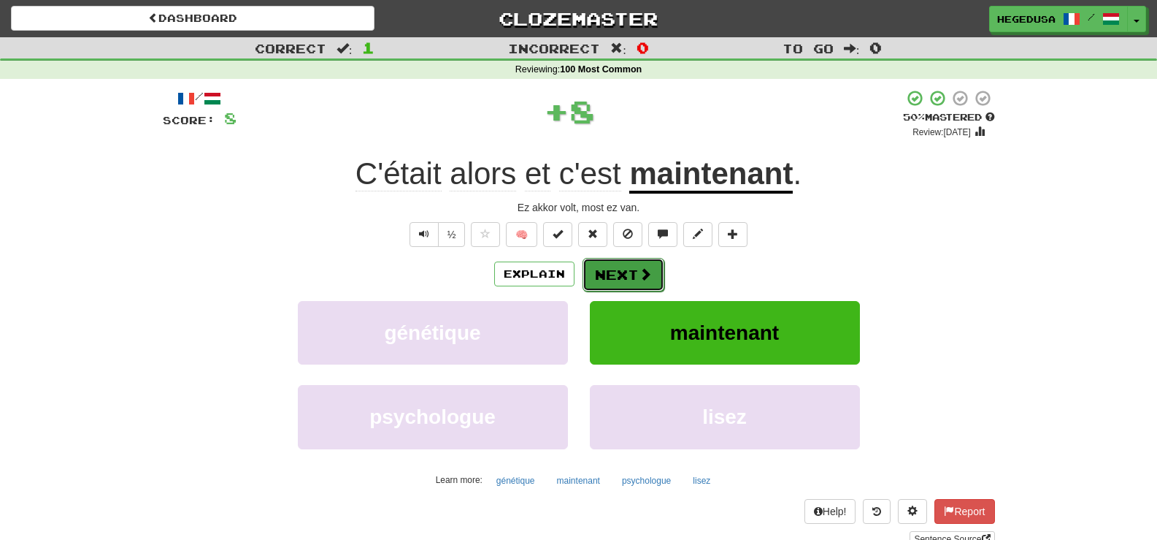
click at [622, 281] on button "Next" at bounding box center [624, 275] width 82 height 34
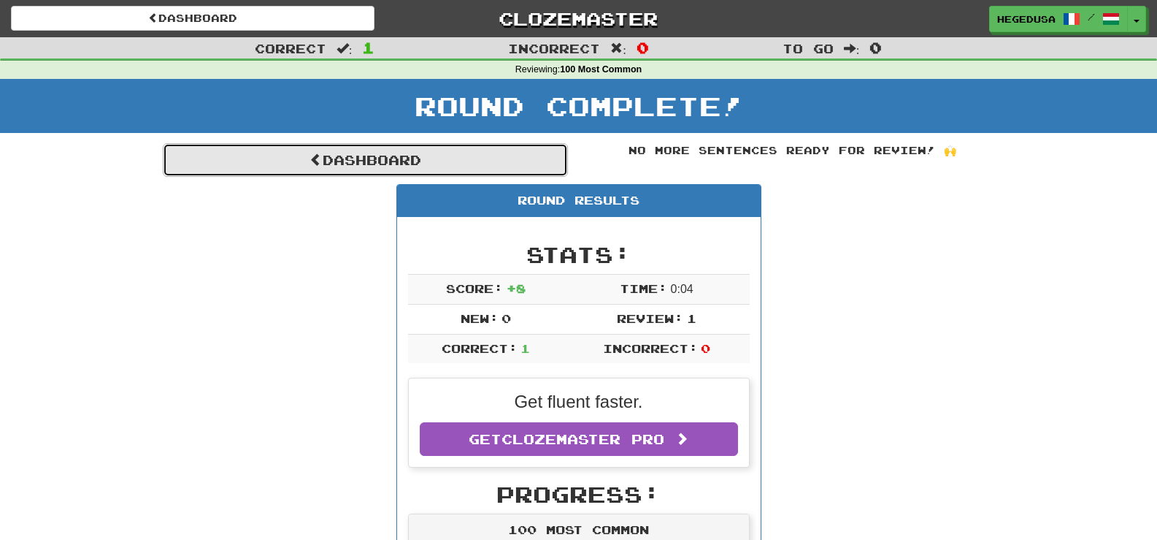
click at [545, 163] on link "Dashboard" at bounding box center [365, 160] width 405 height 34
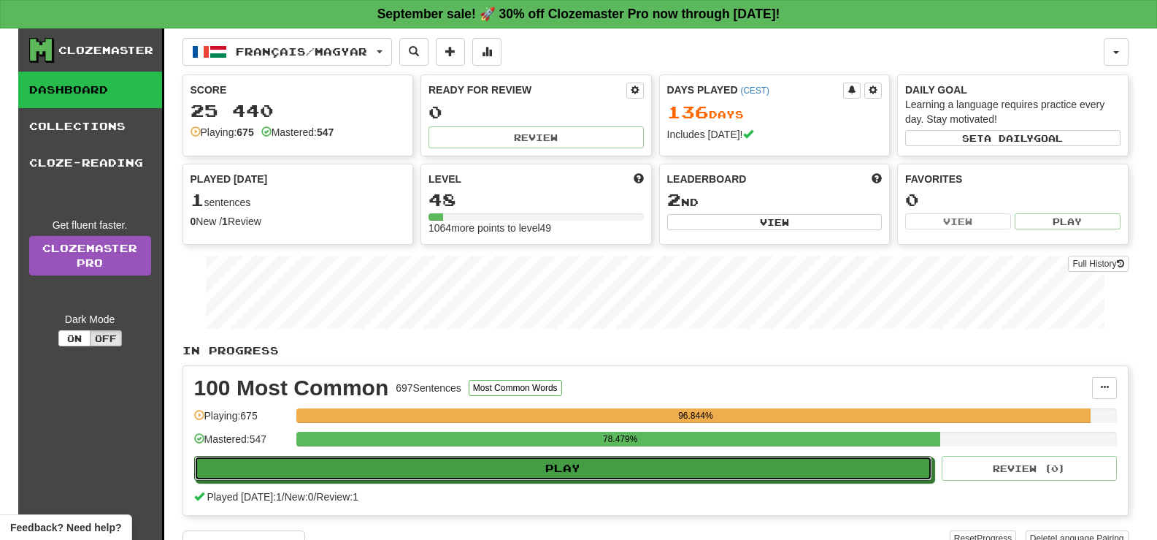
click at [642, 474] on button "Play" at bounding box center [563, 468] width 739 height 25
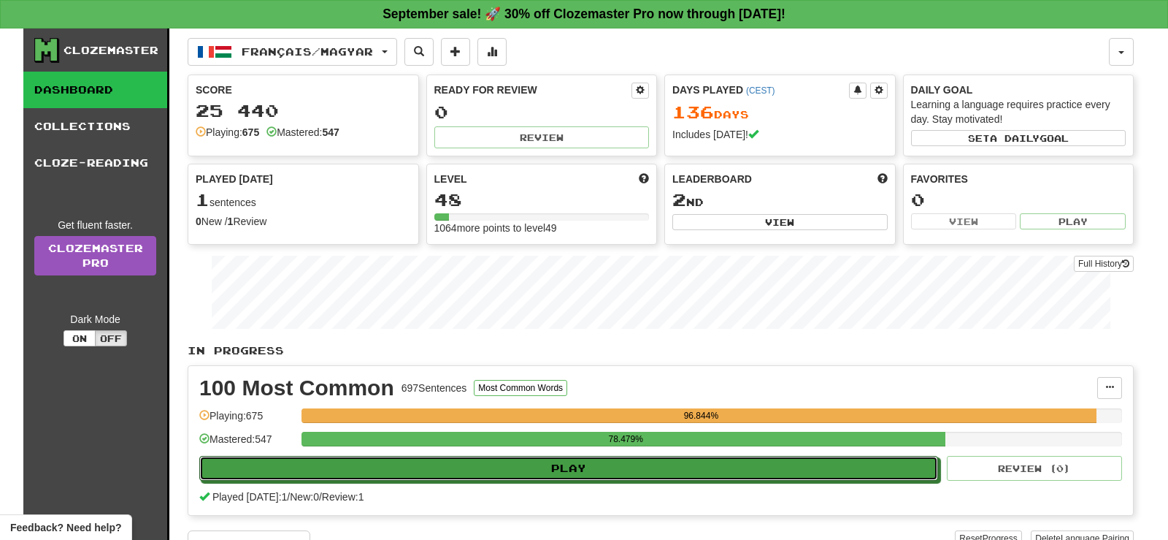
select select "**"
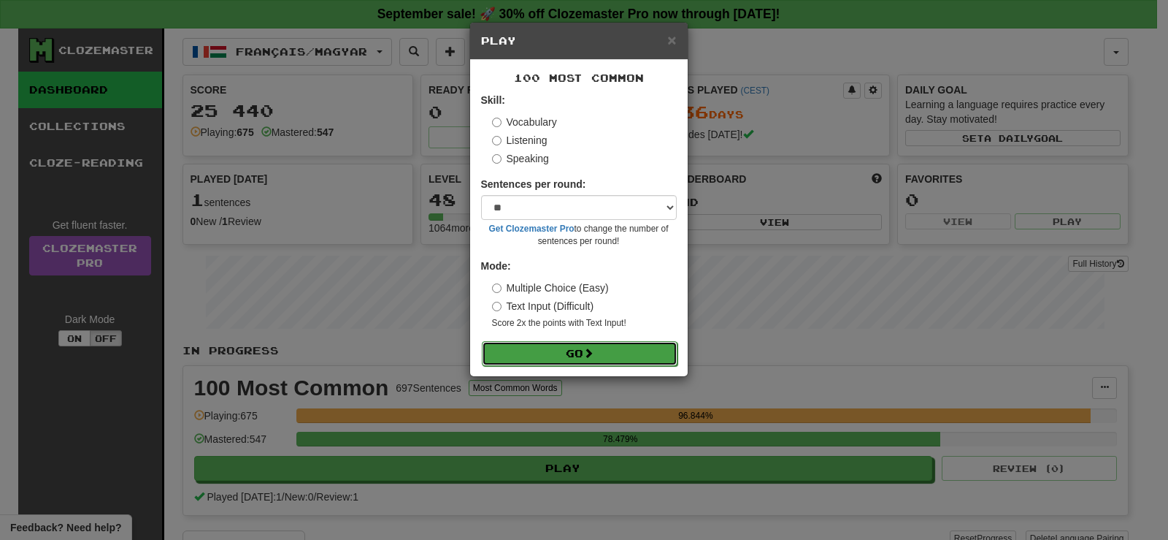
click at [599, 353] on button "Go" at bounding box center [580, 353] width 196 height 25
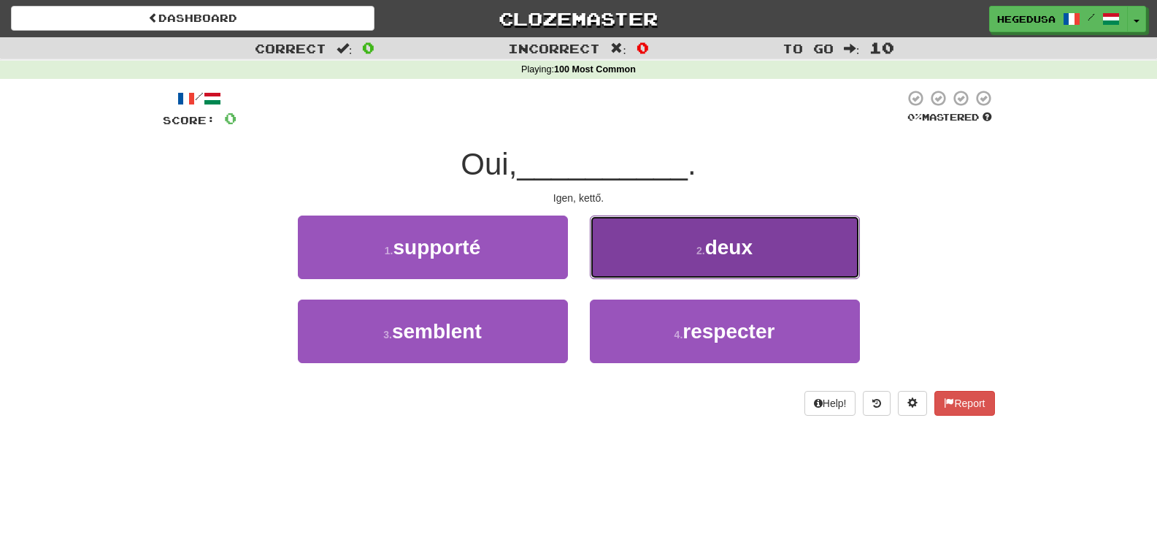
click at [629, 275] on button "2 . deux" at bounding box center [725, 247] width 270 height 64
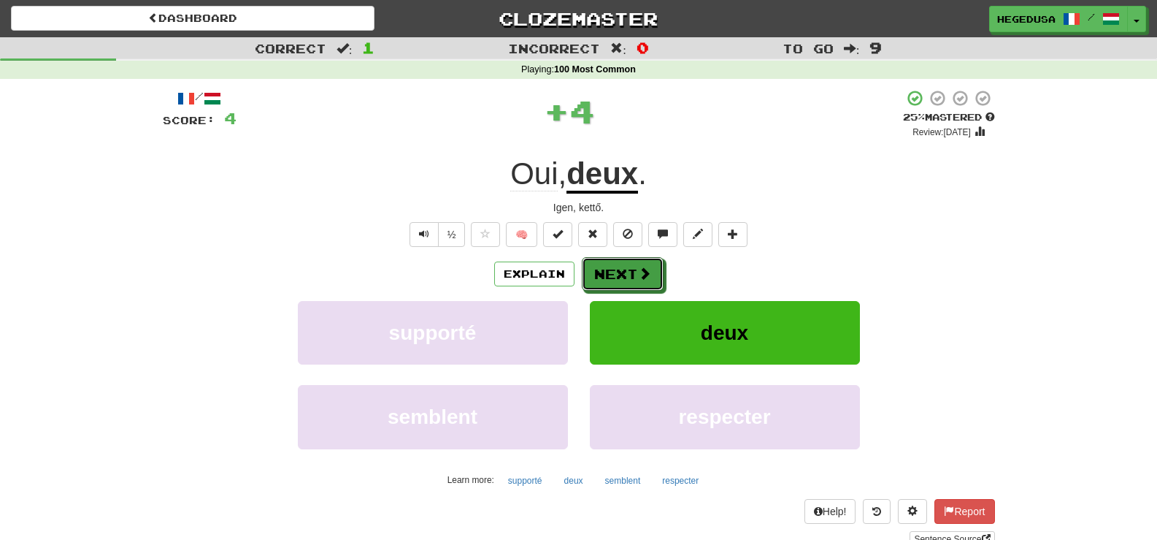
click at [629, 275] on button "Next" at bounding box center [623, 274] width 82 height 34
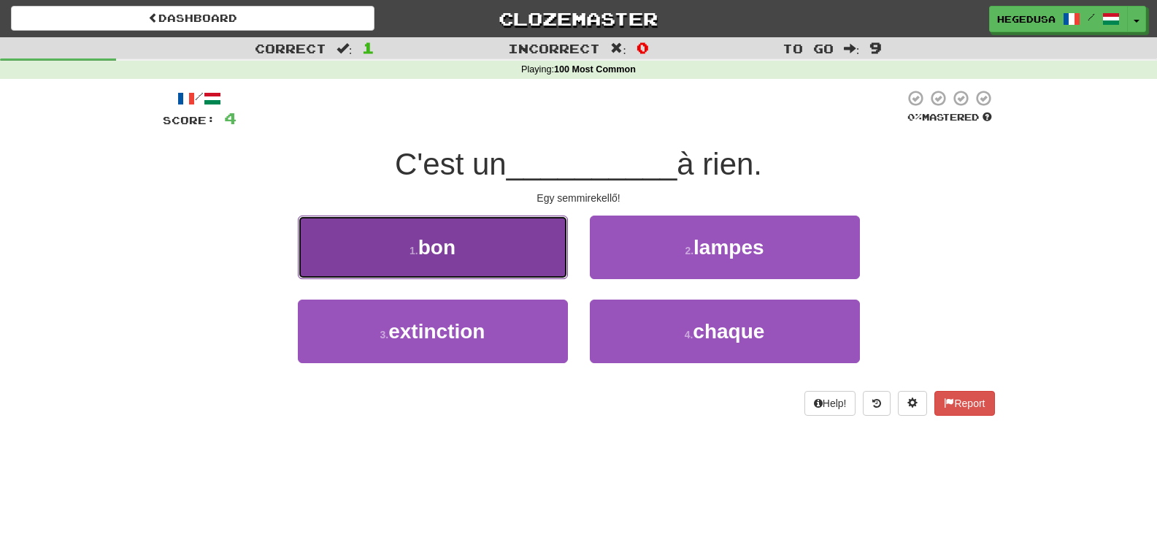
click at [501, 272] on button "1 . bon" at bounding box center [433, 247] width 270 height 64
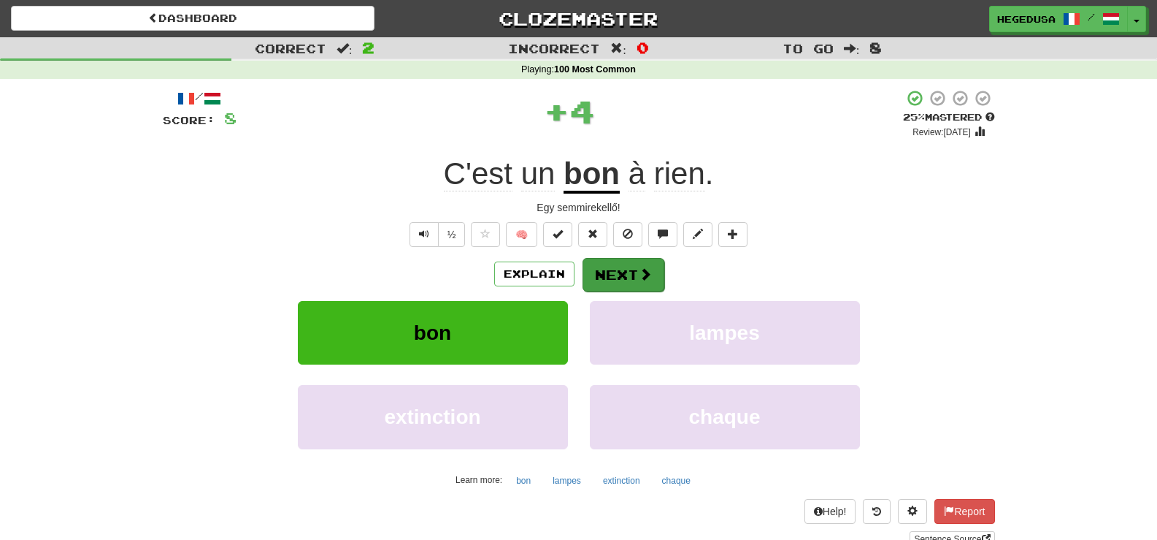
click at [580, 273] on div "Explain Next" at bounding box center [579, 274] width 832 height 34
click at [602, 275] on button "Next" at bounding box center [624, 275] width 82 height 34
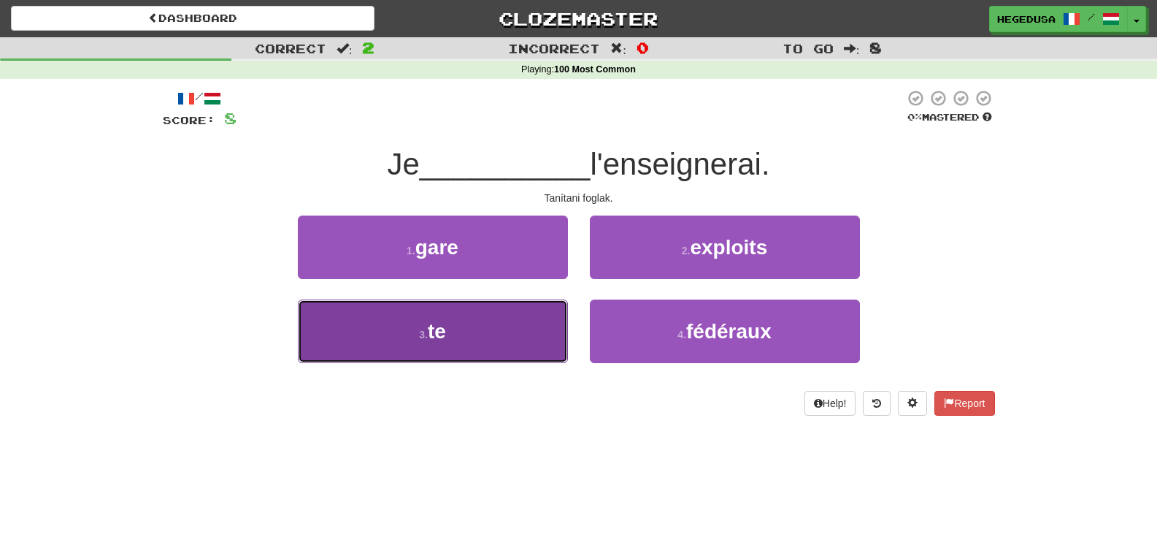
click at [557, 335] on button "3 . te" at bounding box center [433, 331] width 270 height 64
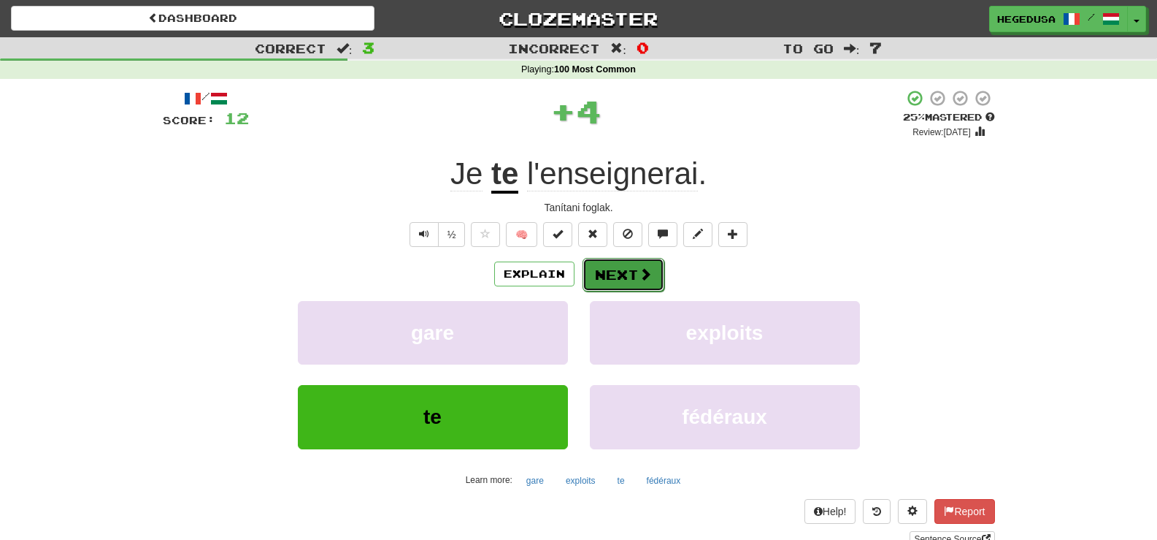
click at [613, 268] on button "Next" at bounding box center [624, 275] width 82 height 34
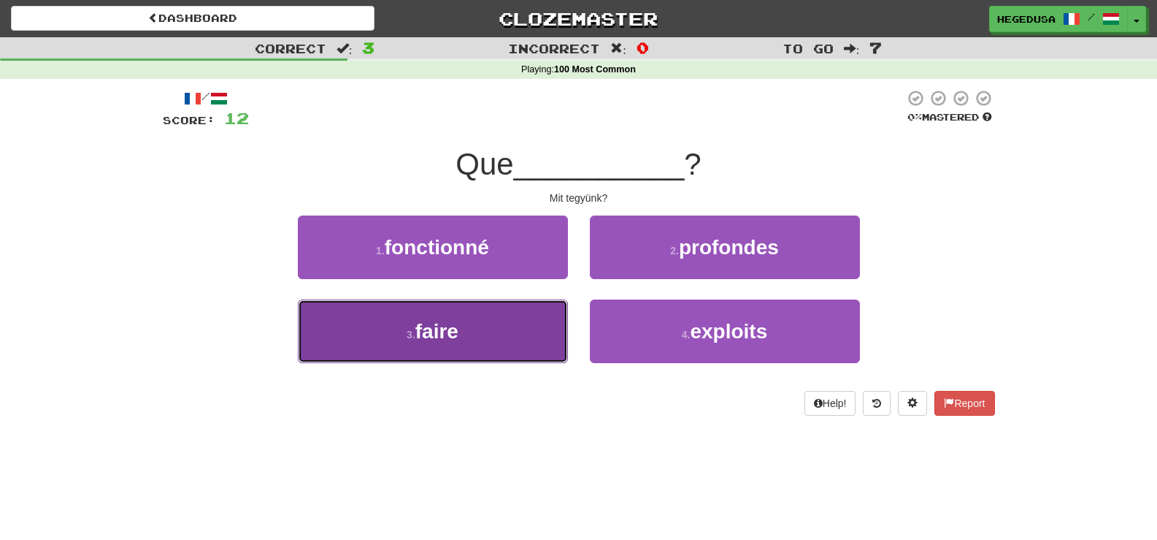
click at [524, 329] on button "3 . faire" at bounding box center [433, 331] width 270 height 64
